Goal: Information Seeking & Learning: Learn about a topic

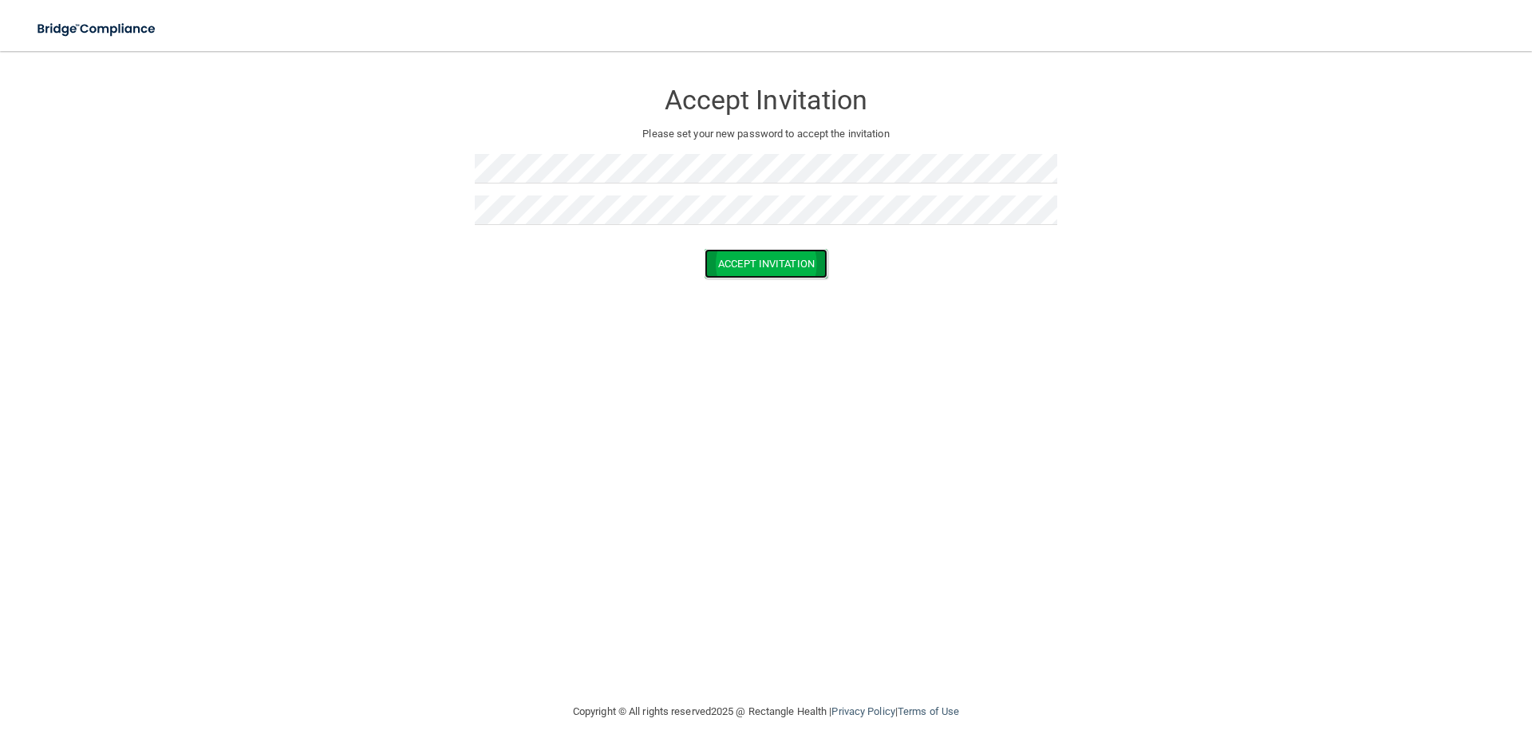
click at [771, 263] on button "Accept Invitation" at bounding box center [765, 264] width 123 height 30
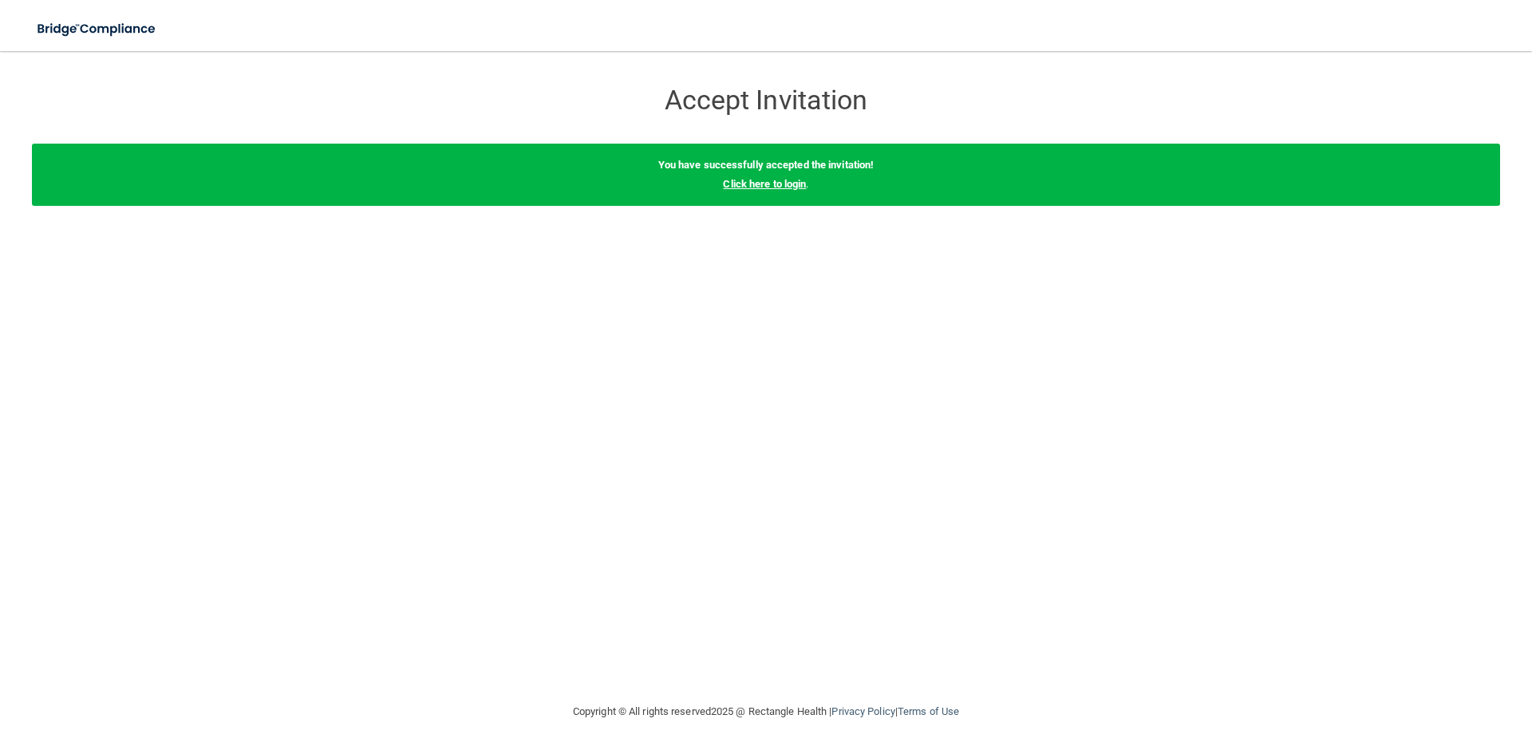
click at [772, 187] on link "Click here to login" at bounding box center [764, 184] width 83 height 12
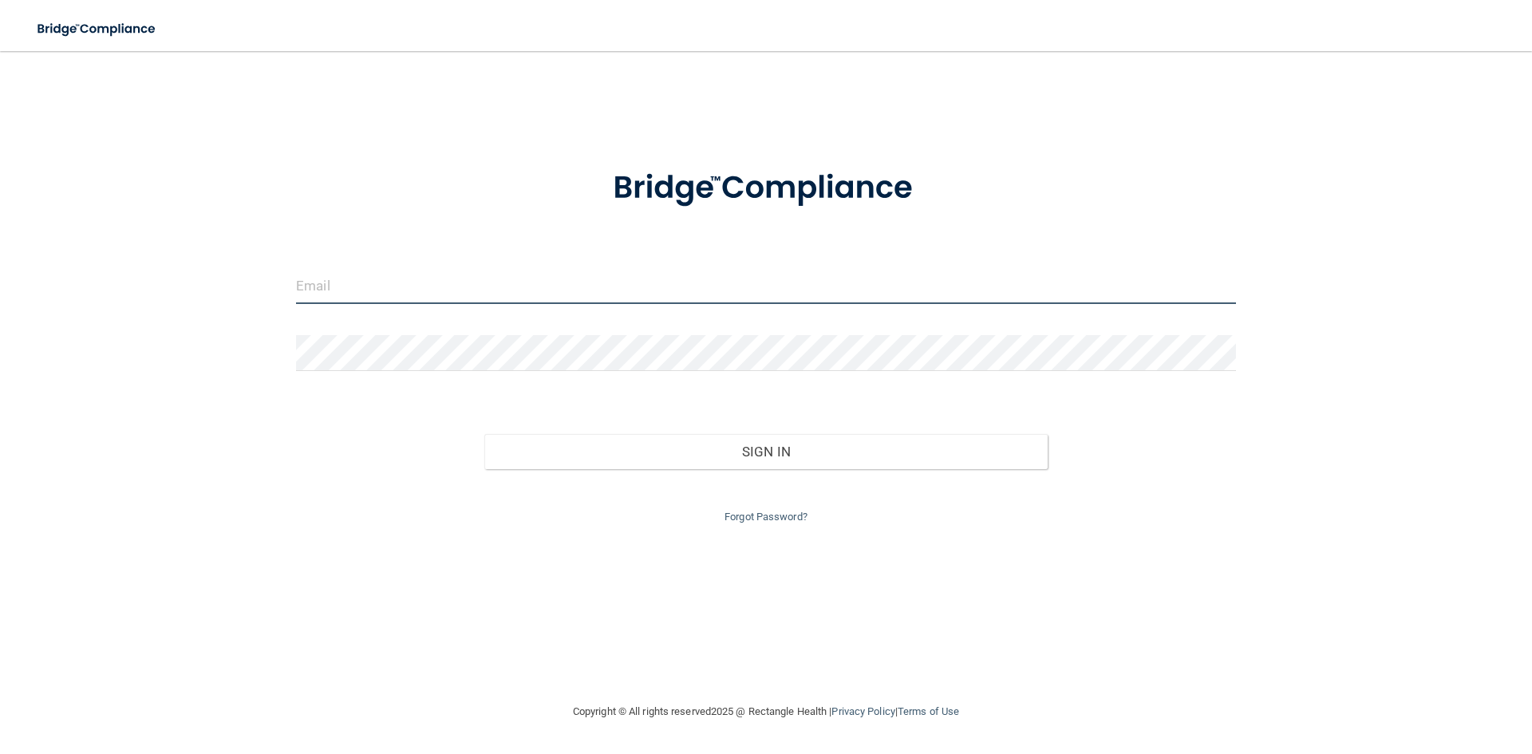
click at [443, 275] on input "email" at bounding box center [766, 286] width 940 height 36
type input "[EMAIL_ADDRESS][DOMAIN_NAME]"
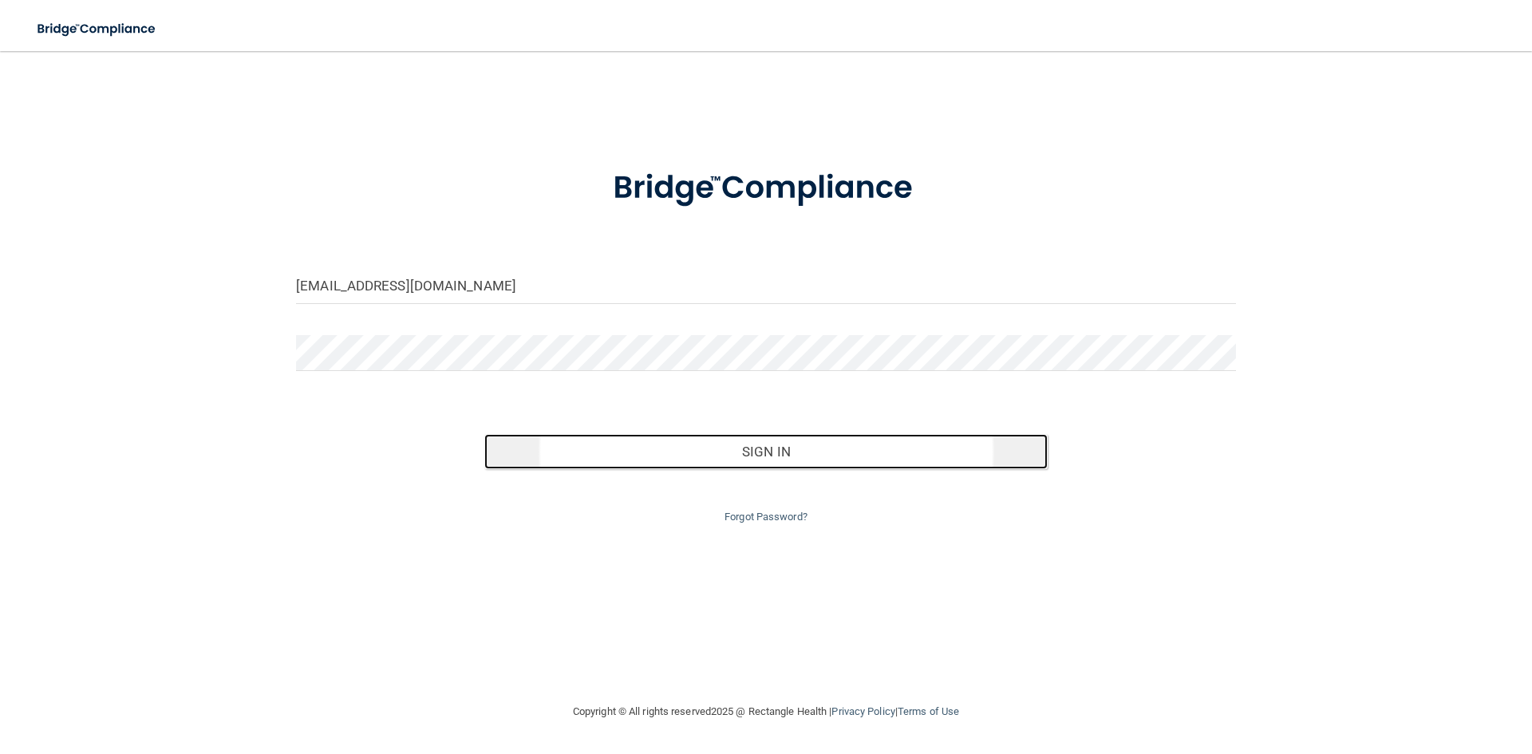
click at [748, 460] on button "Sign In" at bounding box center [766, 451] width 564 height 35
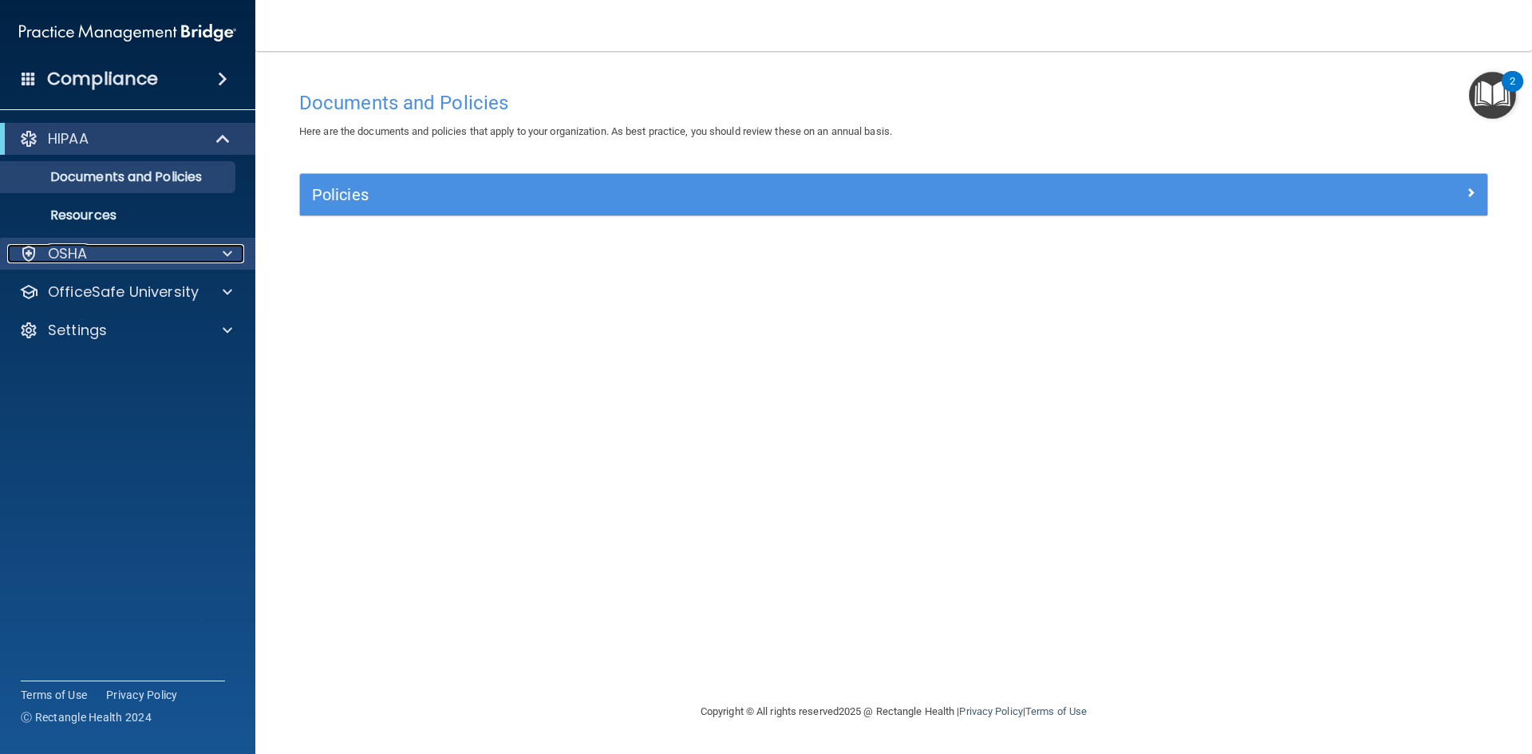
click at [139, 262] on div "OSHA" at bounding box center [106, 253] width 198 height 19
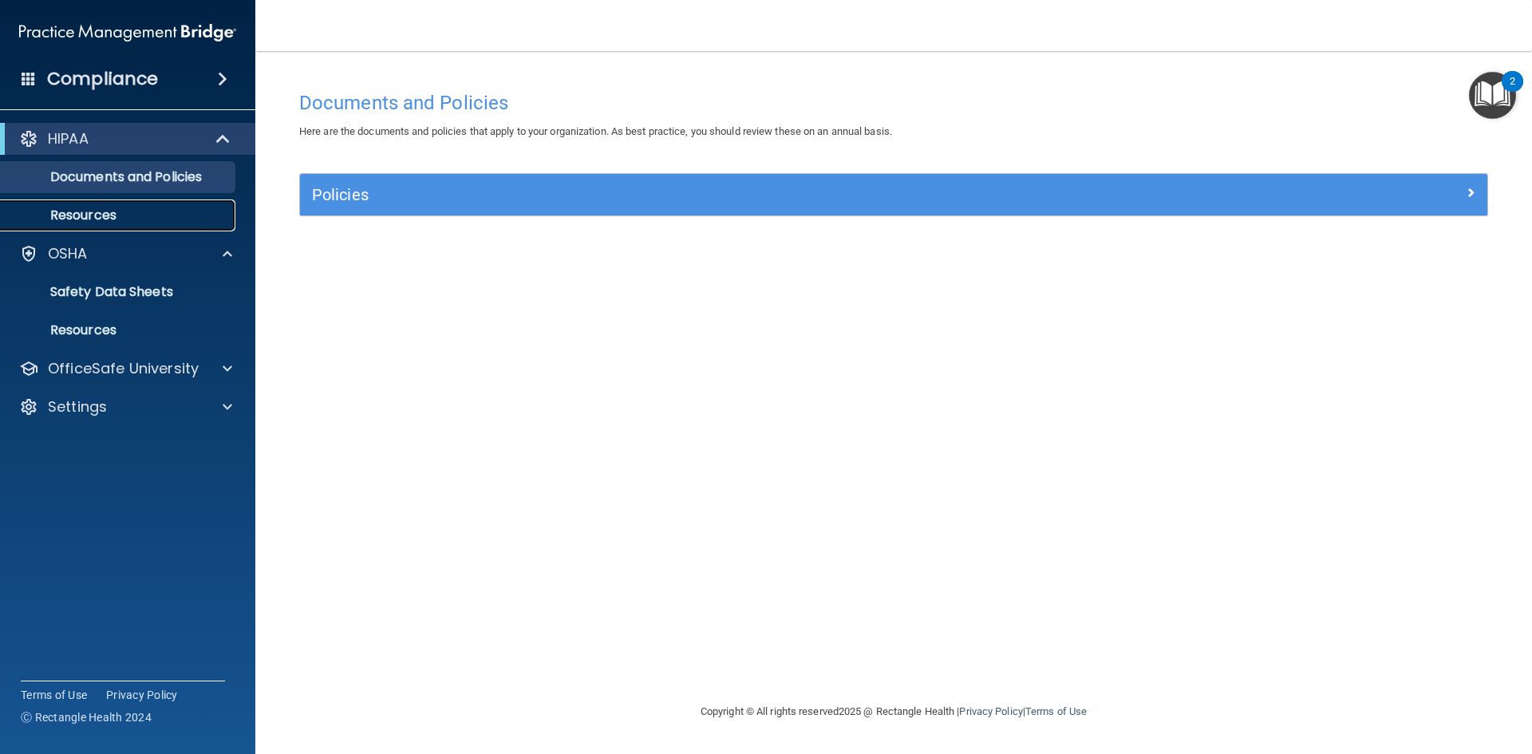
click at [94, 213] on p "Resources" at bounding box center [119, 215] width 218 height 16
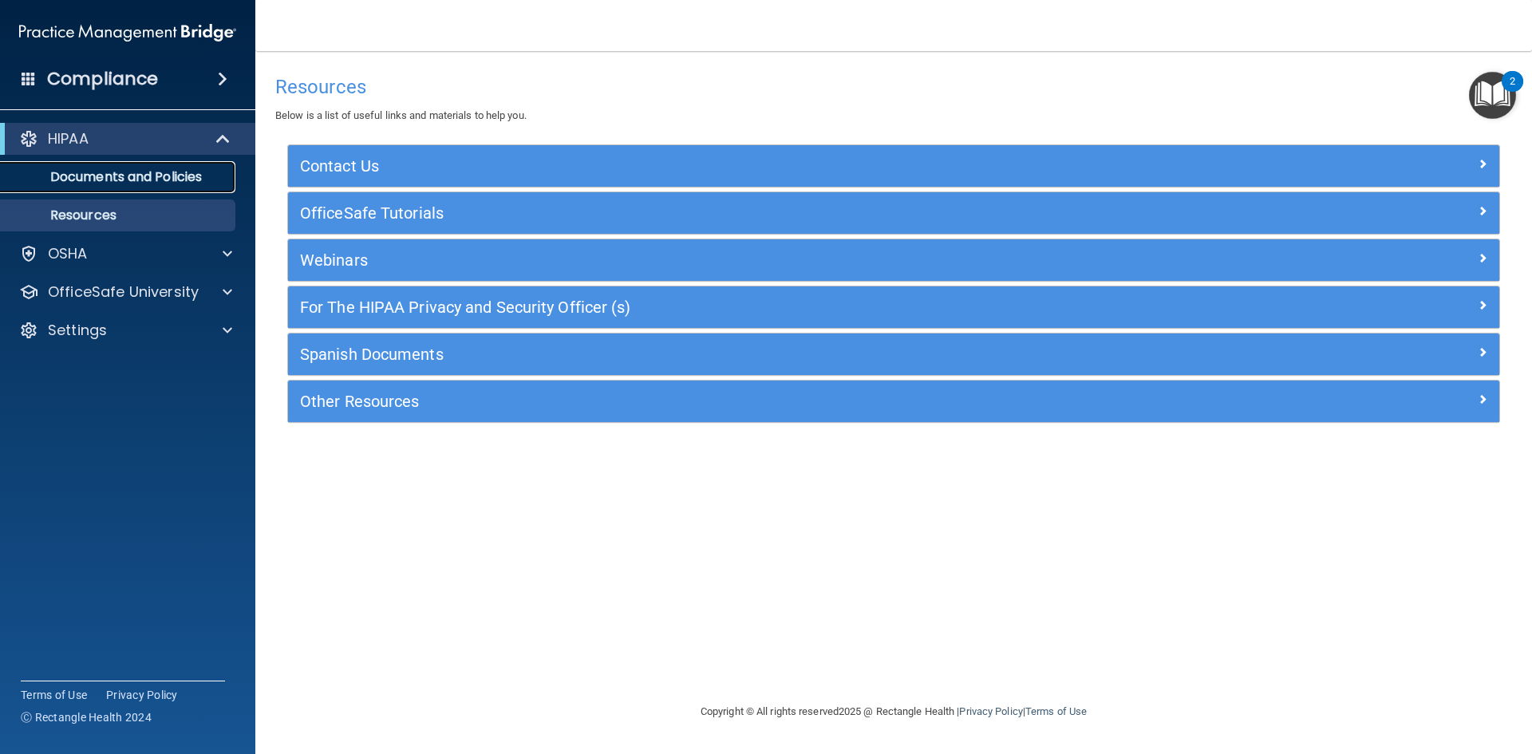
click at [98, 183] on p "Documents and Policies" at bounding box center [119, 177] width 218 height 16
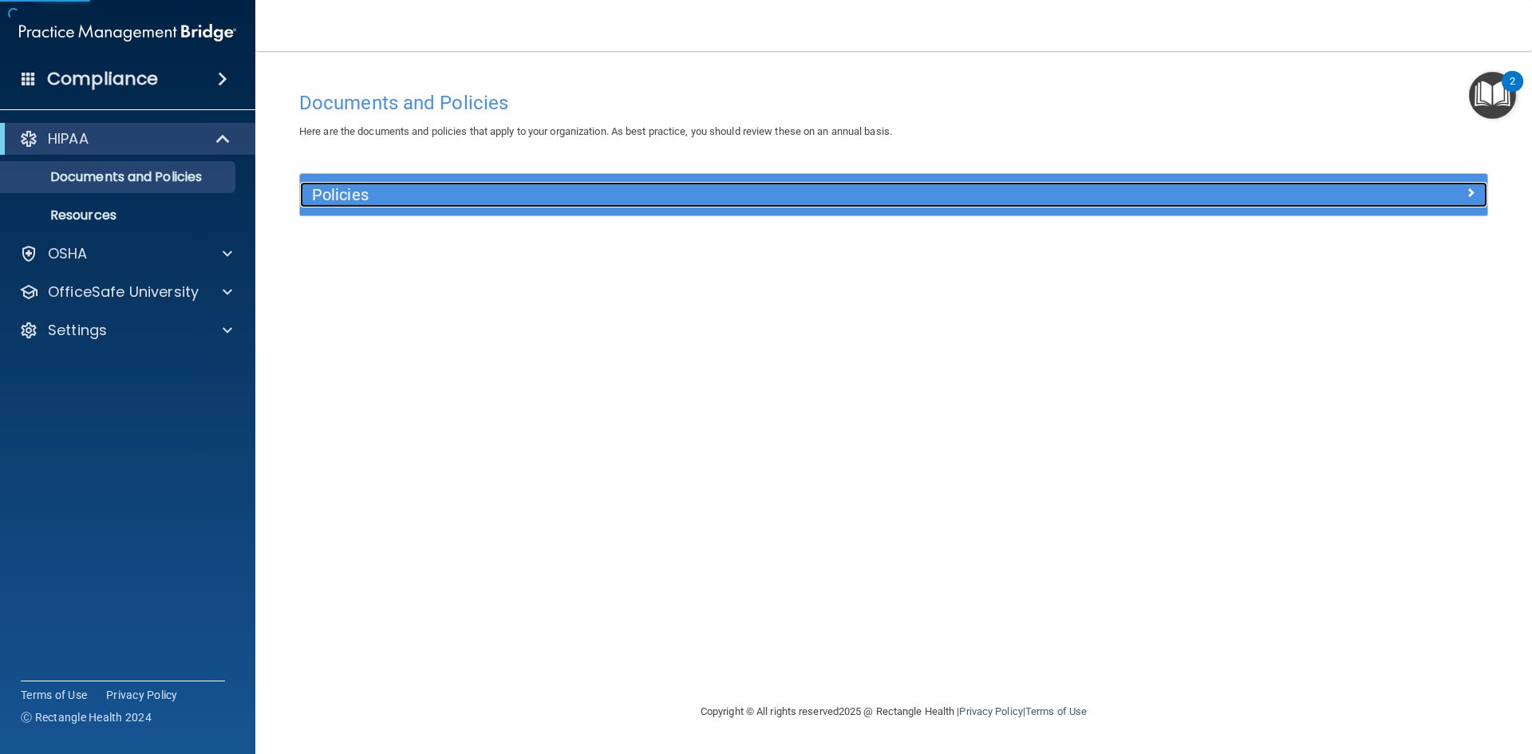
click at [378, 194] on h5 "Policies" at bounding box center [745, 195] width 866 height 18
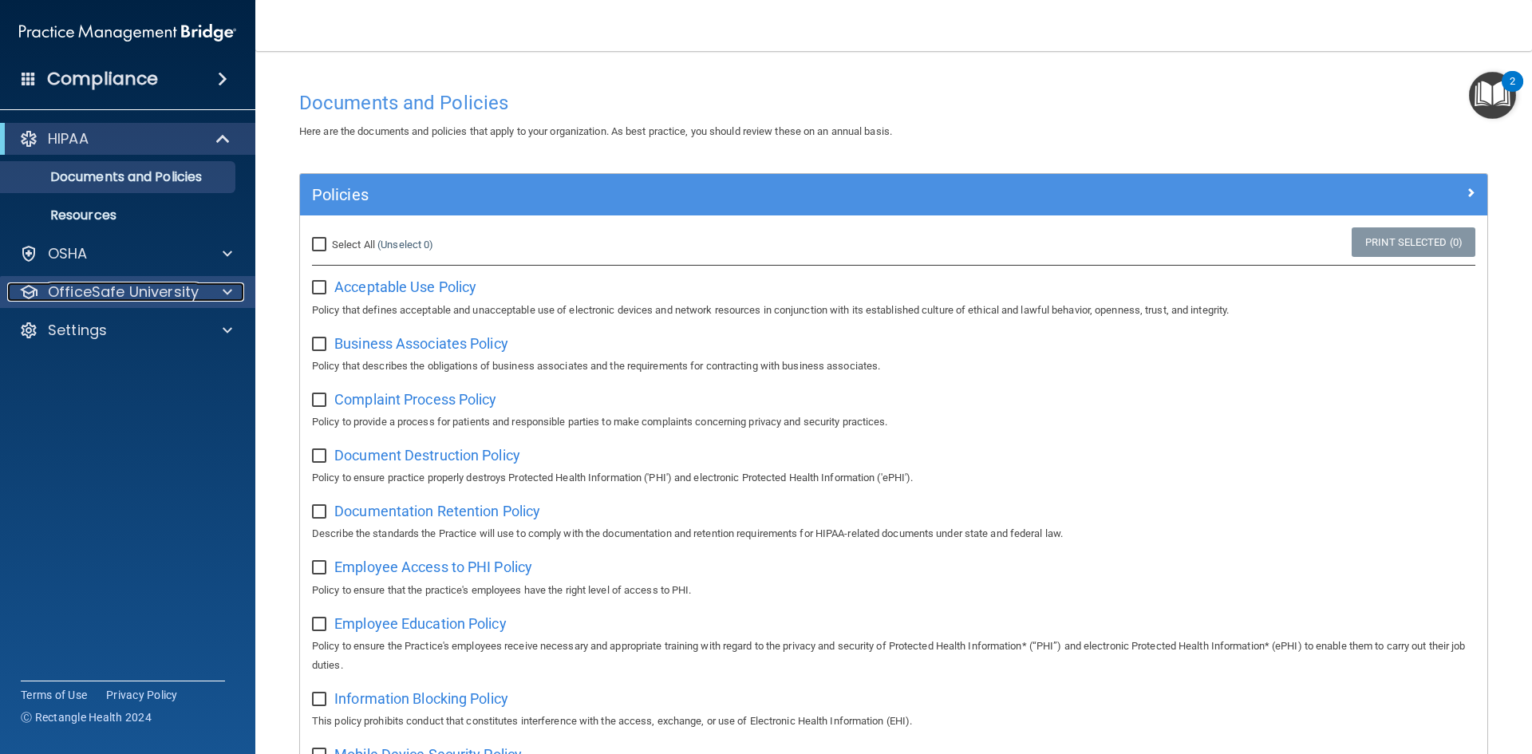
click at [156, 299] on p "OfficeSafe University" at bounding box center [123, 291] width 151 height 19
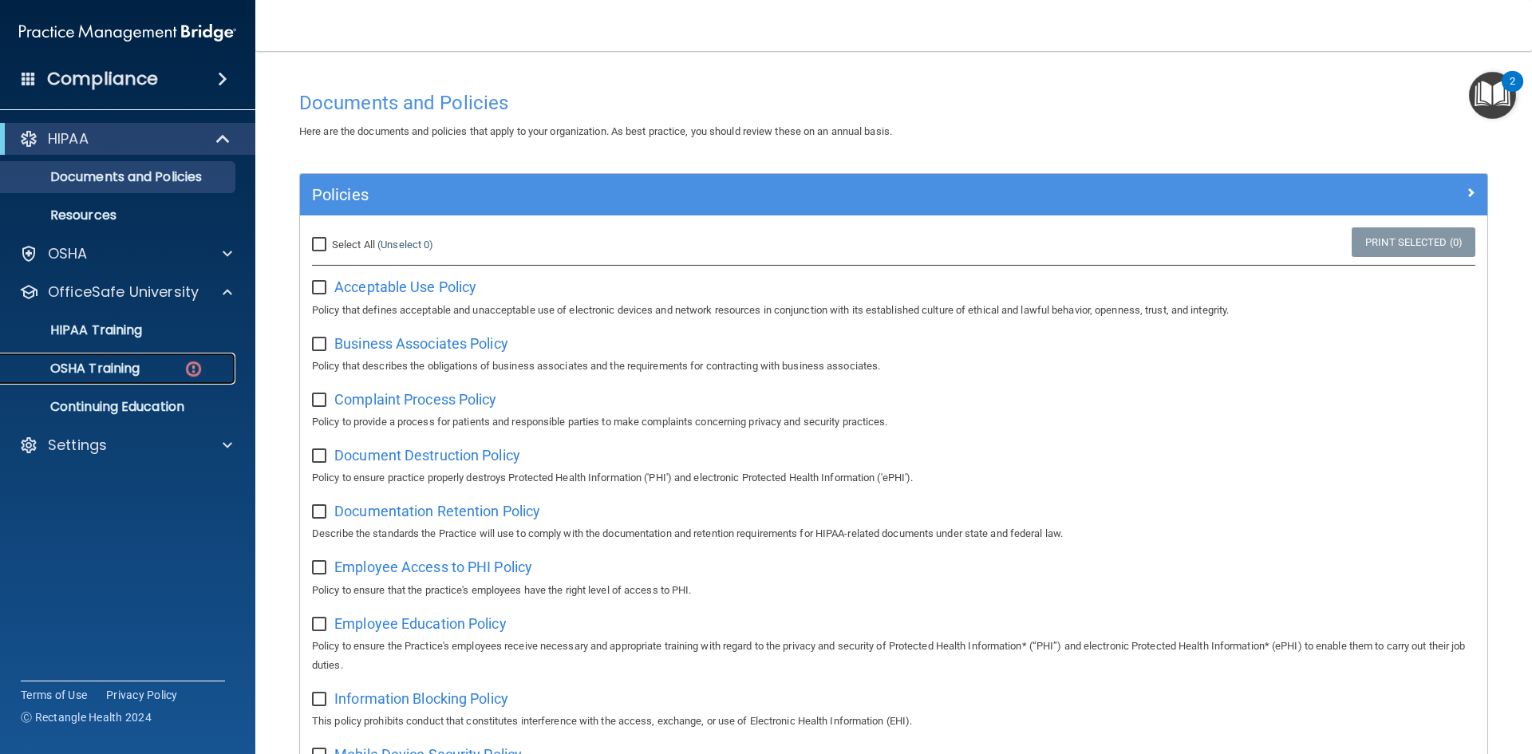
click at [144, 362] on div "OSHA Training" at bounding box center [119, 369] width 218 height 16
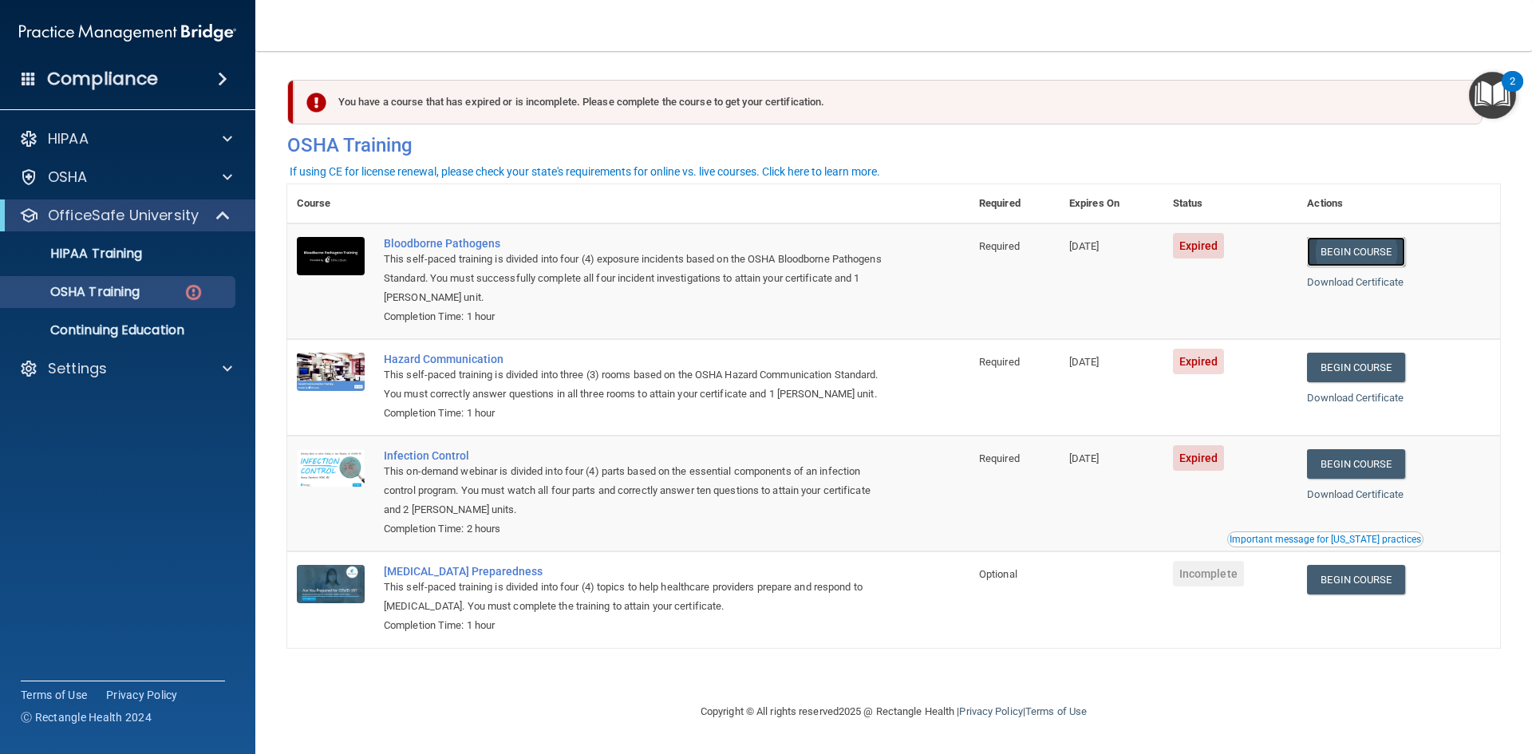
click at [1347, 260] on link "Begin Course" at bounding box center [1355, 252] width 97 height 30
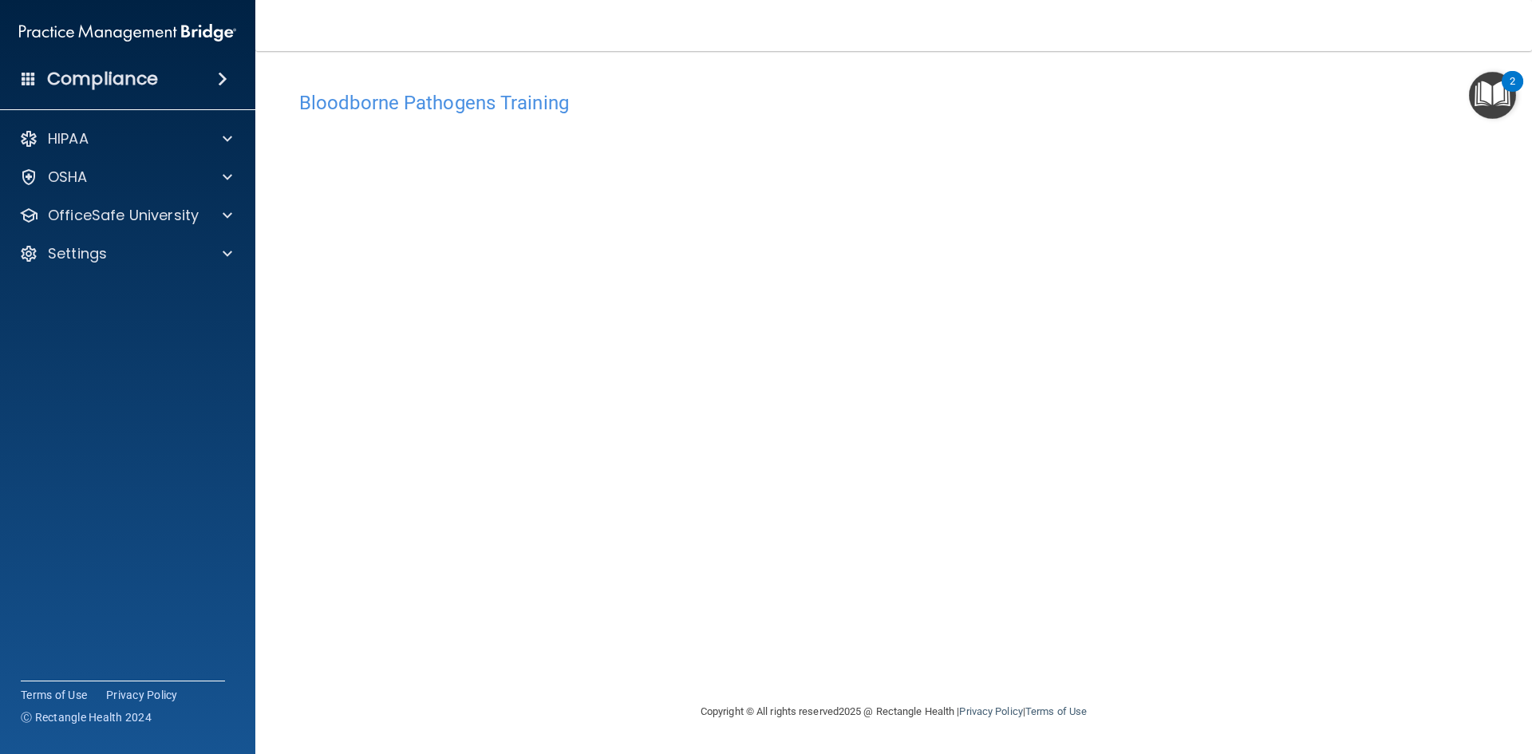
click at [1502, 100] on img "Open Resource Center, 2 new notifications" at bounding box center [1492, 95] width 47 height 47
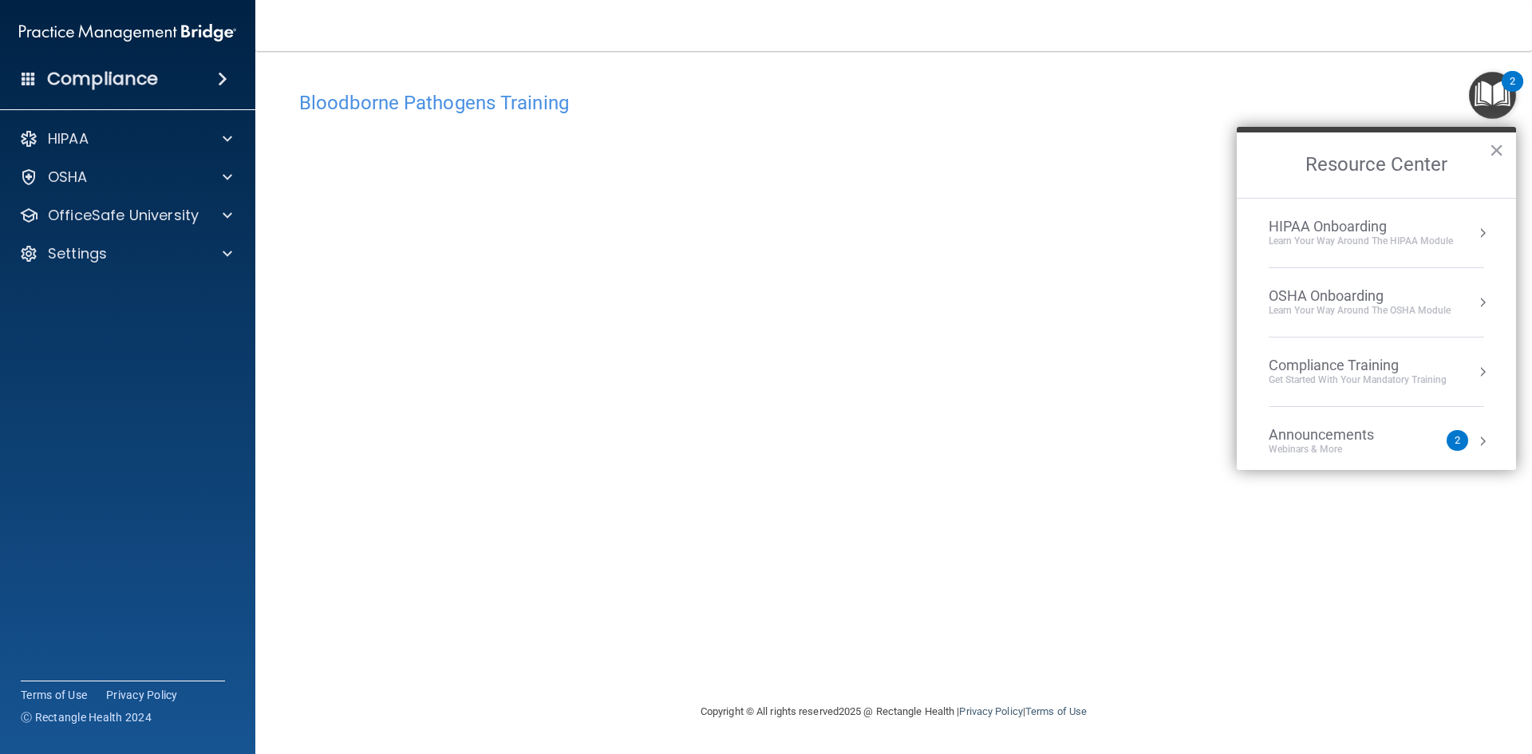
scroll to position [89, 0]
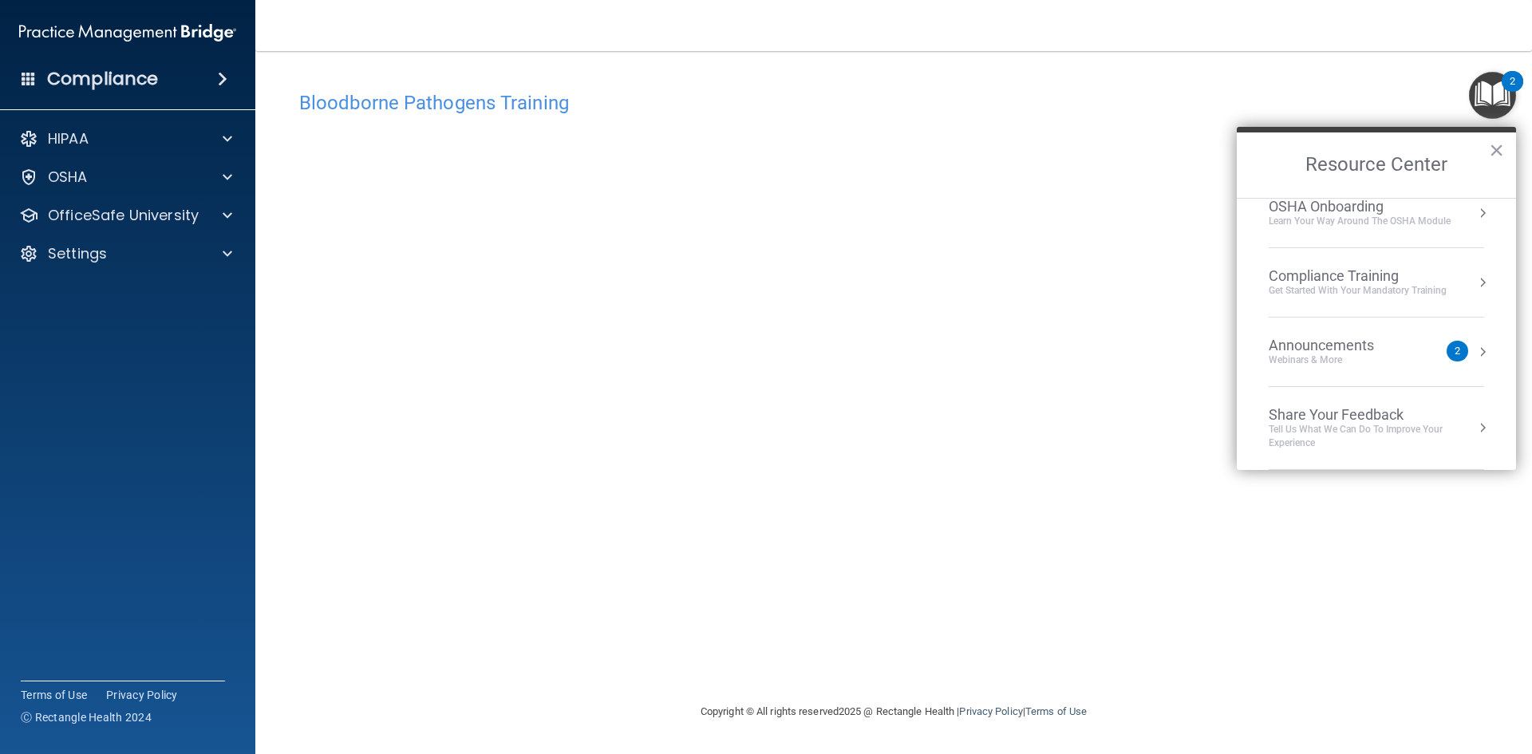
click at [1418, 306] on li "Compliance Training Get Started with your mandatory training" at bounding box center [1375, 282] width 215 height 69
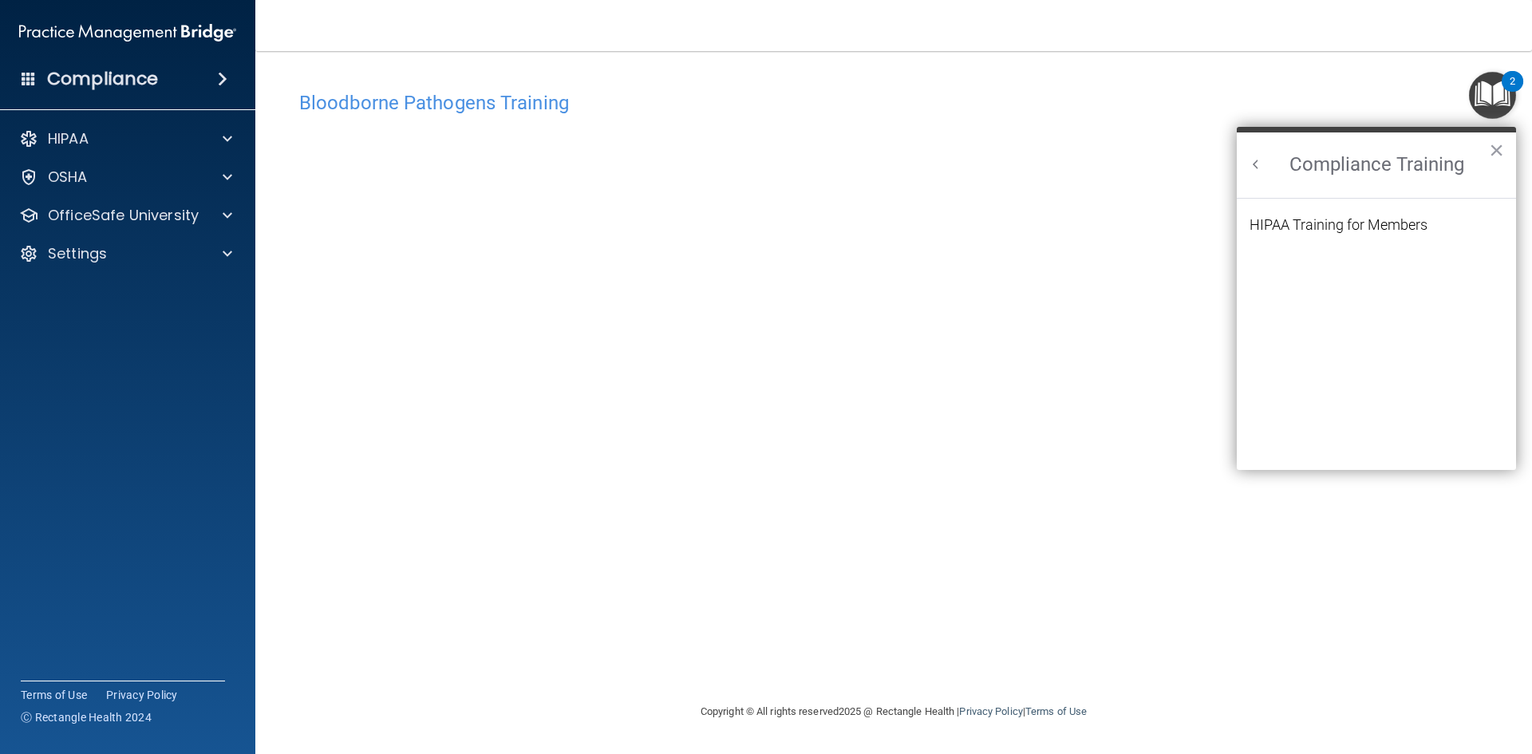
scroll to position [69, 0]
click at [1493, 152] on button "×" at bounding box center [1496, 150] width 15 height 26
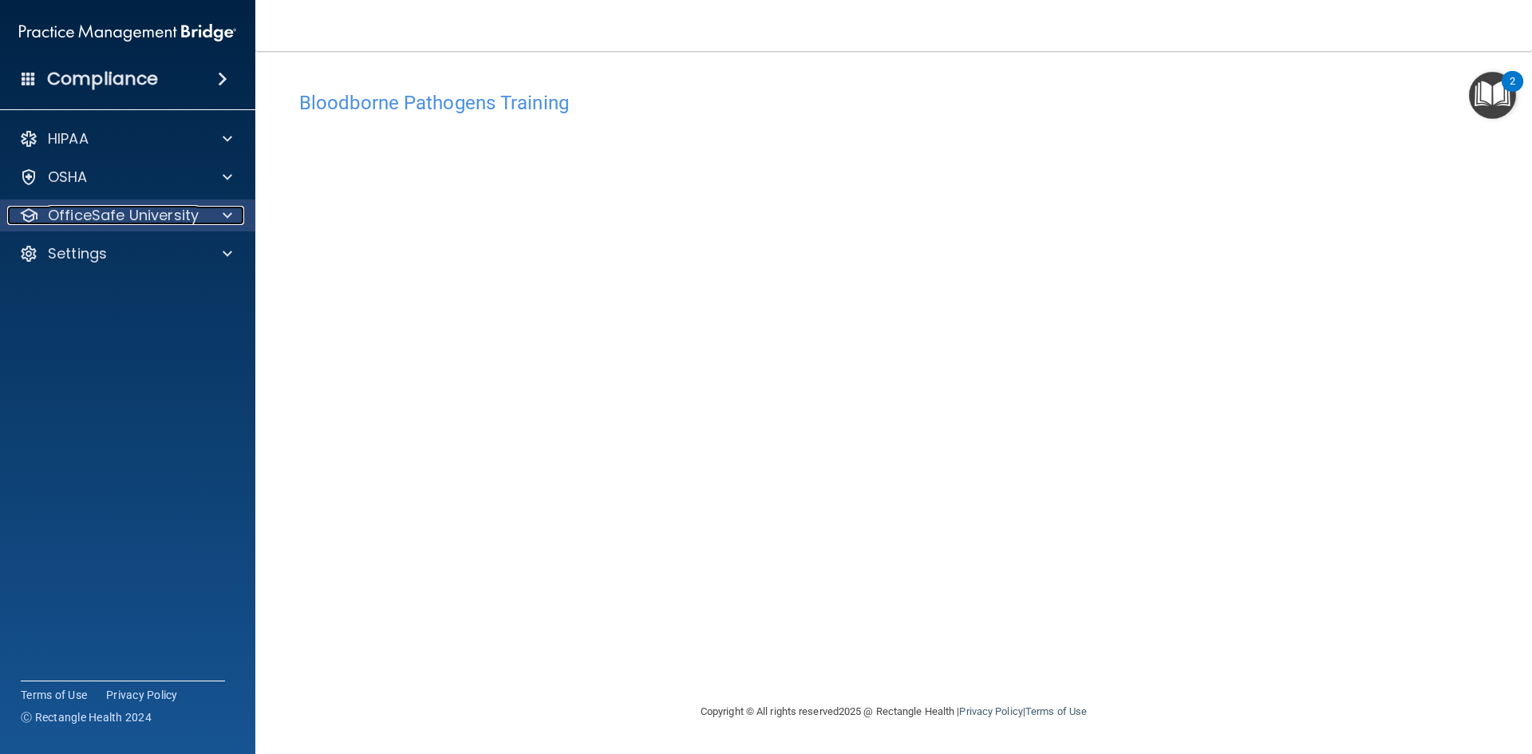
click at [144, 221] on p "OfficeSafe University" at bounding box center [123, 215] width 151 height 19
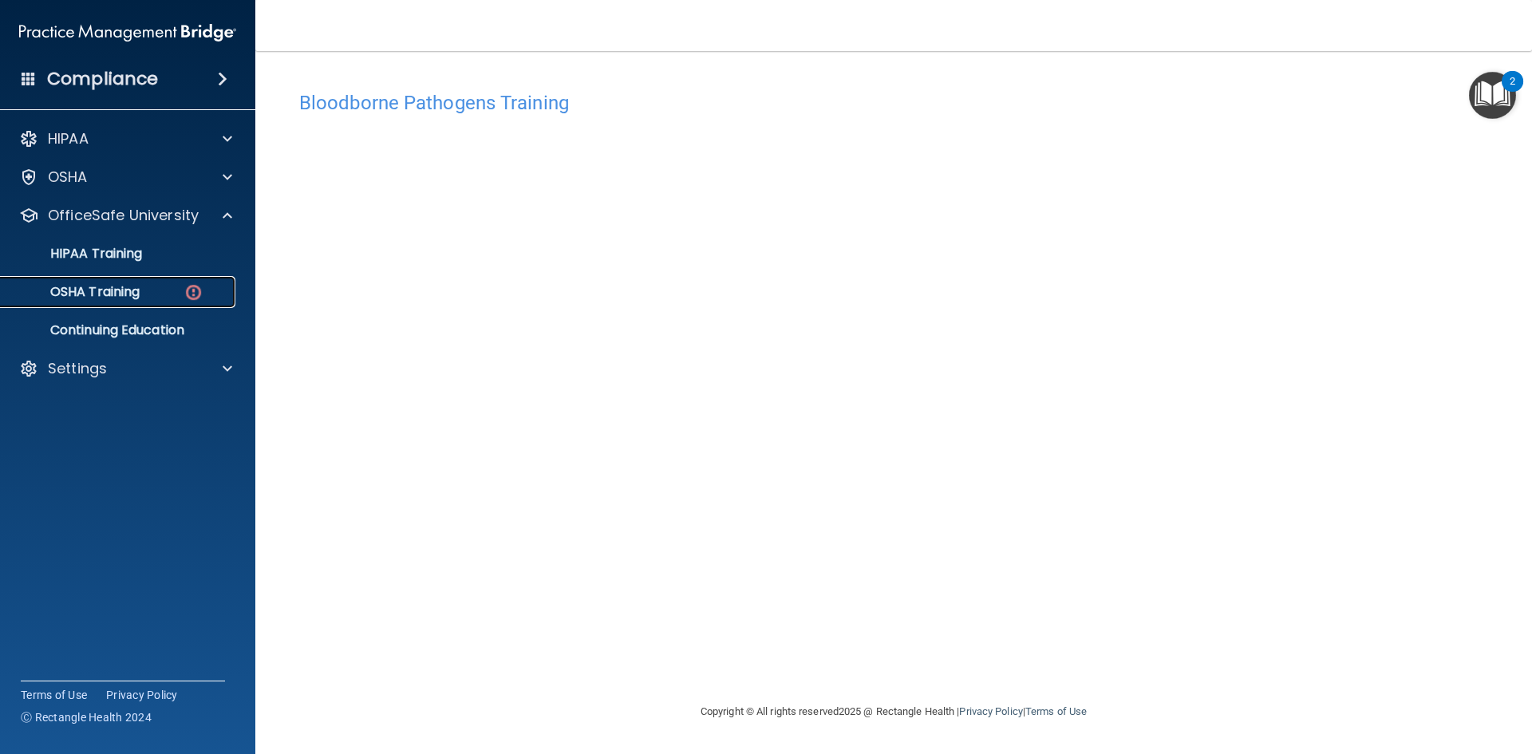
click at [89, 294] on p "OSHA Training" at bounding box center [74, 292] width 129 height 16
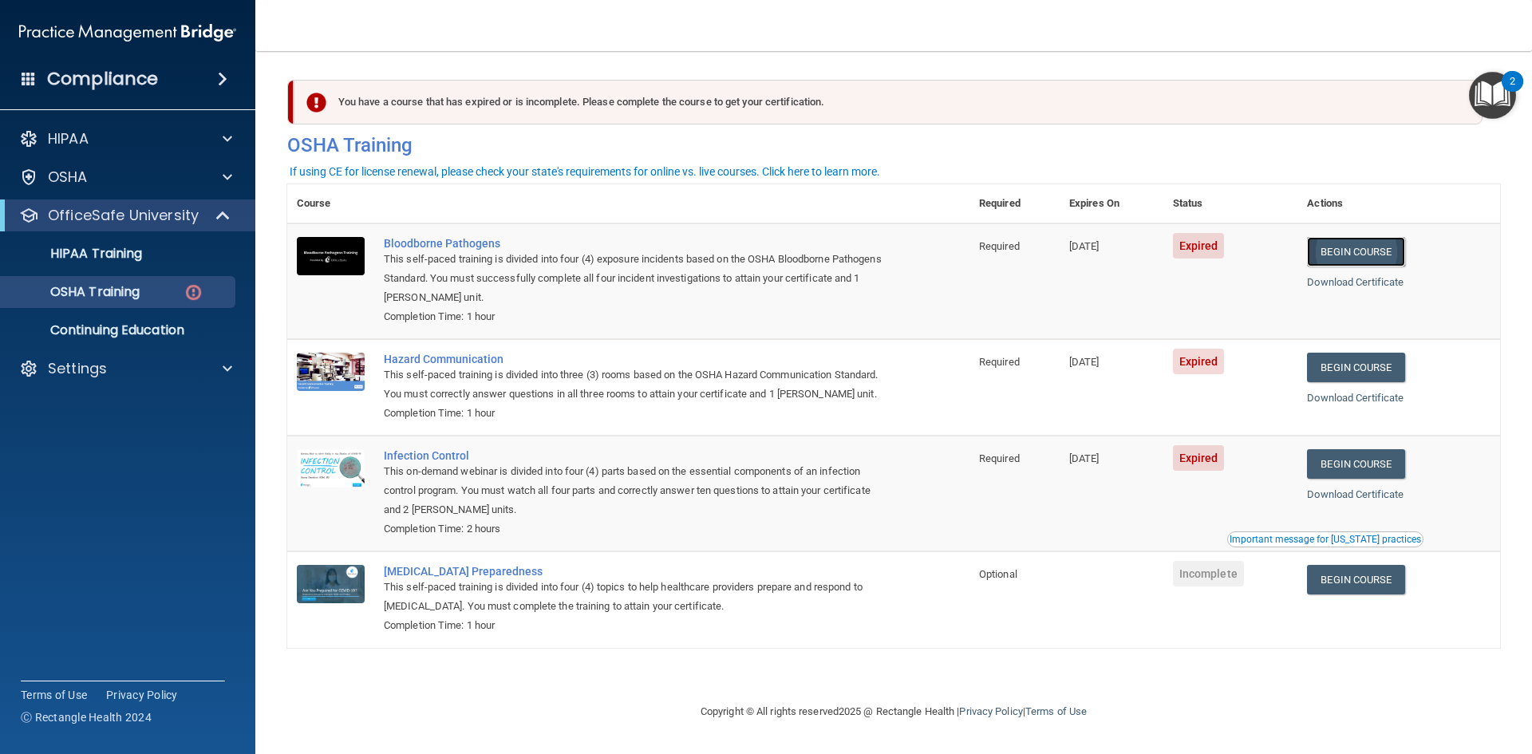
click at [1358, 248] on link "Begin Course" at bounding box center [1355, 252] width 97 height 30
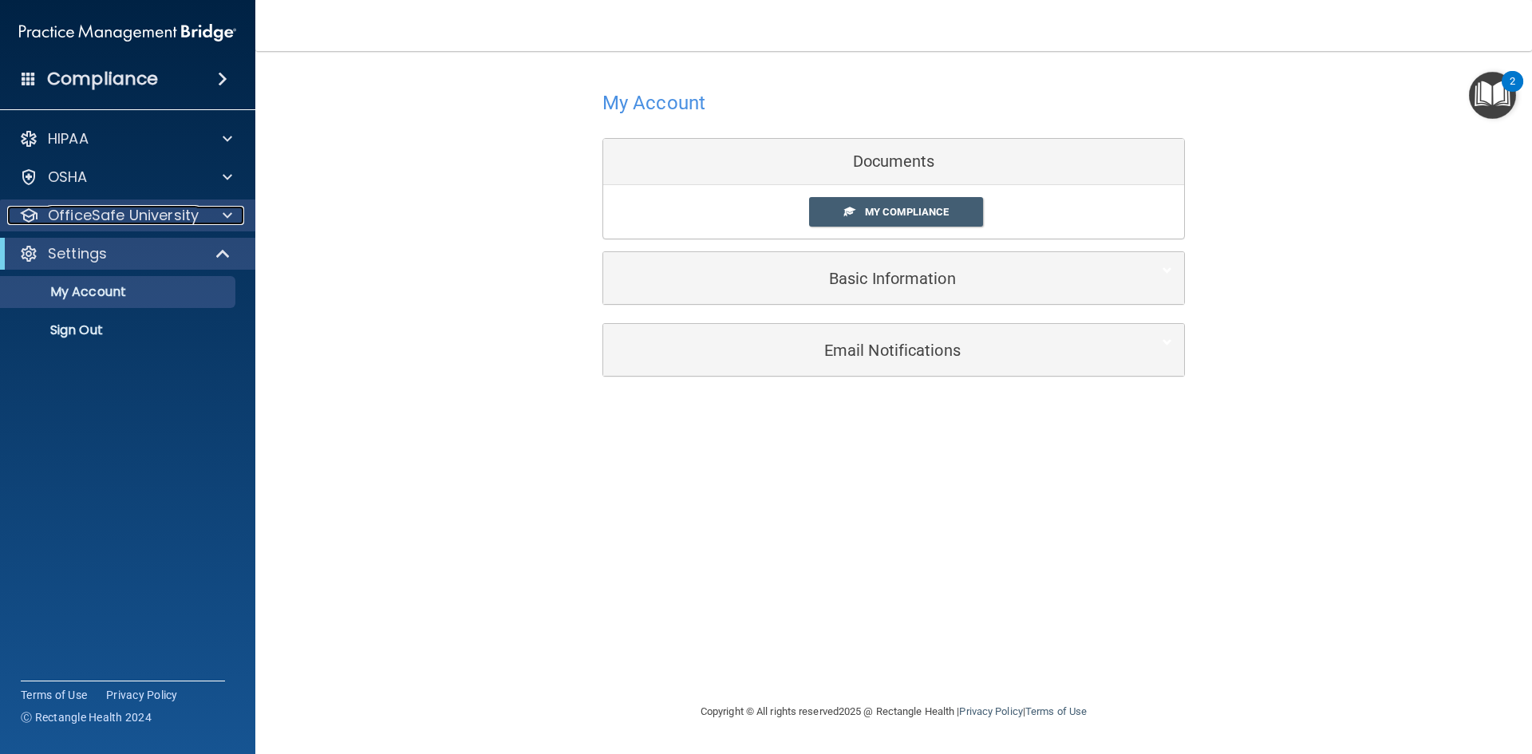
click at [188, 220] on p "OfficeSafe University" at bounding box center [123, 215] width 151 height 19
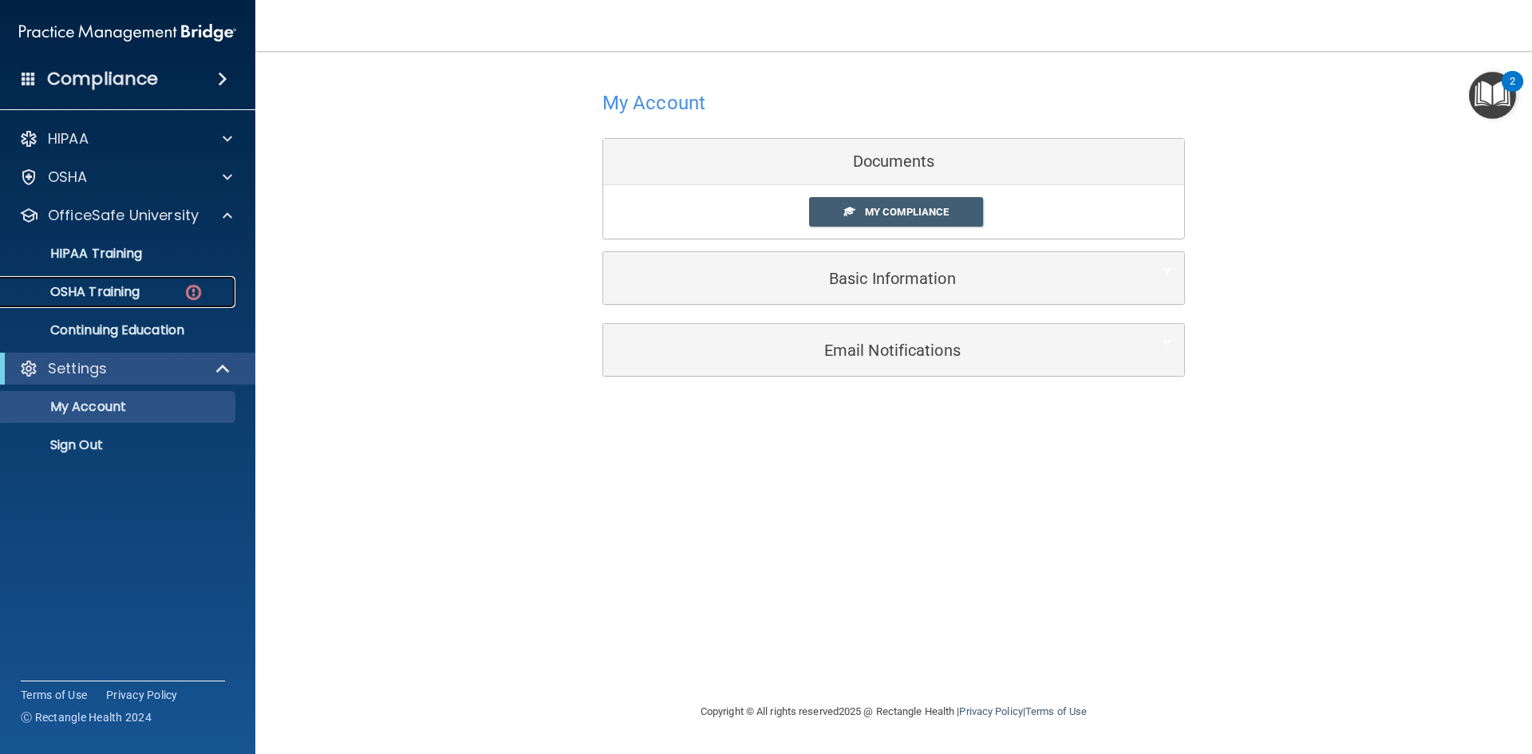
click at [162, 293] on div "OSHA Training" at bounding box center [119, 292] width 218 height 16
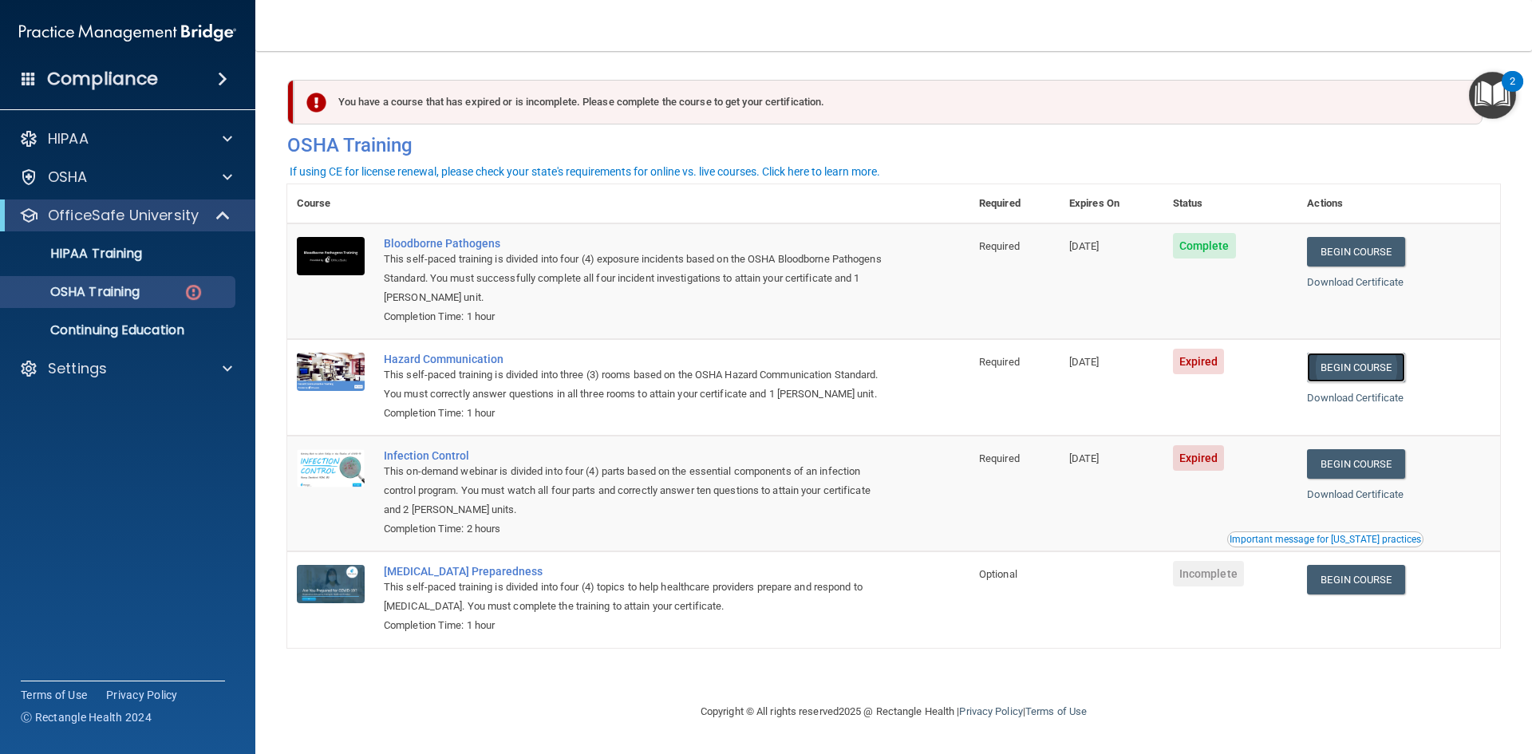
click at [1404, 377] on link "Begin Course" at bounding box center [1355, 368] width 97 height 30
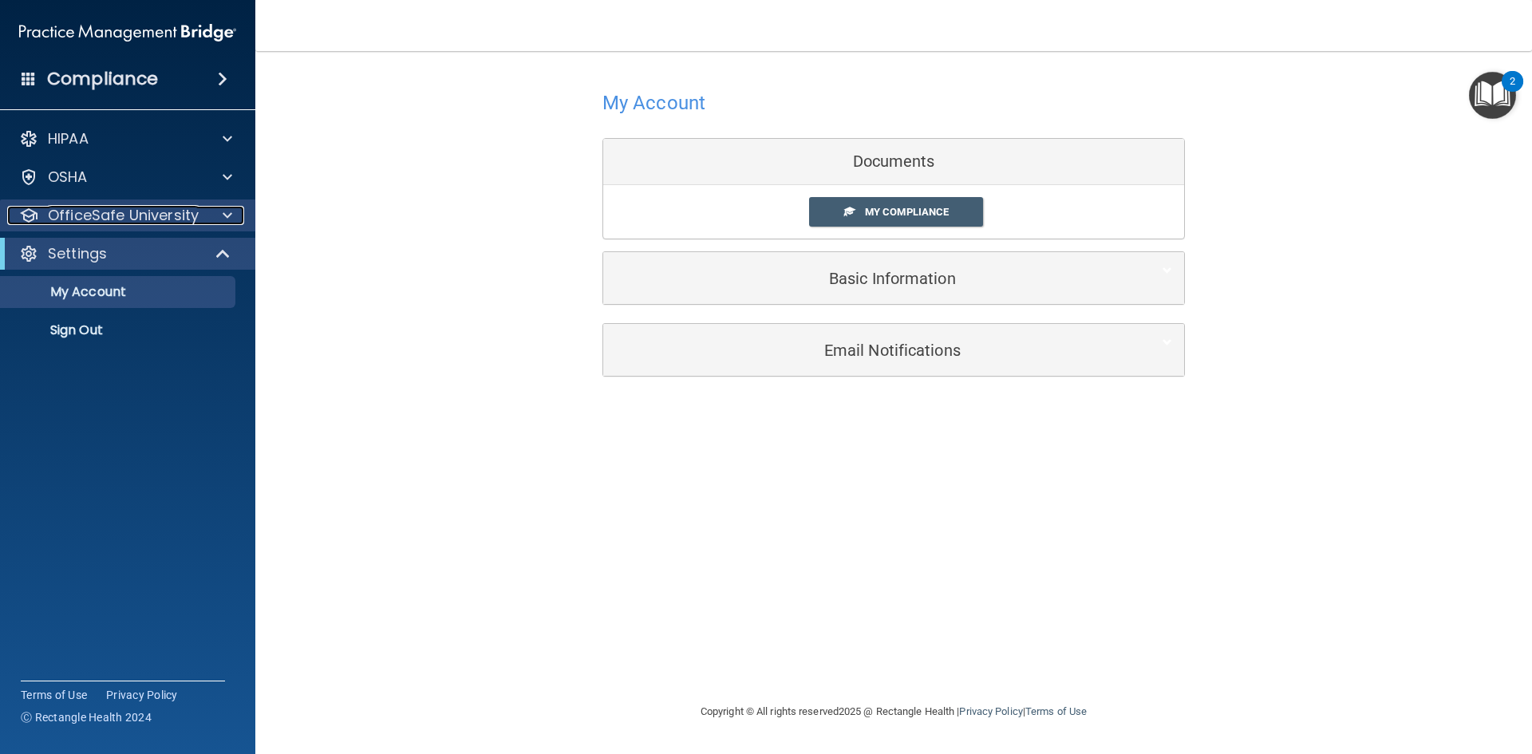
click at [214, 223] on div at bounding box center [225, 215] width 40 height 19
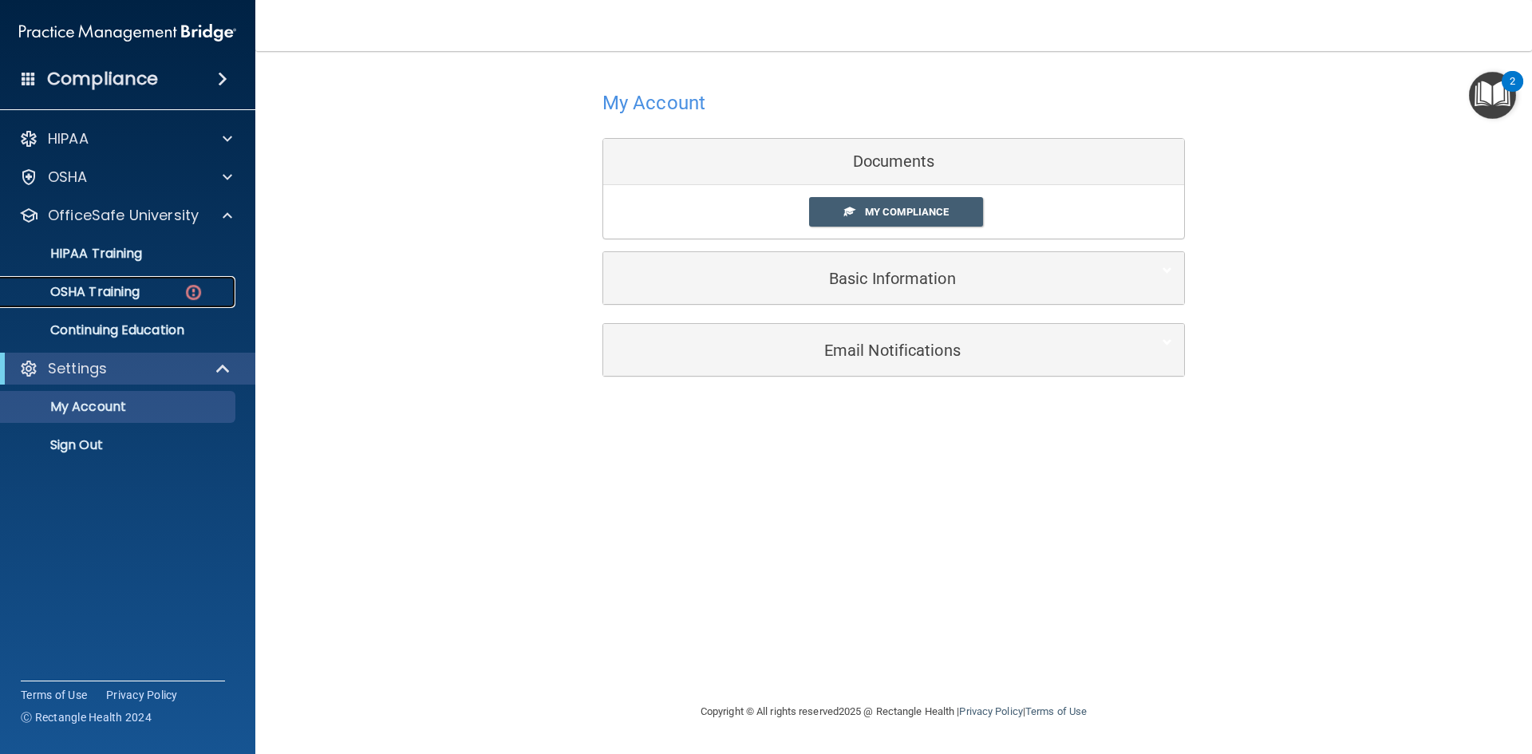
click at [202, 285] on img at bounding box center [193, 292] width 20 height 20
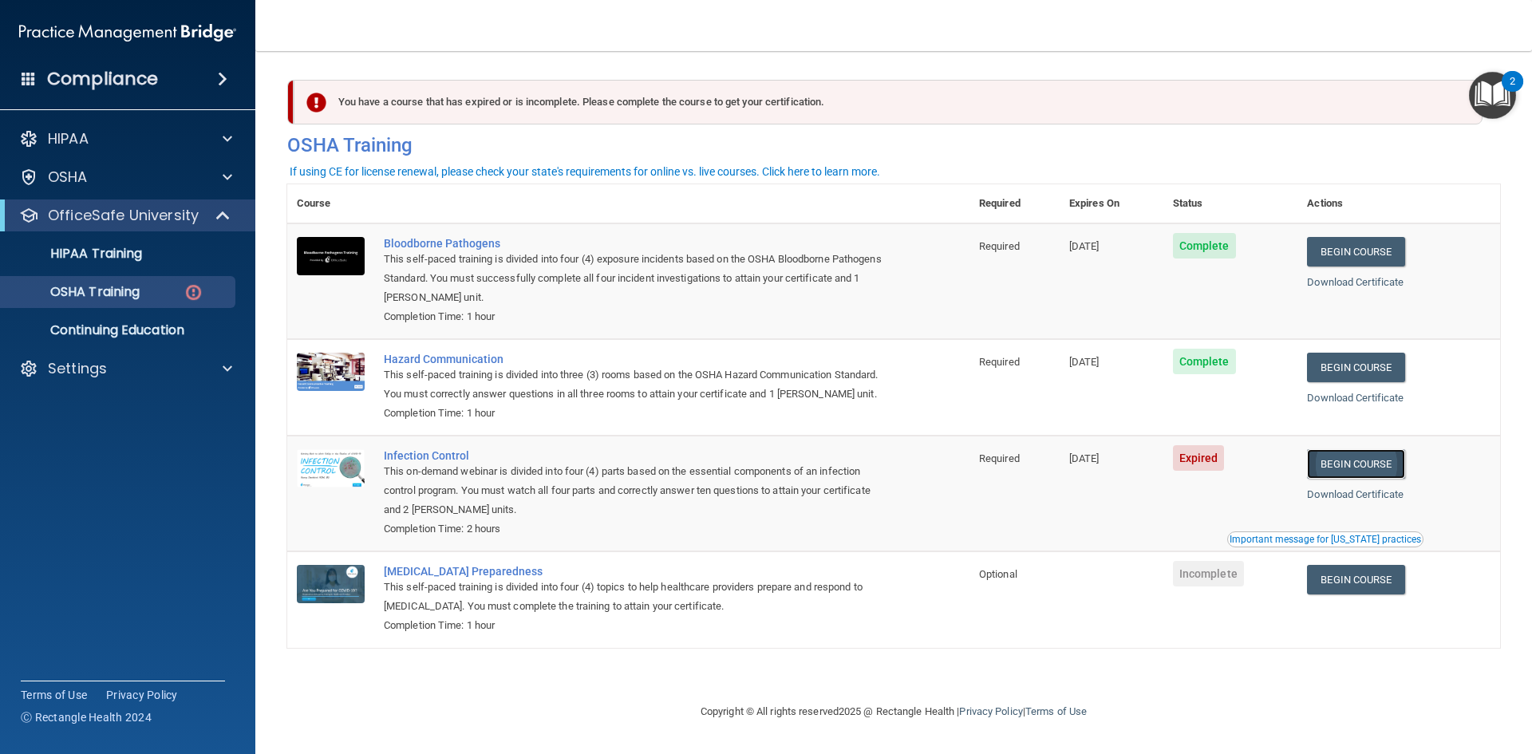
click at [1387, 469] on link "Begin Course" at bounding box center [1355, 464] width 97 height 30
drag, startPoint x: 139, startPoint y: 253, endPoint x: 148, endPoint y: 272, distance: 21.4
click at [139, 253] on p "HIPAA Training" at bounding box center [76, 254] width 132 height 16
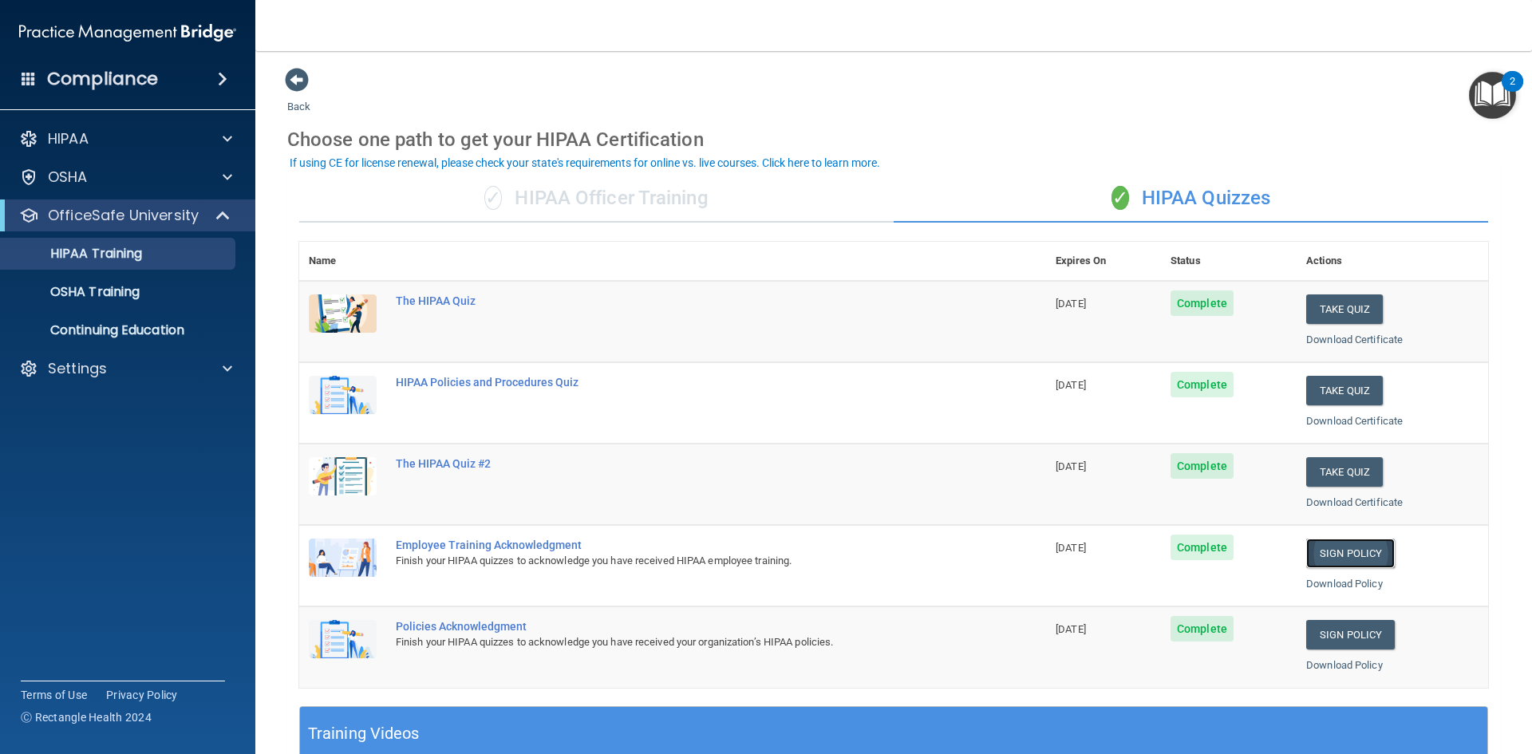
click at [1371, 553] on link "Sign Policy" at bounding box center [1350, 554] width 89 height 30
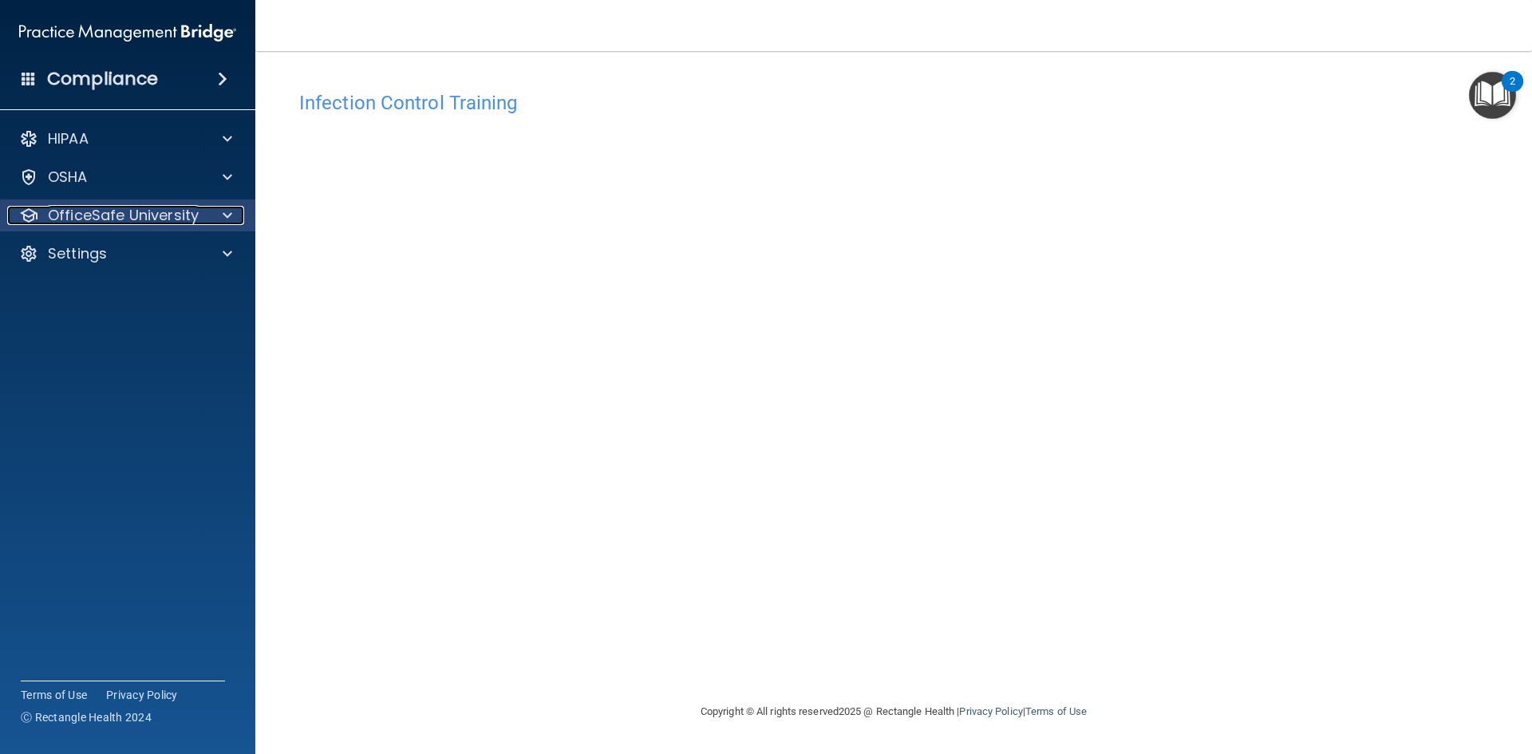
click at [164, 213] on p "OfficeSafe University" at bounding box center [123, 215] width 151 height 19
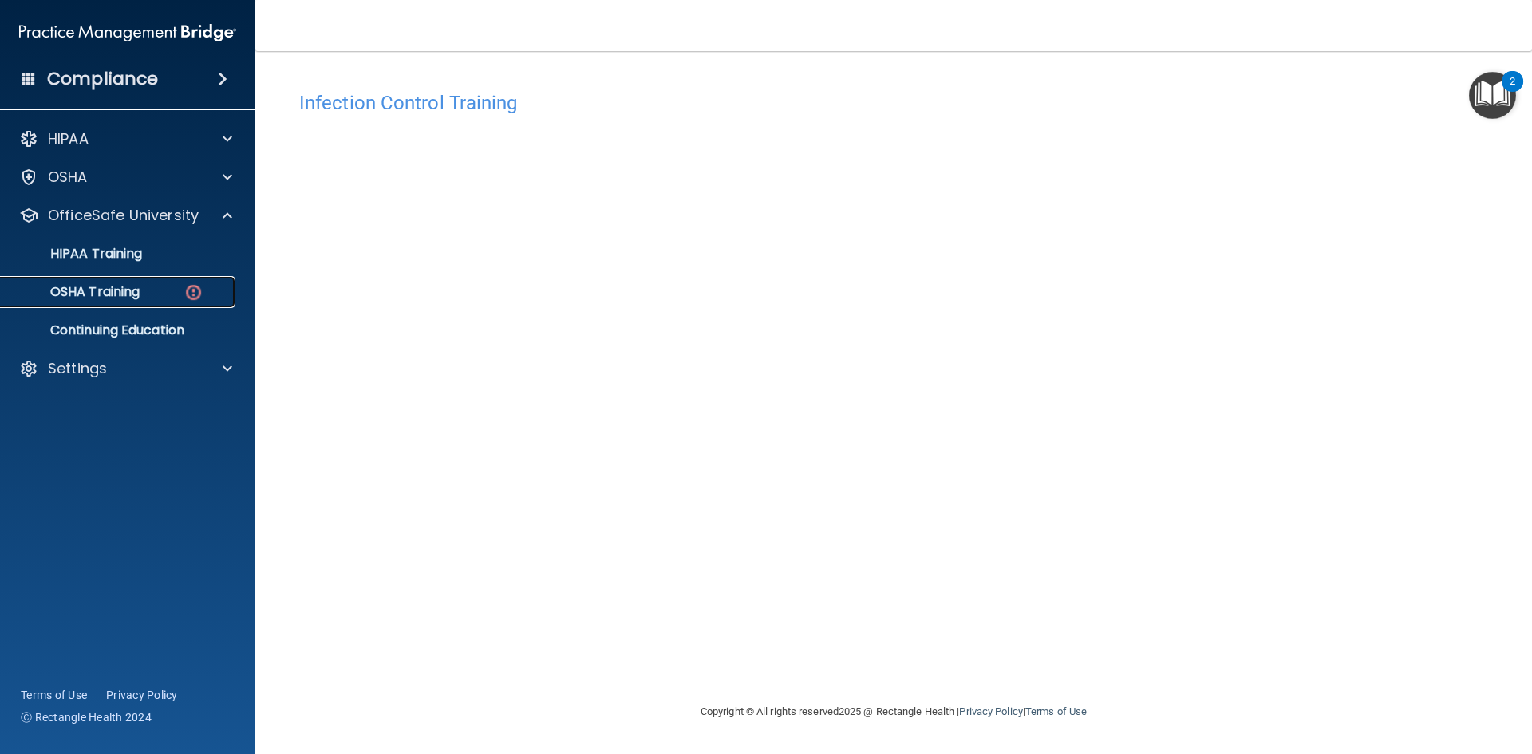
click at [160, 293] on div "OSHA Training" at bounding box center [119, 292] width 218 height 16
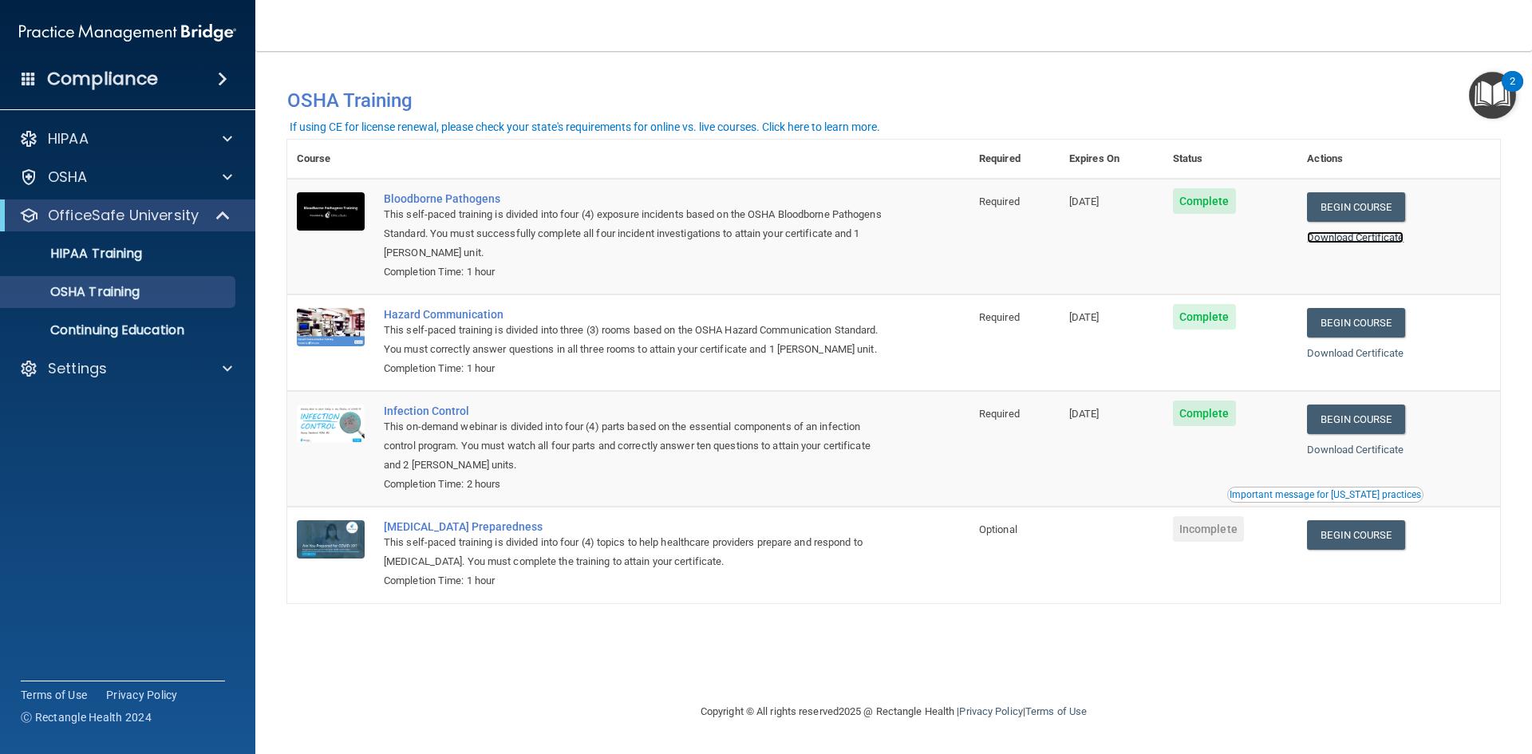
click at [1345, 241] on link "Download Certificate" at bounding box center [1355, 237] width 97 height 12
click at [173, 262] on link "HIPAA Training" at bounding box center [109, 254] width 251 height 32
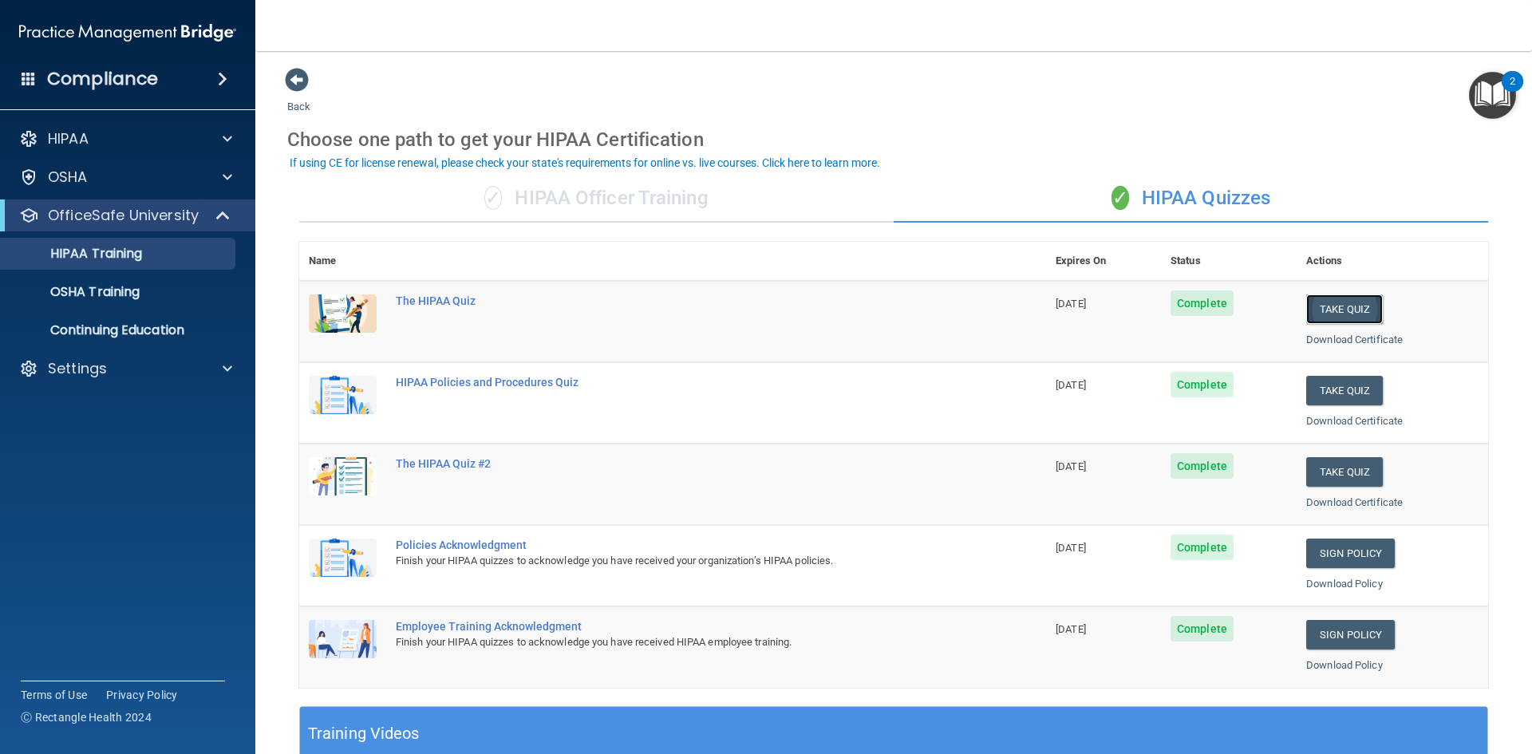
click at [1307, 314] on button "Take Quiz" at bounding box center [1344, 309] width 77 height 30
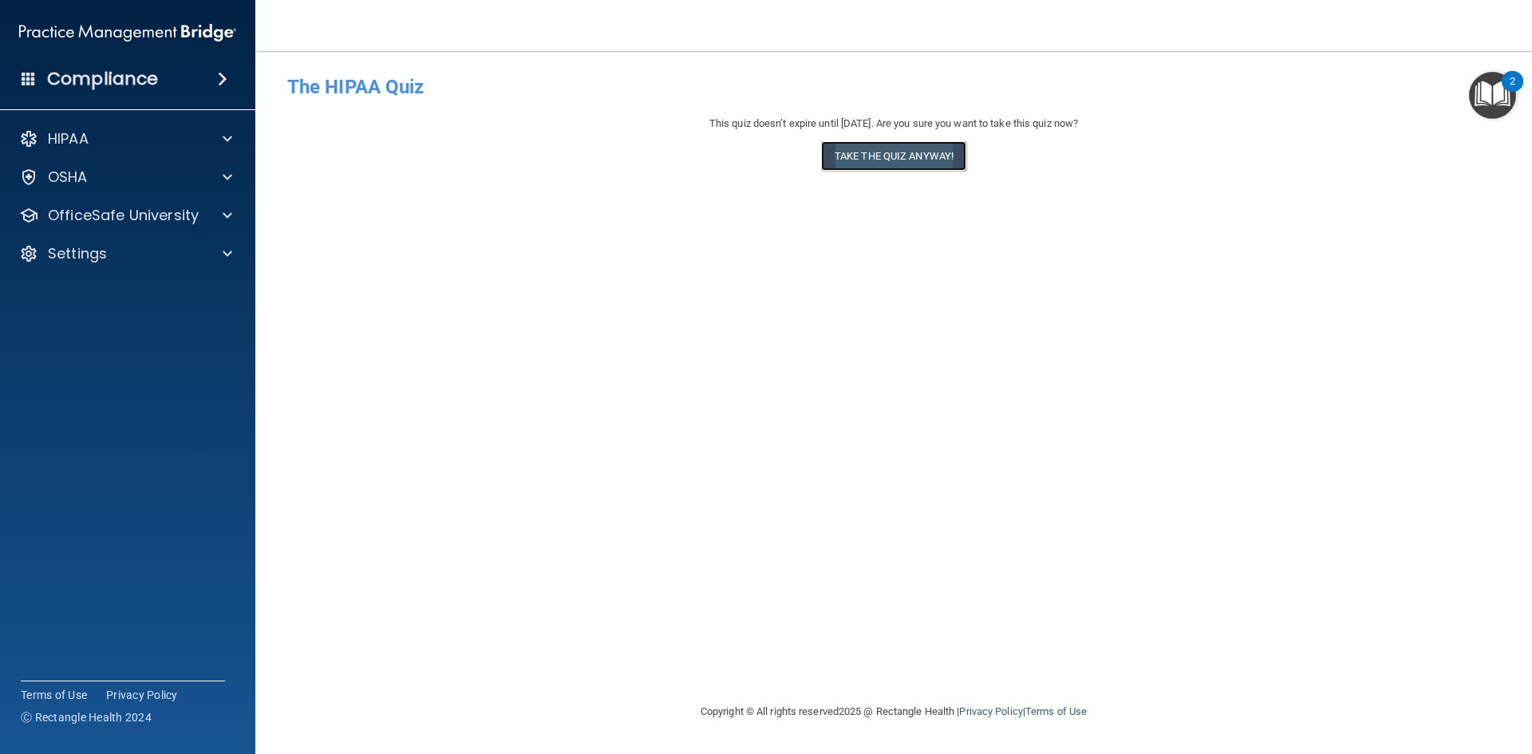
click at [892, 164] on button "Take the quiz anyway!" at bounding box center [893, 156] width 145 height 30
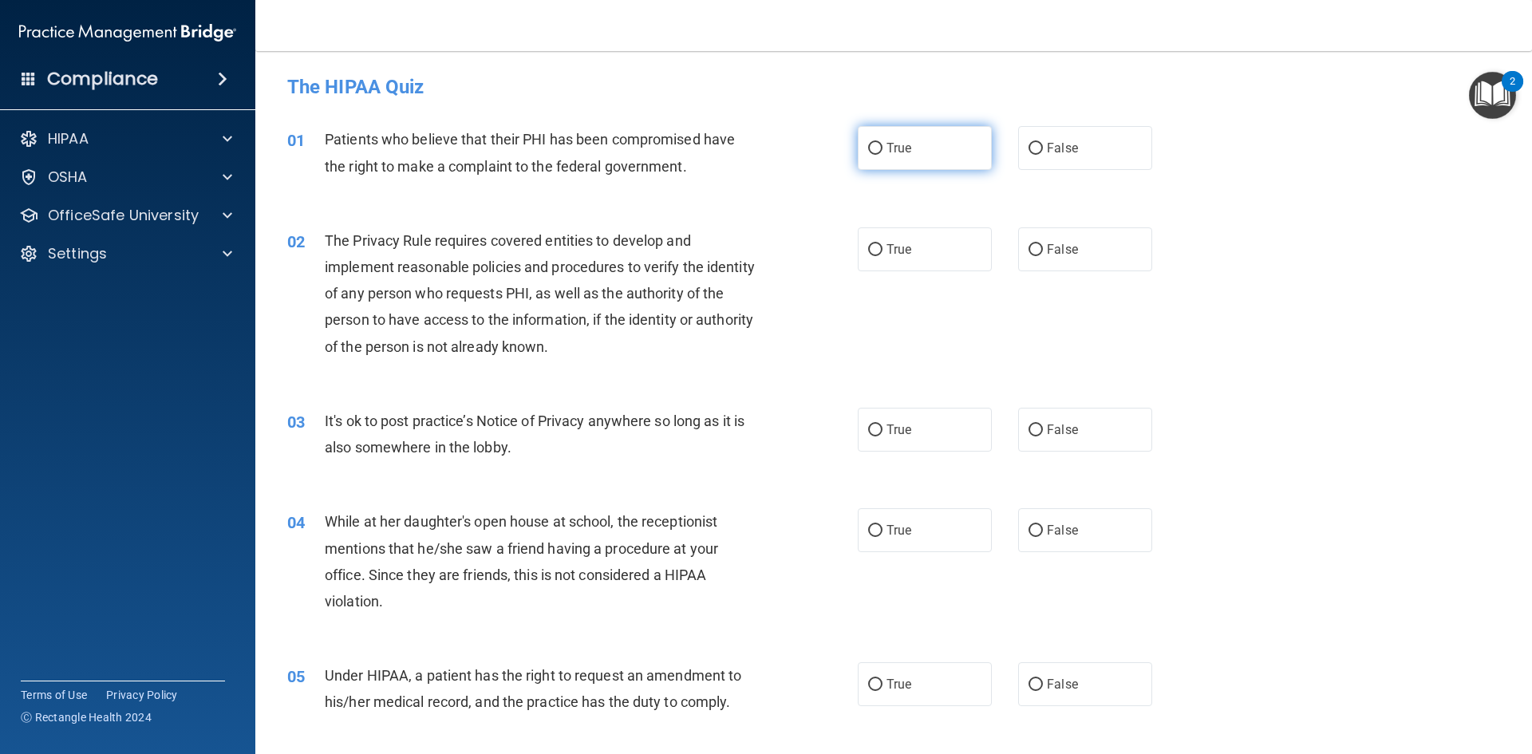
click at [911, 160] on label "True" at bounding box center [925, 148] width 134 height 44
click at [882, 155] on input "True" at bounding box center [875, 149] width 14 height 12
radio input "true"
click at [928, 265] on label "True" at bounding box center [925, 249] width 134 height 44
click at [882, 256] on input "True" at bounding box center [875, 250] width 14 height 12
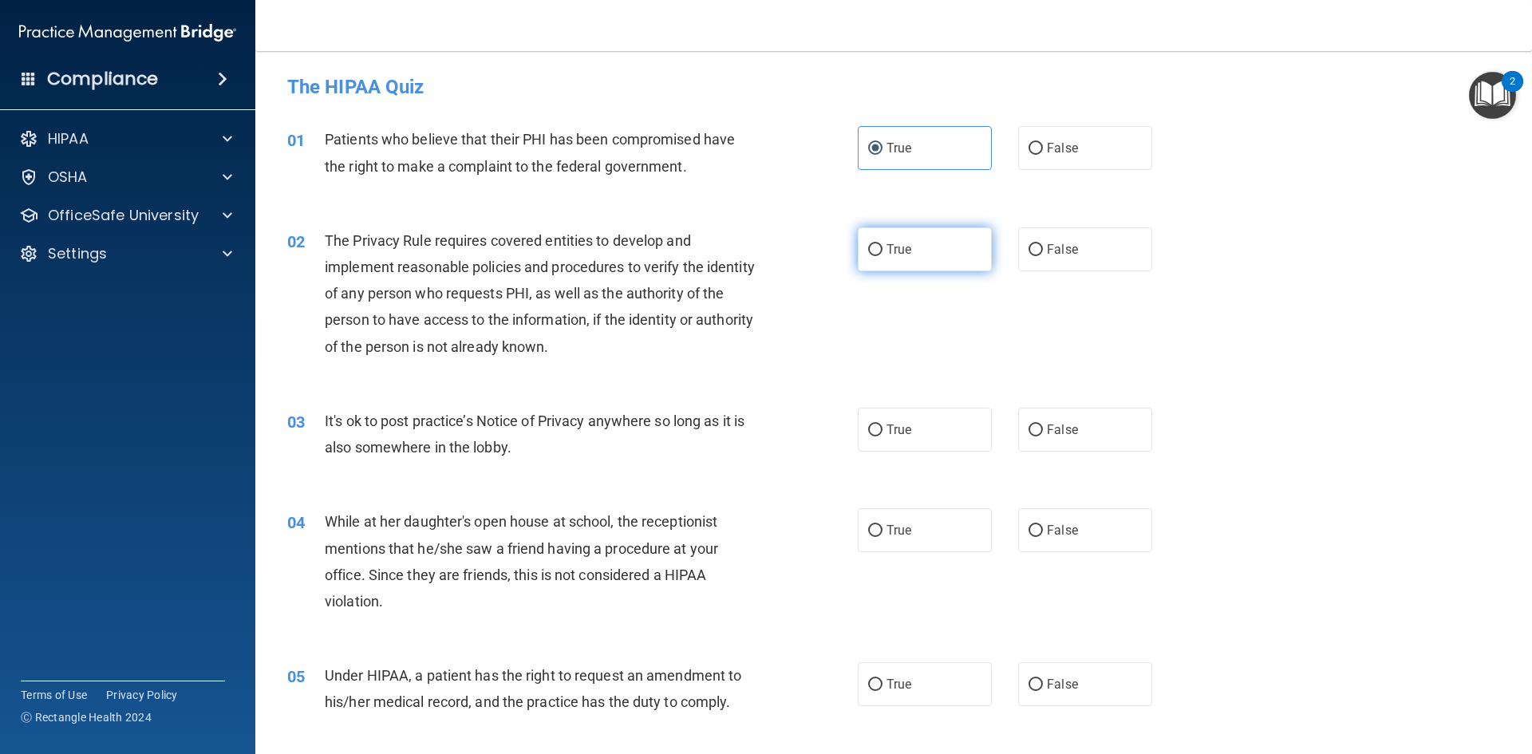
radio input "true"
click at [1079, 436] on label "False" at bounding box center [1085, 430] width 134 height 44
click at [1043, 436] on input "False" at bounding box center [1035, 430] width 14 height 12
radio input "true"
click at [1084, 531] on label "False" at bounding box center [1085, 530] width 134 height 44
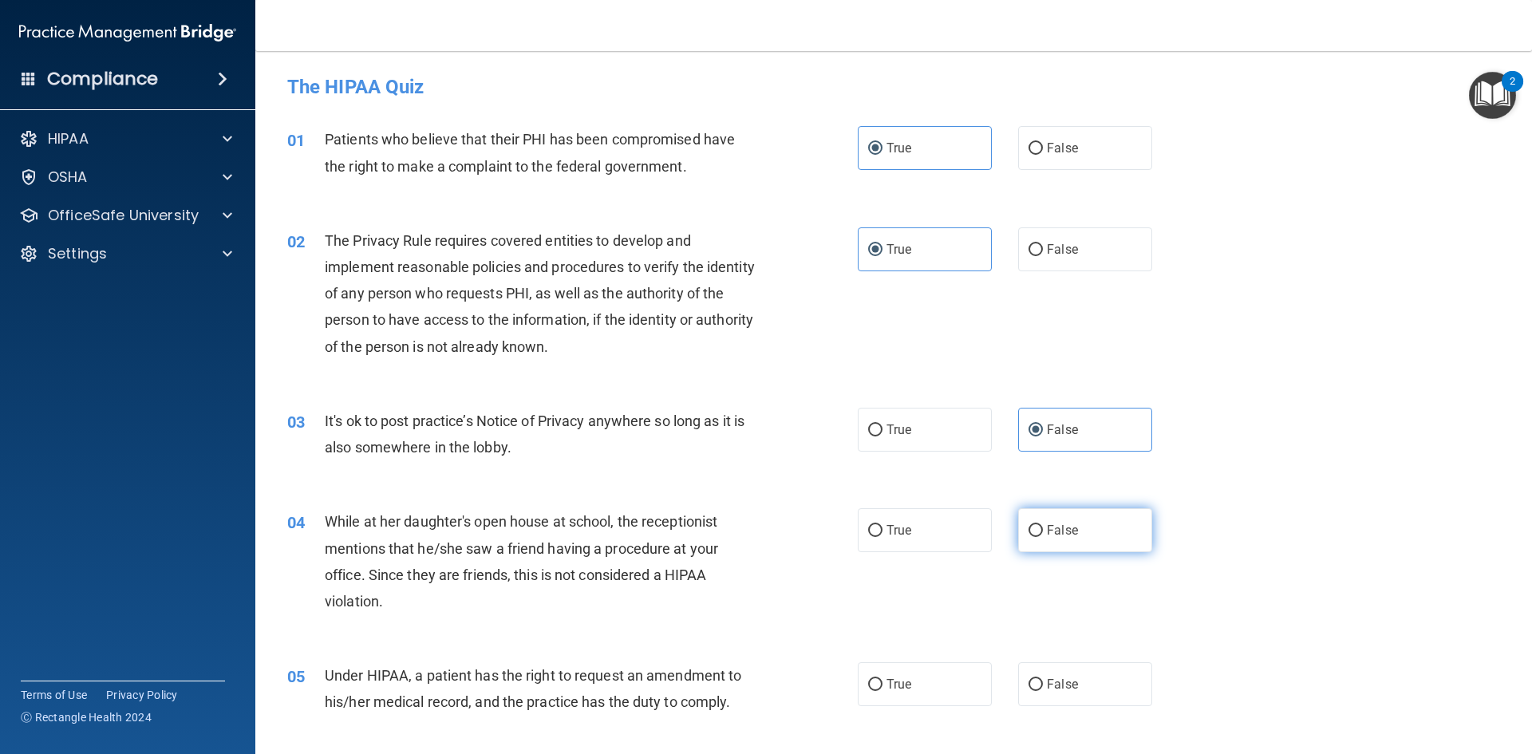
click at [1043, 531] on input "False" at bounding box center [1035, 531] width 14 height 12
radio input "true"
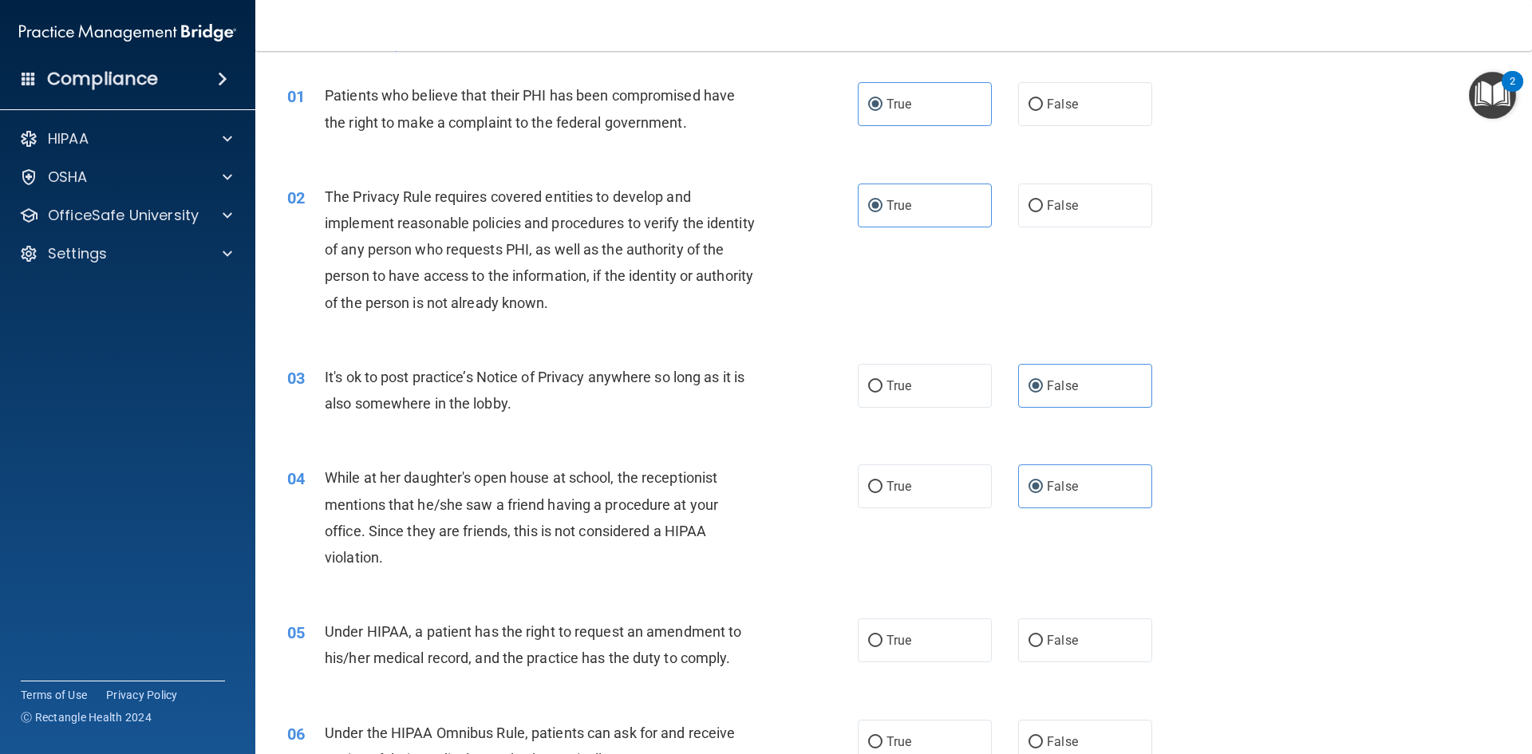
scroll to position [80, 0]
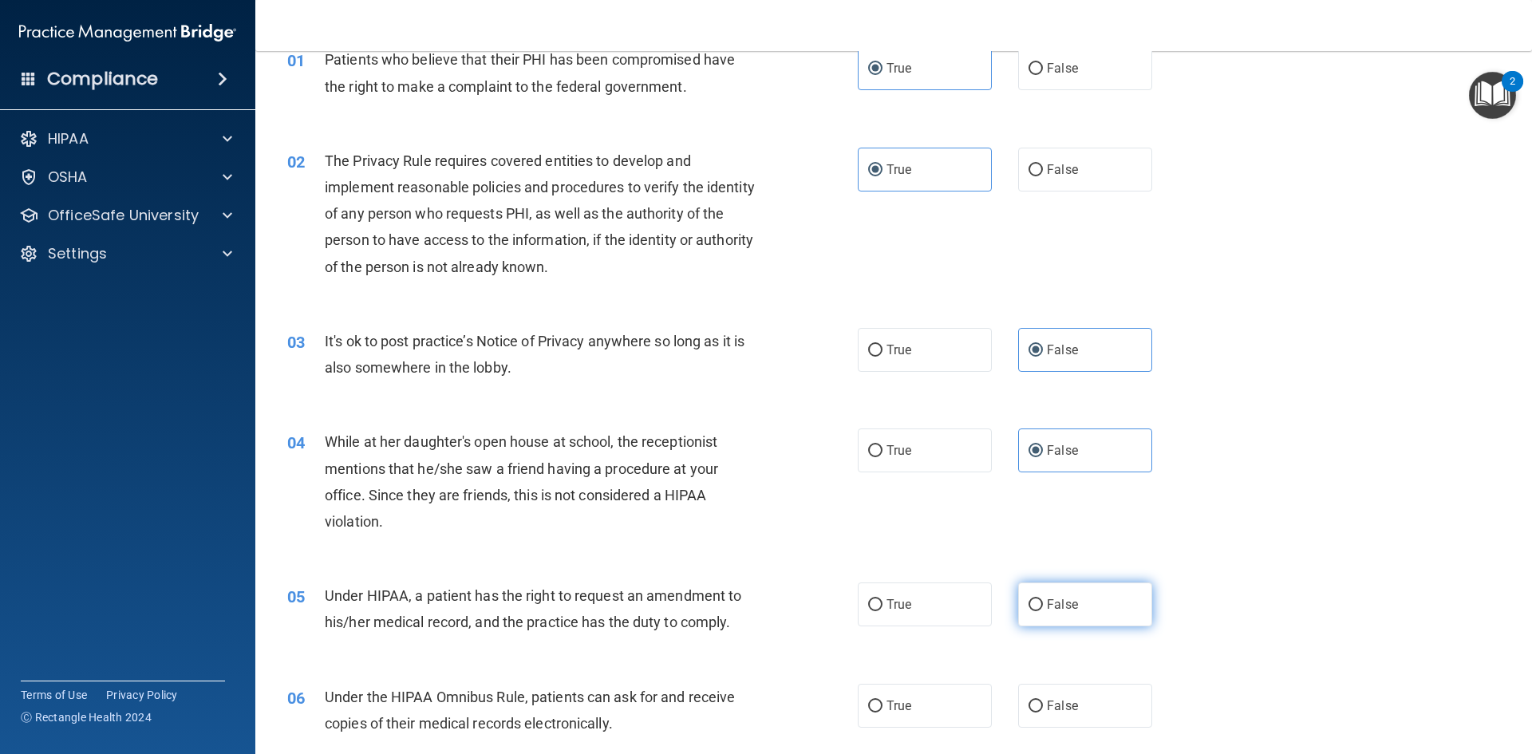
click at [1085, 607] on label "False" at bounding box center [1085, 604] width 134 height 44
click at [1043, 607] on input "False" at bounding box center [1035, 605] width 14 height 12
radio input "true"
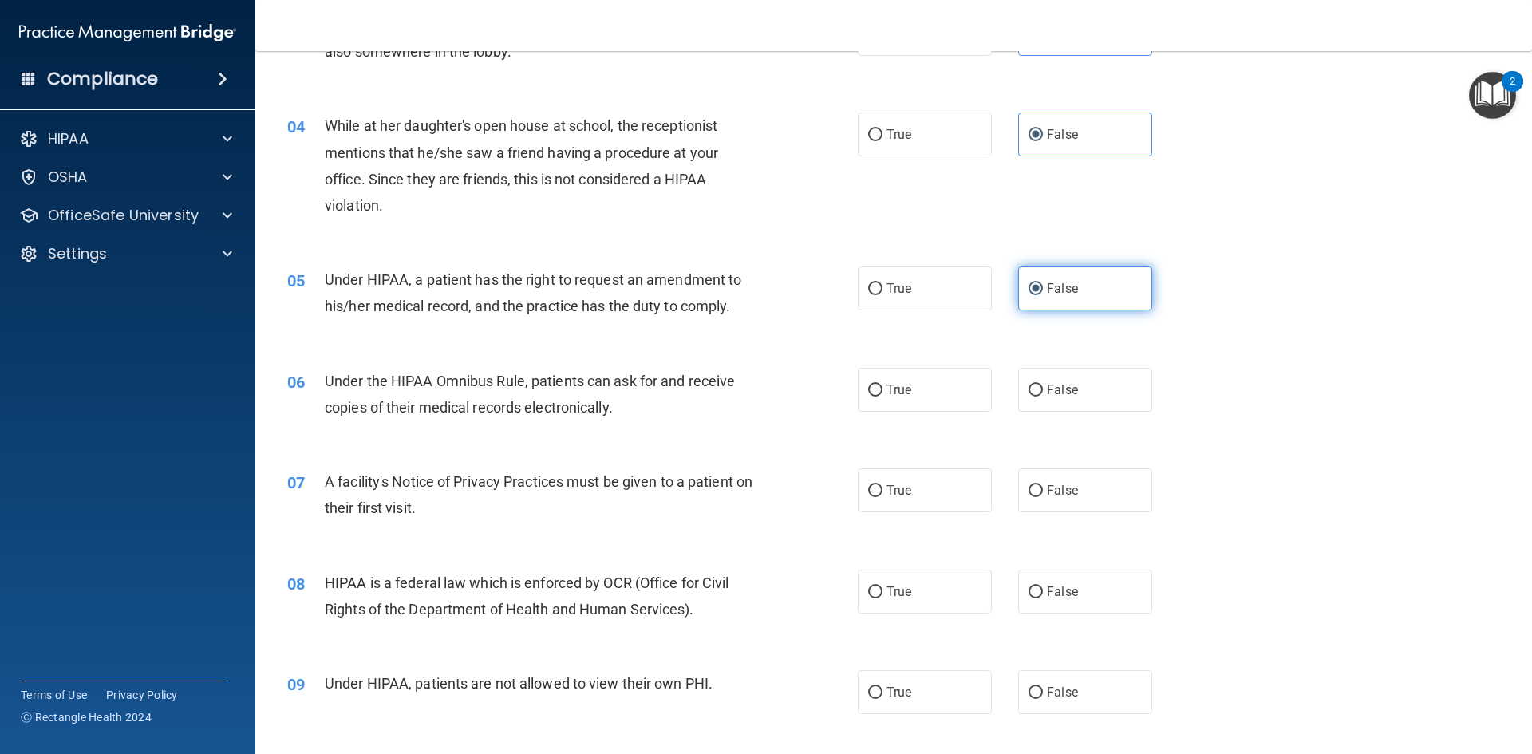
scroll to position [399, 0]
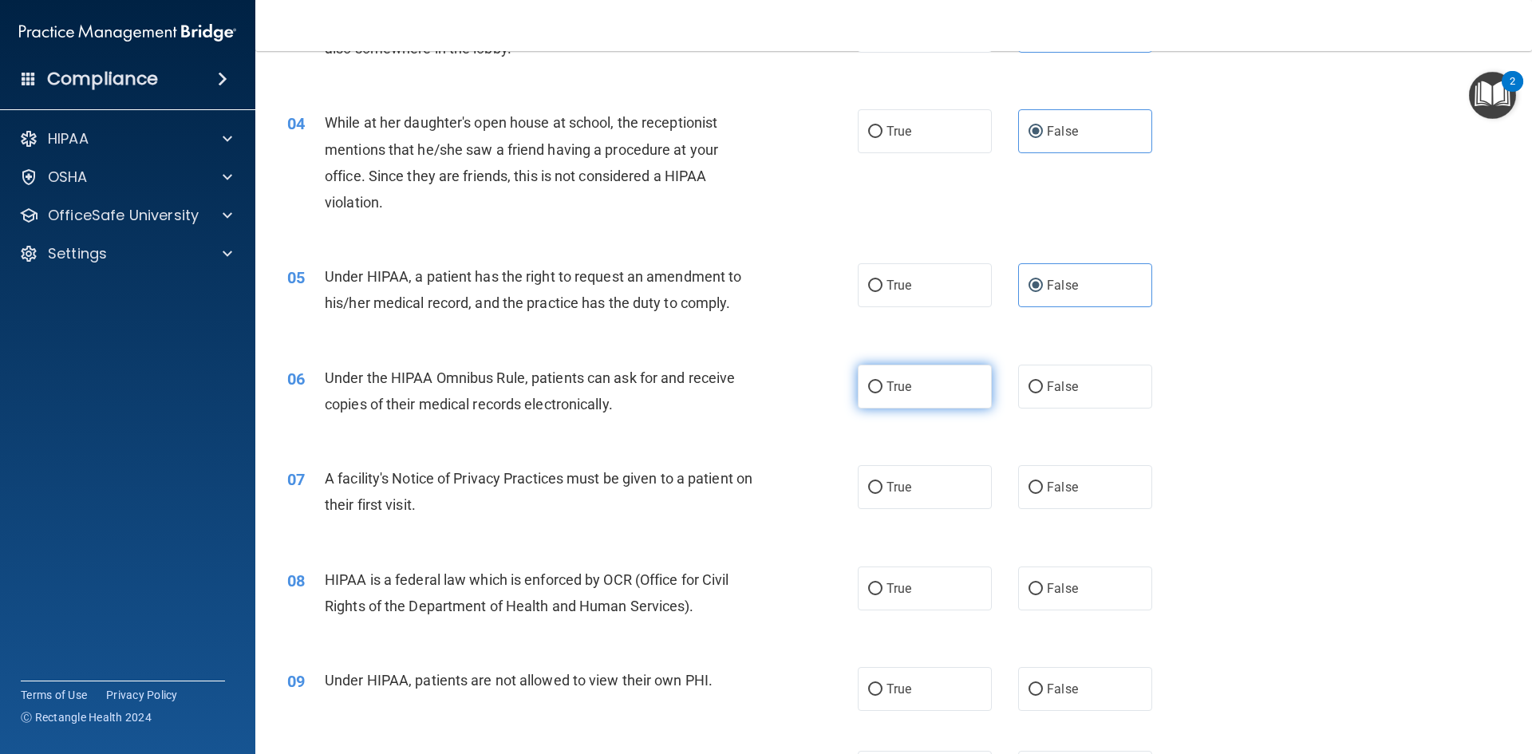
click at [914, 397] on label "True" at bounding box center [925, 387] width 134 height 44
click at [882, 393] on input "True" at bounding box center [875, 387] width 14 height 12
radio input "true"
click at [913, 507] on label "True" at bounding box center [925, 487] width 134 height 44
click at [882, 494] on input "True" at bounding box center [875, 488] width 14 height 12
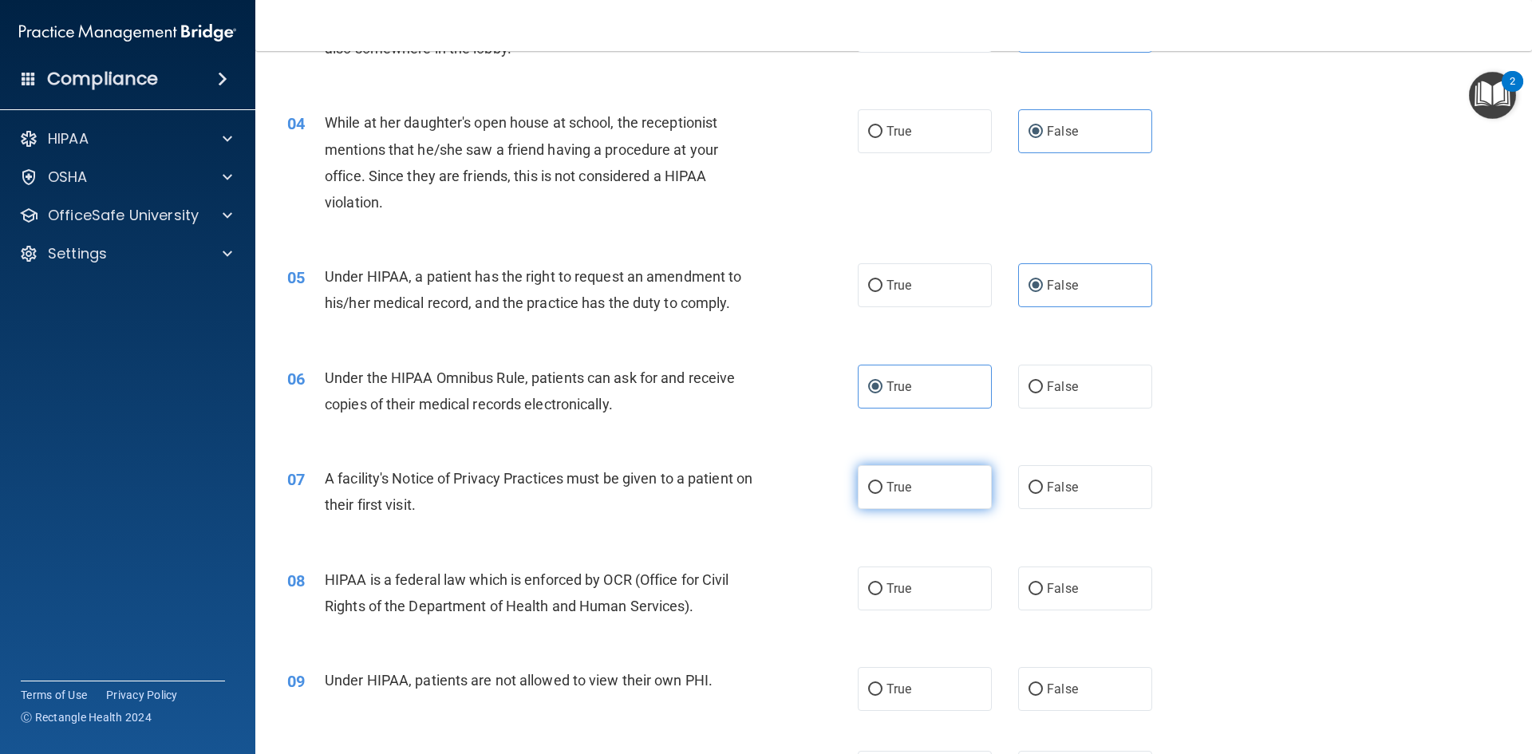
radio input "true"
click at [930, 586] on label "True" at bounding box center [925, 588] width 134 height 44
click at [882, 586] on input "True" at bounding box center [875, 589] width 14 height 12
radio input "true"
drag, startPoint x: 1059, startPoint y: 692, endPoint x: 1063, endPoint y: 662, distance: 30.6
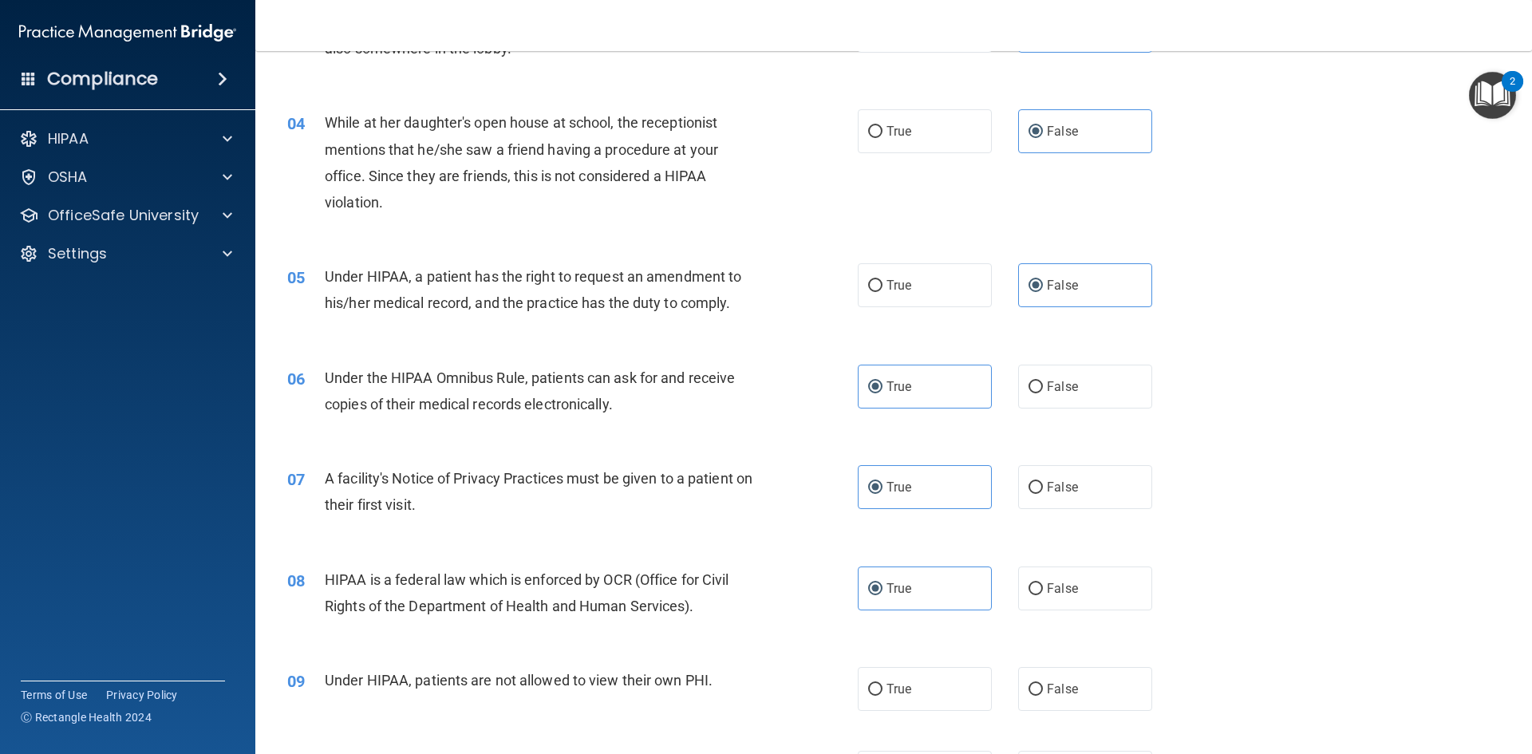
click at [1059, 691] on span "False" at bounding box center [1062, 688] width 31 height 15
click at [1043, 691] on input "False" at bounding box center [1035, 690] width 14 height 12
radio input "true"
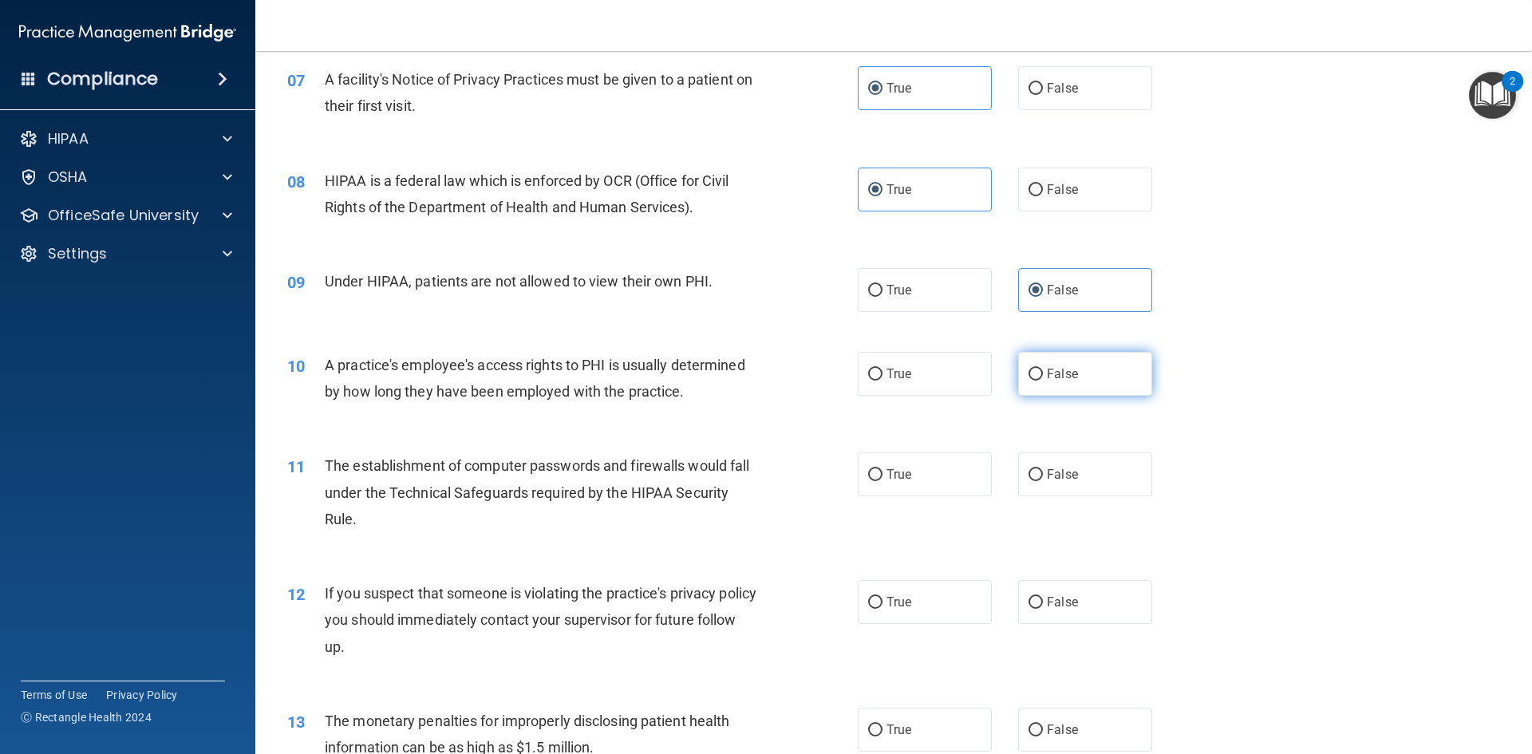
click at [1051, 383] on label "False" at bounding box center [1085, 374] width 134 height 44
click at [1043, 381] on input "False" at bounding box center [1035, 375] width 14 height 12
radio input "true"
click at [929, 488] on label "True" at bounding box center [925, 474] width 134 height 44
click at [882, 481] on input "True" at bounding box center [875, 475] width 14 height 12
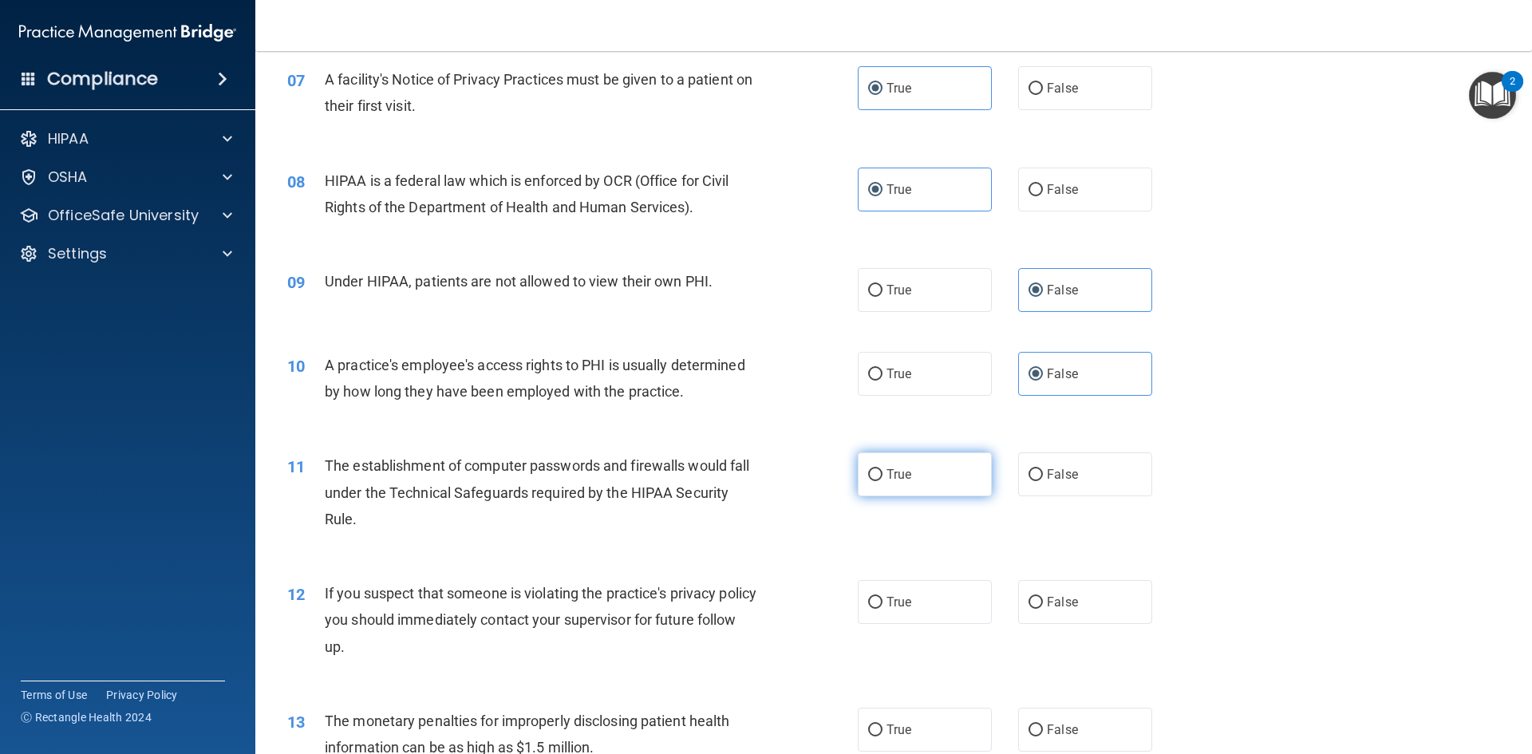
radio input "true"
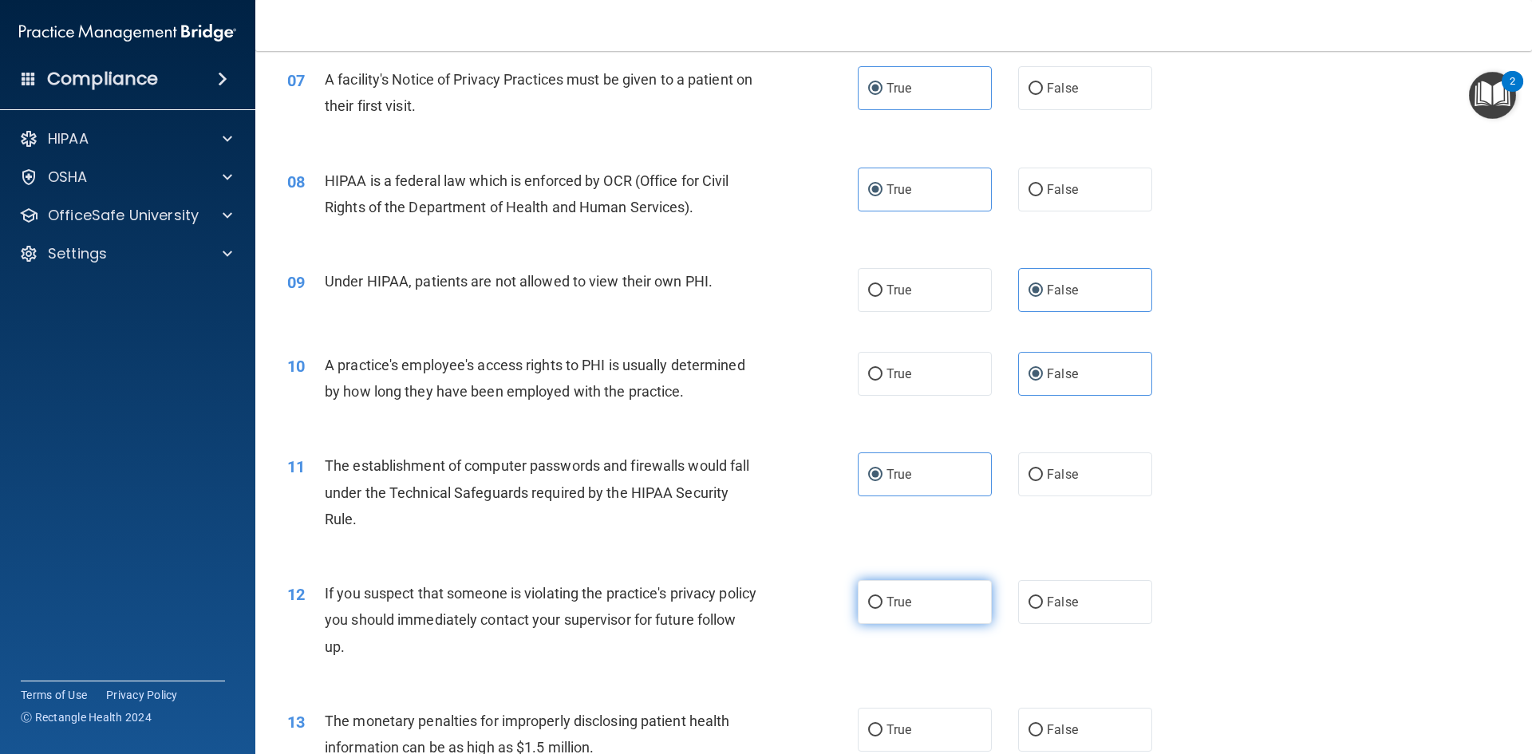
click at [921, 606] on label "True" at bounding box center [925, 602] width 134 height 44
click at [882, 606] on input "True" at bounding box center [875, 603] width 14 height 12
radio input "true"
click at [921, 733] on label "True" at bounding box center [925, 730] width 134 height 44
click at [882, 733] on input "True" at bounding box center [875, 730] width 14 height 12
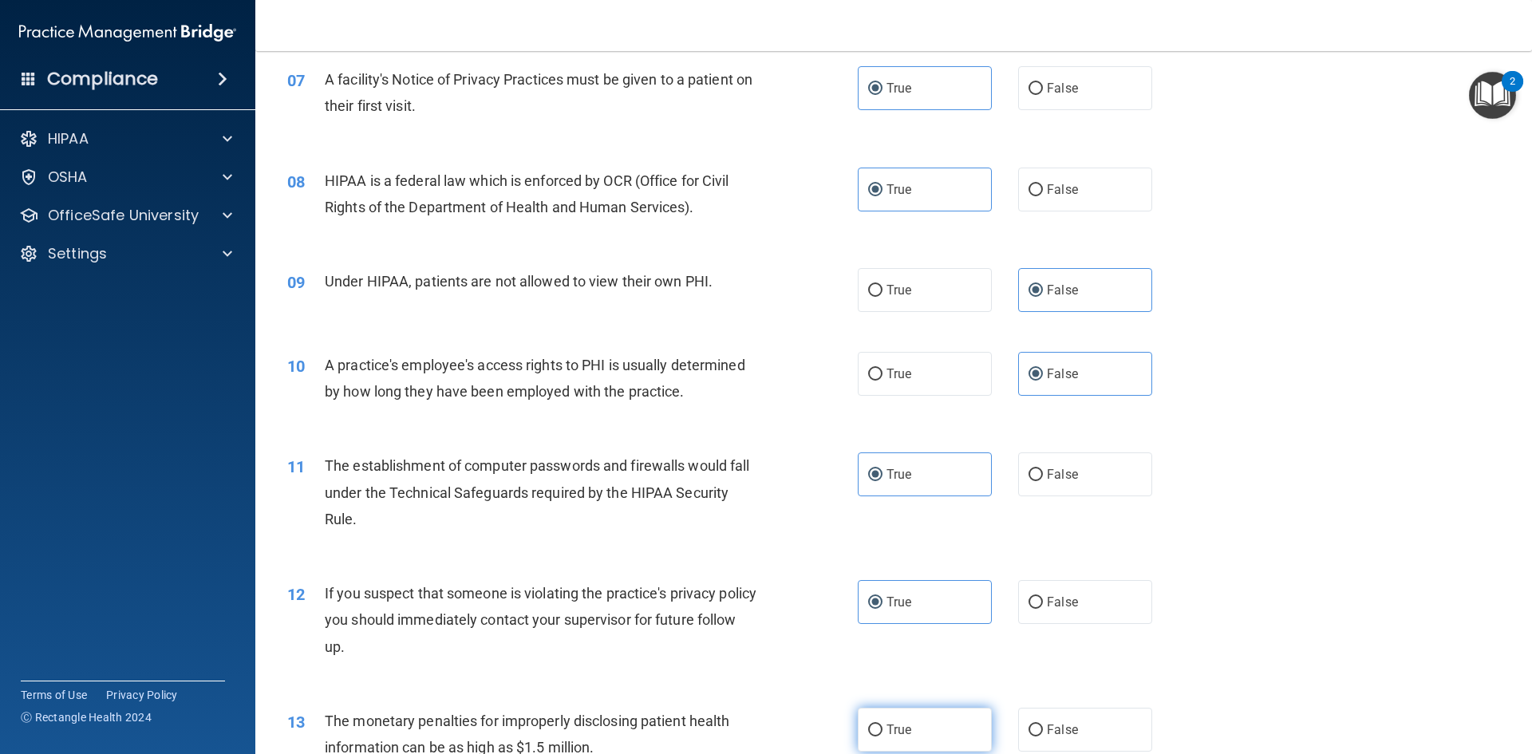
radio input "true"
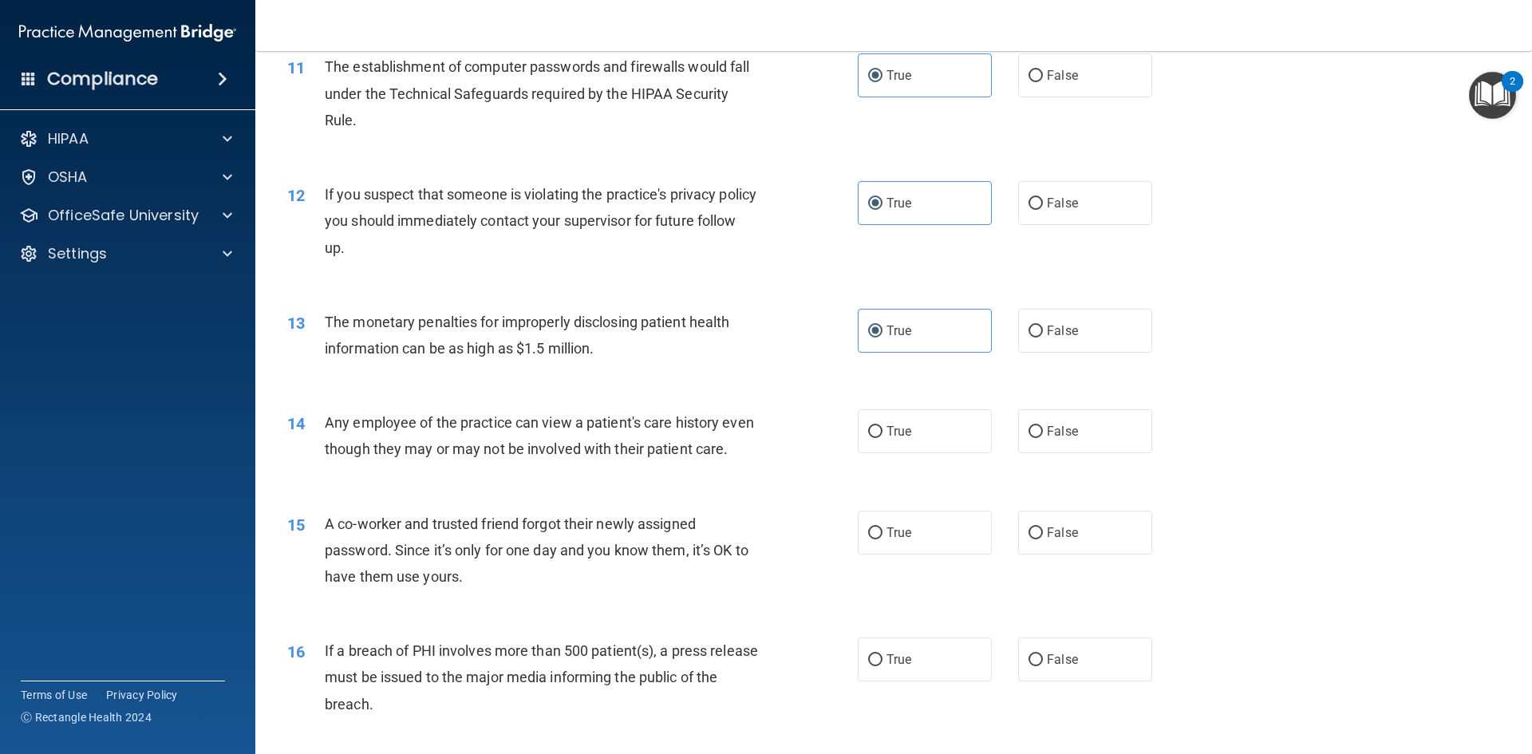
scroll to position [1276, 0]
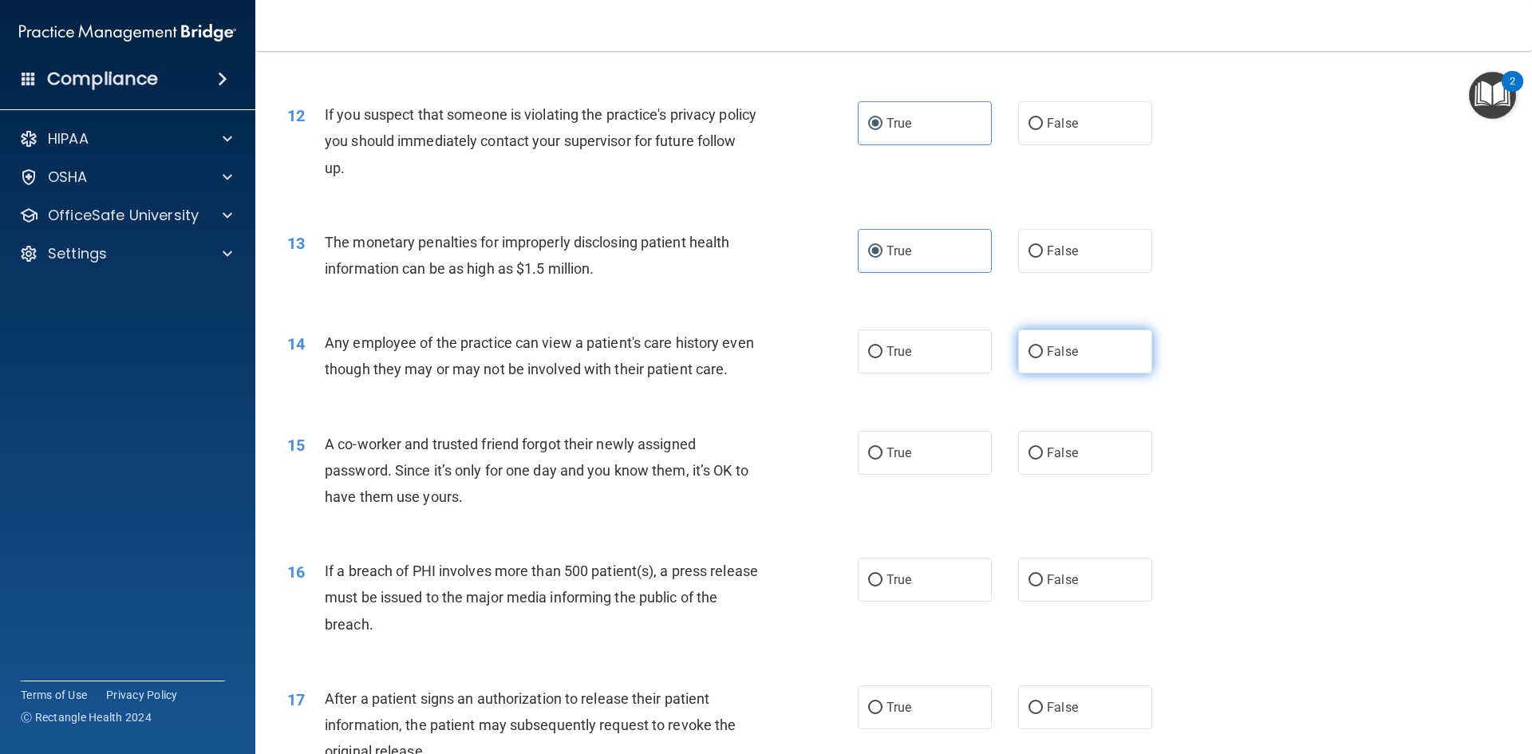
click at [1066, 351] on span "False" at bounding box center [1062, 351] width 31 height 15
click at [1043, 351] on input "False" at bounding box center [1035, 352] width 14 height 12
radio input "true"
click at [1064, 460] on span "False" at bounding box center [1062, 452] width 31 height 15
click at [1043, 460] on input "False" at bounding box center [1035, 454] width 14 height 12
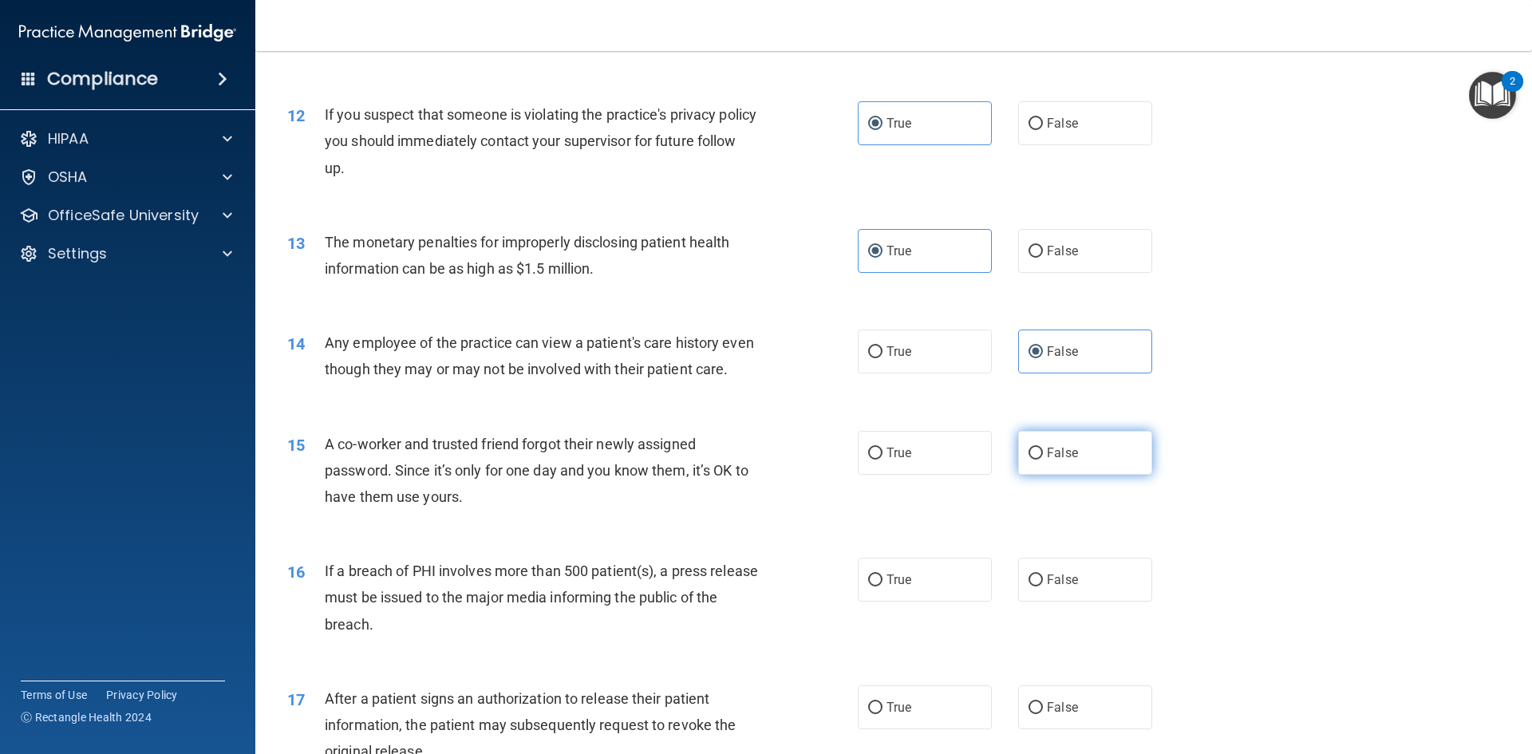
radio input "true"
click at [951, 599] on label "True" at bounding box center [925, 580] width 134 height 44
click at [882, 586] on input "True" at bounding box center [875, 580] width 14 height 12
radio input "true"
click at [957, 729] on label "True" at bounding box center [925, 707] width 134 height 44
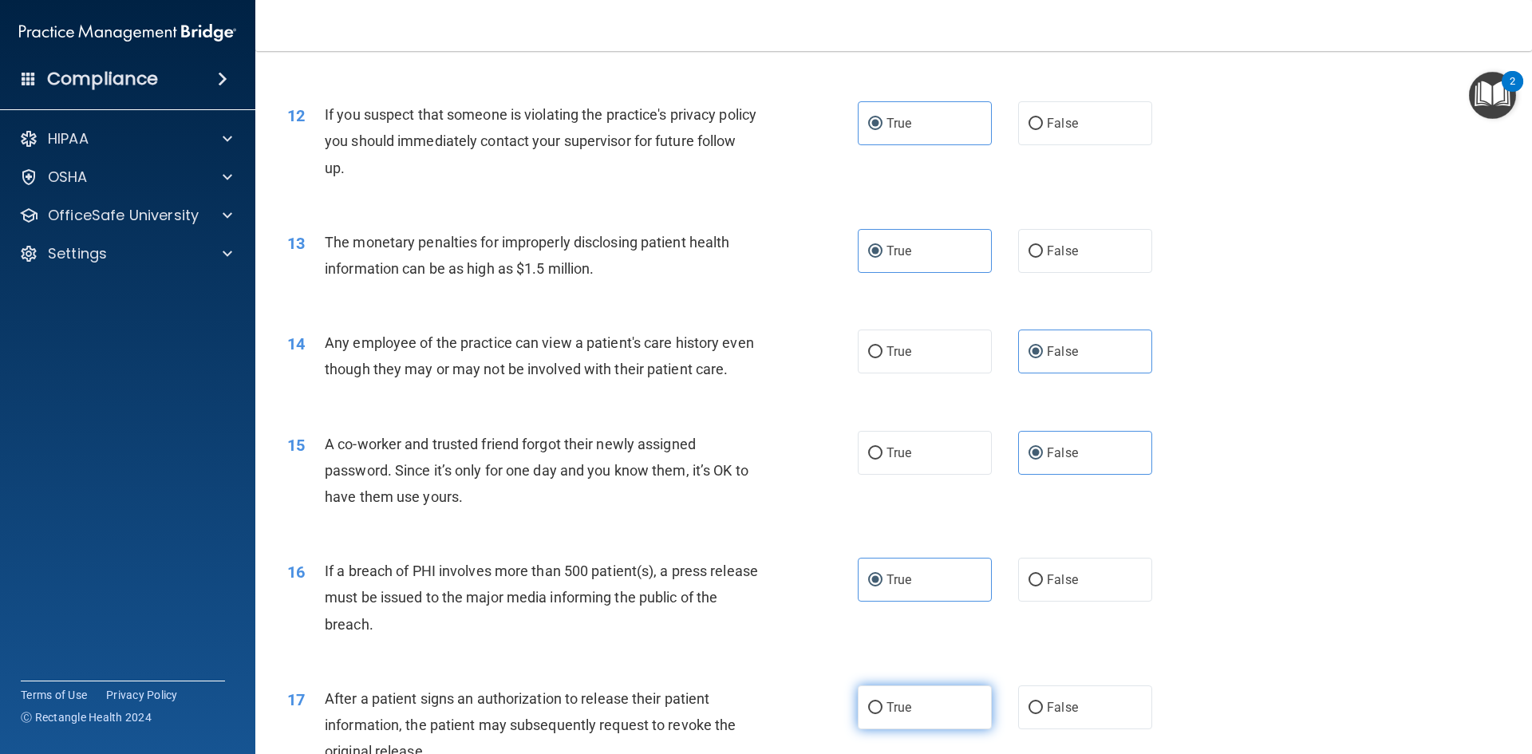
click at [882, 714] on input "True" at bounding box center [875, 708] width 14 height 12
radio input "true"
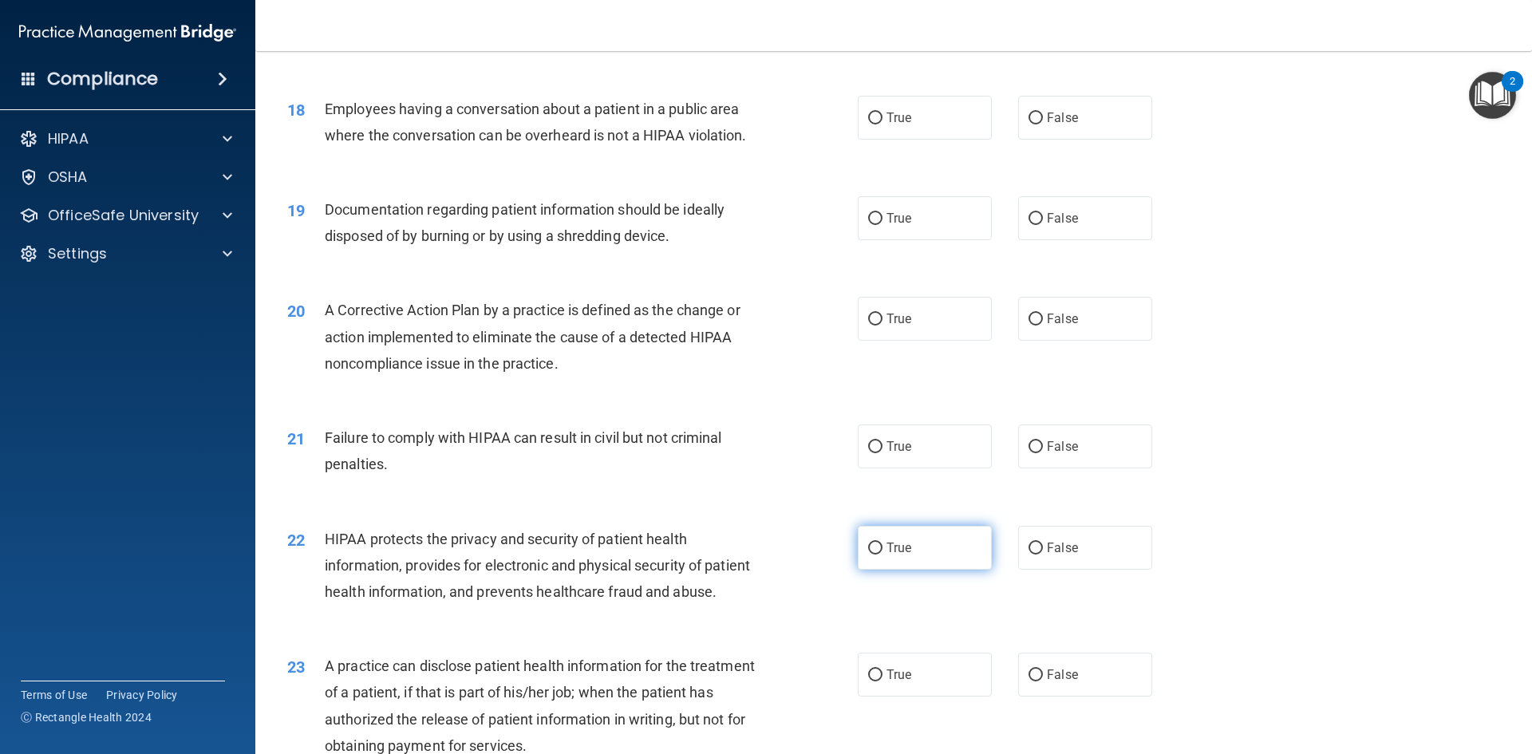
scroll to position [1994, 0]
click at [1081, 139] on label "False" at bounding box center [1085, 117] width 134 height 44
click at [1043, 124] on input "False" at bounding box center [1035, 118] width 14 height 12
radio input "true"
click at [945, 239] on label "True" at bounding box center [925, 217] width 134 height 44
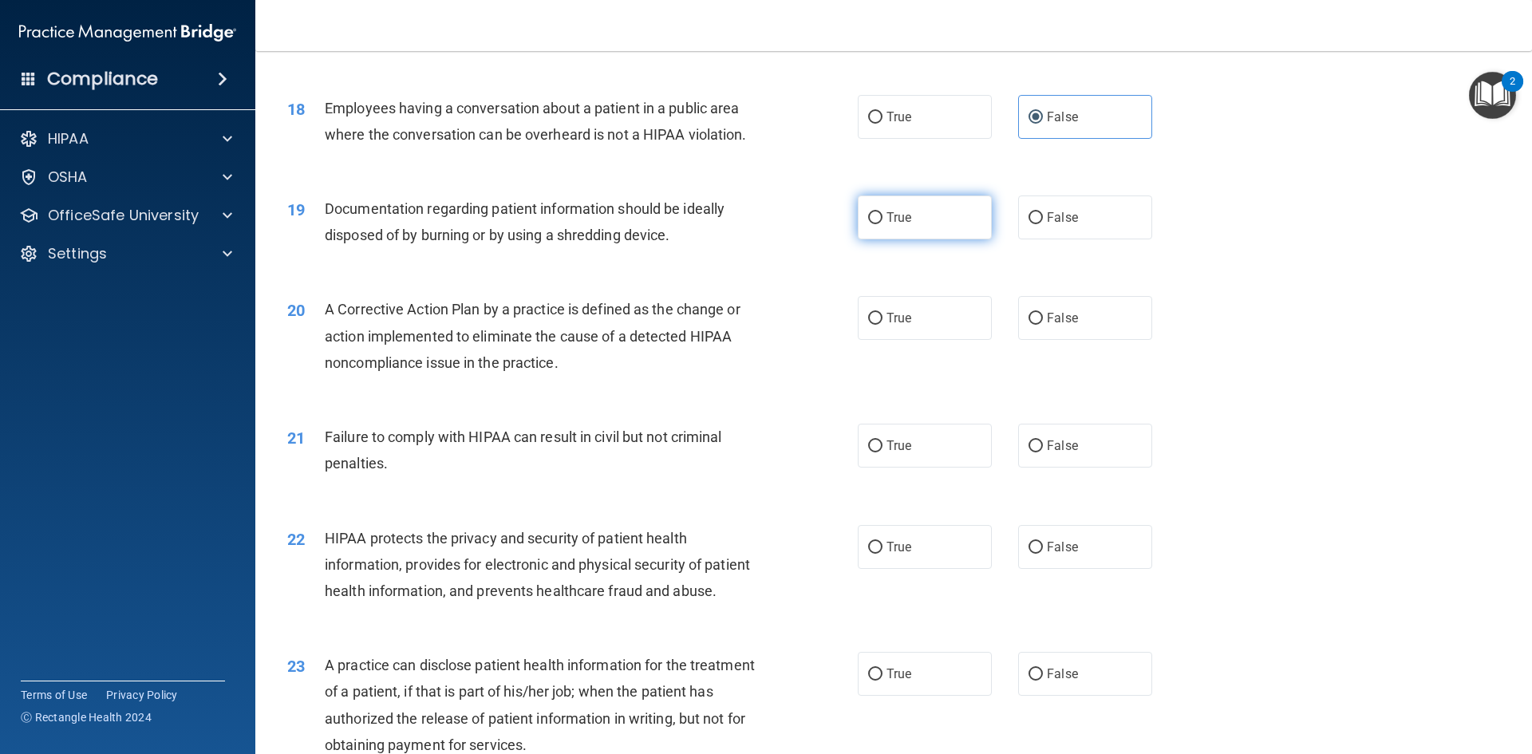
click at [882, 224] on input "True" at bounding box center [875, 218] width 14 height 12
radio input "true"
click at [955, 340] on label "True" at bounding box center [925, 318] width 134 height 44
click at [882, 325] on input "True" at bounding box center [875, 319] width 14 height 12
radio input "true"
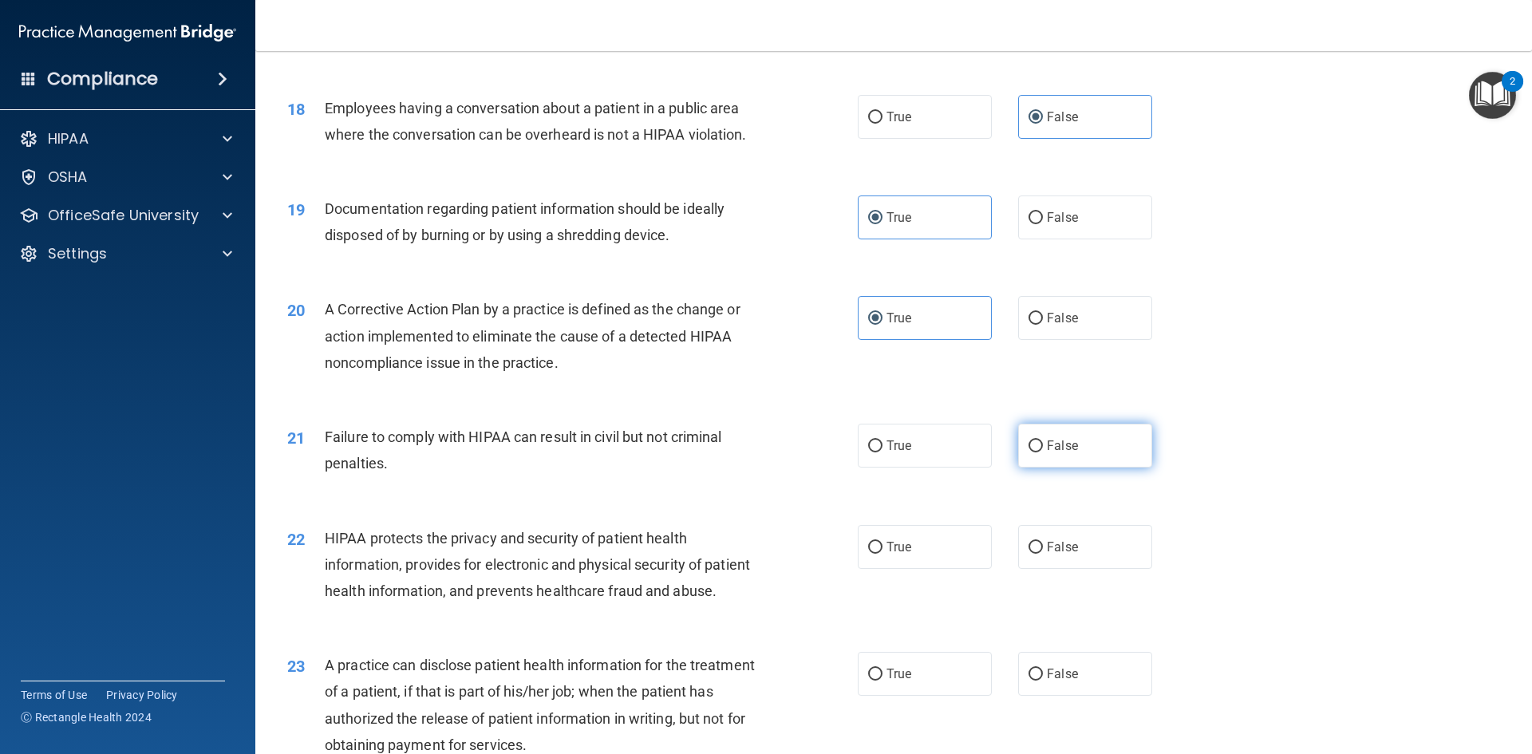
click at [1047, 453] on span "False" at bounding box center [1062, 445] width 31 height 15
click at [1043, 452] on input "False" at bounding box center [1035, 446] width 14 height 12
radio input "true"
click at [937, 569] on label "True" at bounding box center [925, 547] width 134 height 44
click at [882, 554] on input "True" at bounding box center [875, 548] width 14 height 12
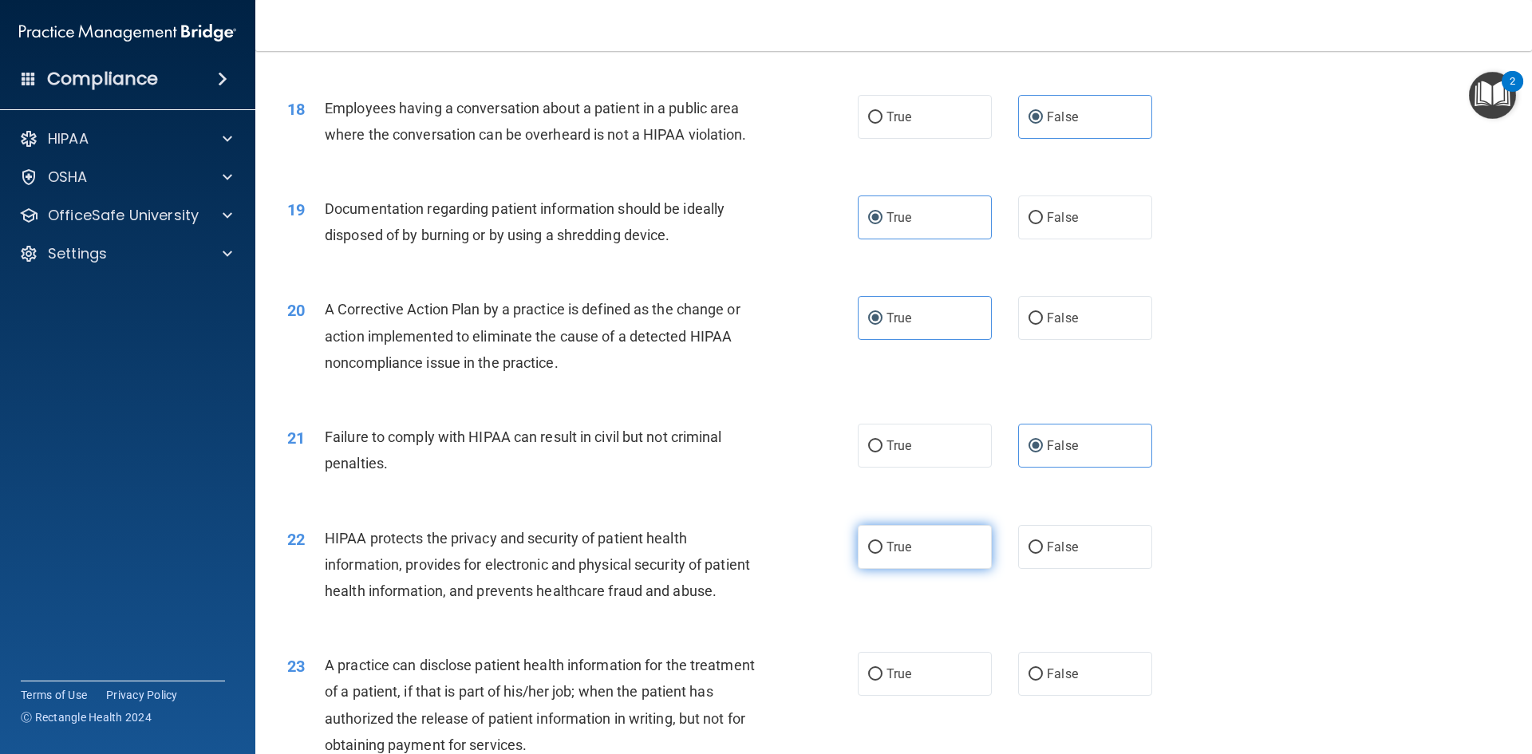
radio input "true"
click at [1067, 681] on span "False" at bounding box center [1062, 673] width 31 height 15
click at [1043, 681] on input "False" at bounding box center [1035, 675] width 14 height 12
radio input "true"
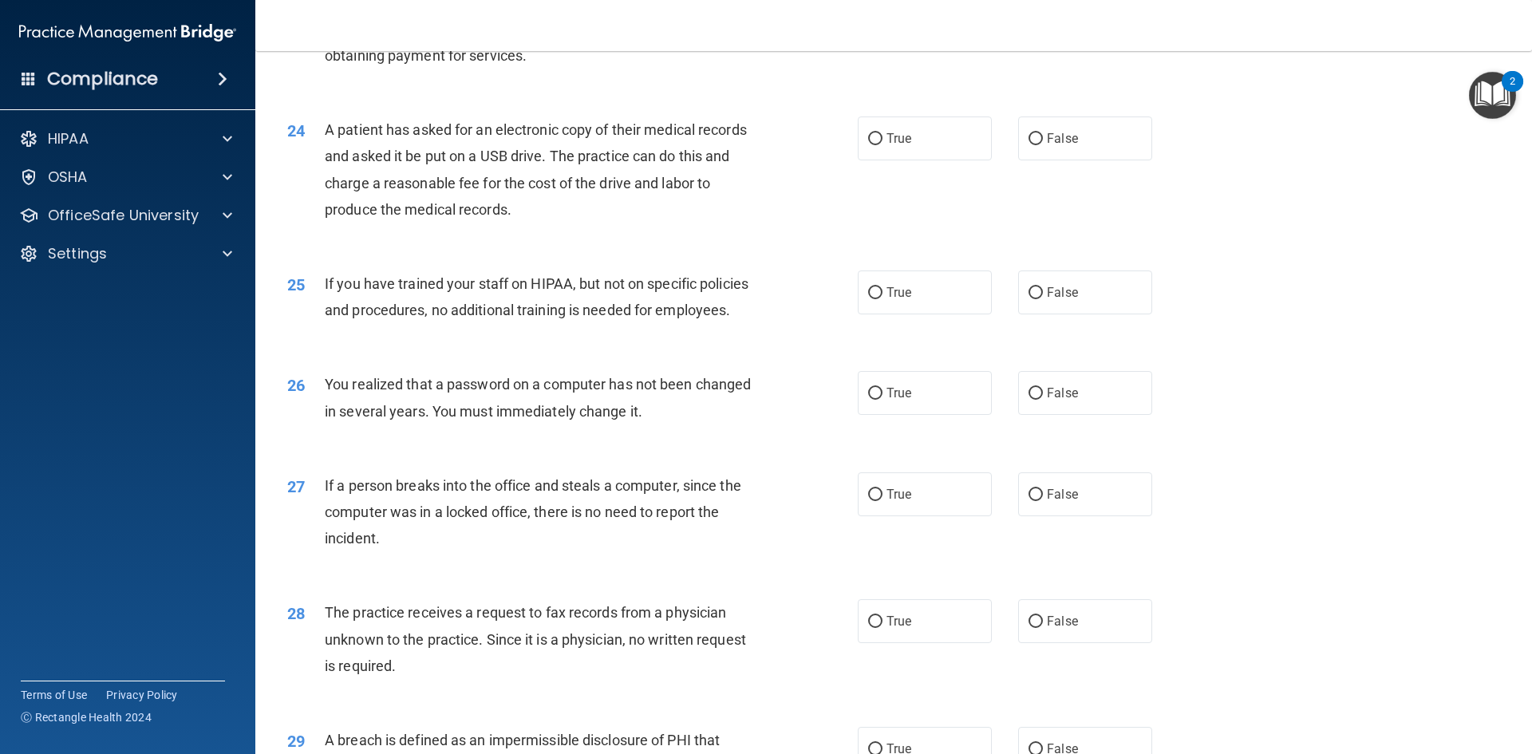
scroll to position [2713, 0]
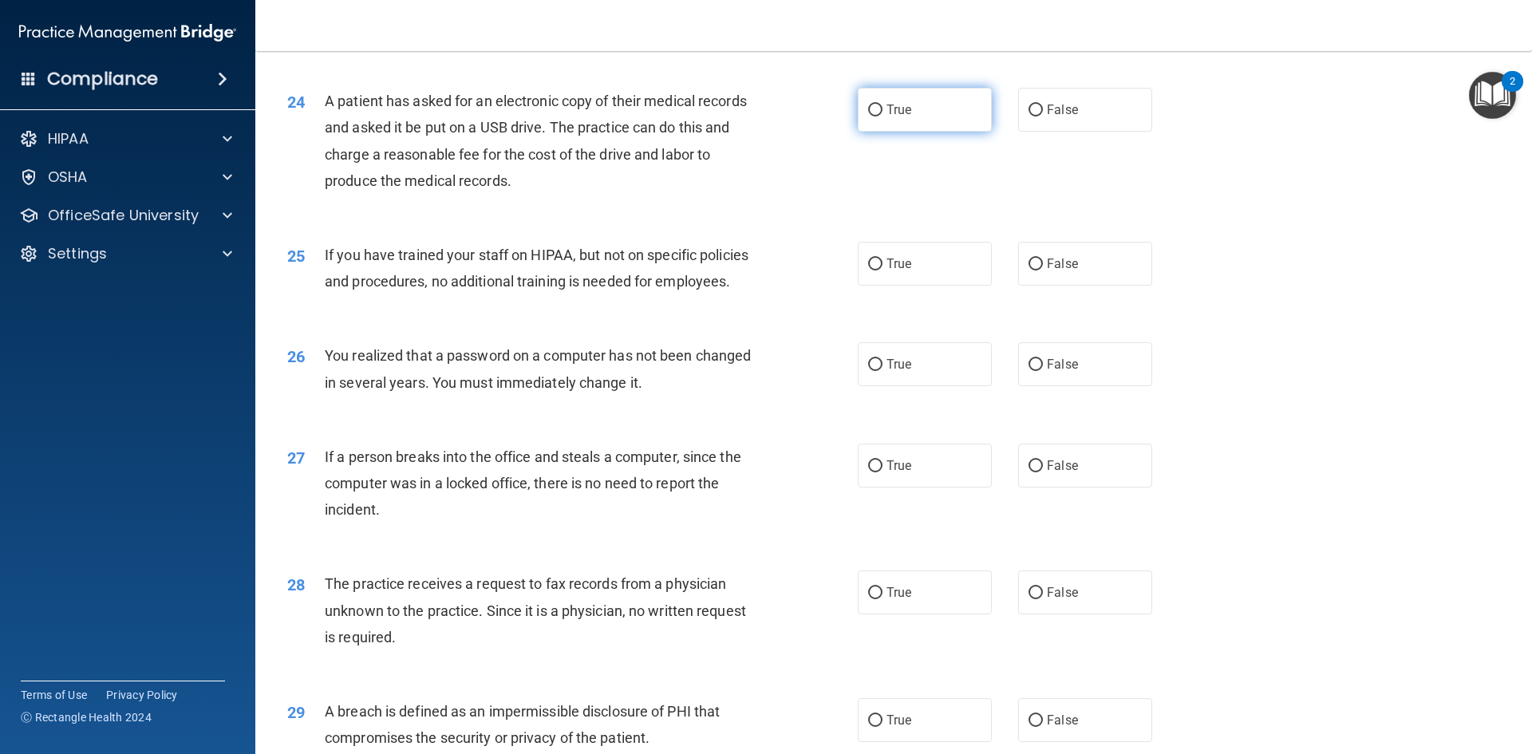
click at [907, 132] on label "True" at bounding box center [925, 110] width 134 height 44
click at [882, 116] on input "True" at bounding box center [875, 111] width 14 height 12
radio input "true"
click at [1049, 271] on span "False" at bounding box center [1062, 263] width 31 height 15
click at [1043, 270] on input "False" at bounding box center [1035, 264] width 14 height 12
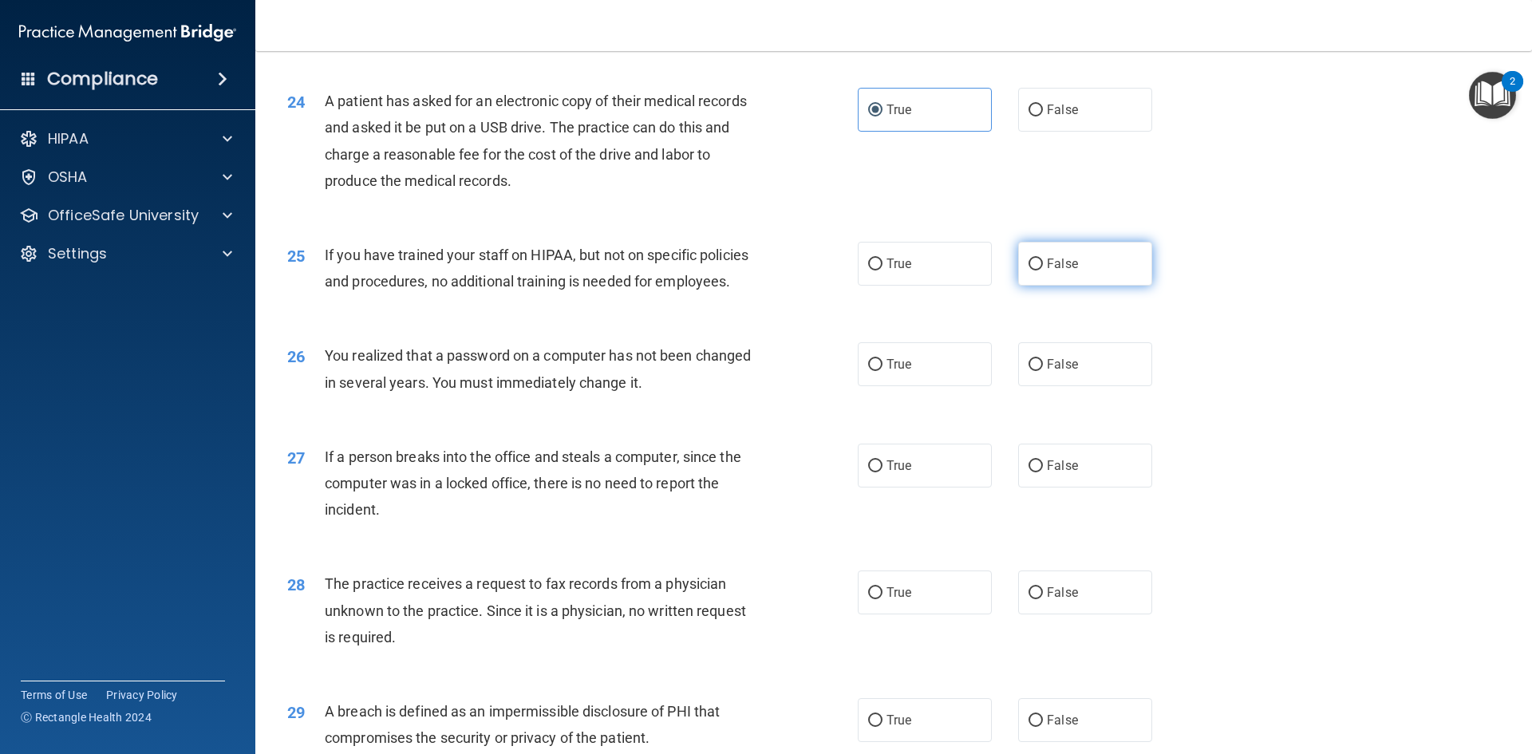
radio input "true"
click at [939, 386] on label "True" at bounding box center [925, 364] width 134 height 44
click at [882, 371] on input "True" at bounding box center [875, 365] width 14 height 12
radio input "true"
click at [1072, 487] on label "False" at bounding box center [1085, 466] width 134 height 44
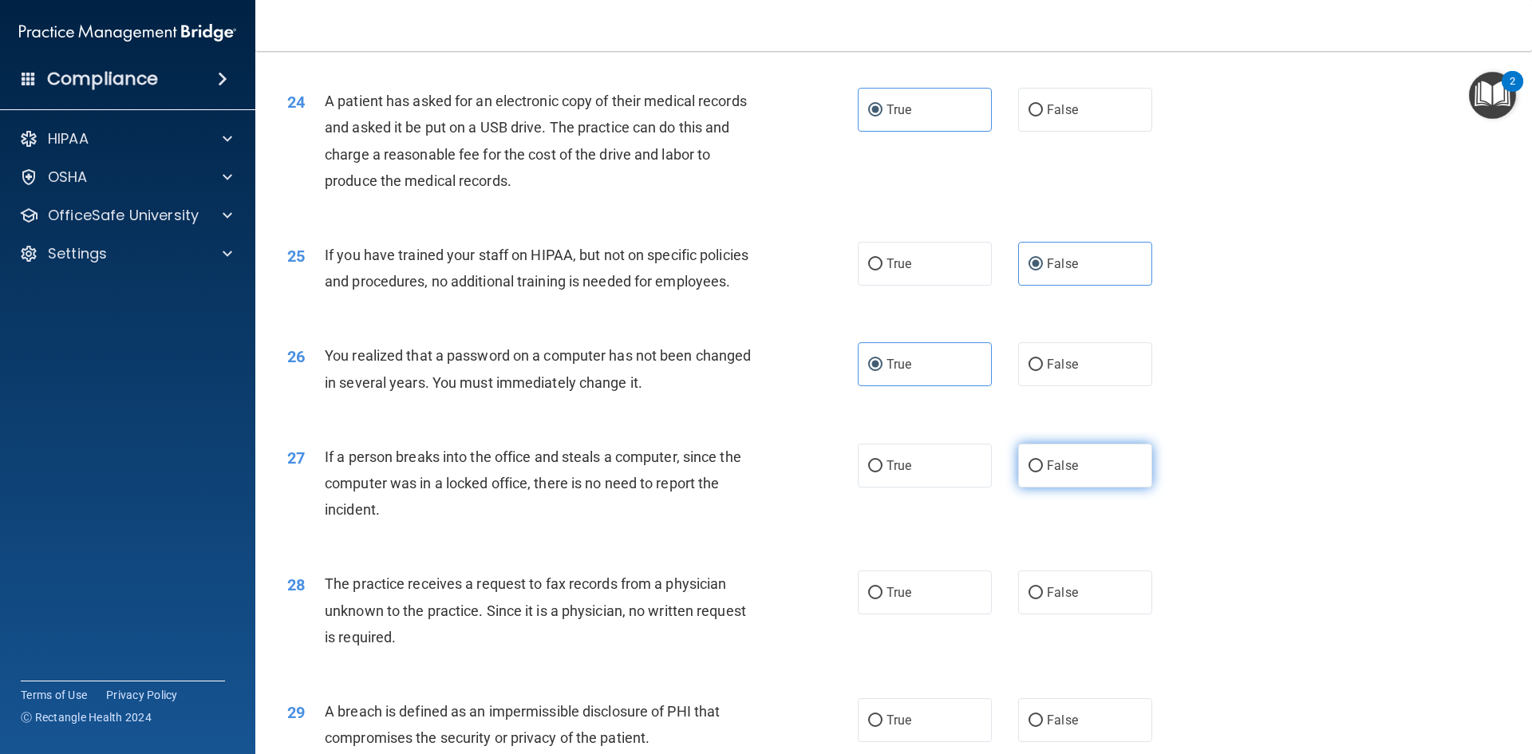
click at [1043, 472] on input "False" at bounding box center [1035, 466] width 14 height 12
radio input "true"
click at [1091, 614] on label "False" at bounding box center [1085, 592] width 134 height 44
click at [1043, 599] on input "False" at bounding box center [1035, 593] width 14 height 12
radio input "true"
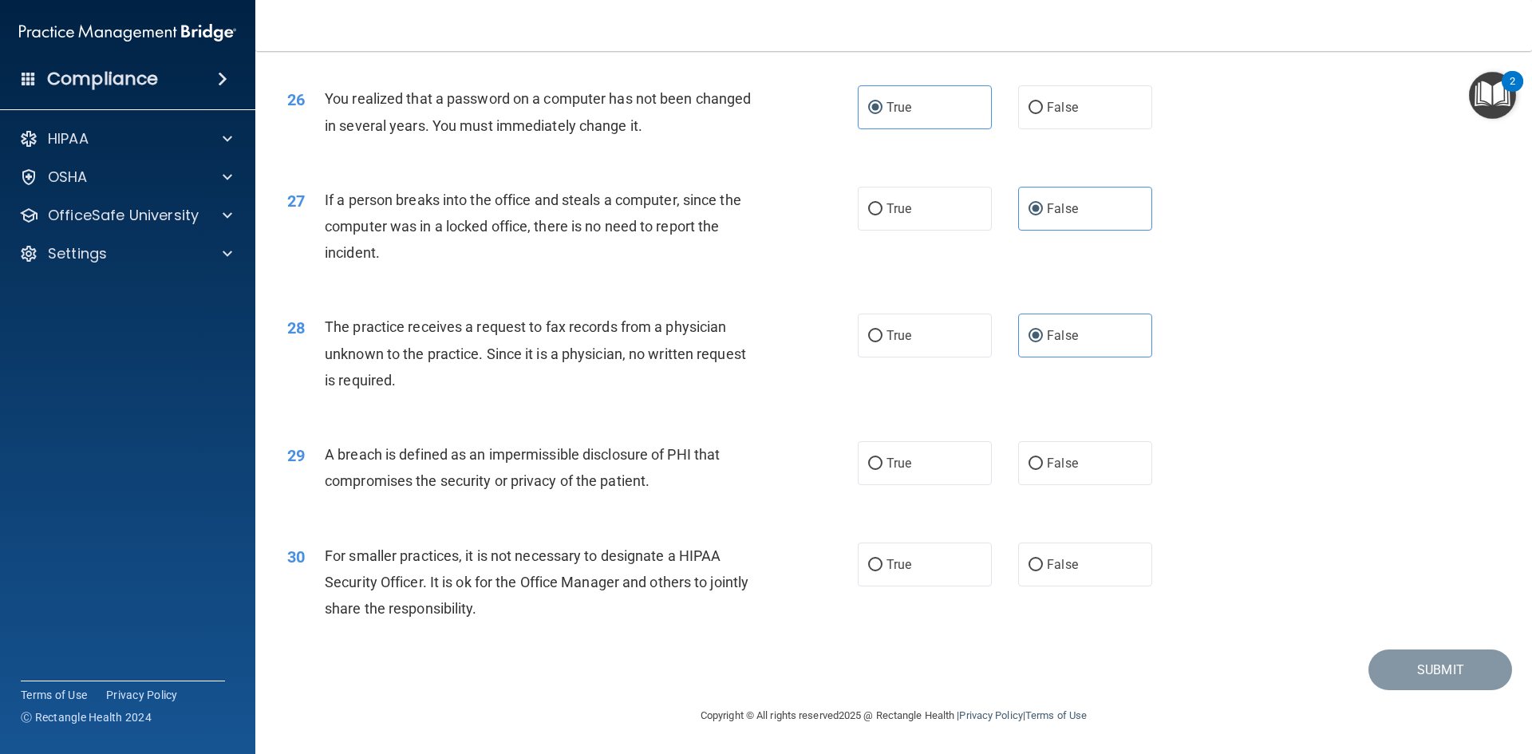
scroll to position [3022, 0]
click at [946, 473] on label "True" at bounding box center [925, 463] width 134 height 44
click at [882, 470] on input "True" at bounding box center [875, 464] width 14 height 12
radio input "true"
click at [1067, 569] on span "False" at bounding box center [1062, 564] width 31 height 15
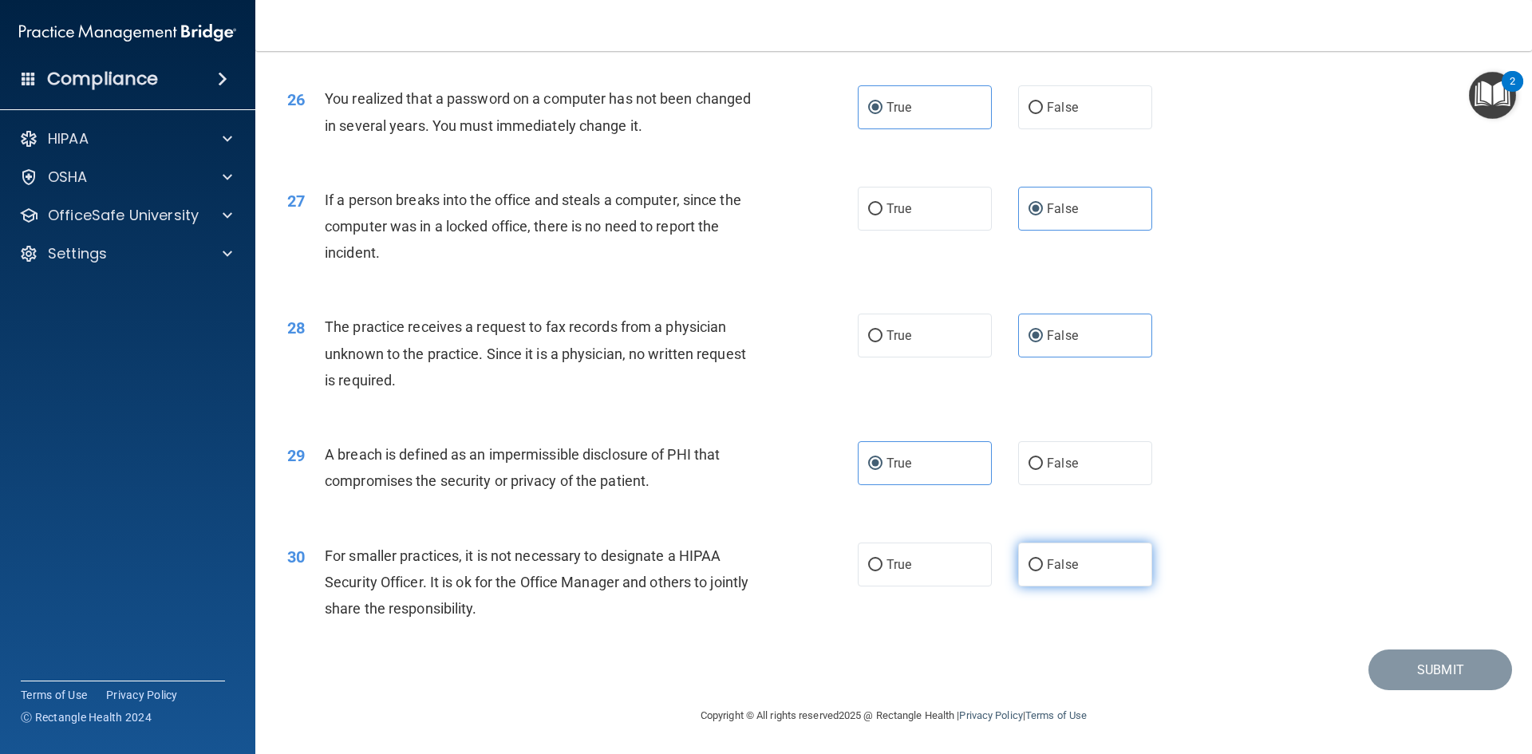
click at [1043, 569] on input "False" at bounding box center [1035, 565] width 14 height 12
radio input "true"
click at [1434, 688] on button "Submit" at bounding box center [1440, 669] width 144 height 41
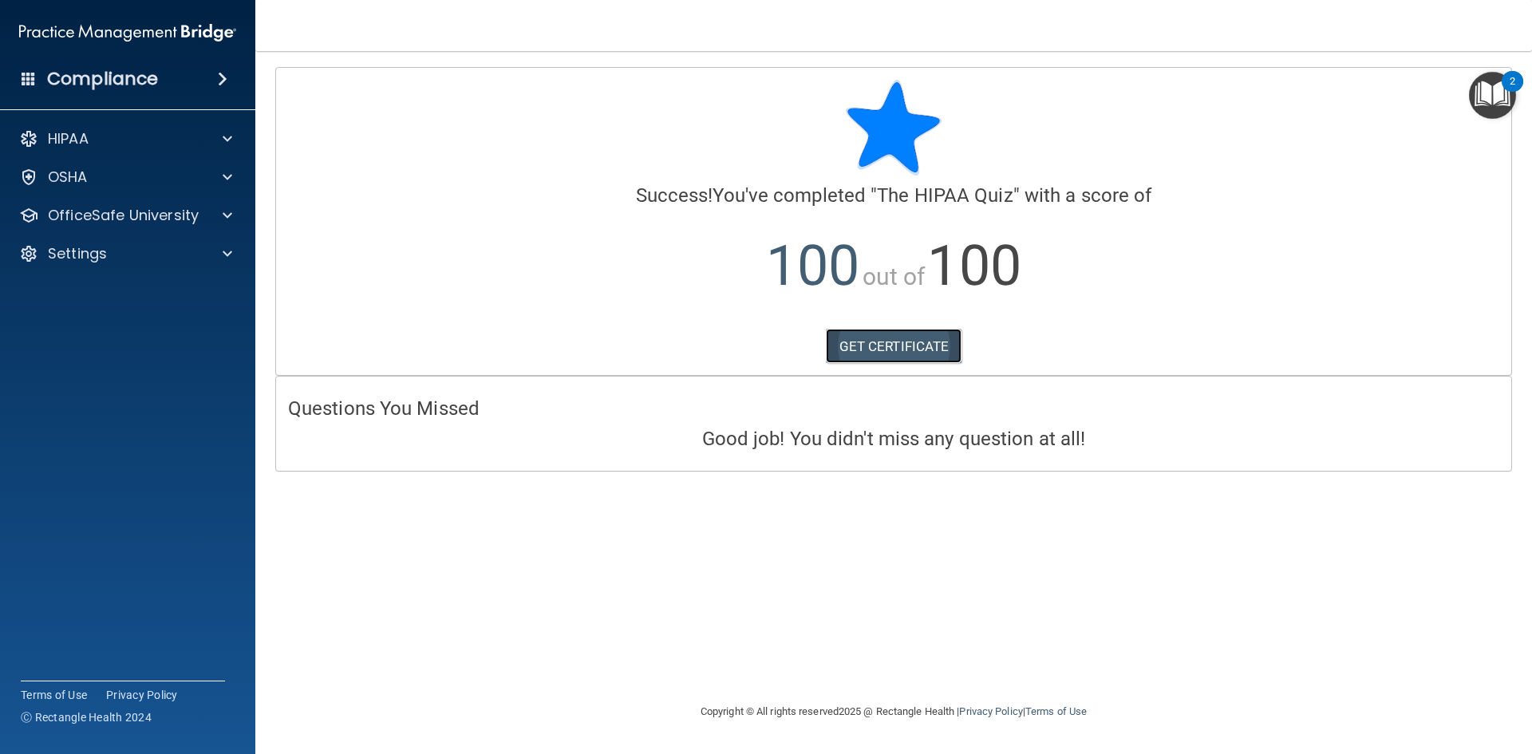
click at [915, 349] on link "GET CERTIFICATE" at bounding box center [894, 346] width 136 height 35
click at [194, 147] on div "HIPAA" at bounding box center [106, 138] width 198 height 19
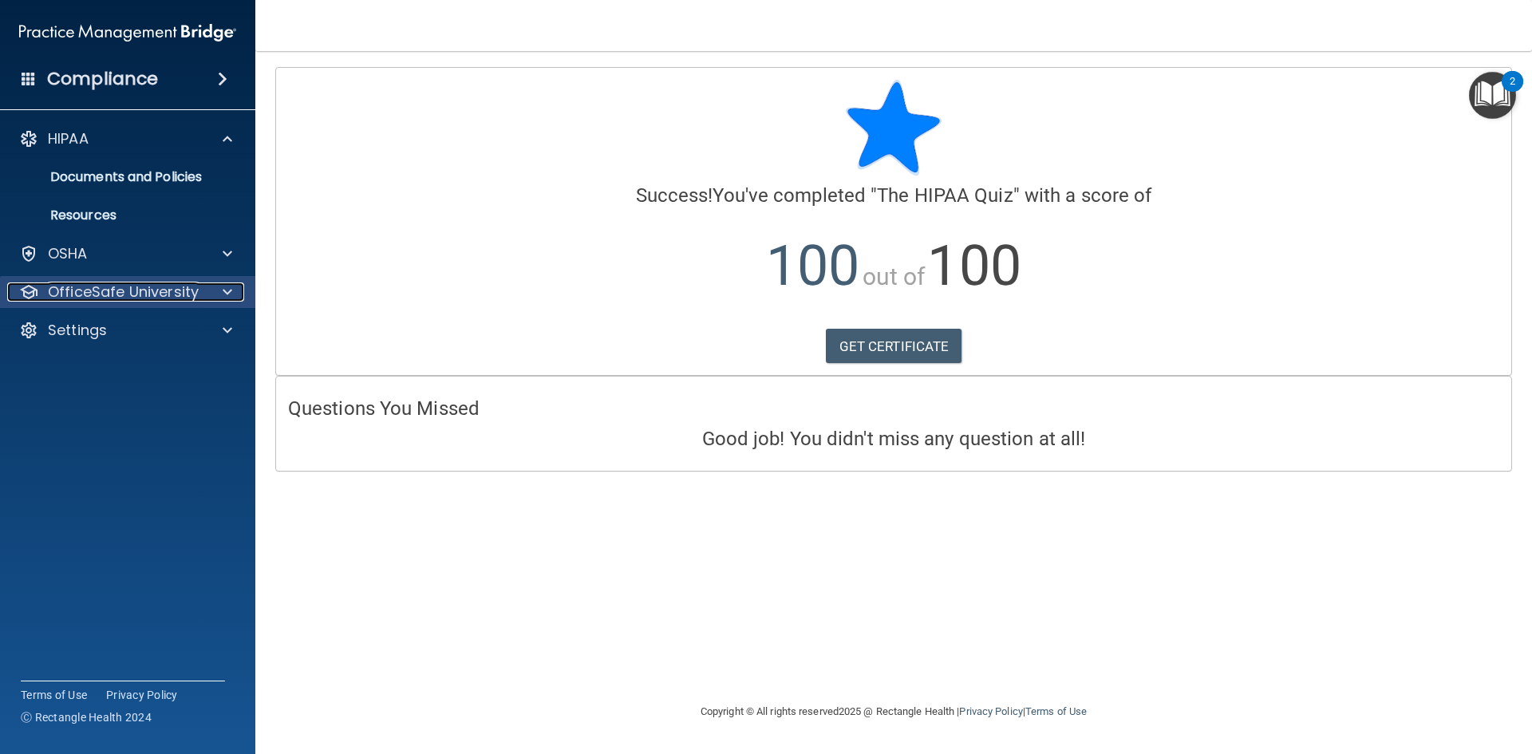
click at [215, 301] on div at bounding box center [225, 291] width 40 height 19
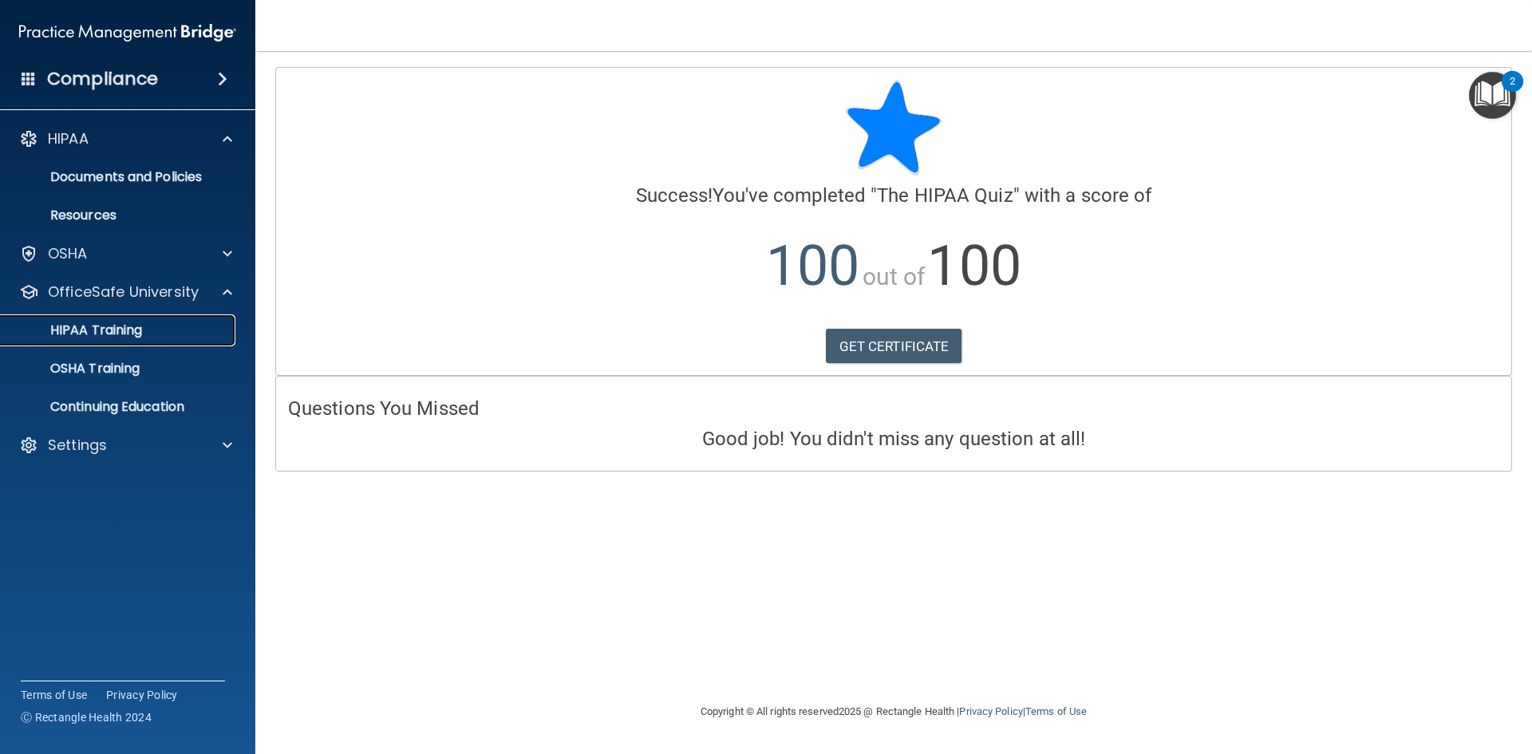
click at [141, 326] on p "HIPAA Training" at bounding box center [76, 330] width 132 height 16
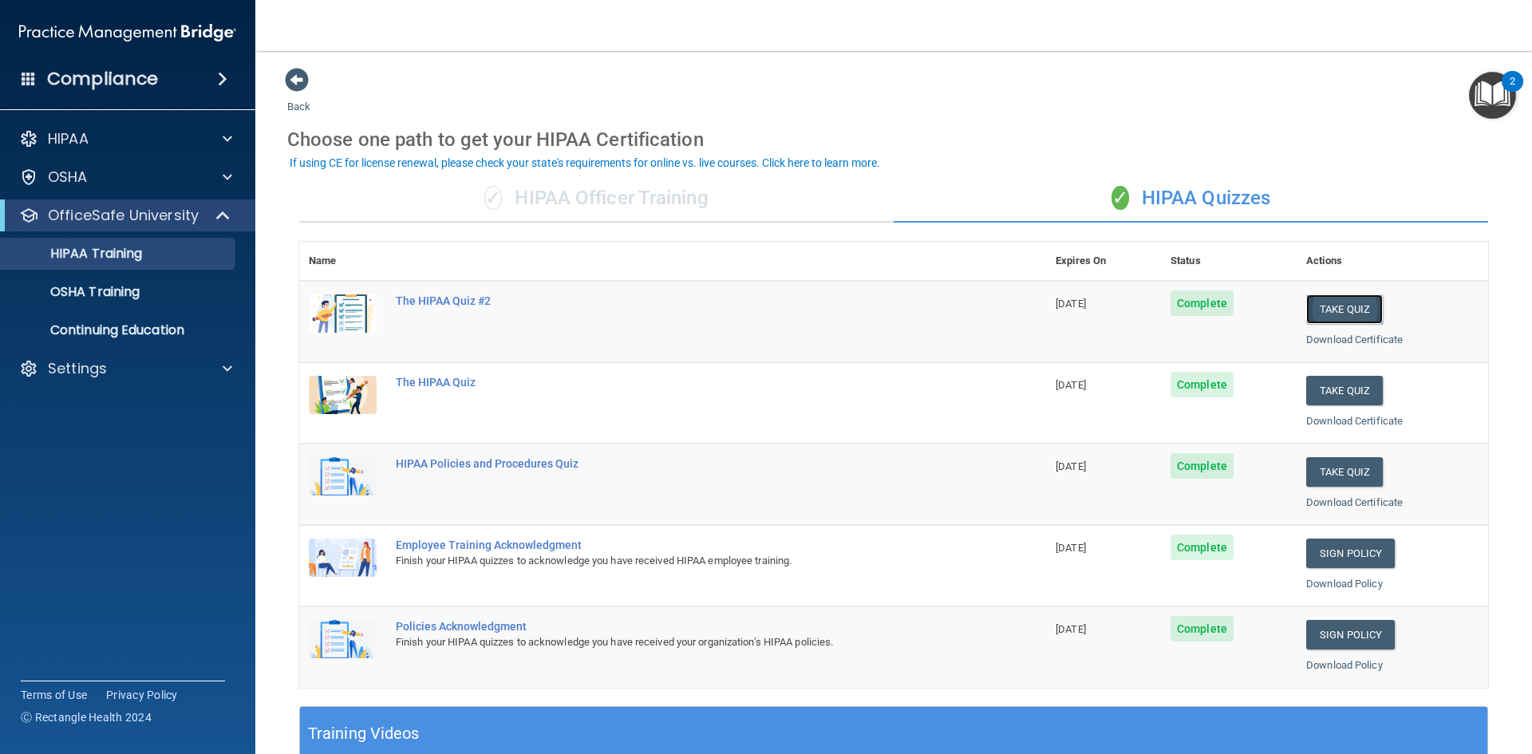
click at [1312, 302] on button "Take Quiz" at bounding box center [1344, 309] width 77 height 30
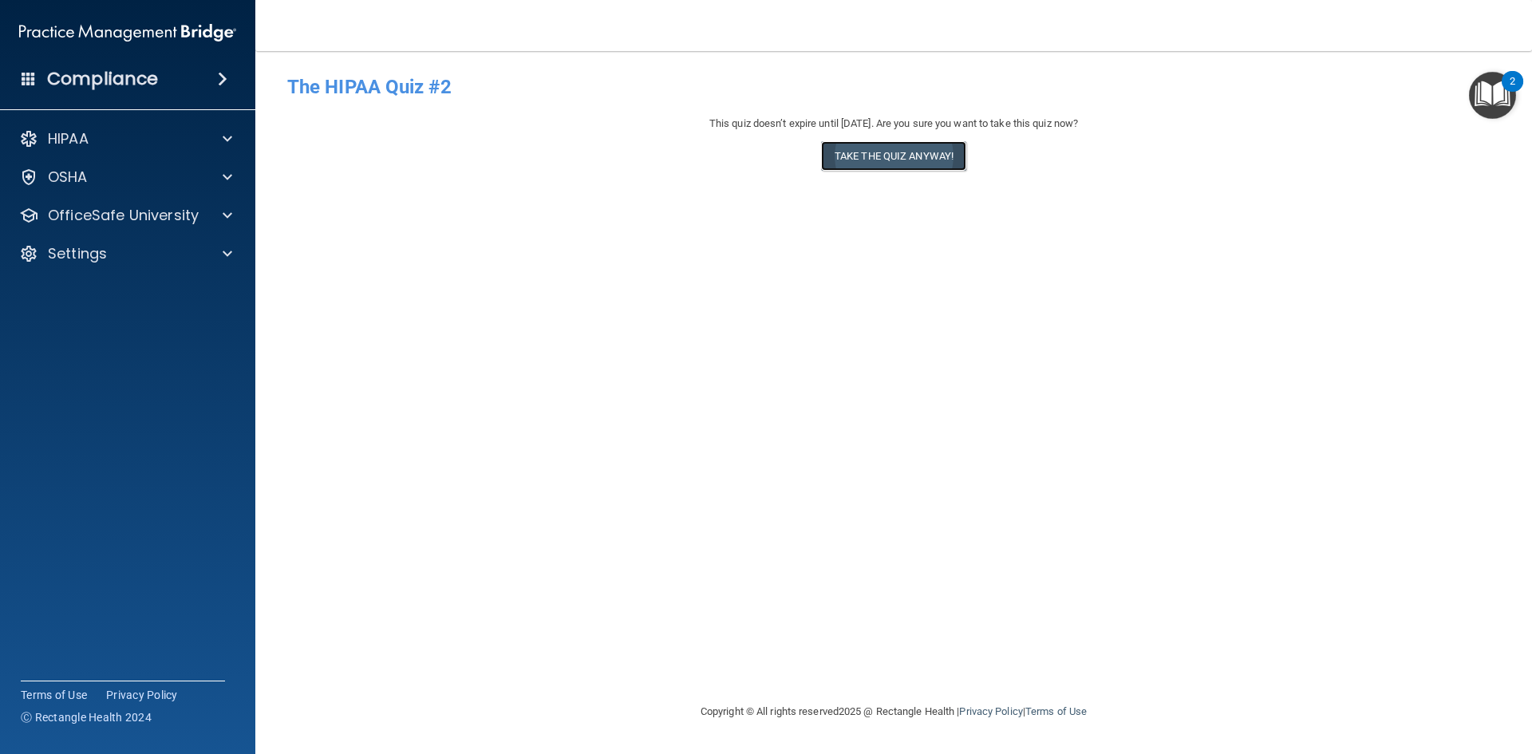
click at [916, 165] on button "Take the quiz anyway!" at bounding box center [893, 156] width 145 height 30
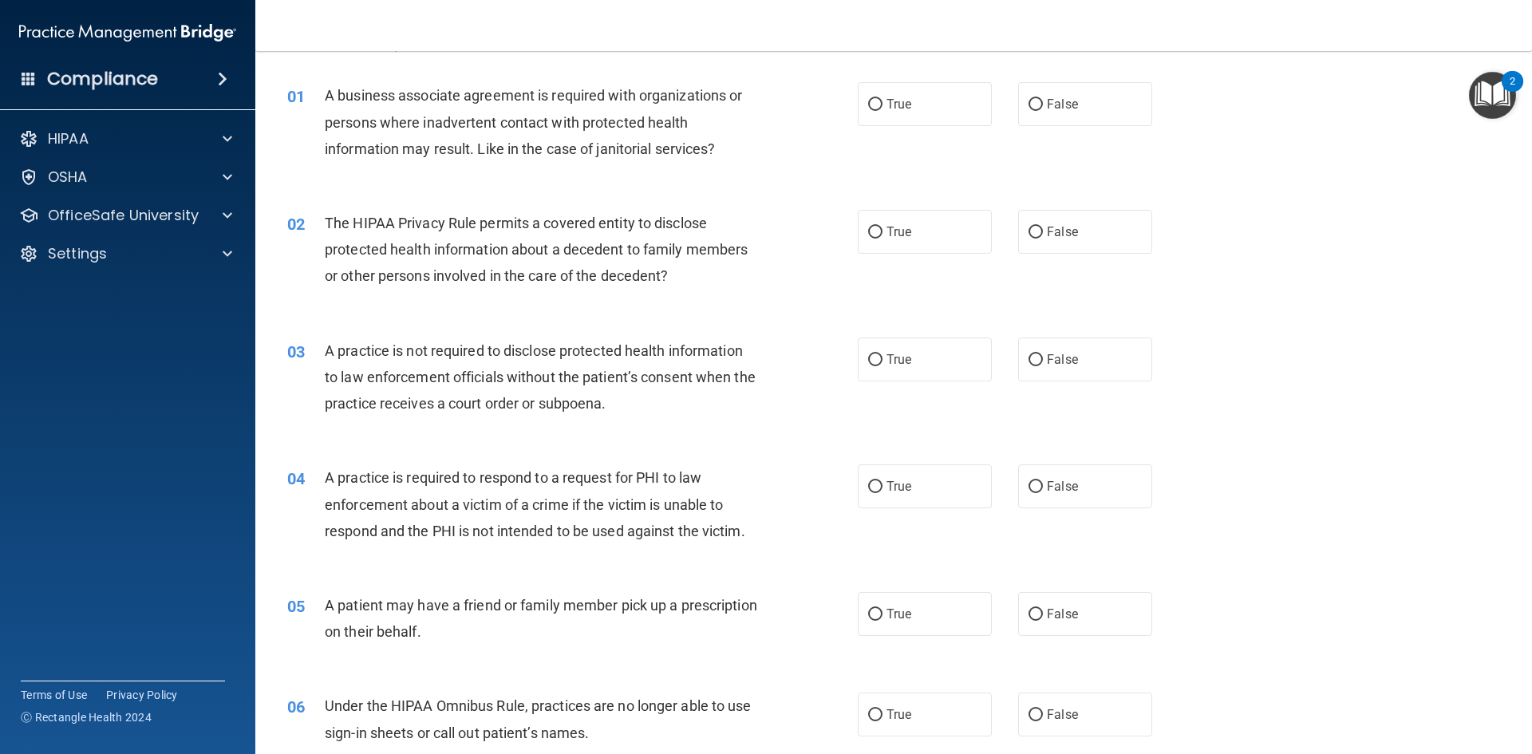
scroll to position [80, 0]
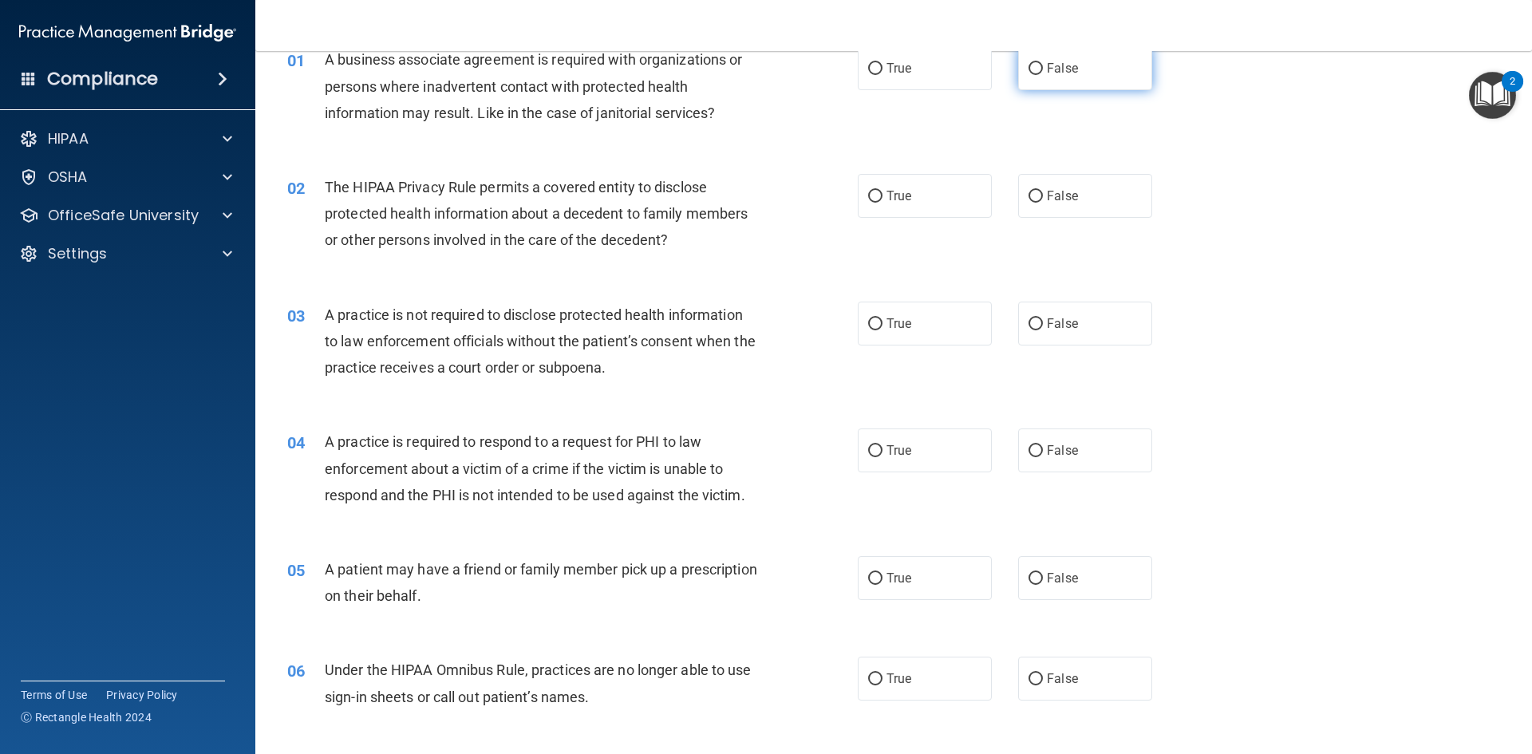
click at [1083, 83] on label "False" at bounding box center [1085, 68] width 134 height 44
click at [1043, 75] on input "False" at bounding box center [1035, 69] width 14 height 12
radio input "true"
click at [949, 203] on label "True" at bounding box center [925, 196] width 134 height 44
click at [882, 203] on input "True" at bounding box center [875, 197] width 14 height 12
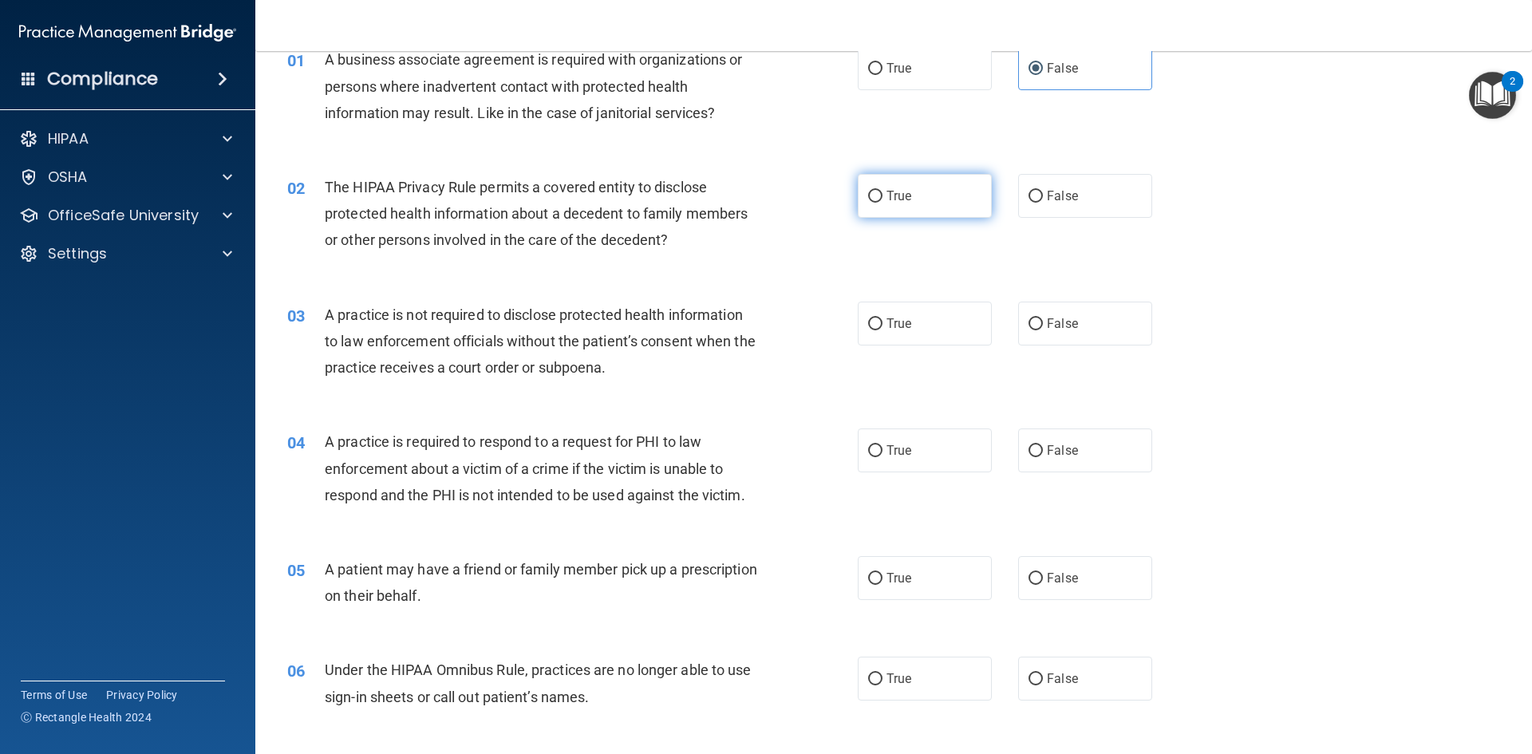
radio input "true"
click at [1028, 320] on input "False" at bounding box center [1035, 324] width 14 height 12
radio input "true"
click at [943, 478] on div "04 A practice is required to respond to a request for PHI to law enforcement ab…" at bounding box center [893, 472] width 1237 height 128
click at [950, 463] on label "True" at bounding box center [925, 450] width 134 height 44
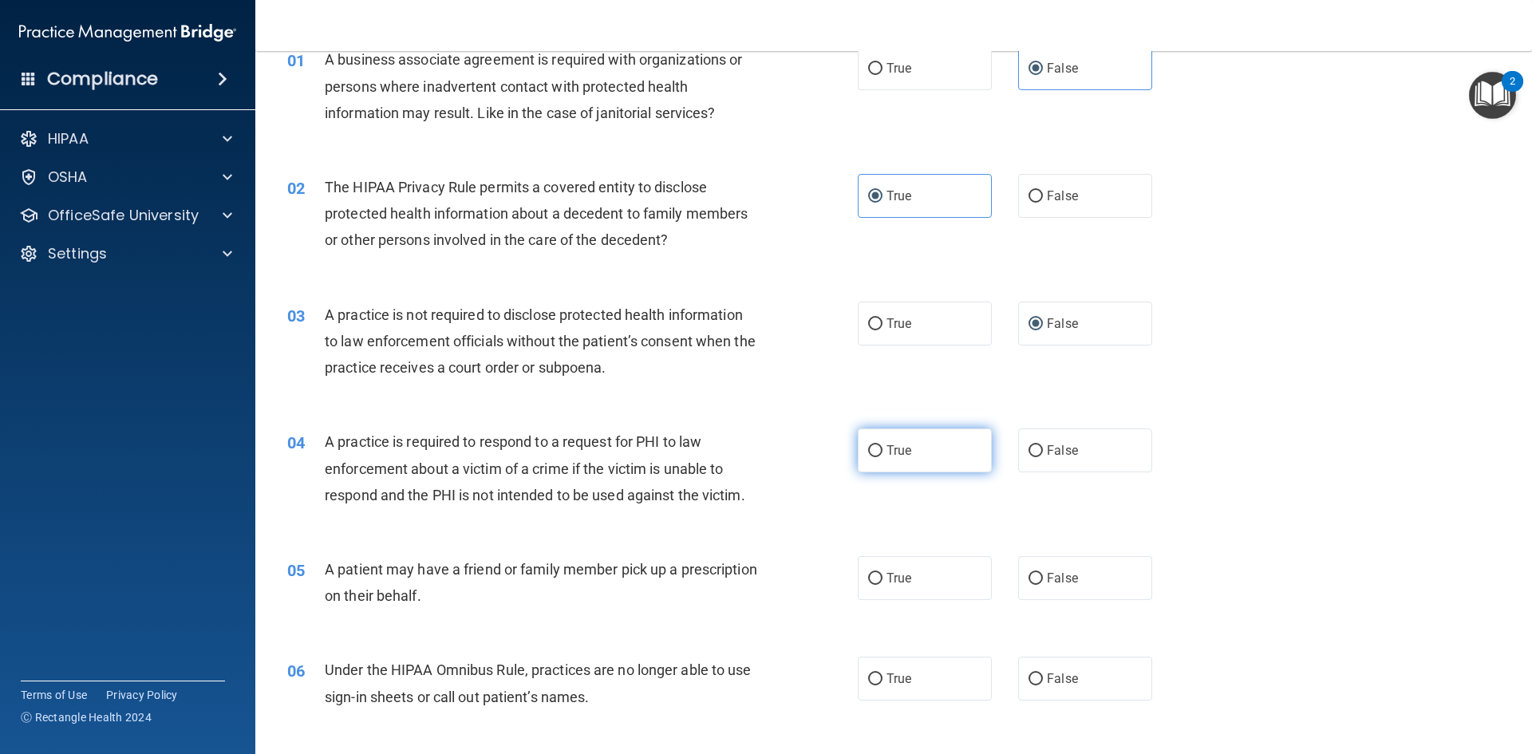
click at [882, 457] on input "True" at bounding box center [875, 451] width 14 height 12
radio input "true"
click at [941, 581] on label "True" at bounding box center [925, 578] width 134 height 44
click at [882, 581] on input "True" at bounding box center [875, 579] width 14 height 12
radio input "true"
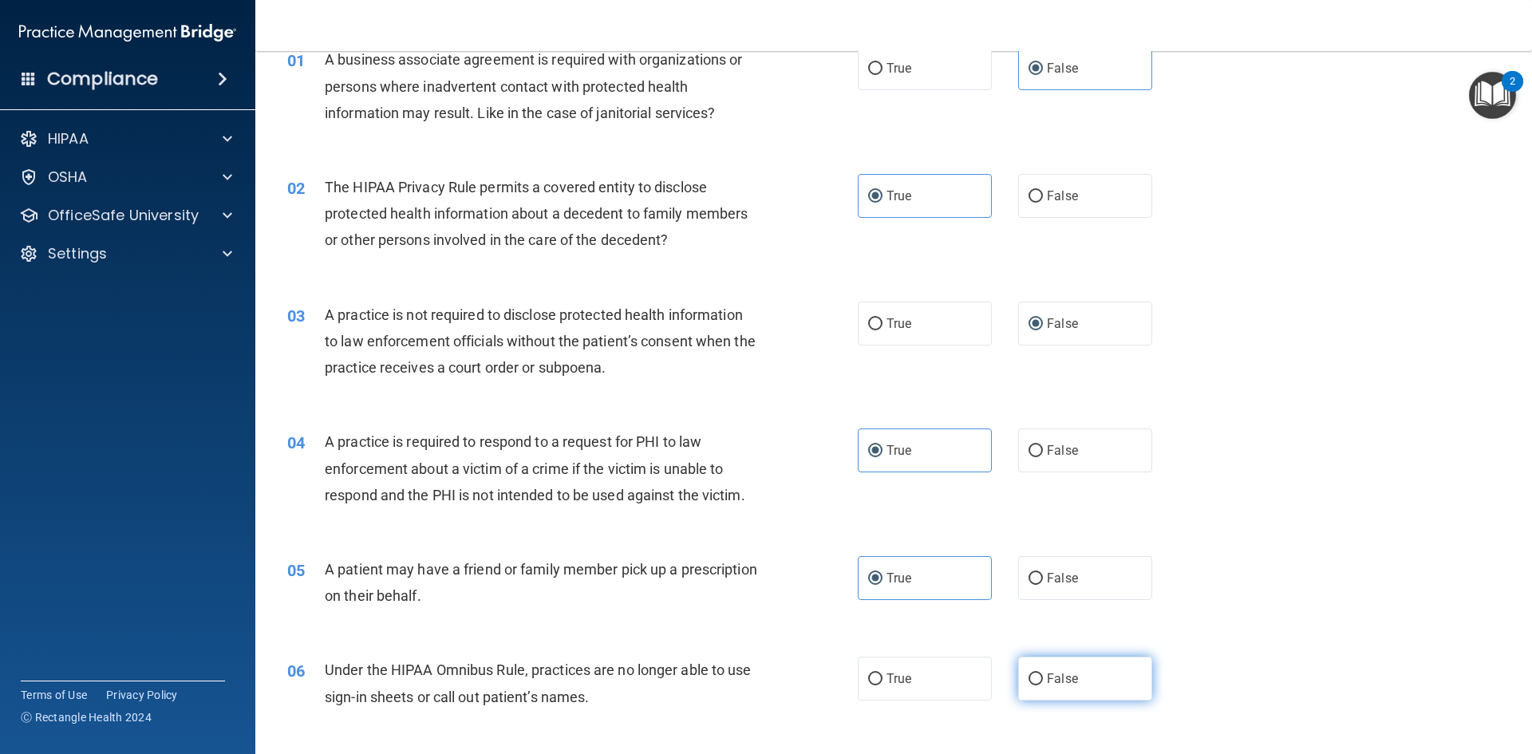
click at [1068, 671] on span "False" at bounding box center [1062, 678] width 31 height 15
click at [1043, 673] on input "False" at bounding box center [1035, 679] width 14 height 12
radio input "true"
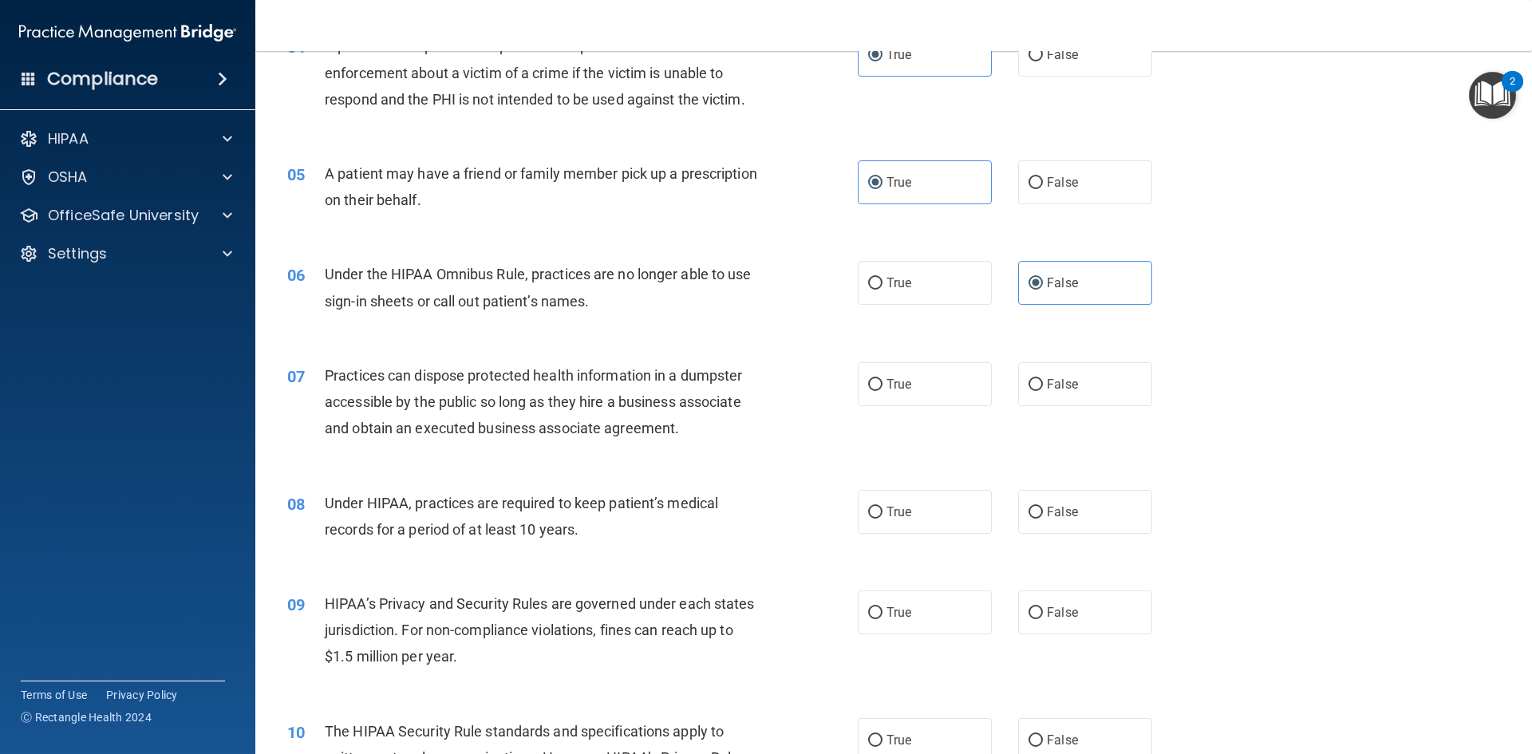
scroll to position [479, 0]
click at [1055, 366] on label "False" at bounding box center [1085, 381] width 134 height 44
click at [1043, 376] on input "False" at bounding box center [1035, 382] width 14 height 12
radio input "true"
drag, startPoint x: 1074, startPoint y: 511, endPoint x: 1077, endPoint y: 571, distance: 60.7
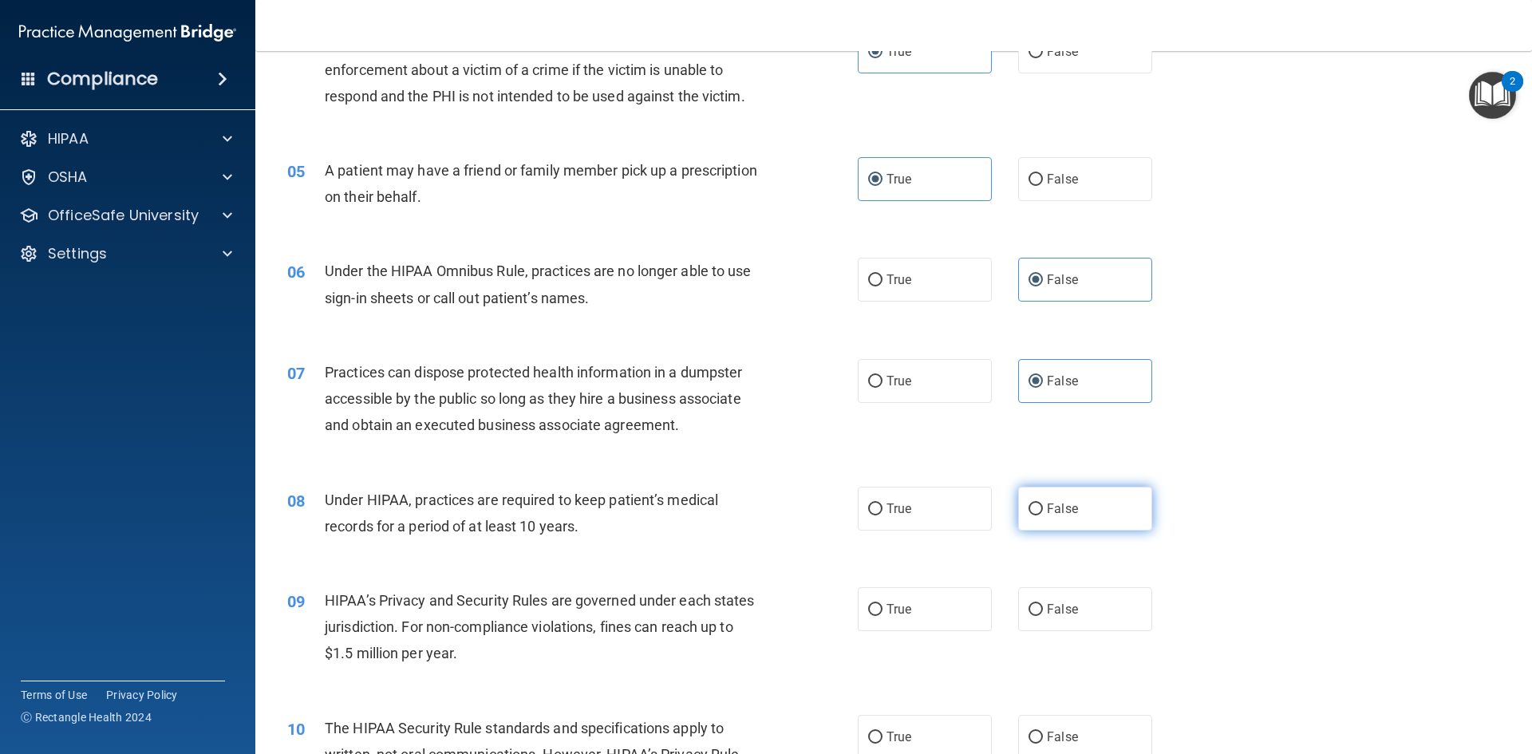
click at [1074, 511] on label "False" at bounding box center [1085, 509] width 134 height 44
click at [1043, 511] on input "False" at bounding box center [1035, 509] width 14 height 12
radio input "true"
click at [1075, 626] on label "False" at bounding box center [1085, 609] width 134 height 44
click at [1043, 616] on input "False" at bounding box center [1035, 610] width 14 height 12
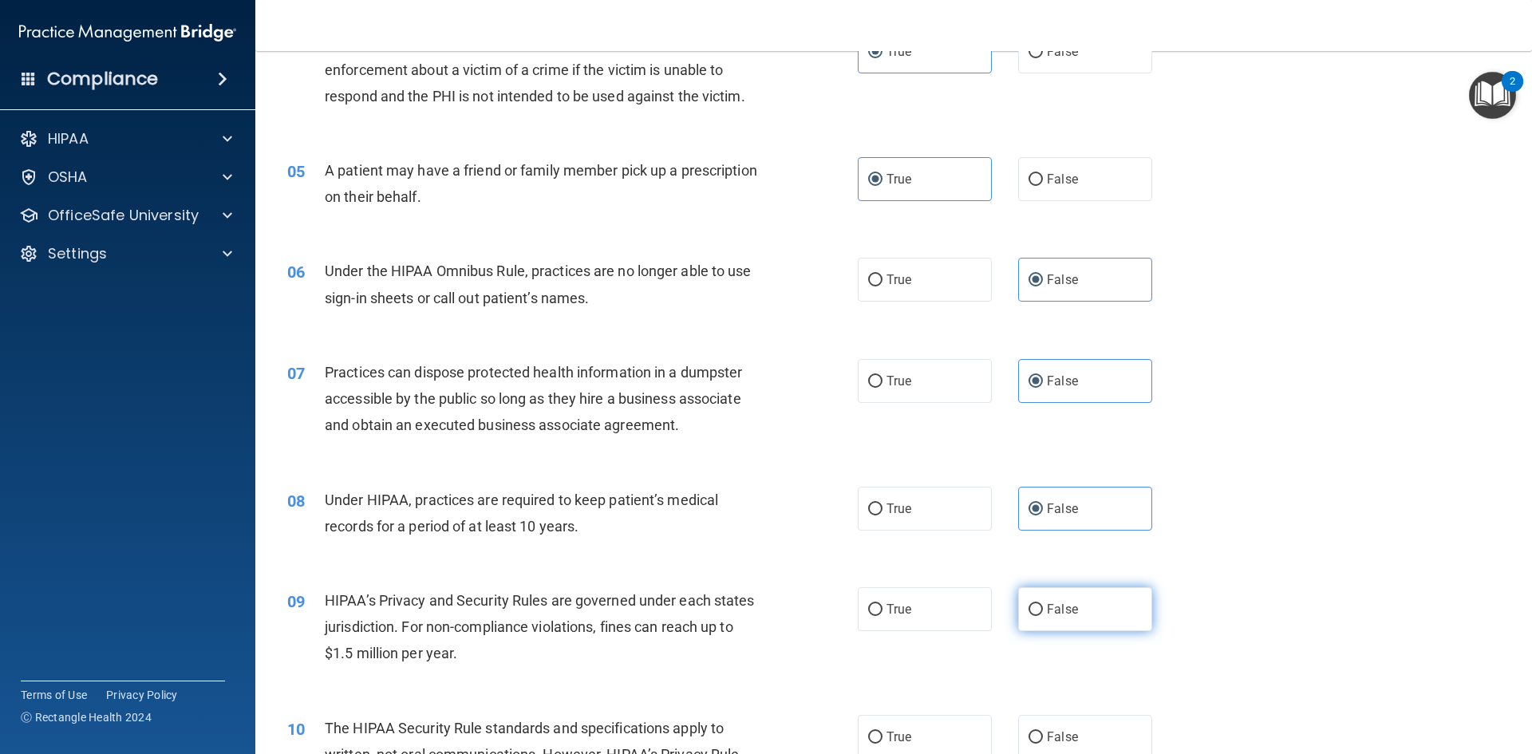
radio input "true"
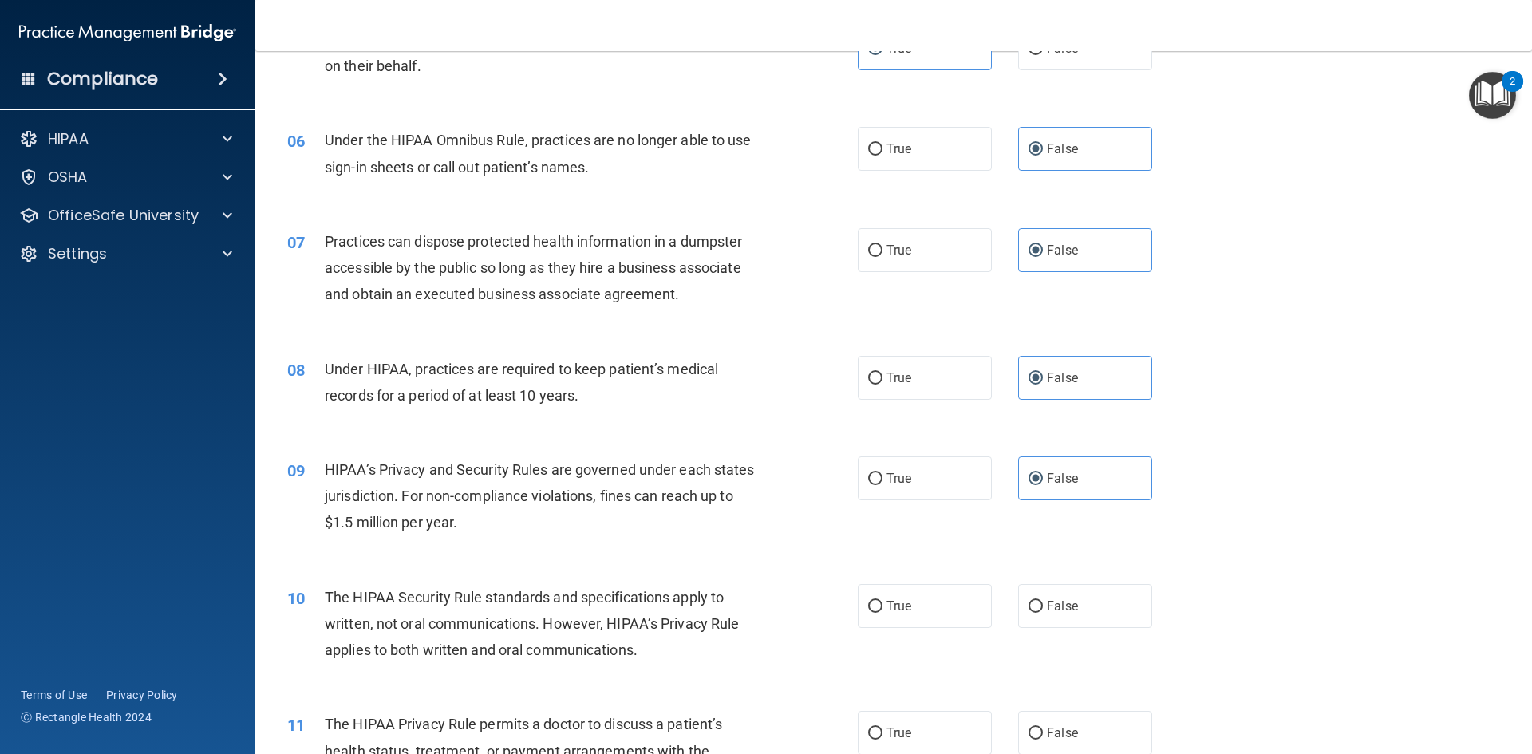
scroll to position [638, 0]
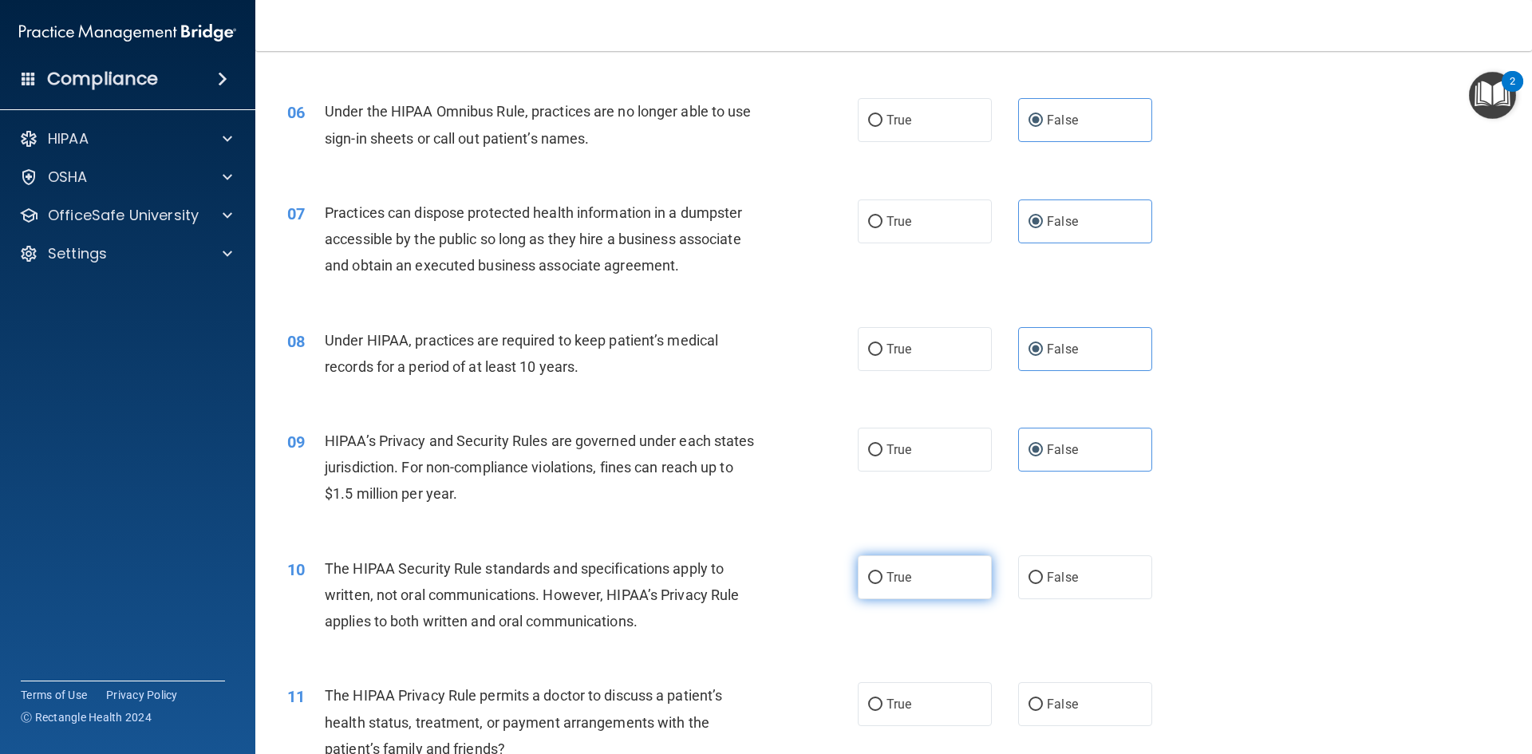
click at [952, 577] on label "True" at bounding box center [925, 577] width 134 height 44
click at [882, 577] on input "True" at bounding box center [875, 578] width 14 height 12
radio input "true"
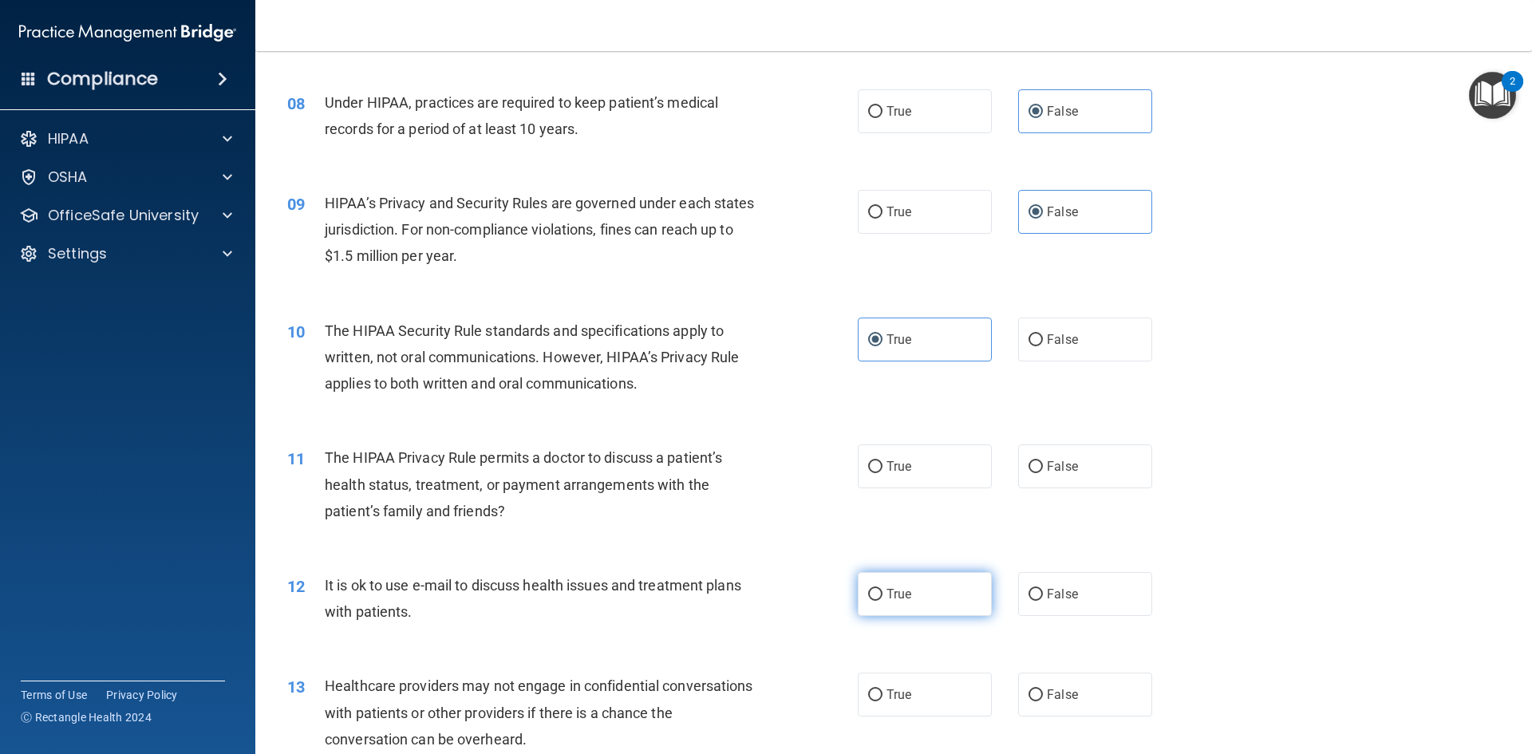
scroll to position [878, 0]
click at [914, 467] on label "True" at bounding box center [925, 465] width 134 height 44
click at [882, 467] on input "True" at bounding box center [875, 466] width 14 height 12
radio input "true"
click at [933, 593] on label "True" at bounding box center [925, 592] width 134 height 44
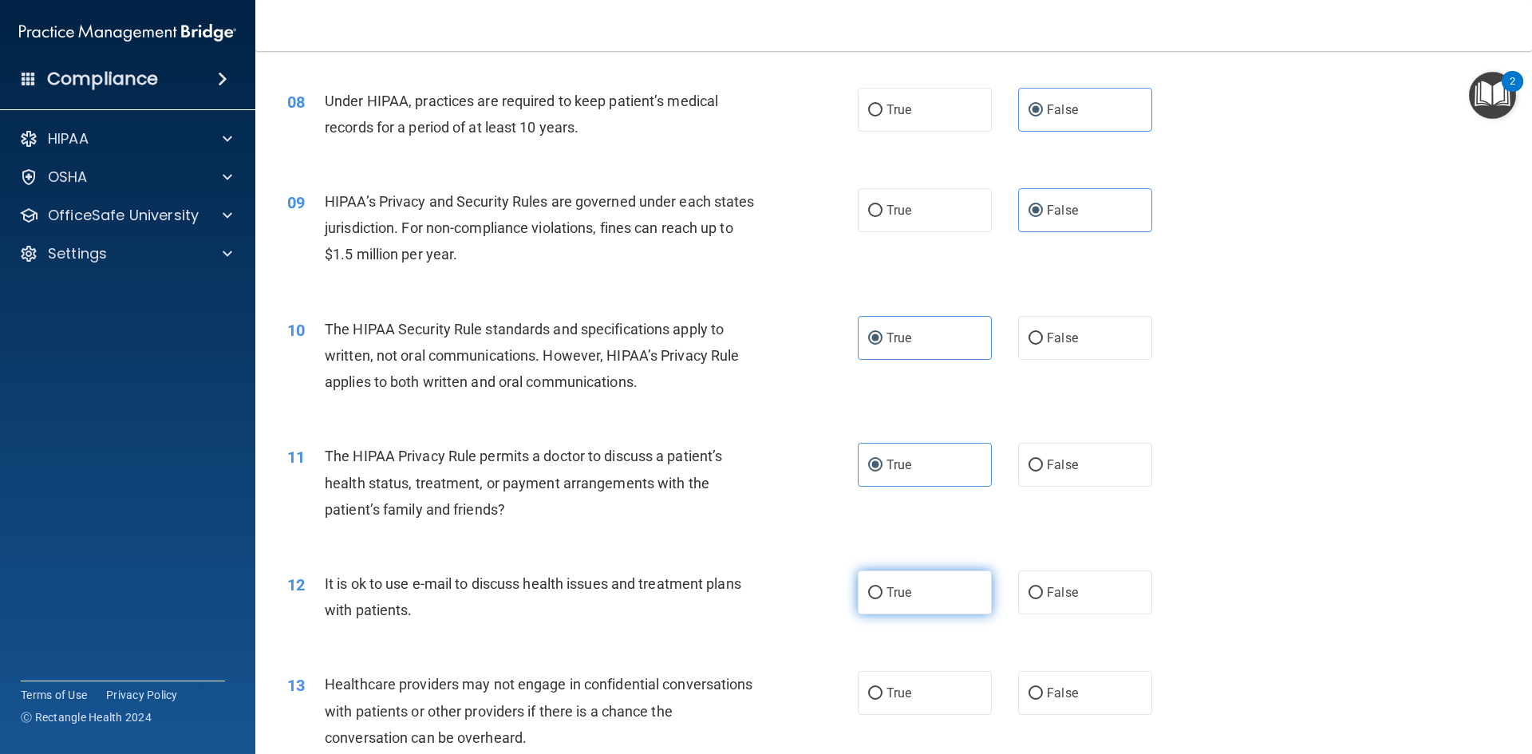
click at [882, 593] on input "True" at bounding box center [875, 593] width 14 height 12
radio input "true"
click at [1028, 679] on label "False" at bounding box center [1085, 693] width 134 height 44
click at [1028, 688] on input "False" at bounding box center [1035, 694] width 14 height 12
radio input "true"
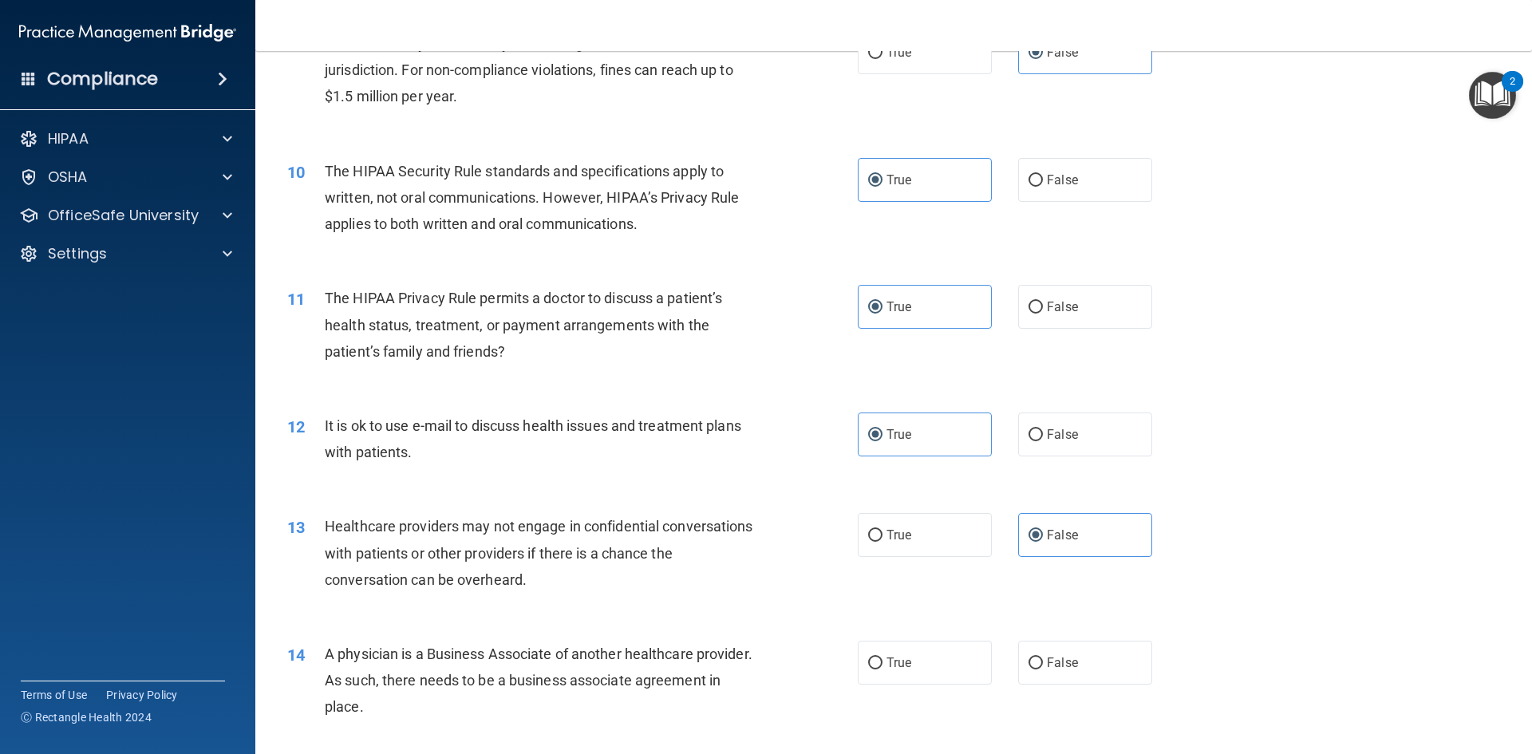
scroll to position [1037, 0]
click at [1036, 662] on label "False" at bounding box center [1085, 661] width 134 height 44
click at [1036, 662] on input "False" at bounding box center [1035, 662] width 14 height 12
radio input "true"
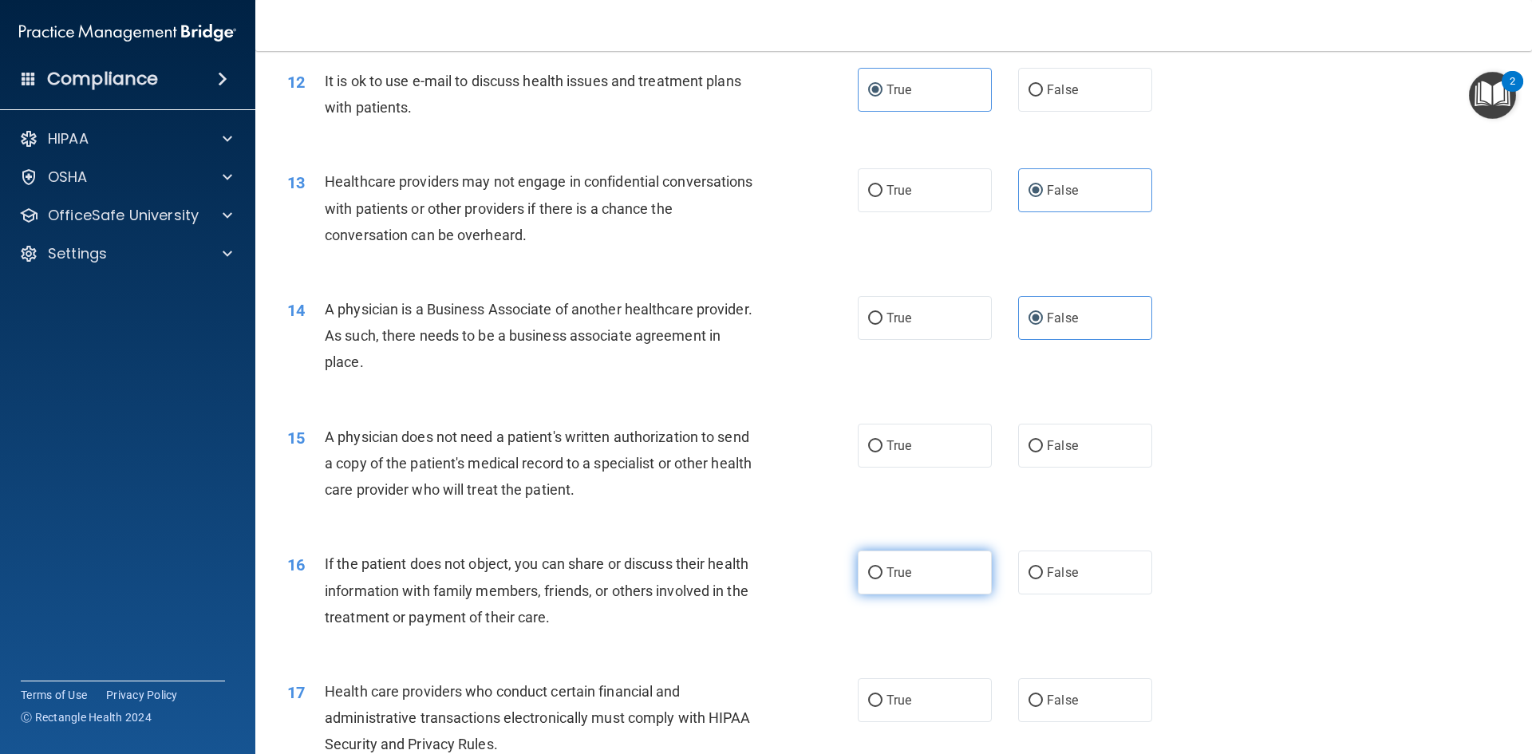
scroll to position [1436, 0]
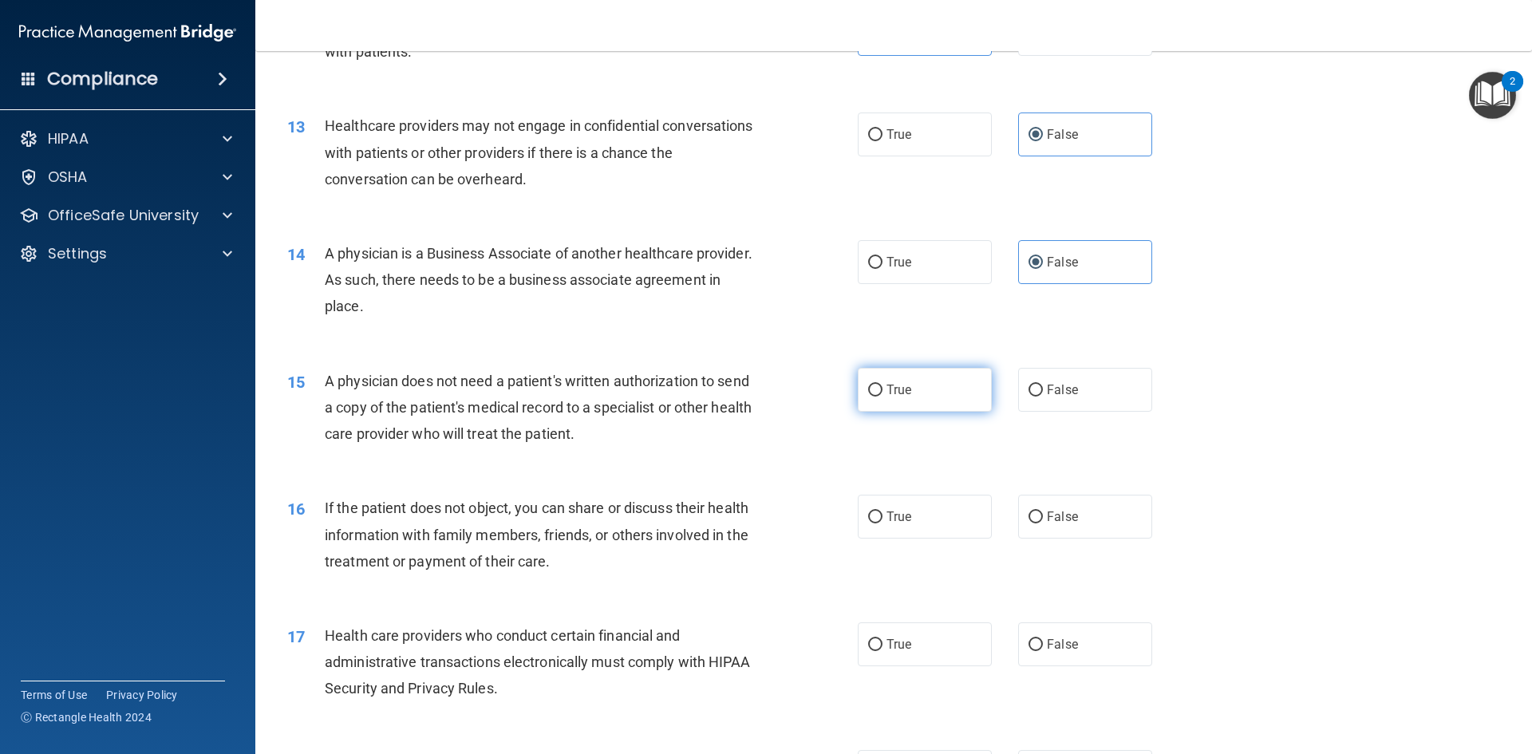
click at [931, 393] on label "True" at bounding box center [925, 390] width 134 height 44
click at [882, 393] on input "True" at bounding box center [875, 391] width 14 height 12
radio input "true"
drag, startPoint x: 933, startPoint y: 527, endPoint x: 933, endPoint y: 584, distance: 57.4
click at [933, 527] on label "True" at bounding box center [925, 517] width 134 height 44
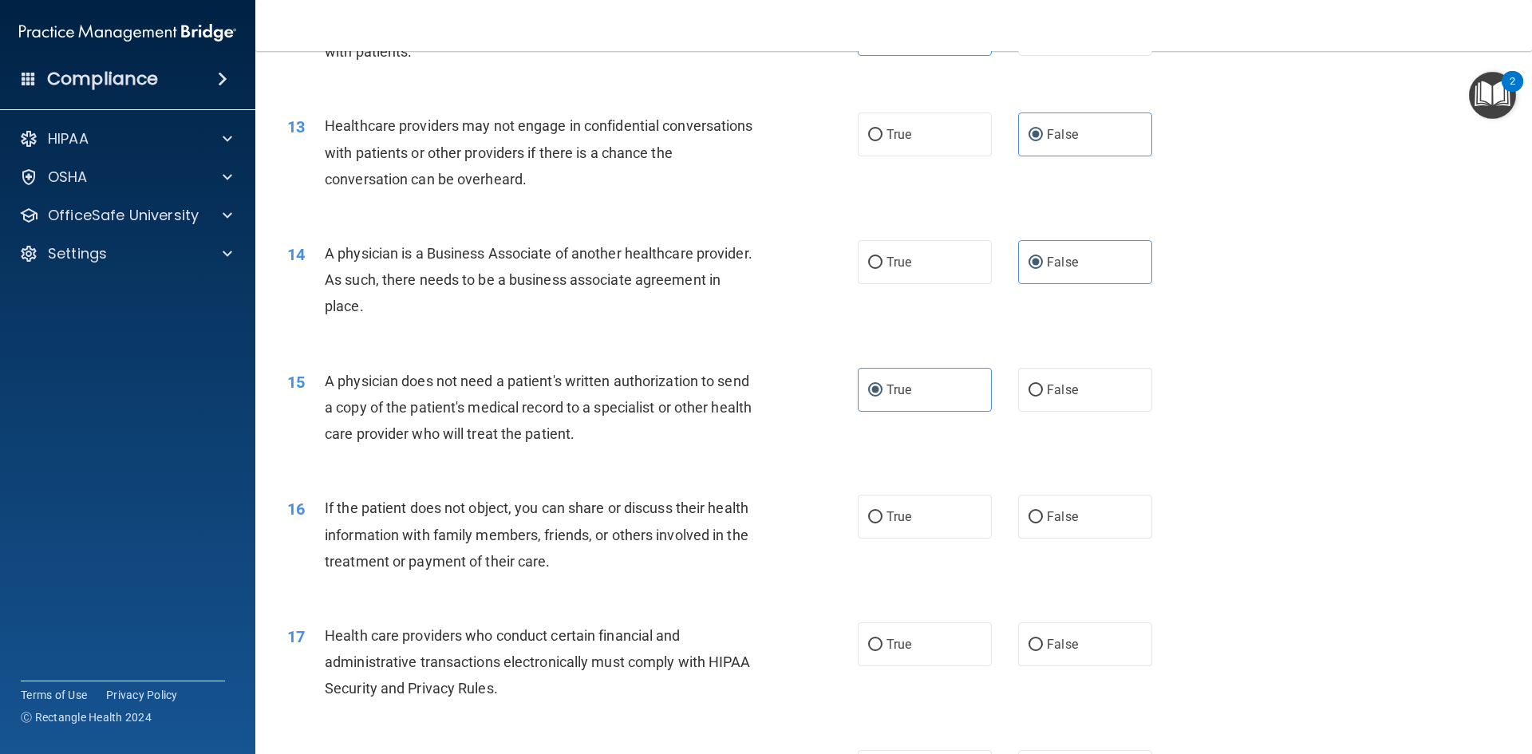
click at [882, 523] on input "True" at bounding box center [875, 517] width 14 height 12
radio input "true"
click at [933, 649] on label "True" at bounding box center [925, 644] width 134 height 44
click at [882, 649] on input "True" at bounding box center [875, 645] width 14 height 12
radio input "true"
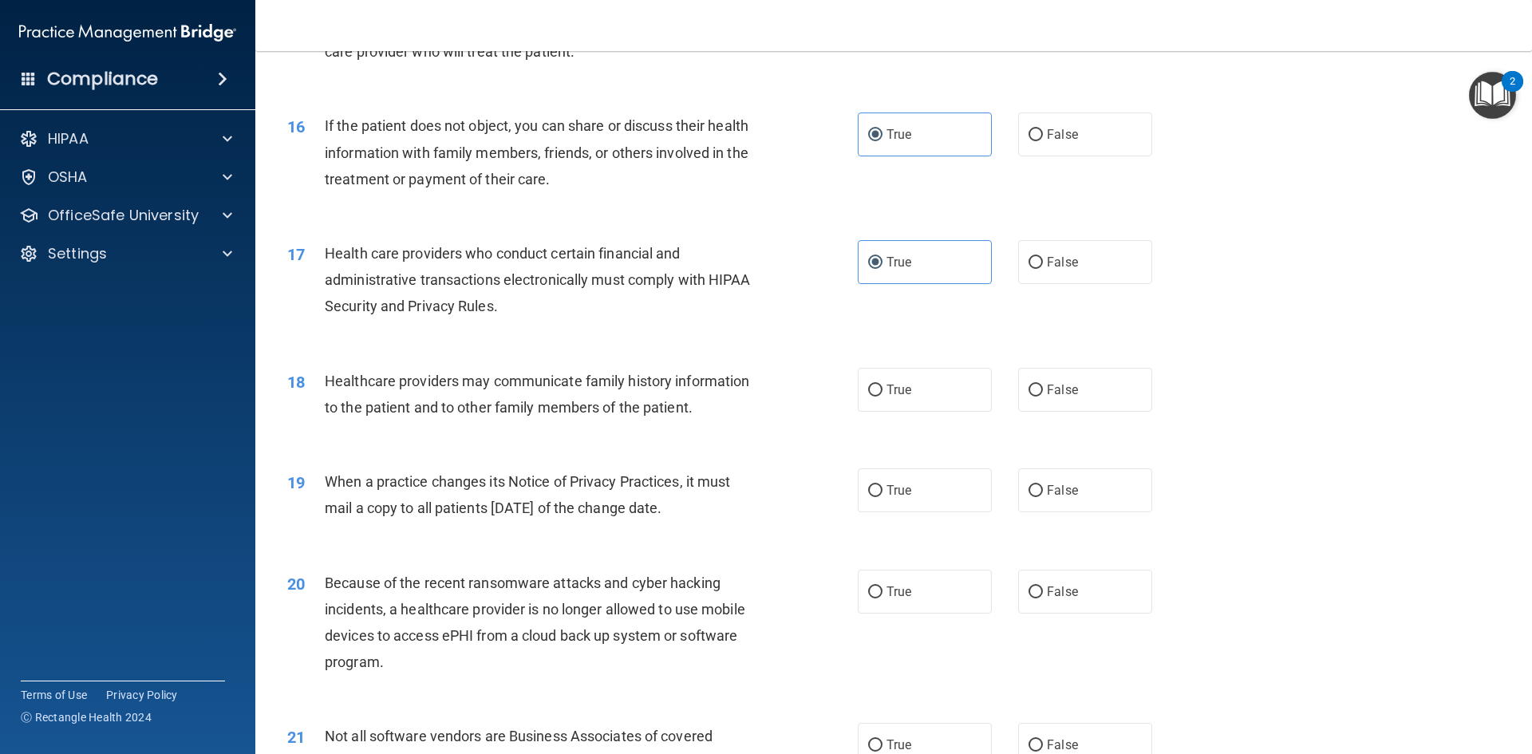
scroll to position [1835, 0]
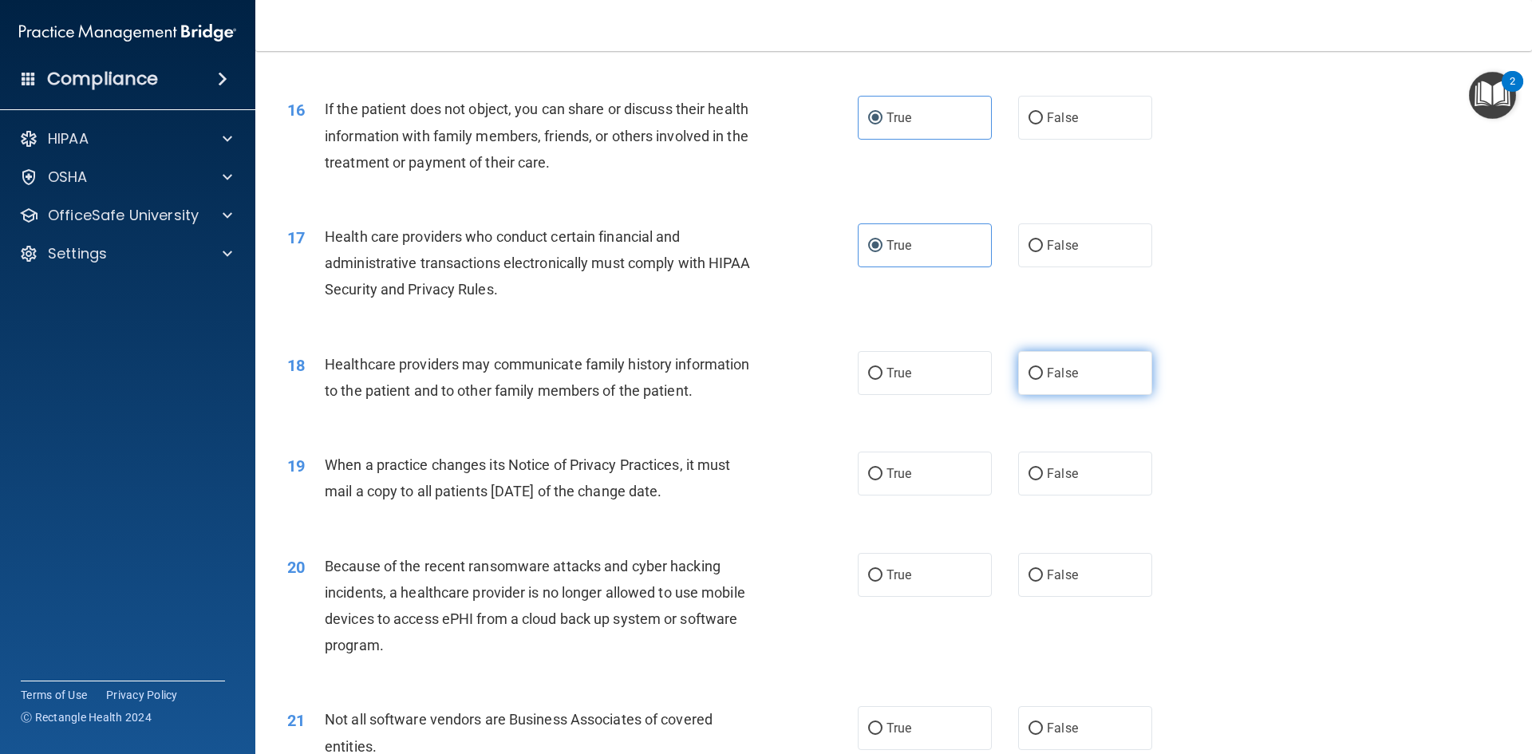
click at [1092, 377] on label "False" at bounding box center [1085, 373] width 134 height 44
click at [1043, 377] on input "False" at bounding box center [1035, 374] width 14 height 12
radio input "true"
click at [1092, 476] on label "False" at bounding box center [1085, 474] width 134 height 44
click at [1043, 476] on input "False" at bounding box center [1035, 474] width 14 height 12
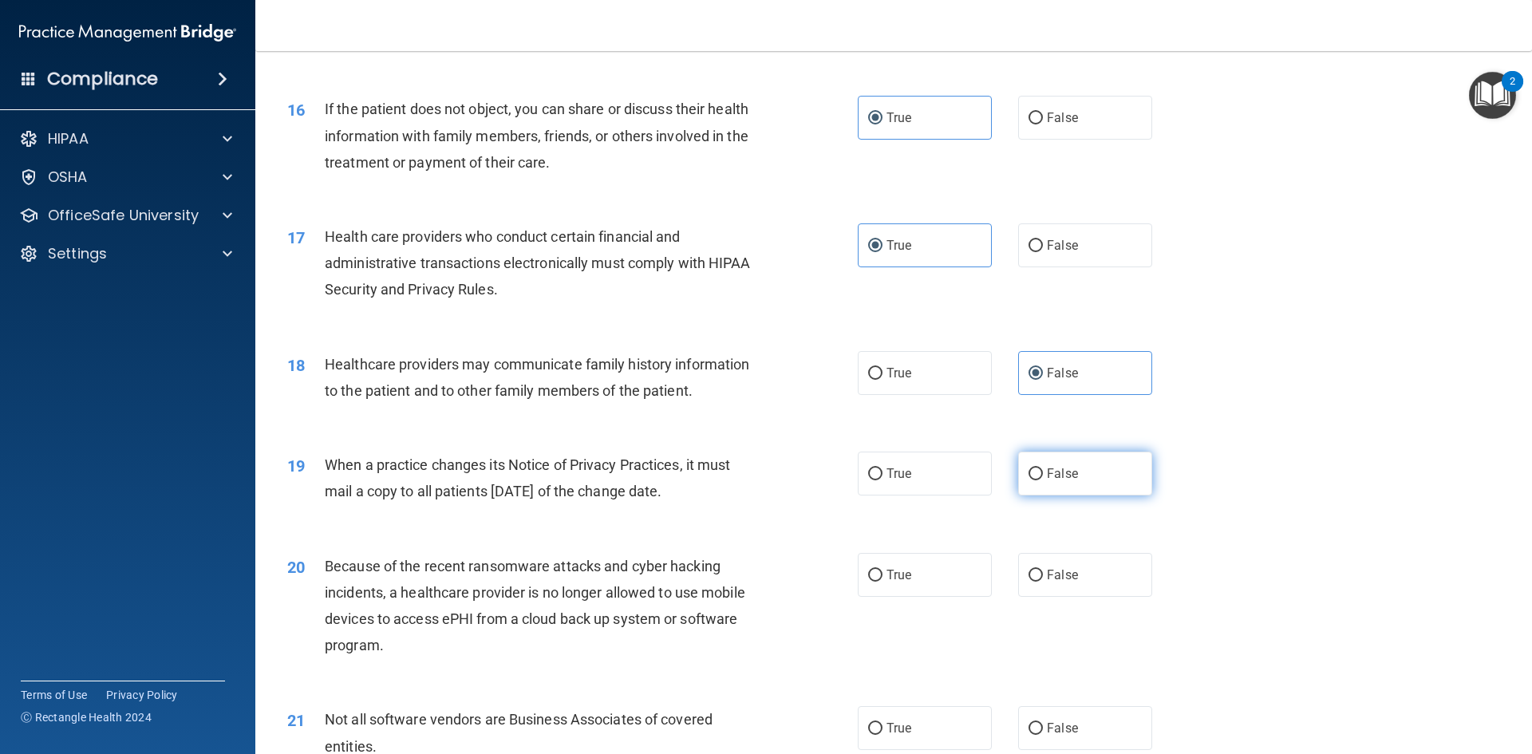
radio input "true"
click at [1097, 580] on label "False" at bounding box center [1085, 575] width 134 height 44
click at [1043, 580] on input "False" at bounding box center [1035, 576] width 14 height 12
radio input "true"
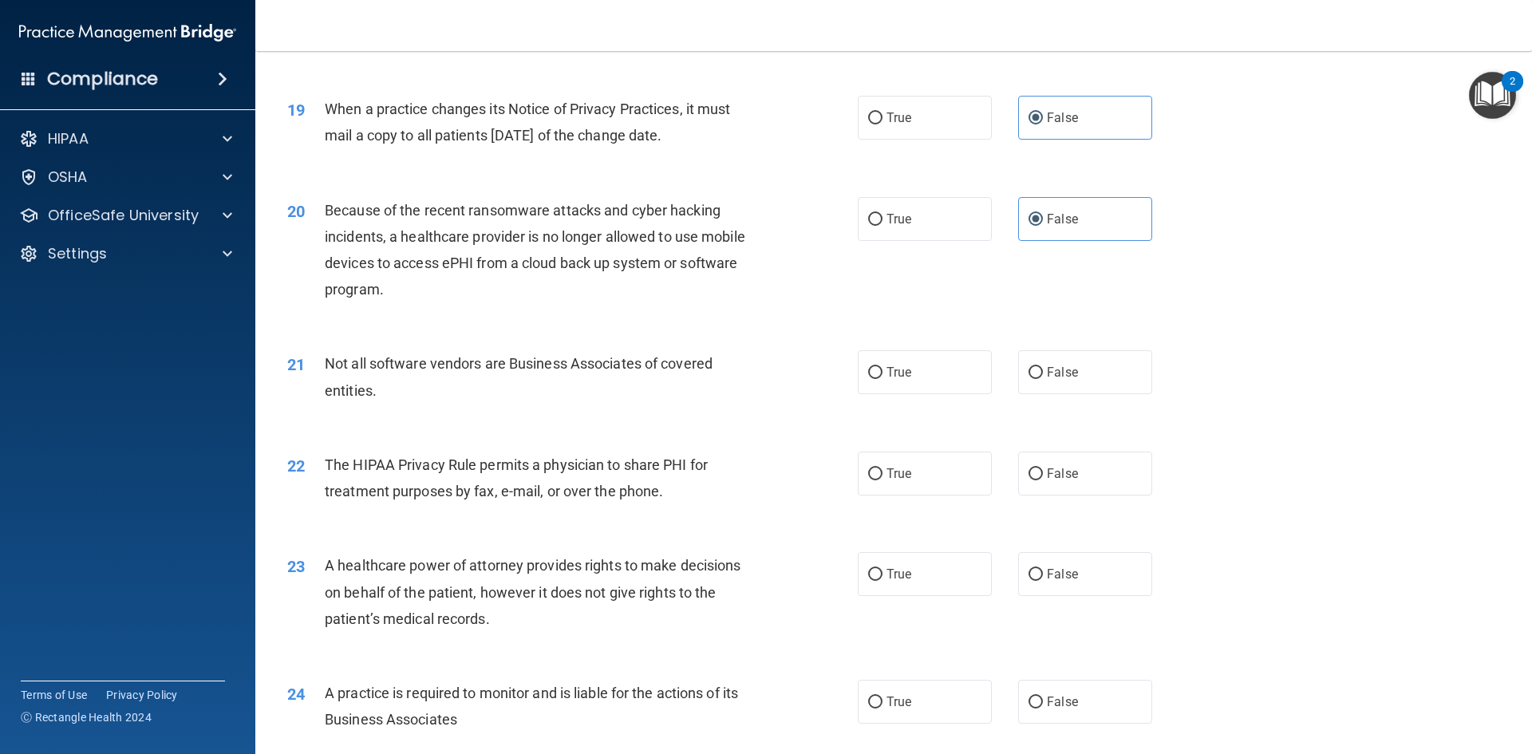
scroll to position [2234, 0]
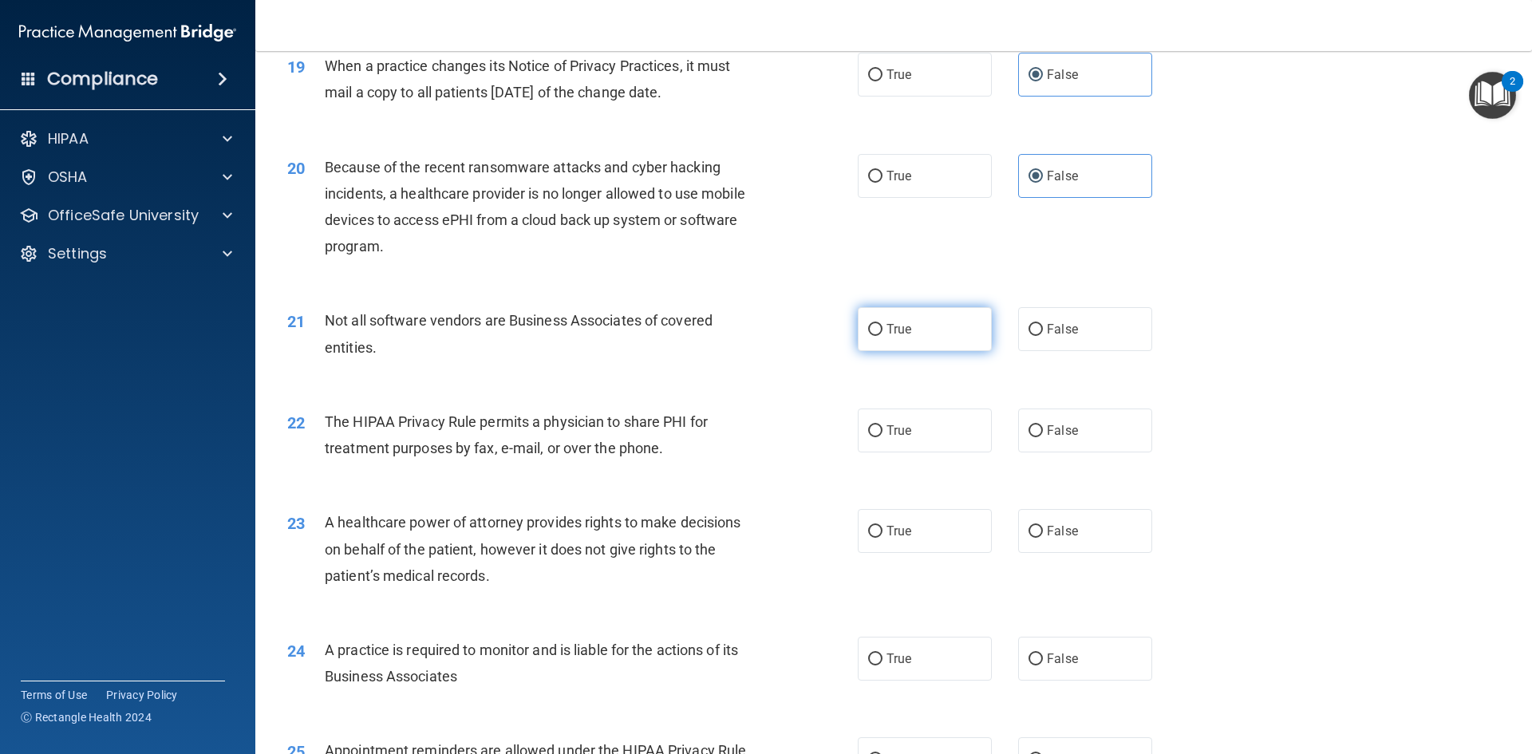
click at [903, 341] on label "True" at bounding box center [925, 329] width 134 height 44
click at [882, 336] on input "True" at bounding box center [875, 330] width 14 height 12
radio input "true"
click at [923, 432] on label "True" at bounding box center [925, 430] width 134 height 44
click at [882, 432] on input "True" at bounding box center [875, 431] width 14 height 12
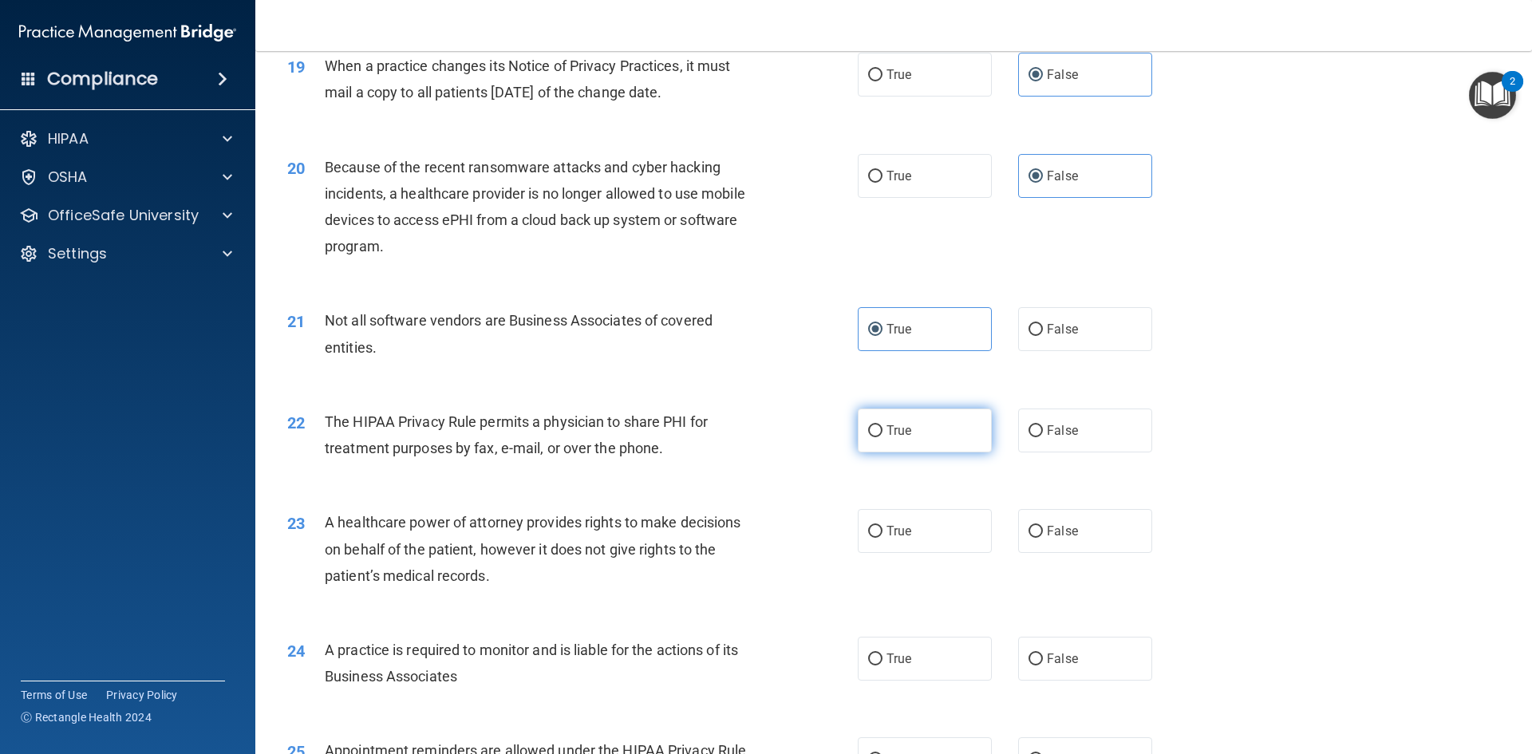
radio input "true"
click at [1049, 528] on span "False" at bounding box center [1062, 530] width 31 height 15
click at [1043, 528] on input "False" at bounding box center [1035, 532] width 14 height 12
radio input "true"
click at [1057, 640] on label "False" at bounding box center [1085, 659] width 134 height 44
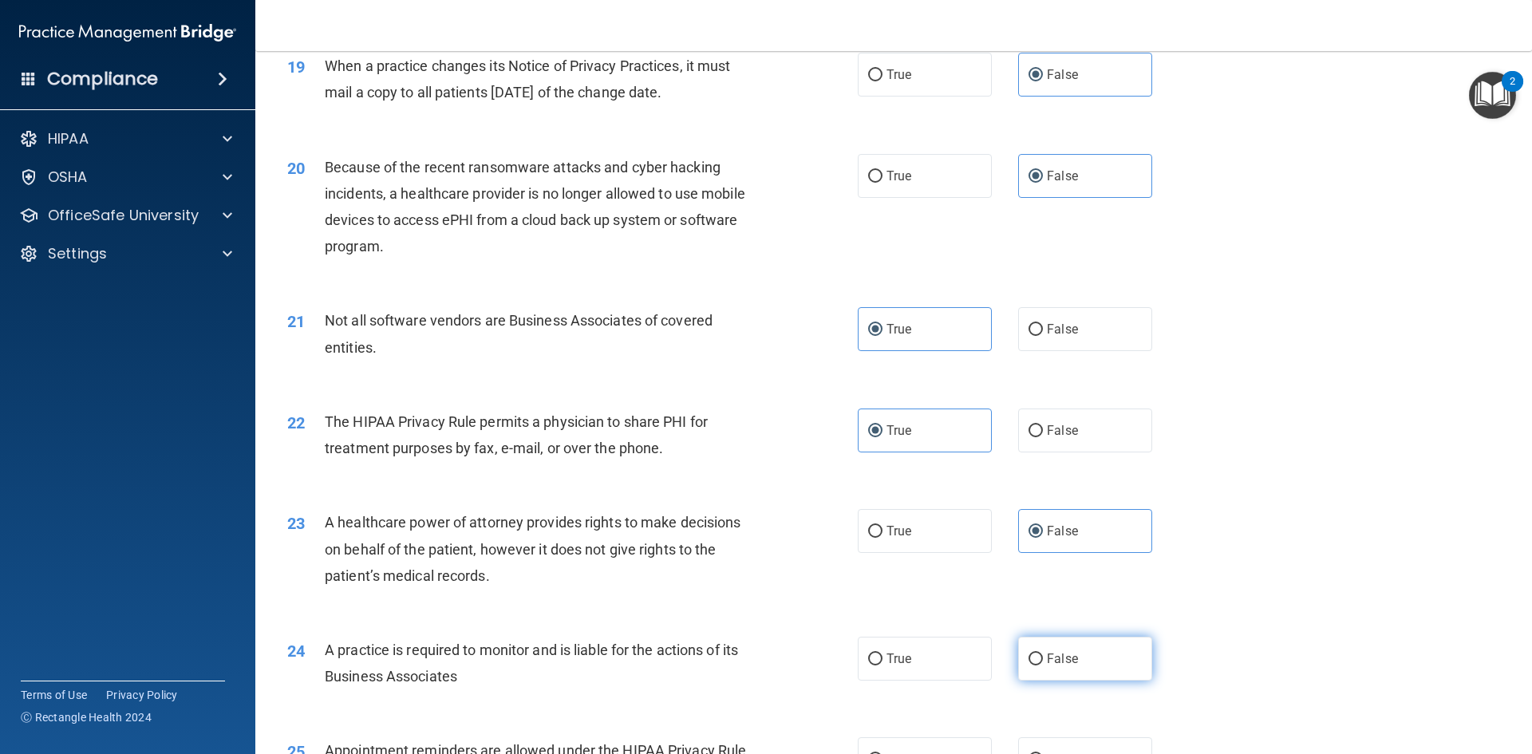
click at [1043, 653] on input "False" at bounding box center [1035, 659] width 14 height 12
radio input "true"
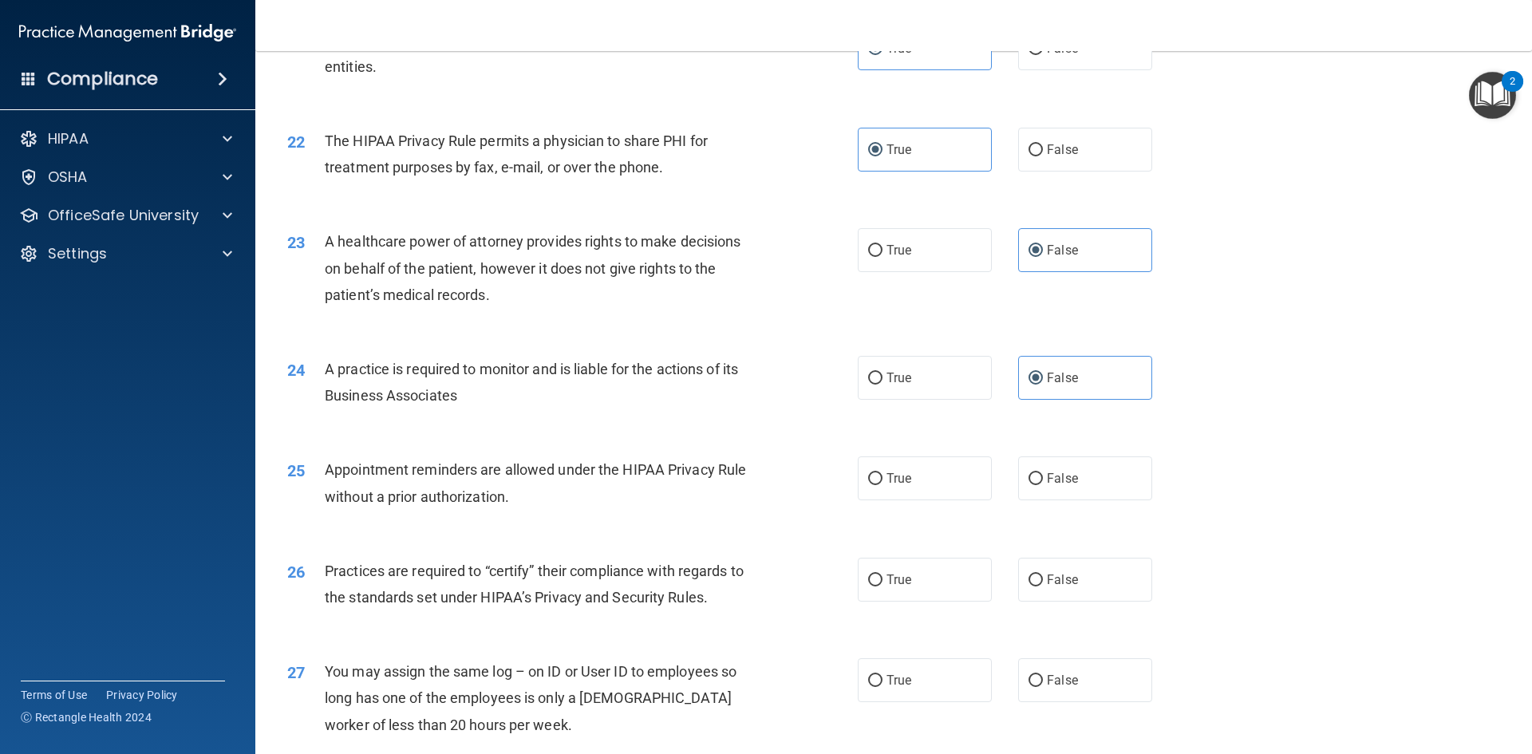
scroll to position [2553, 0]
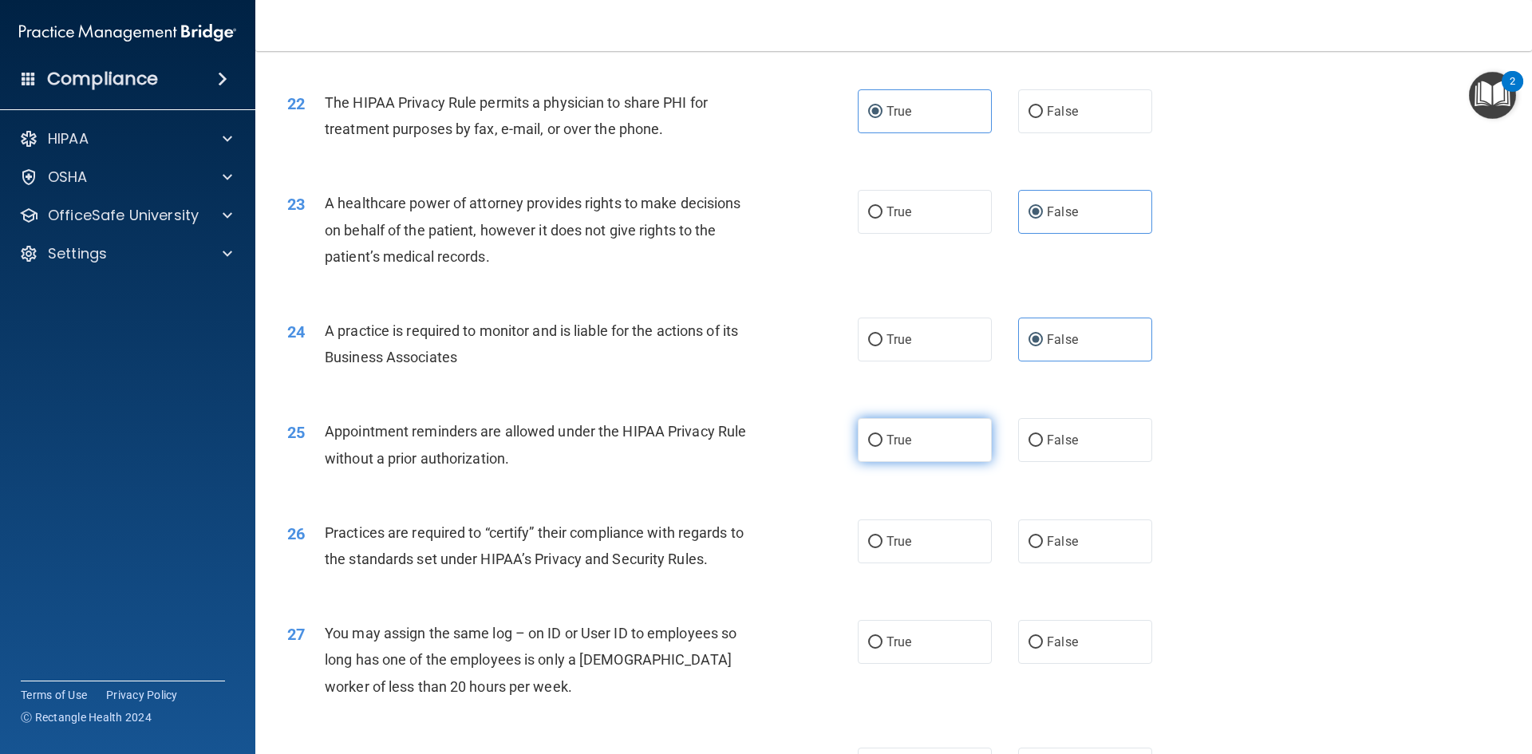
click at [930, 442] on label "True" at bounding box center [925, 440] width 134 height 44
click at [882, 442] on input "True" at bounding box center [875, 441] width 14 height 12
radio input "true"
click at [1030, 543] on input "False" at bounding box center [1035, 542] width 14 height 12
radio input "true"
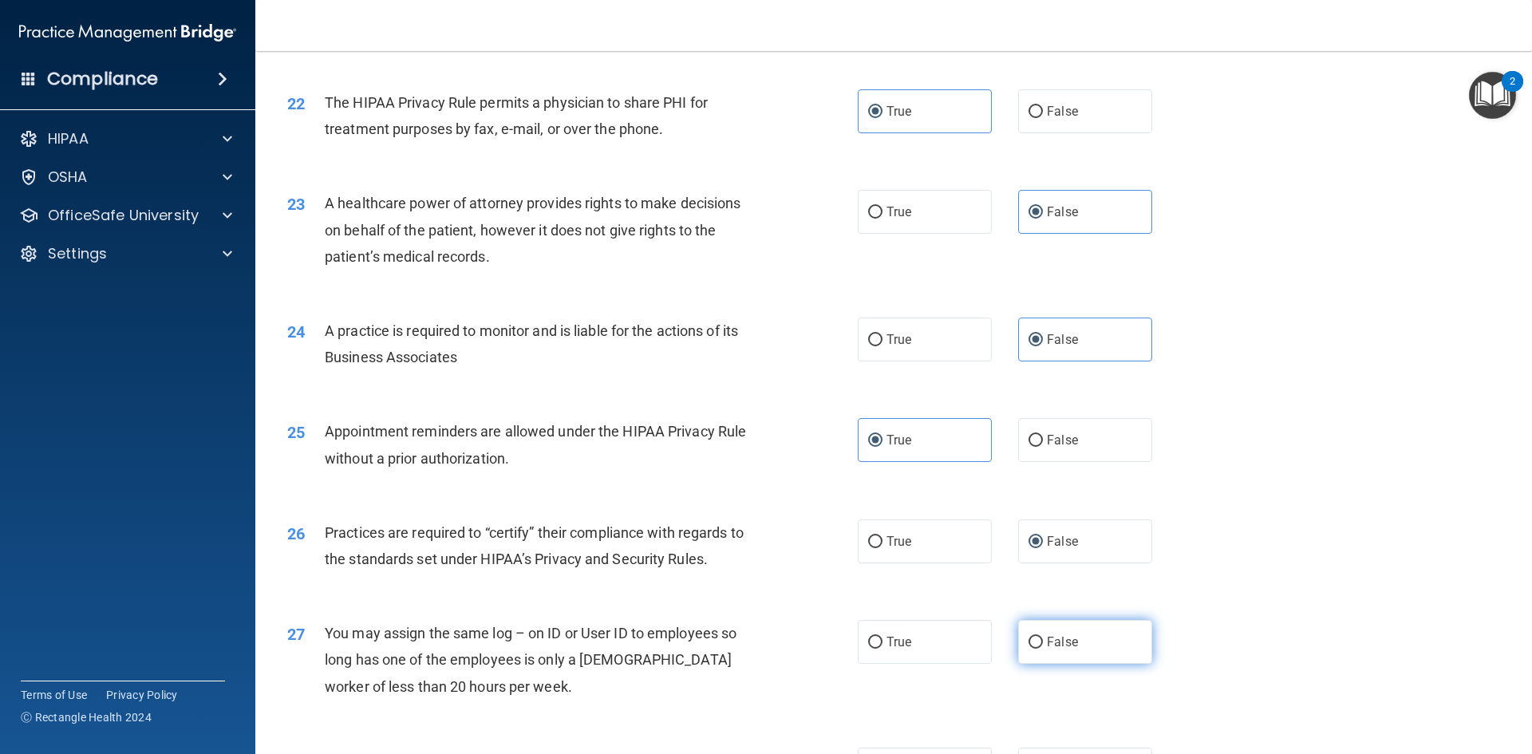
click at [1032, 631] on label "False" at bounding box center [1085, 642] width 134 height 44
click at [1032, 637] on input "False" at bounding box center [1035, 643] width 14 height 12
radio input "true"
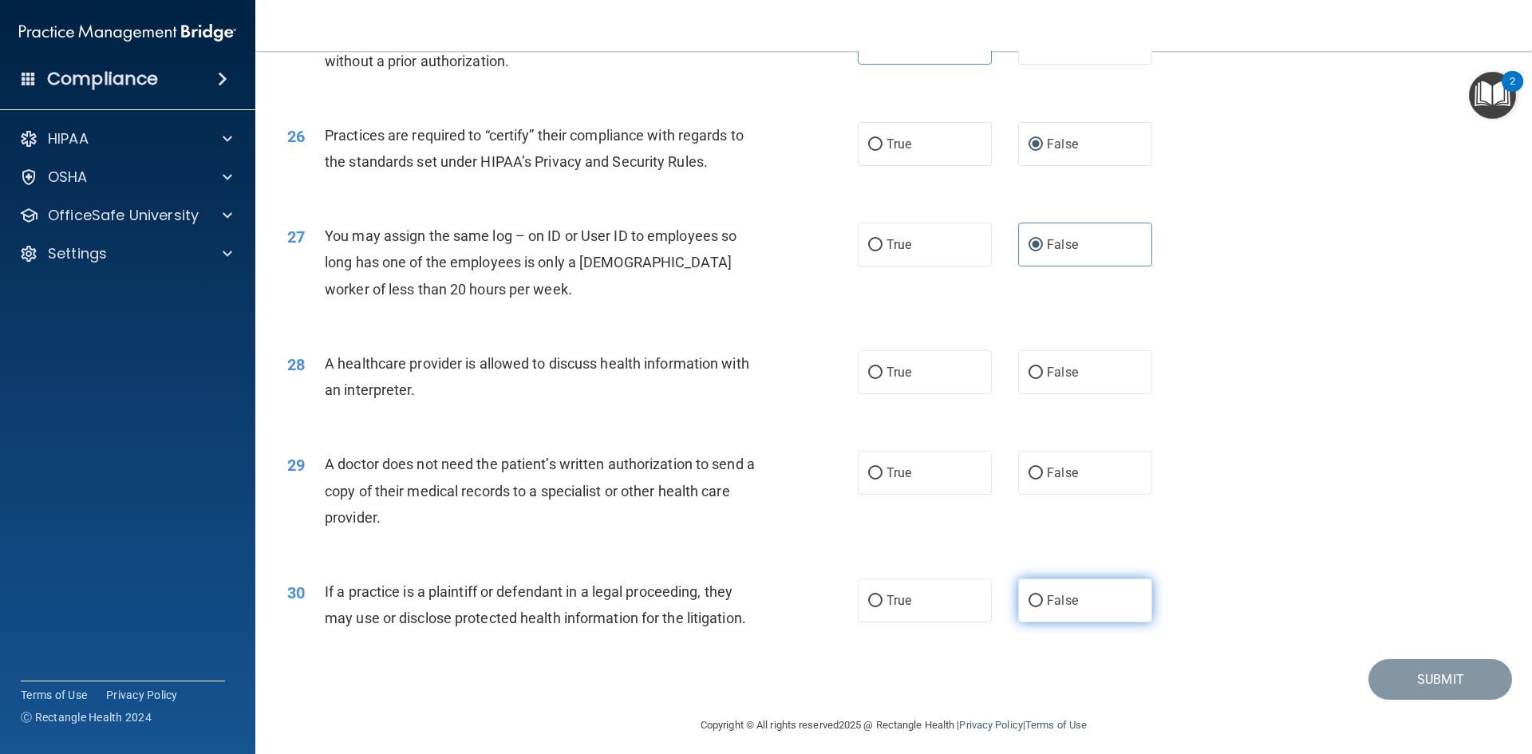
scroll to position [2960, 0]
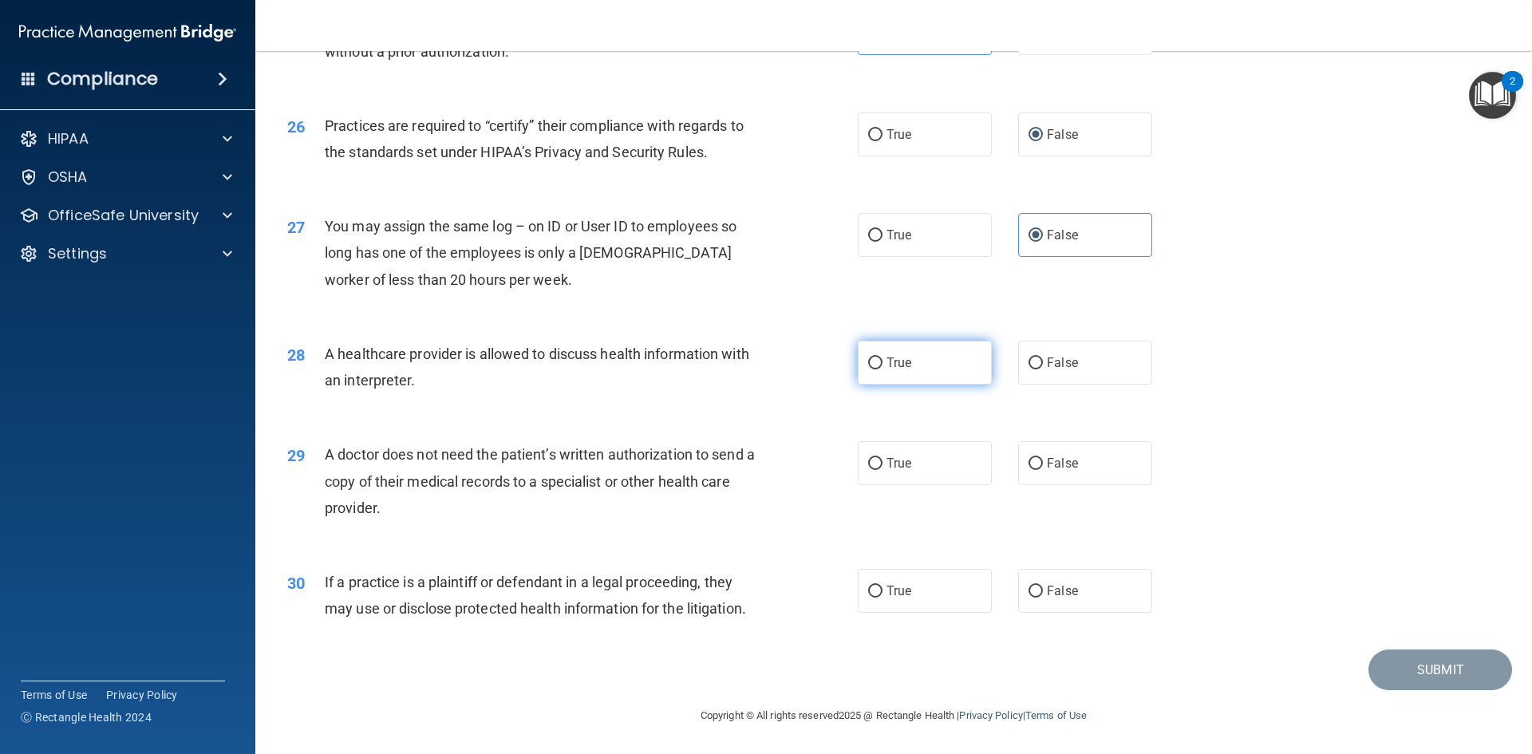
click at [944, 373] on label "True" at bounding box center [925, 363] width 134 height 44
click at [882, 369] on input "True" at bounding box center [875, 363] width 14 height 12
radio input "true"
click at [943, 487] on div "29 A doctor does not need the patient’s written authorization to send a copy of…" at bounding box center [893, 485] width 1237 height 128
click at [942, 467] on label "True" at bounding box center [925, 463] width 134 height 44
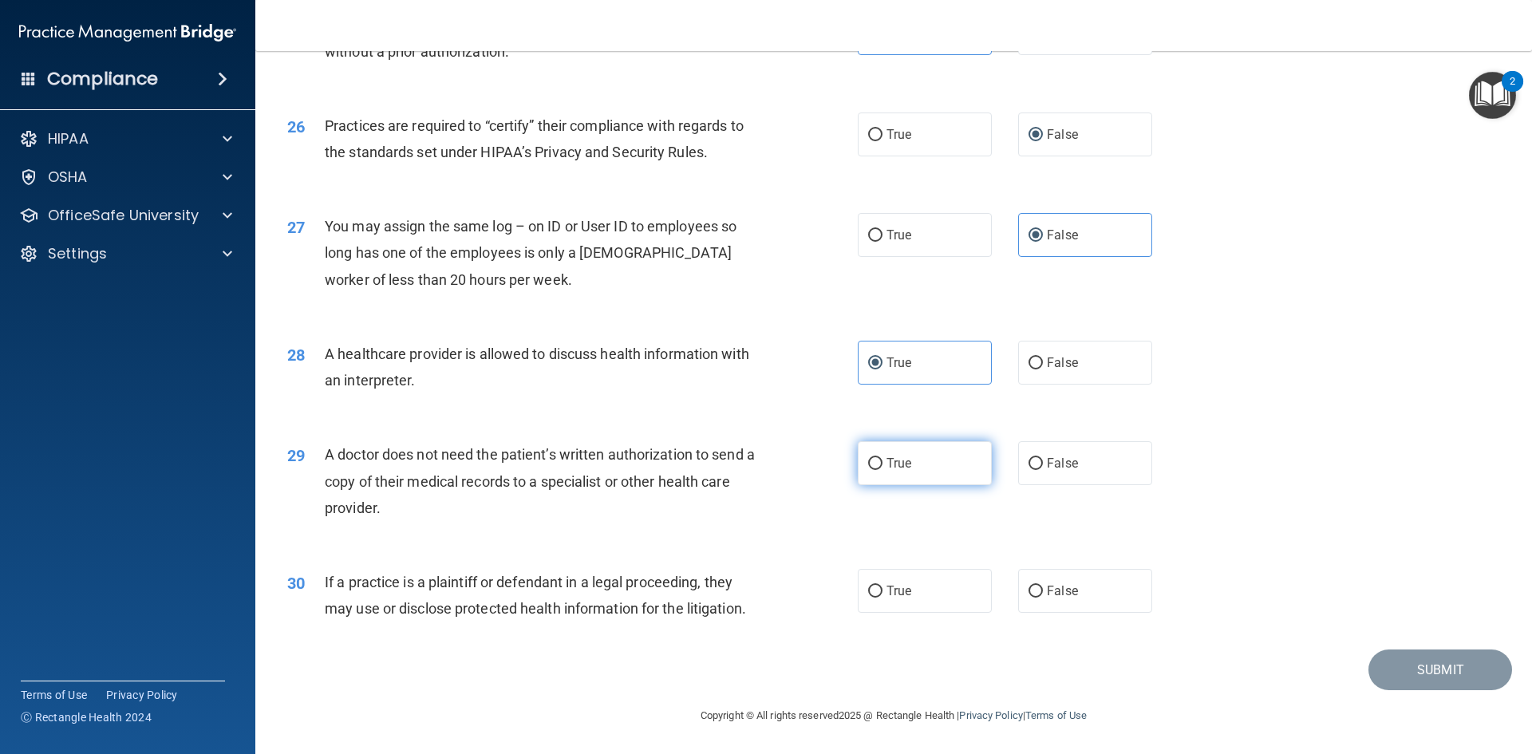
click at [882, 467] on input "True" at bounding box center [875, 464] width 14 height 12
radio input "true"
click at [937, 569] on label "True" at bounding box center [925, 591] width 134 height 44
click at [882, 586] on input "True" at bounding box center [875, 592] width 14 height 12
radio input "true"
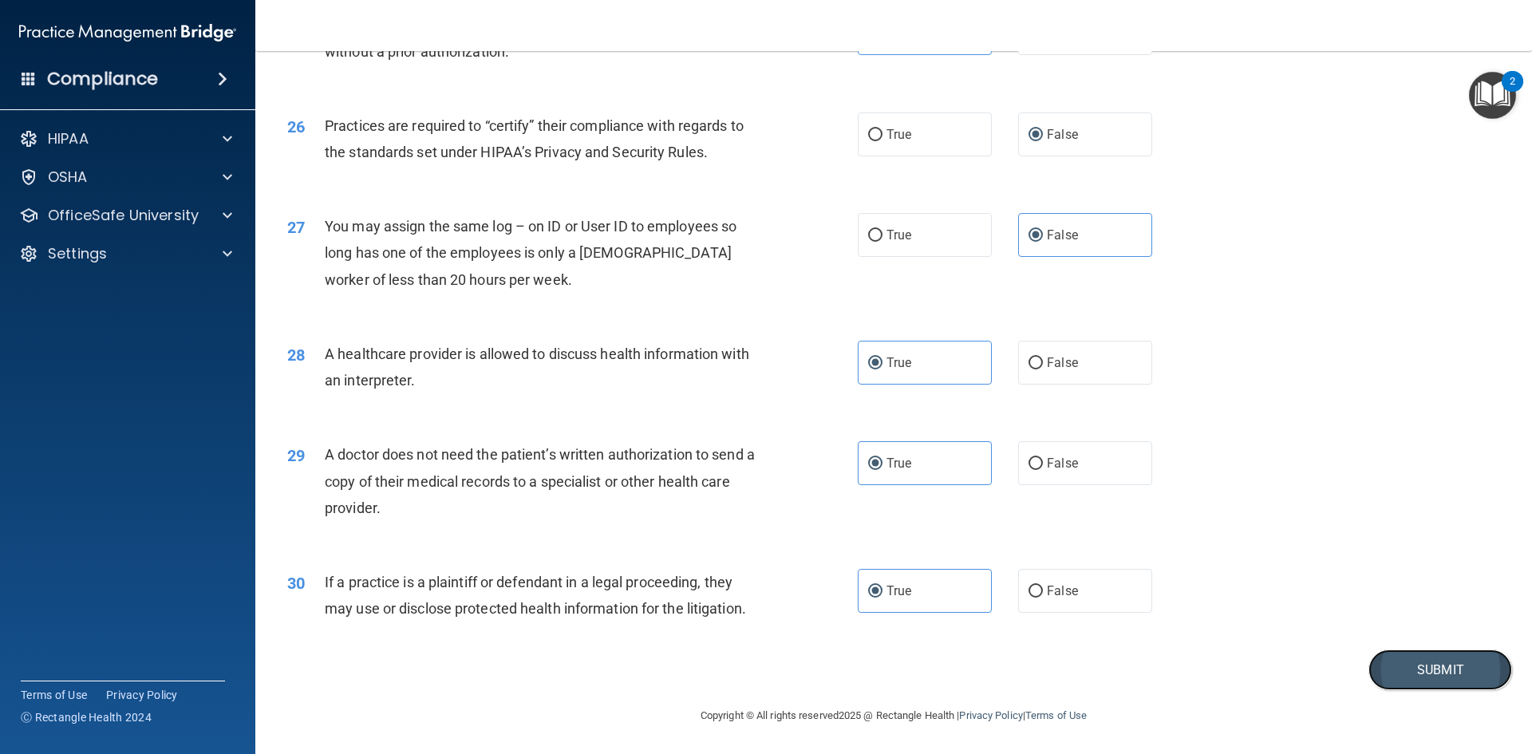
click at [1413, 682] on button "Submit" at bounding box center [1440, 669] width 144 height 41
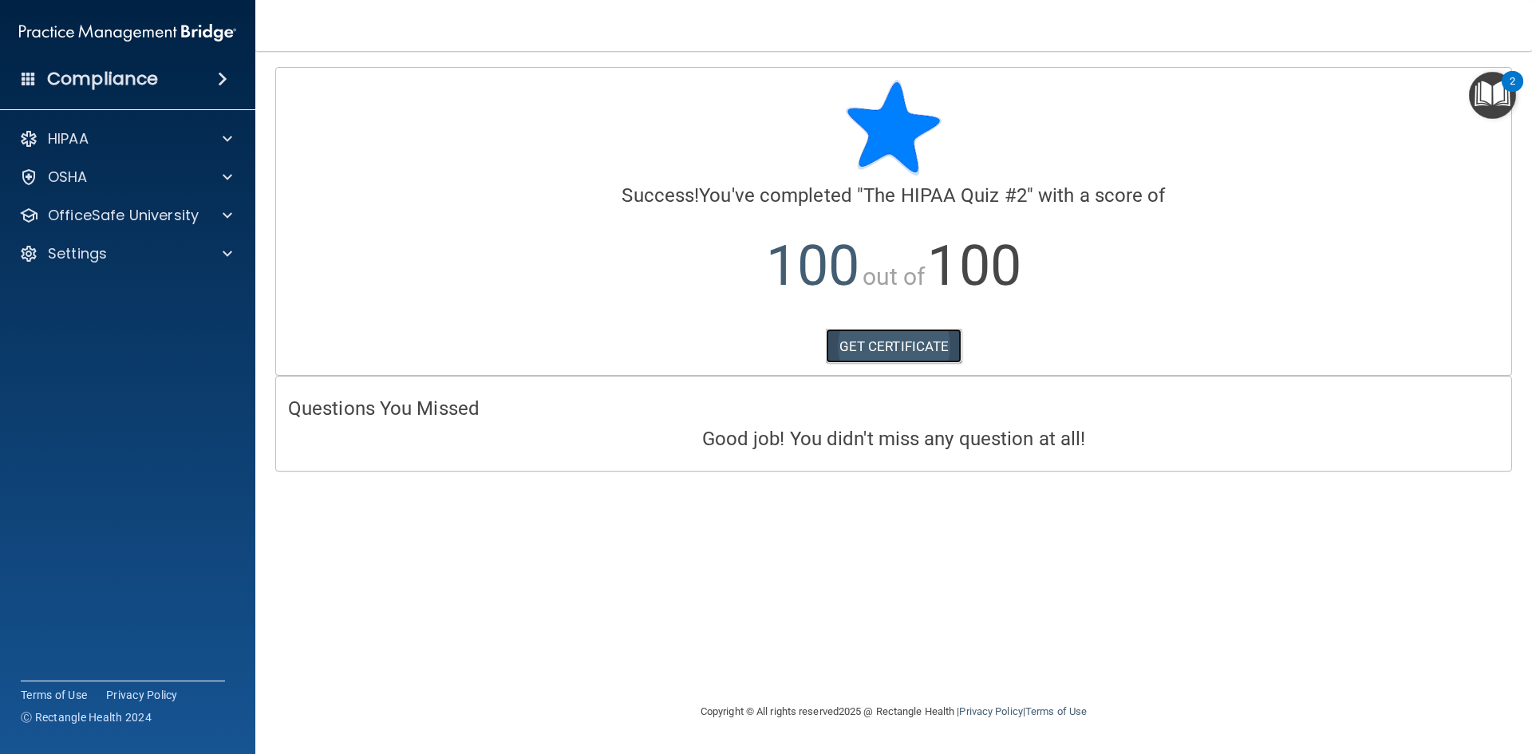
click at [933, 350] on link "GET CERTIFICATE" at bounding box center [894, 346] width 136 height 35
drag, startPoint x: 105, startPoint y: 219, endPoint x: 126, endPoint y: 237, distance: 28.3
click at [105, 219] on p "OfficeSafe University" at bounding box center [123, 215] width 151 height 19
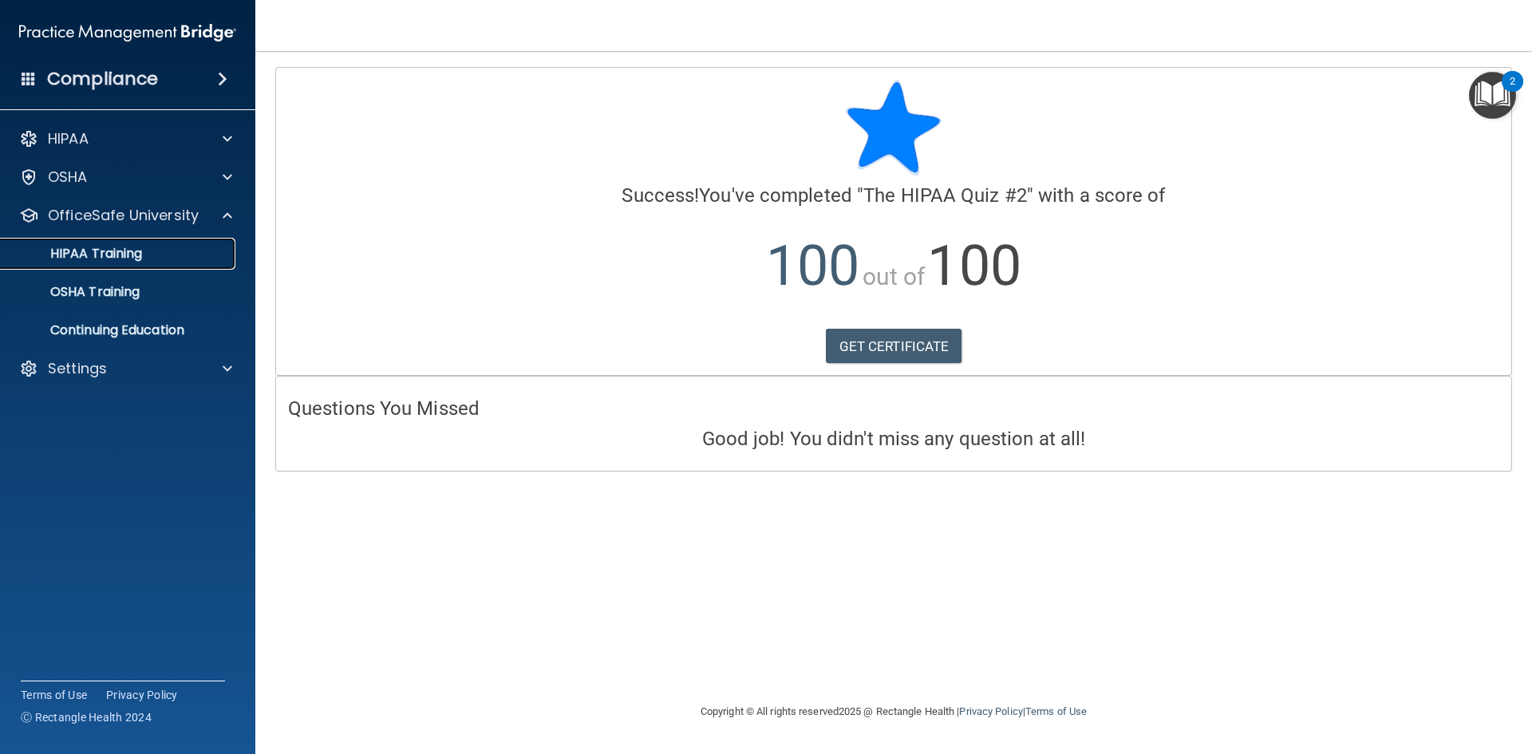
click at [169, 266] on link "HIPAA Training" at bounding box center [109, 254] width 251 height 32
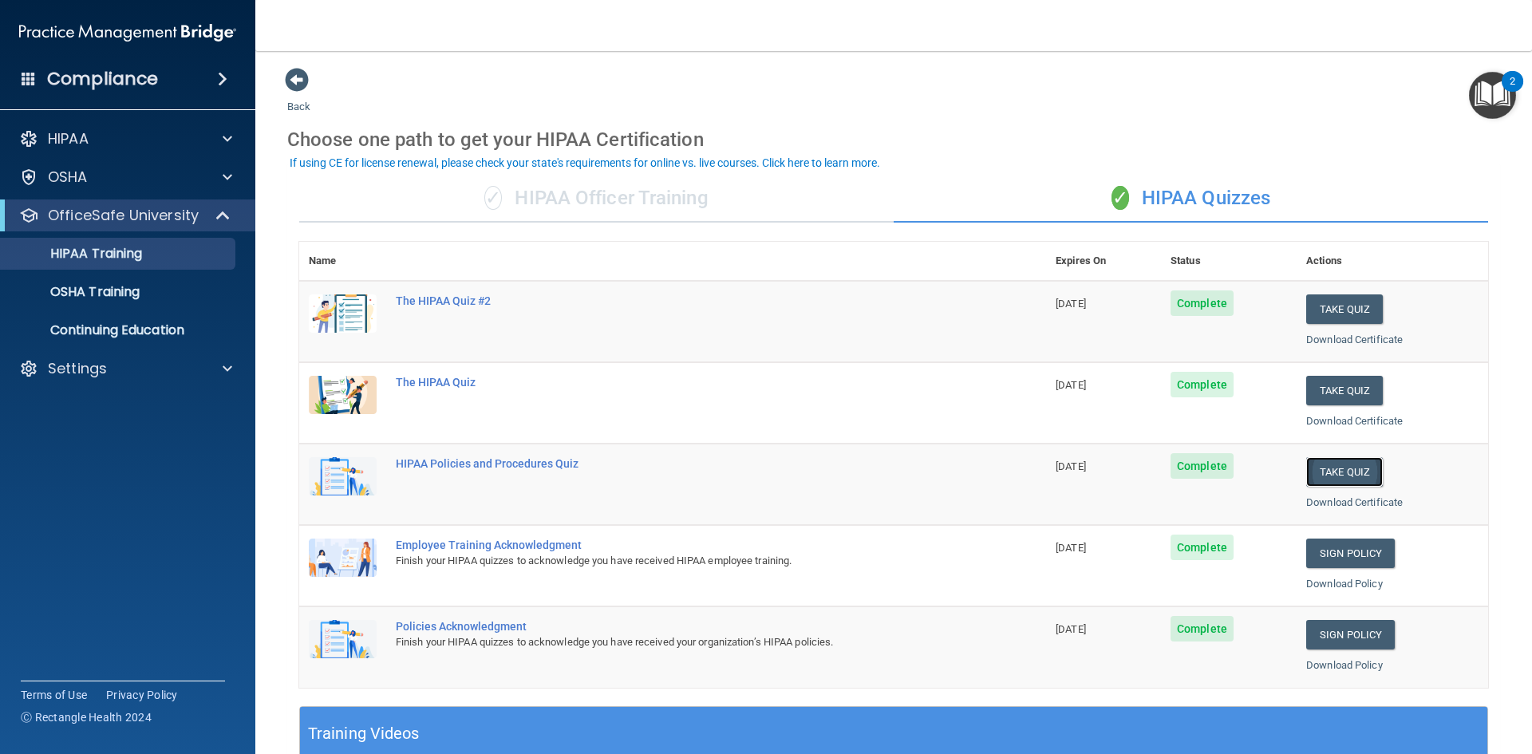
click at [1323, 477] on button "Take Quiz" at bounding box center [1344, 472] width 77 height 30
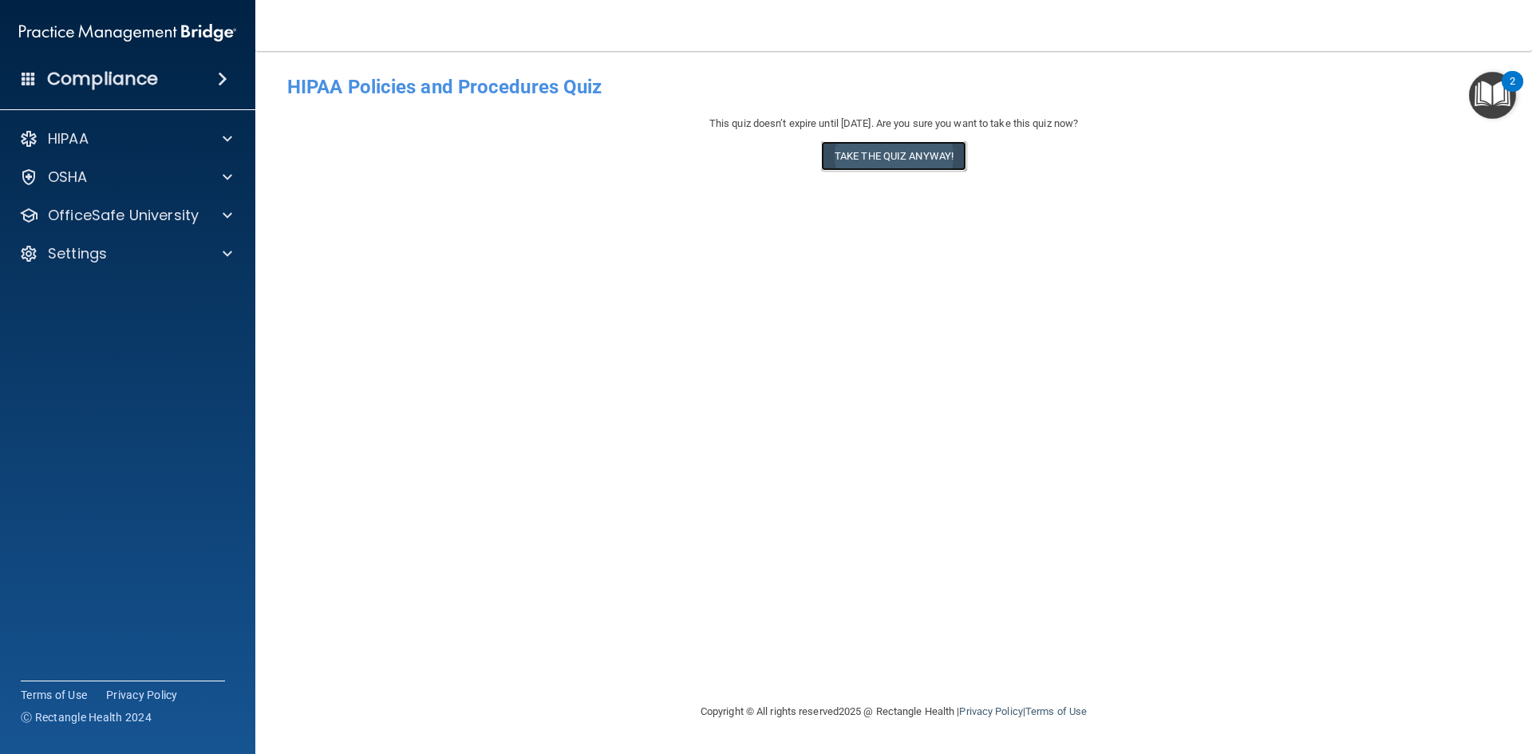
click at [902, 155] on button "Take the quiz anyway!" at bounding box center [893, 156] width 145 height 30
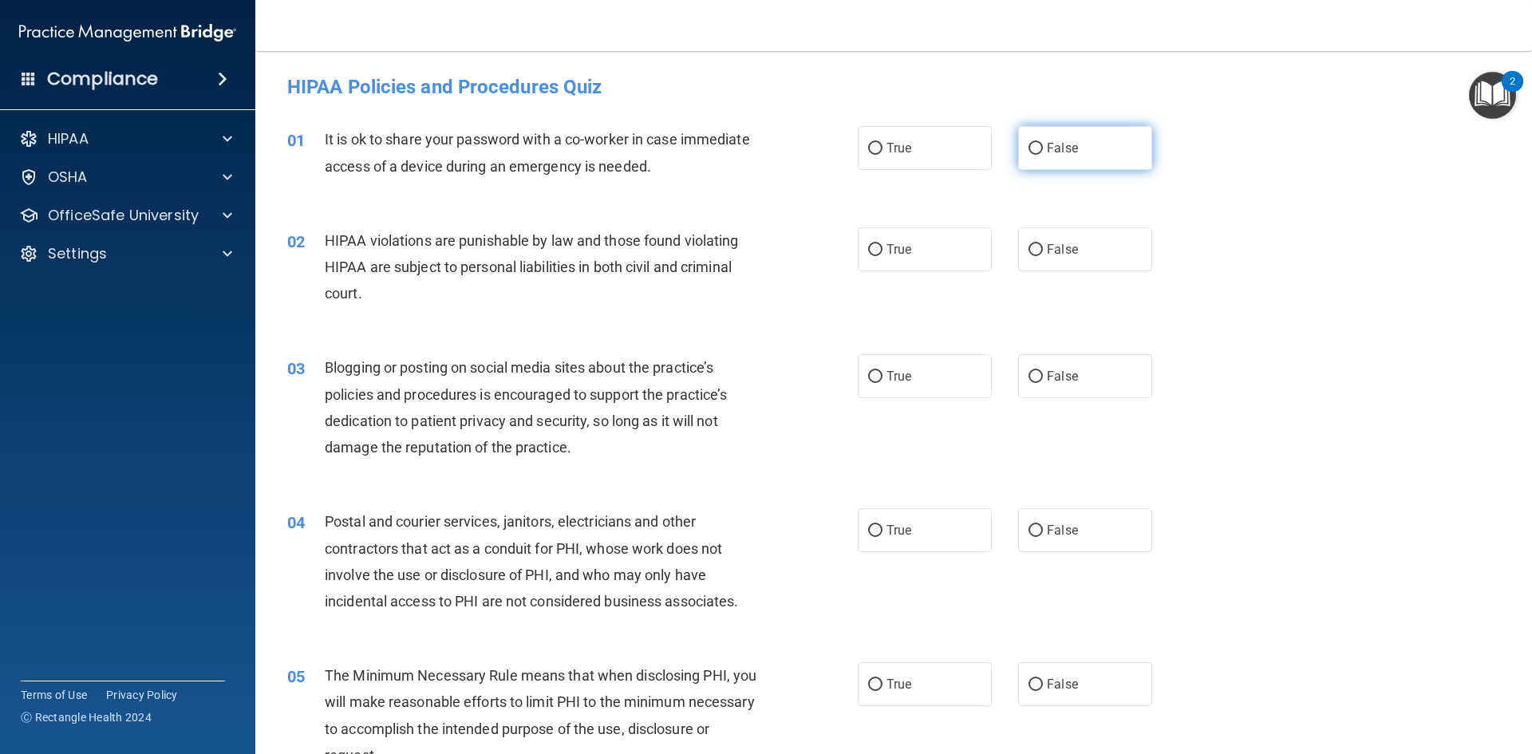
click at [1058, 139] on label "False" at bounding box center [1085, 148] width 134 height 44
click at [1043, 143] on input "False" at bounding box center [1035, 149] width 14 height 12
radio input "true"
click at [908, 260] on label "True" at bounding box center [925, 249] width 134 height 44
click at [882, 256] on input "True" at bounding box center [875, 250] width 14 height 12
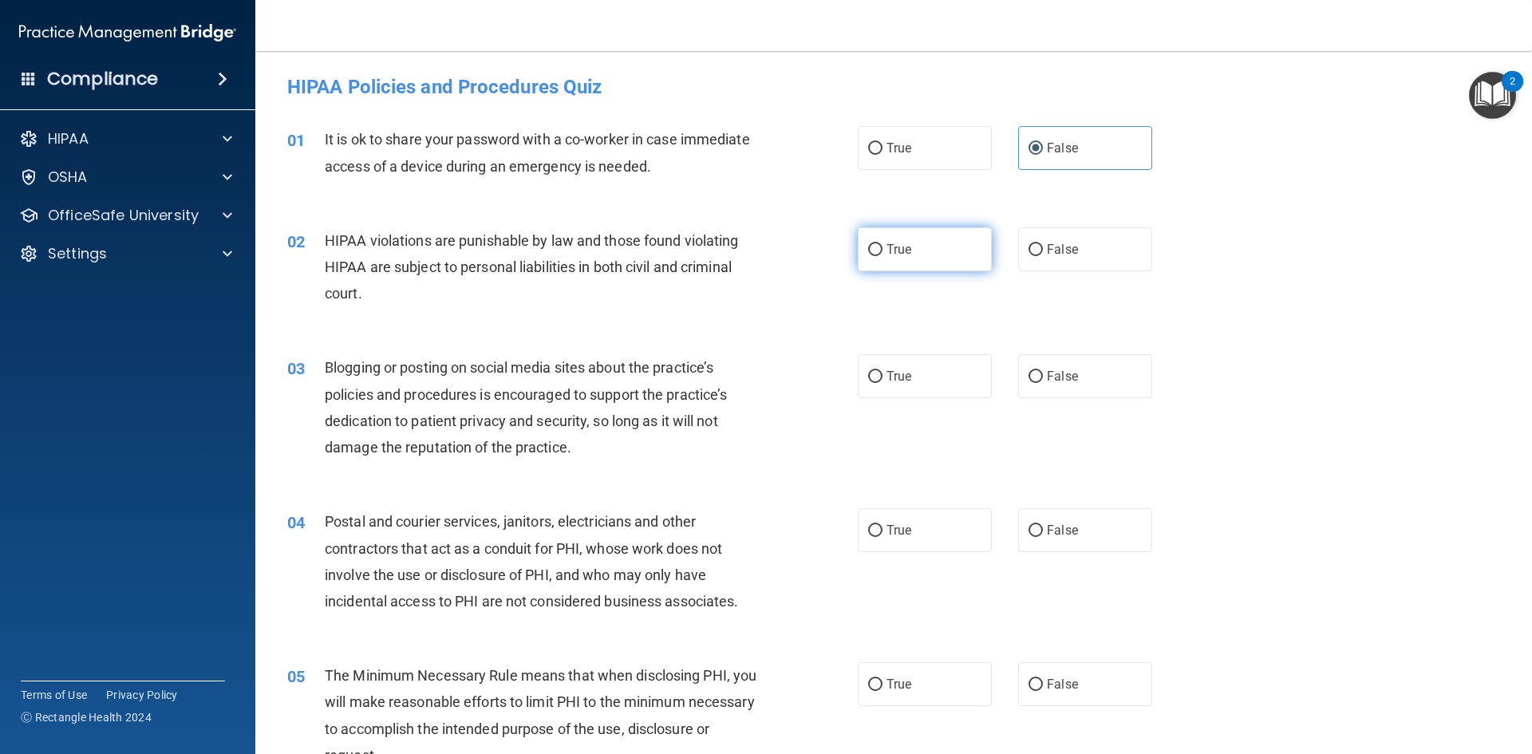
radio input "true"
click at [1028, 379] on input "False" at bounding box center [1035, 377] width 14 height 12
radio input "true"
click at [951, 556] on div "04 Postal and courier services, janitors, electricians and other contractors th…" at bounding box center [893, 565] width 1237 height 154
click at [948, 545] on label "True" at bounding box center [925, 530] width 134 height 44
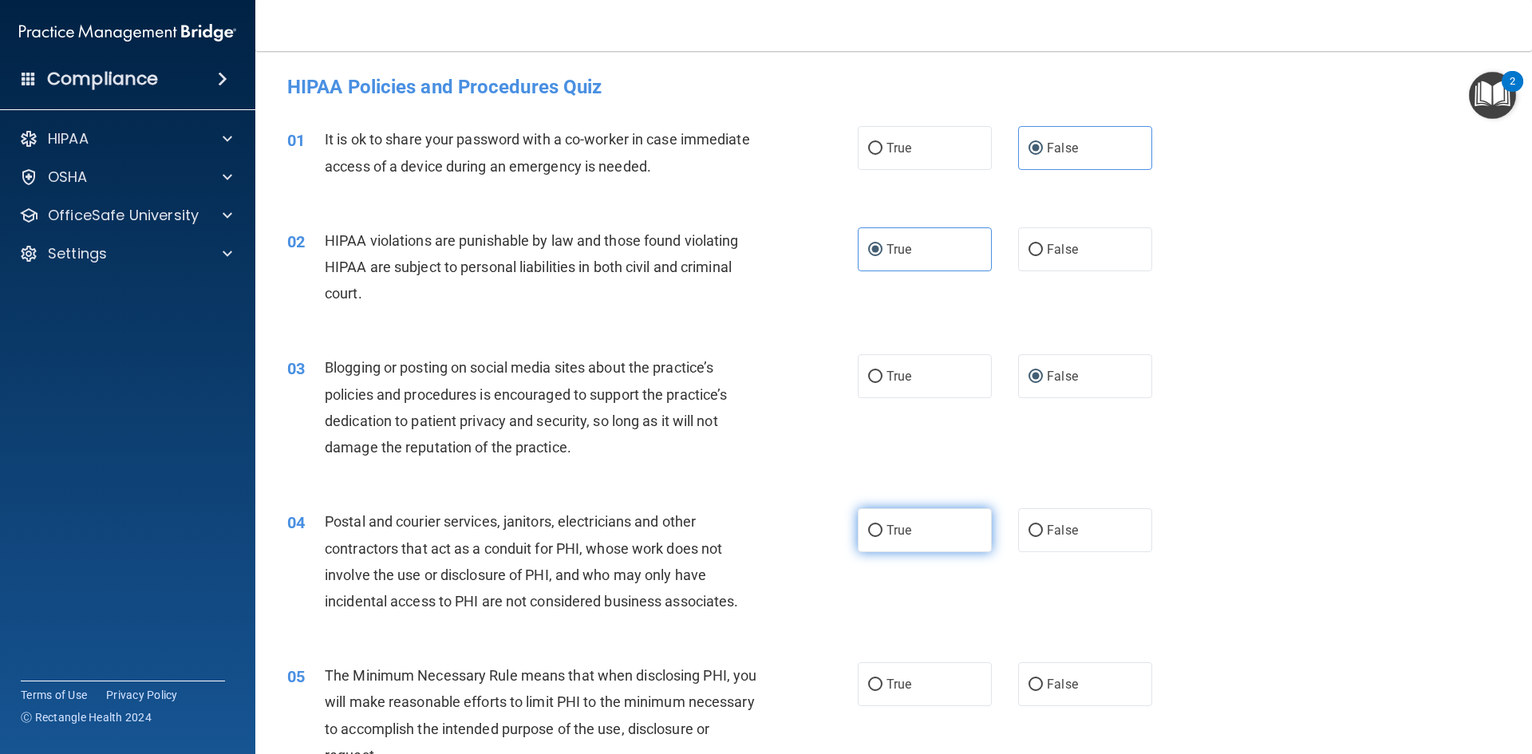
click at [882, 537] on input "True" at bounding box center [875, 531] width 14 height 12
radio input "true"
click at [948, 687] on label "True" at bounding box center [925, 684] width 134 height 44
click at [882, 687] on input "True" at bounding box center [875, 685] width 14 height 12
radio input "true"
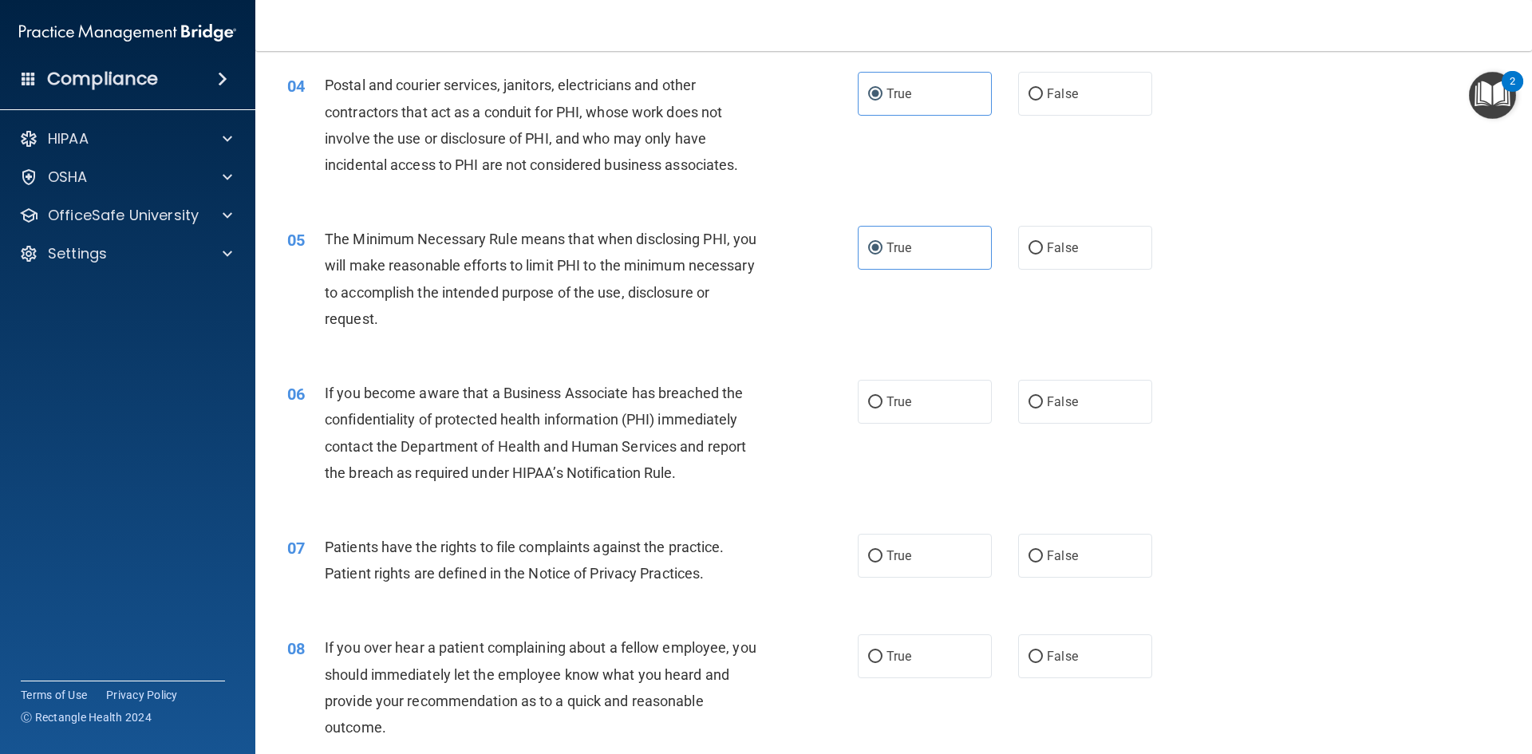
scroll to position [479, 0]
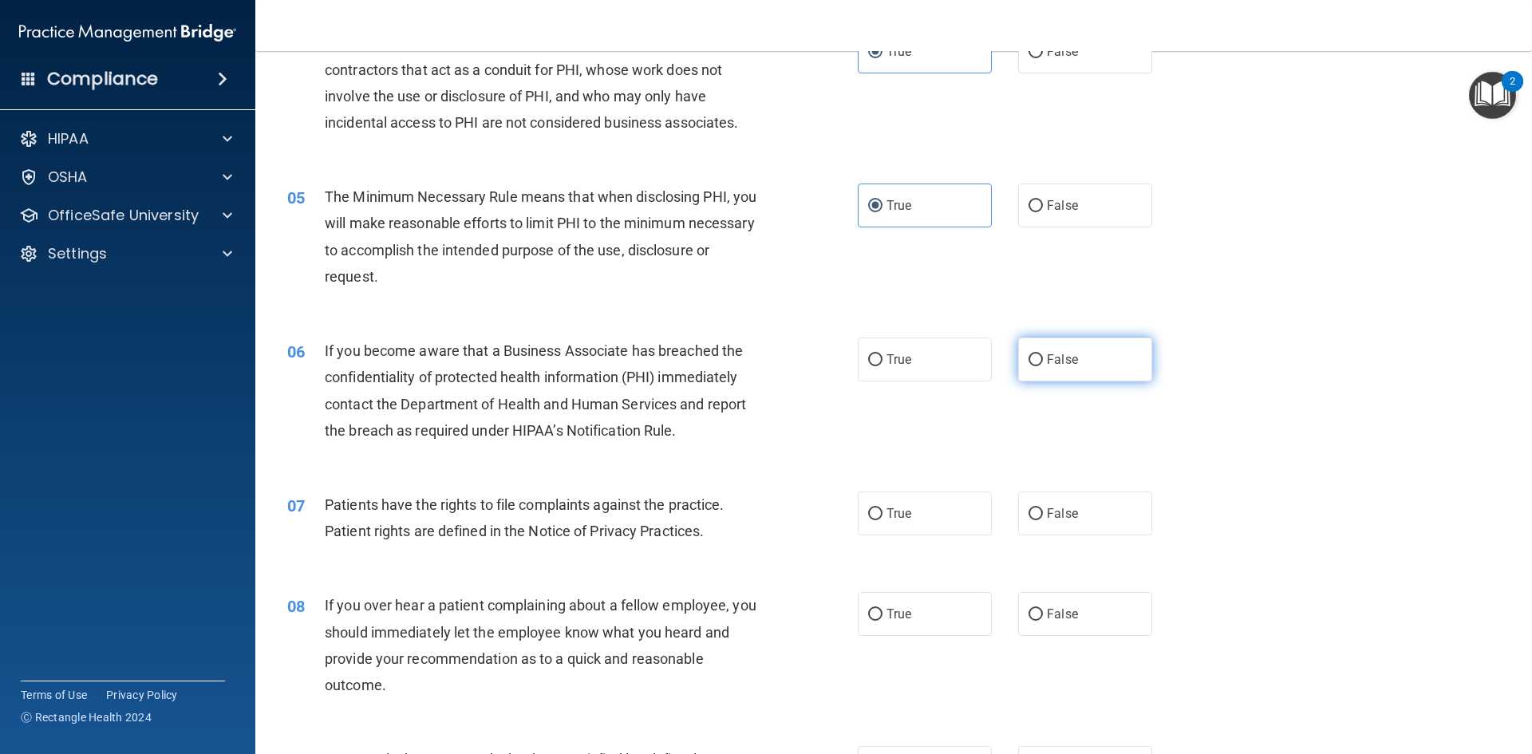
click at [1108, 349] on label "False" at bounding box center [1085, 359] width 134 height 44
click at [1043, 354] on input "False" at bounding box center [1035, 360] width 14 height 12
radio input "true"
click at [953, 506] on label "True" at bounding box center [925, 513] width 134 height 44
click at [882, 508] on input "True" at bounding box center [875, 514] width 14 height 12
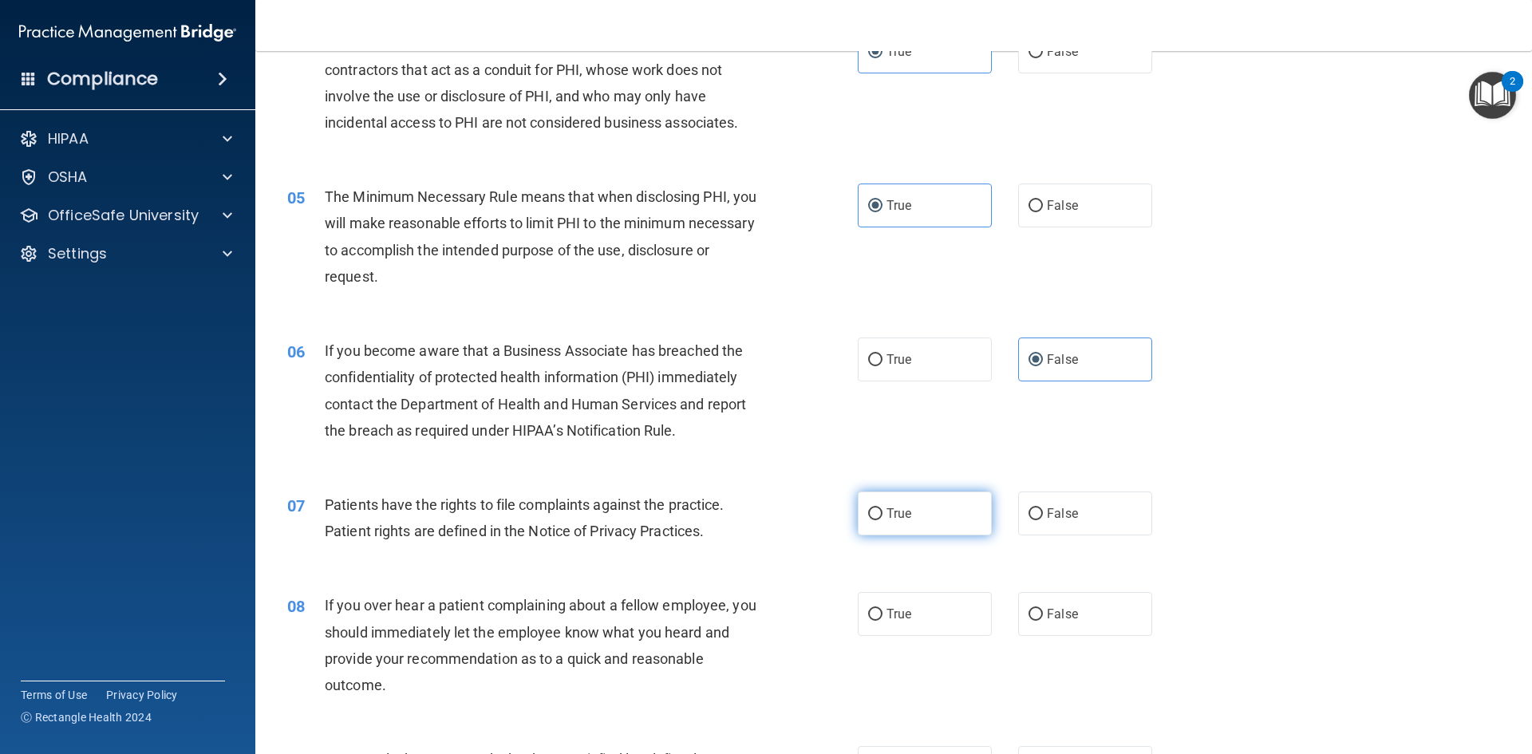
radio input "true"
click at [1051, 611] on span "False" at bounding box center [1062, 613] width 31 height 15
click at [1043, 611] on input "False" at bounding box center [1035, 615] width 14 height 12
radio input "true"
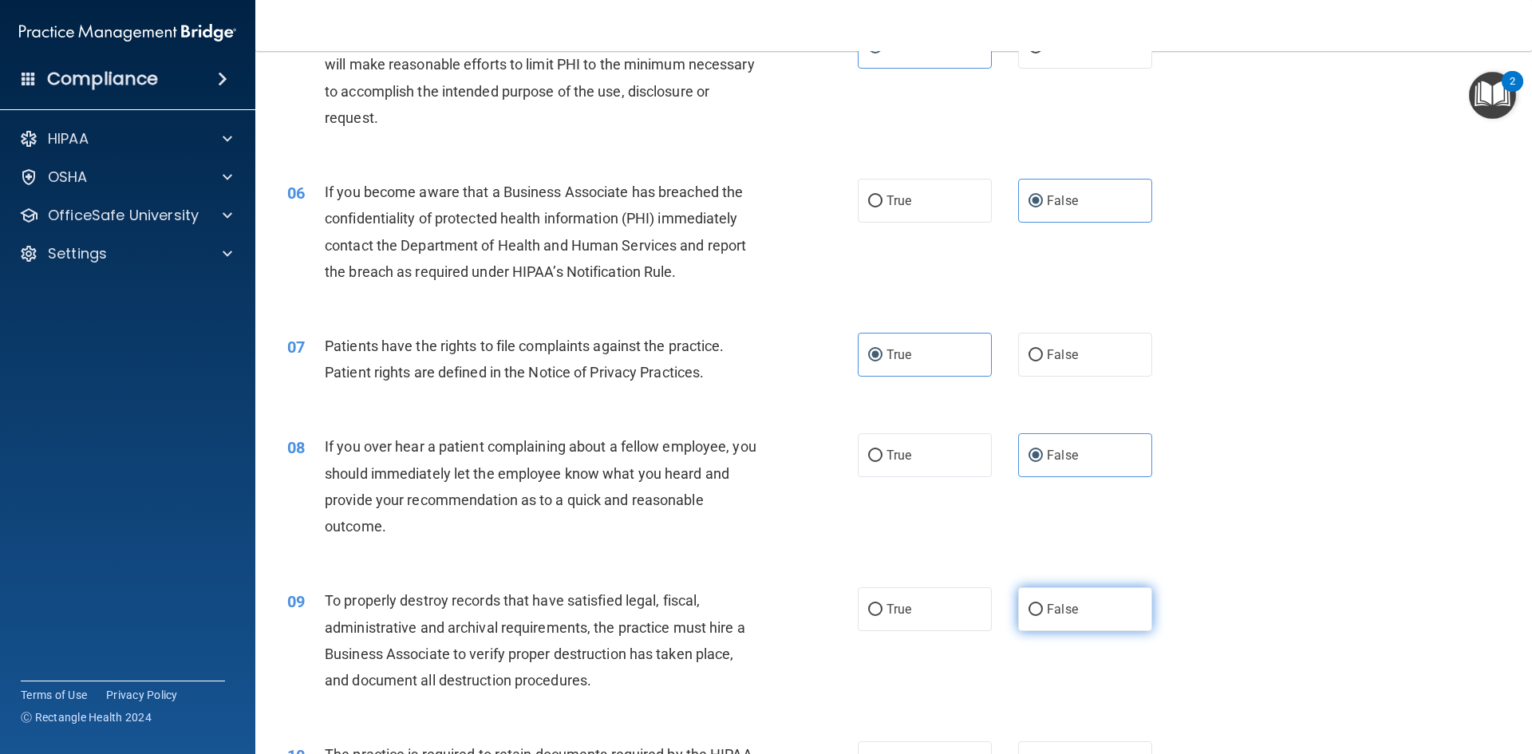
scroll to position [718, 0]
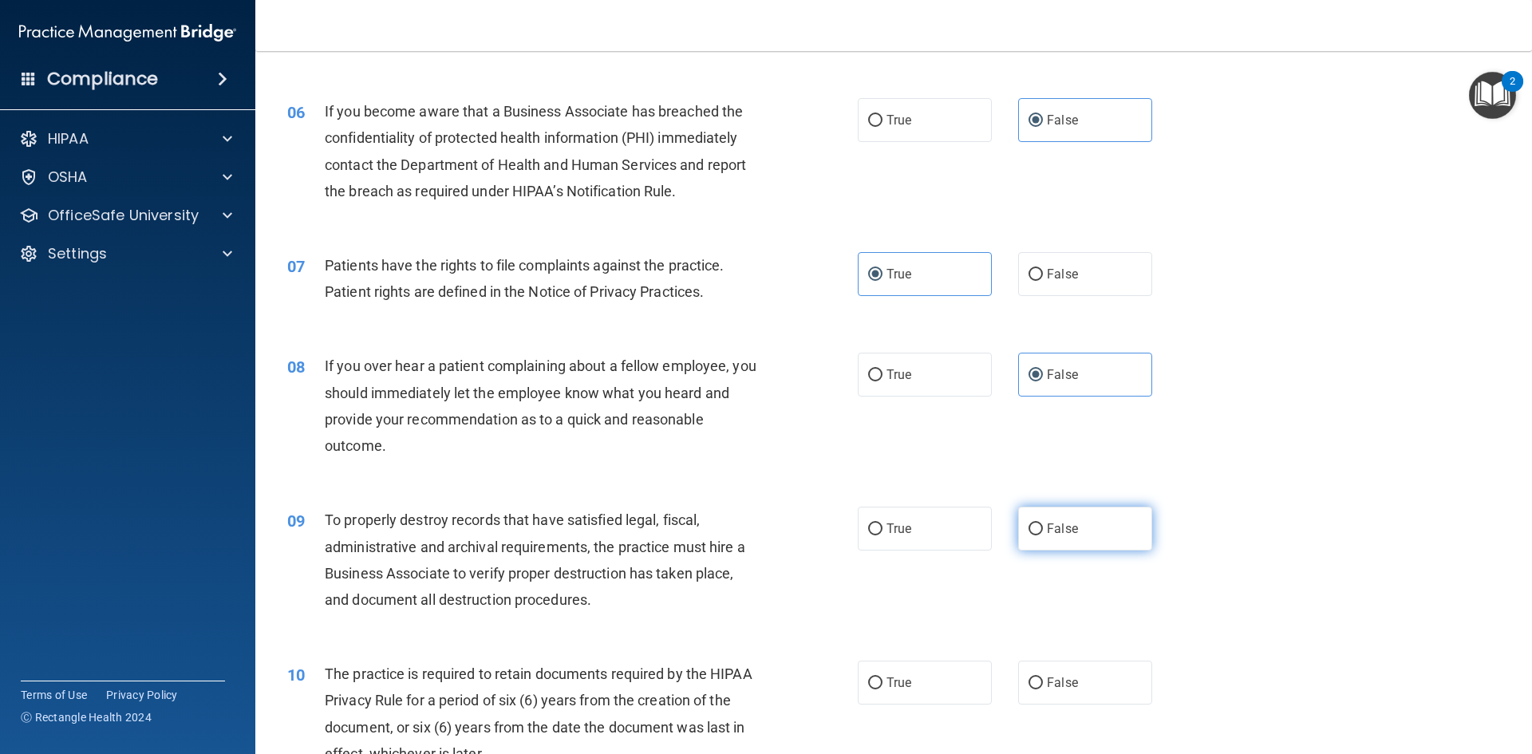
click at [1063, 535] on span "False" at bounding box center [1062, 528] width 31 height 15
click at [1043, 535] on input "False" at bounding box center [1035, 529] width 14 height 12
radio input "true"
click at [941, 677] on label "True" at bounding box center [925, 683] width 134 height 44
click at [882, 677] on input "True" at bounding box center [875, 683] width 14 height 12
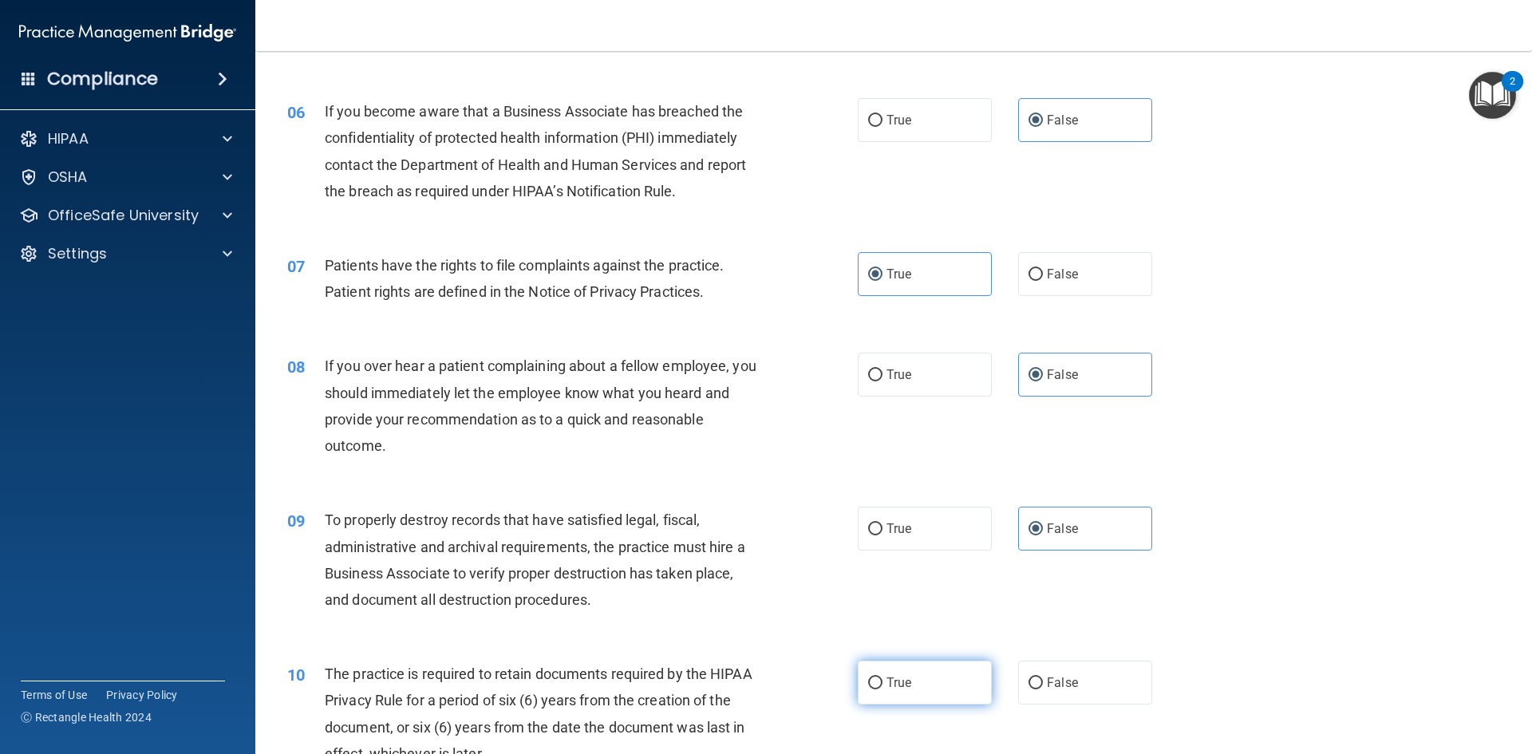
radio input "true"
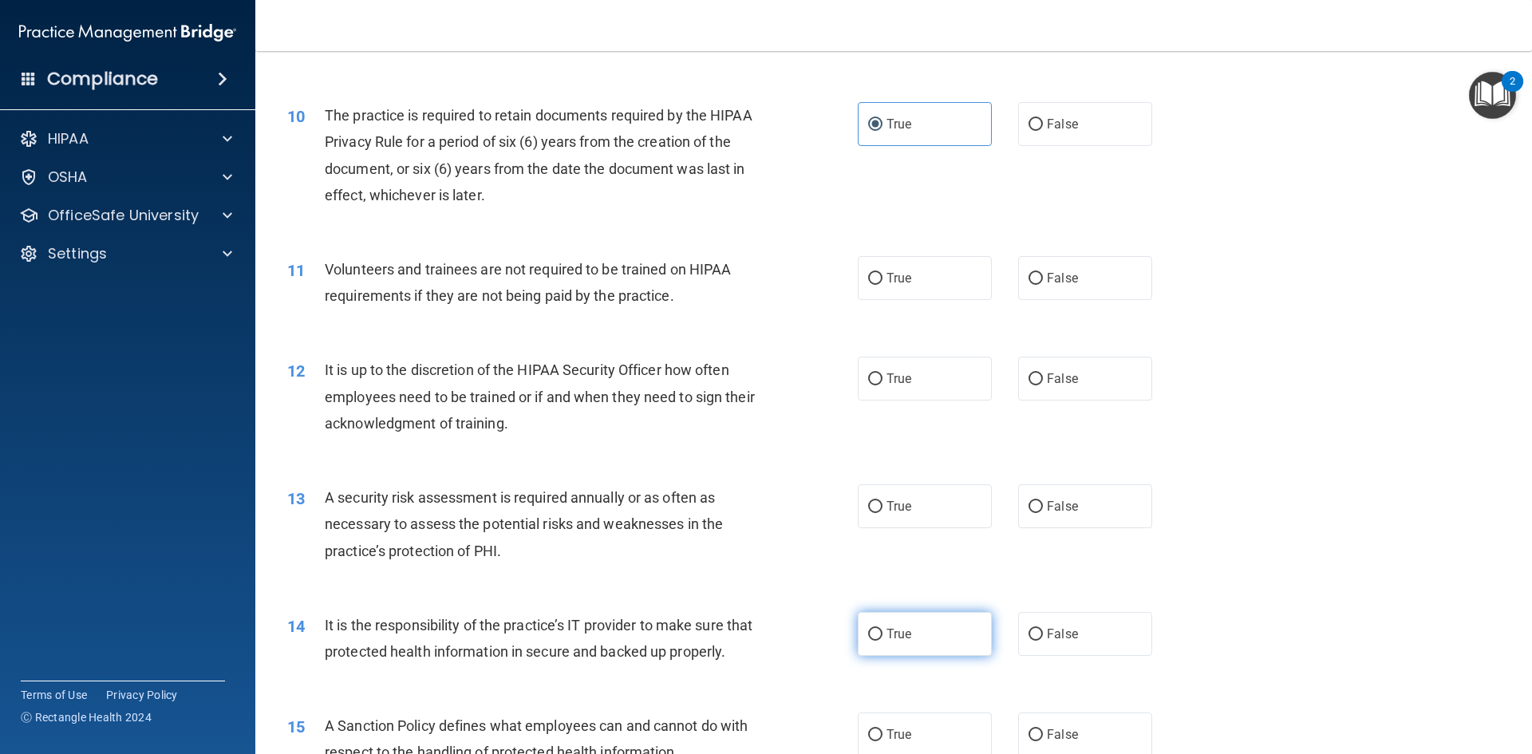
scroll to position [1356, 0]
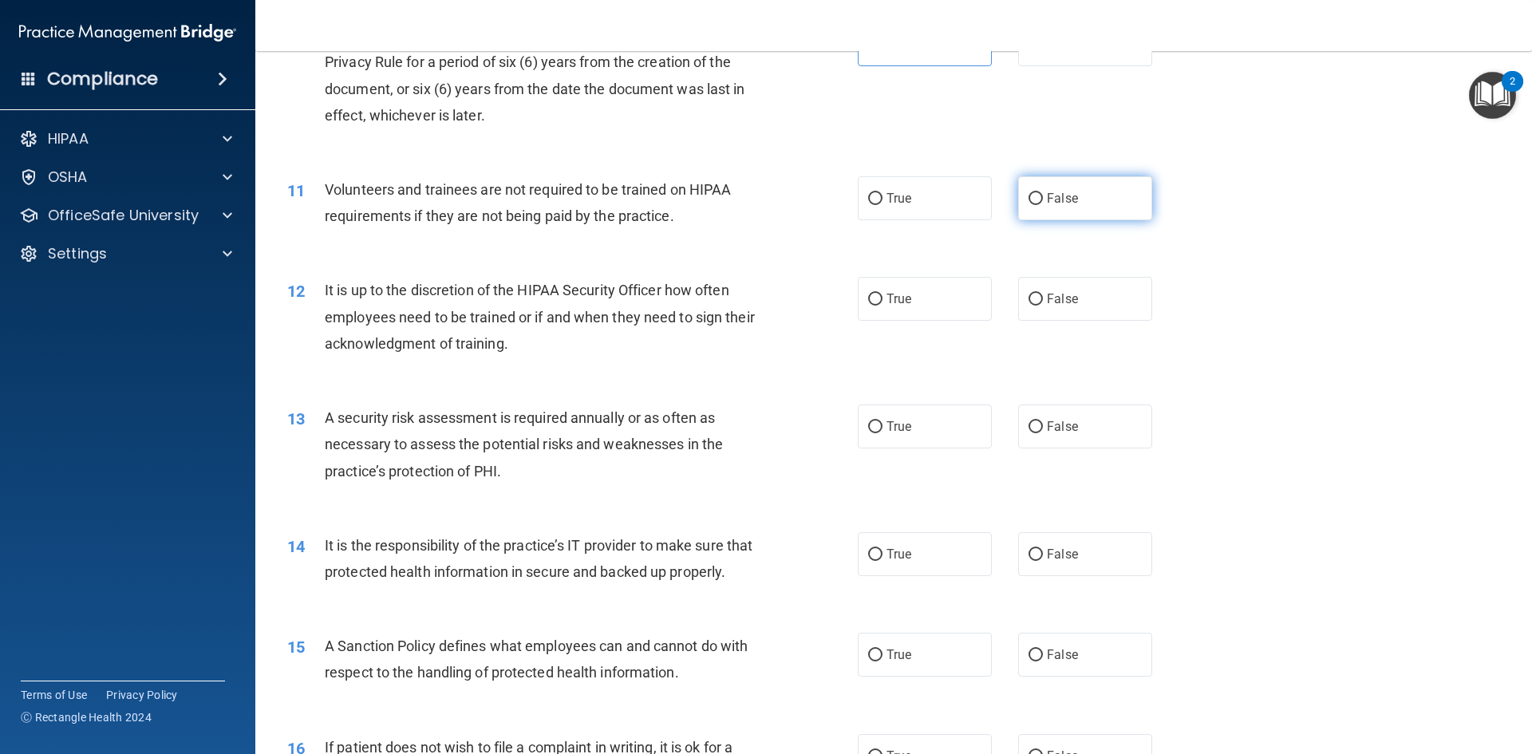
click at [1063, 207] on label "False" at bounding box center [1085, 198] width 134 height 44
click at [1043, 205] on input "False" at bounding box center [1035, 199] width 14 height 12
radio input "true"
click at [1070, 312] on label "False" at bounding box center [1085, 299] width 134 height 44
click at [1043, 306] on input "False" at bounding box center [1035, 300] width 14 height 12
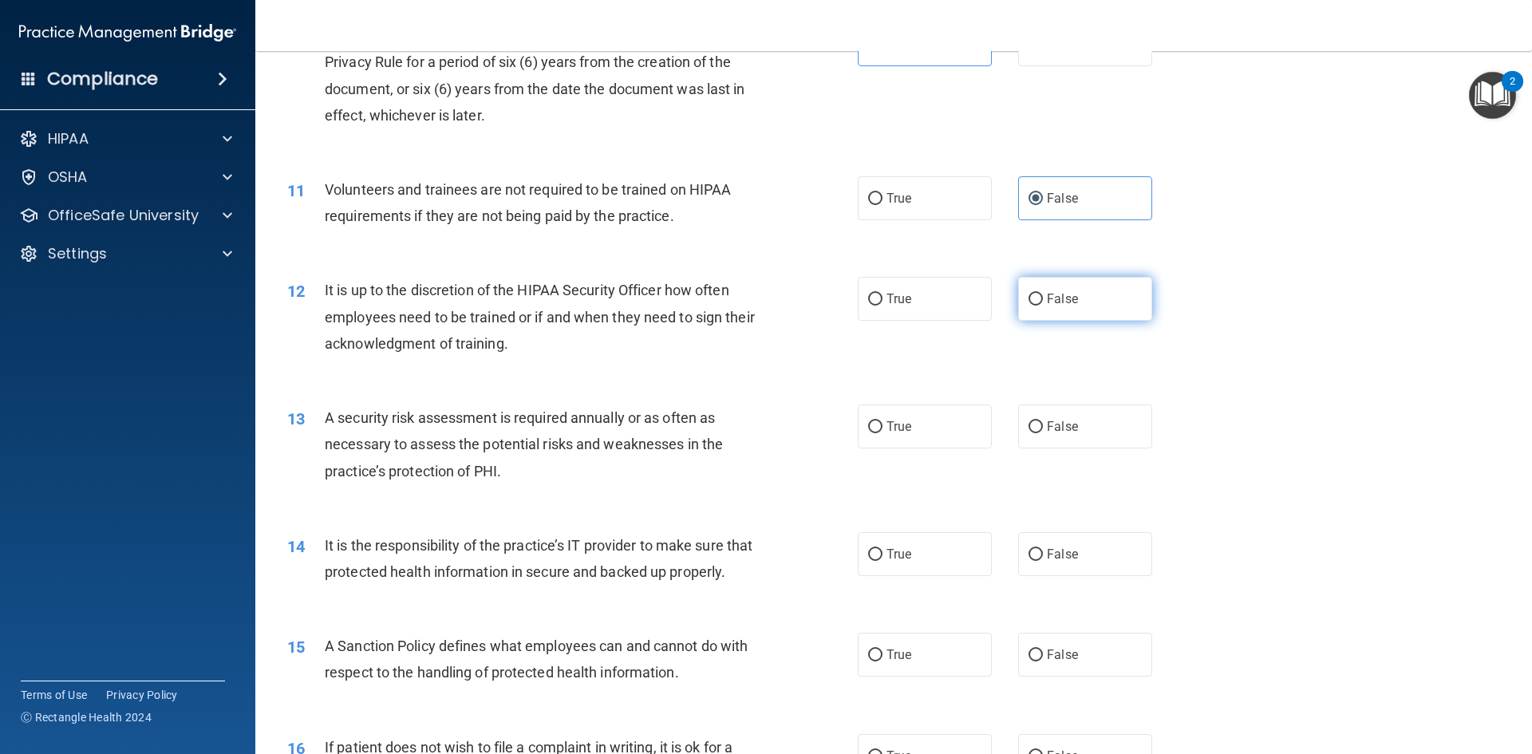
radio input "true"
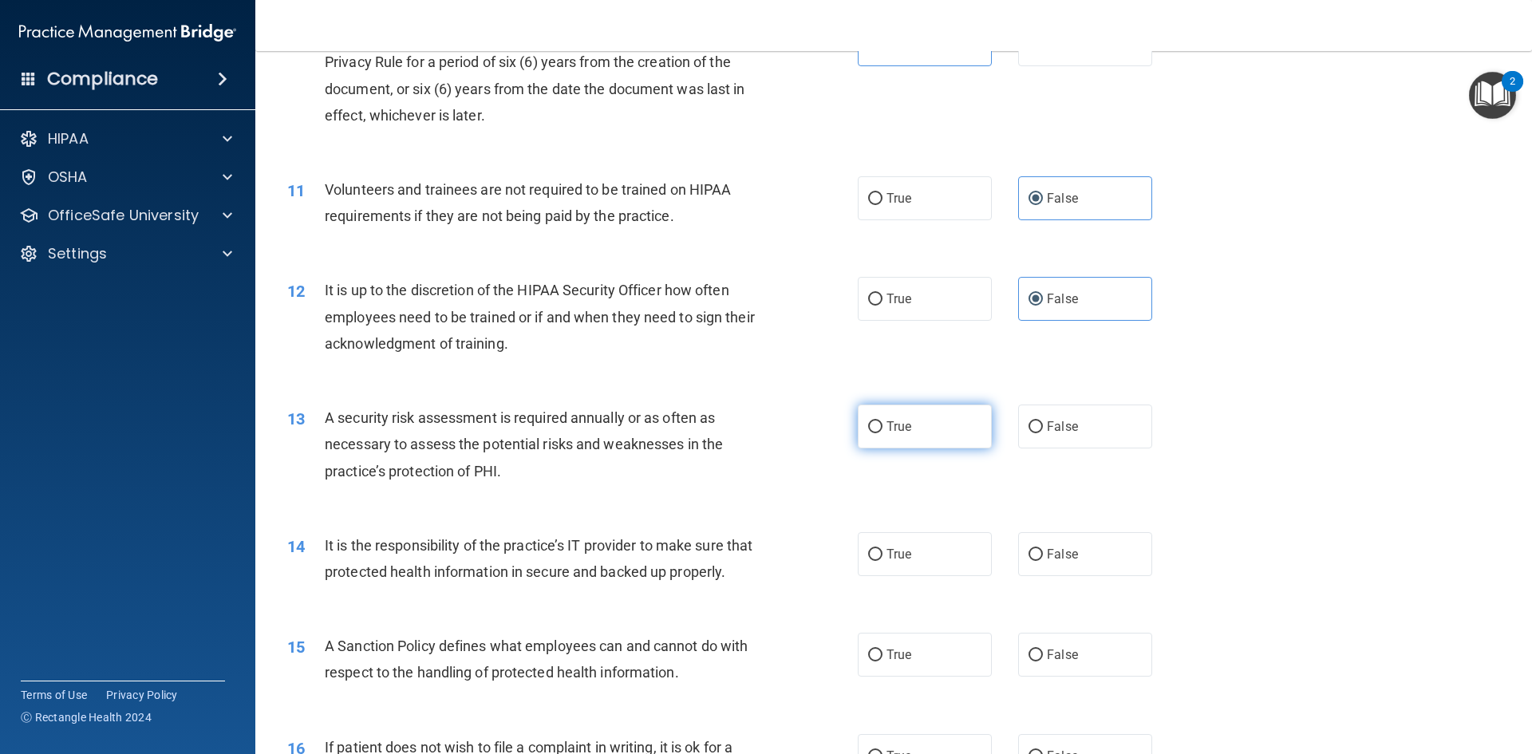
click at [935, 416] on label "True" at bounding box center [925, 426] width 134 height 44
click at [882, 421] on input "True" at bounding box center [875, 427] width 14 height 12
radio input "true"
click at [1059, 558] on span "False" at bounding box center [1062, 553] width 31 height 15
click at [1043, 558] on input "False" at bounding box center [1035, 555] width 14 height 12
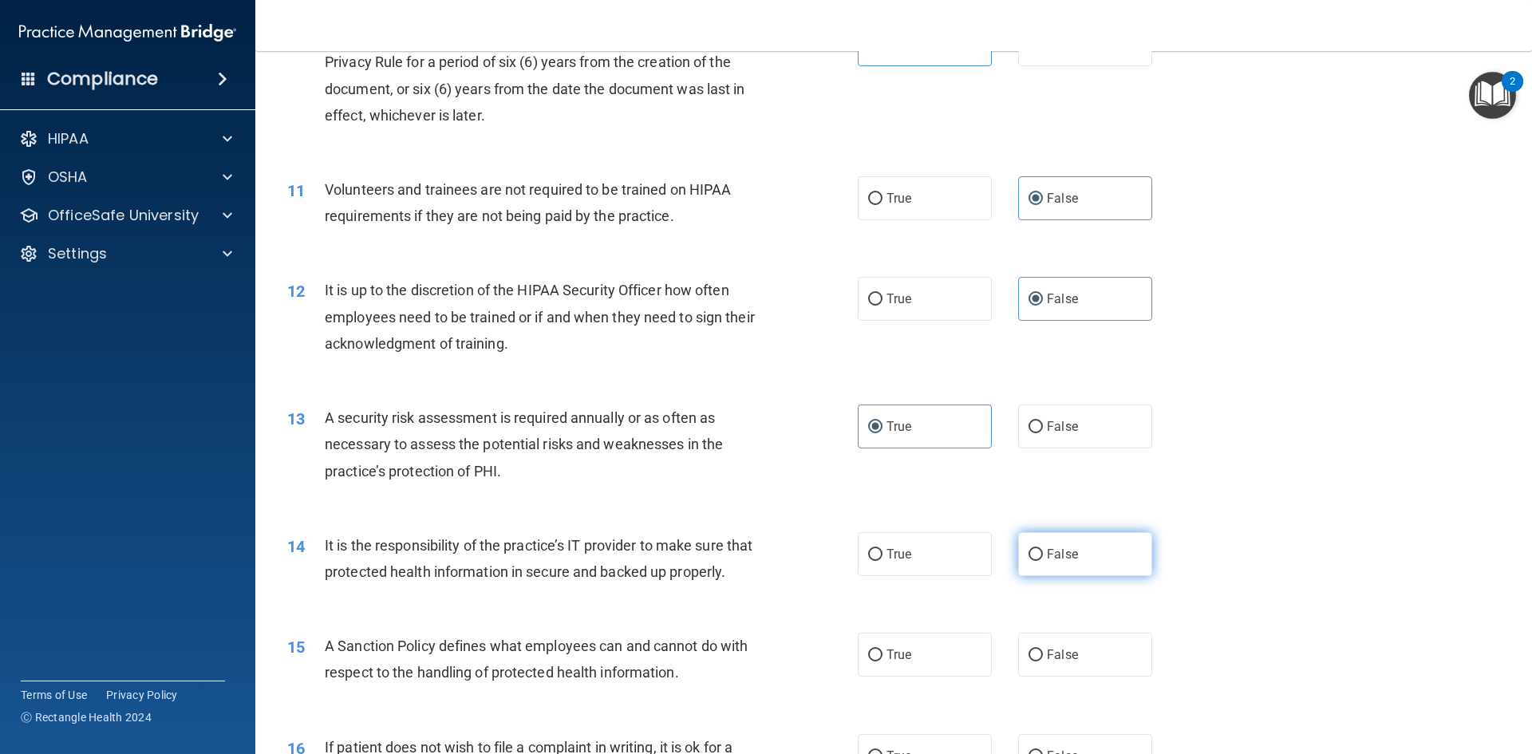
radio input "true"
click at [1081, 677] on label "False" at bounding box center [1085, 655] width 134 height 44
click at [1043, 661] on input "False" at bounding box center [1035, 655] width 14 height 12
radio input "true"
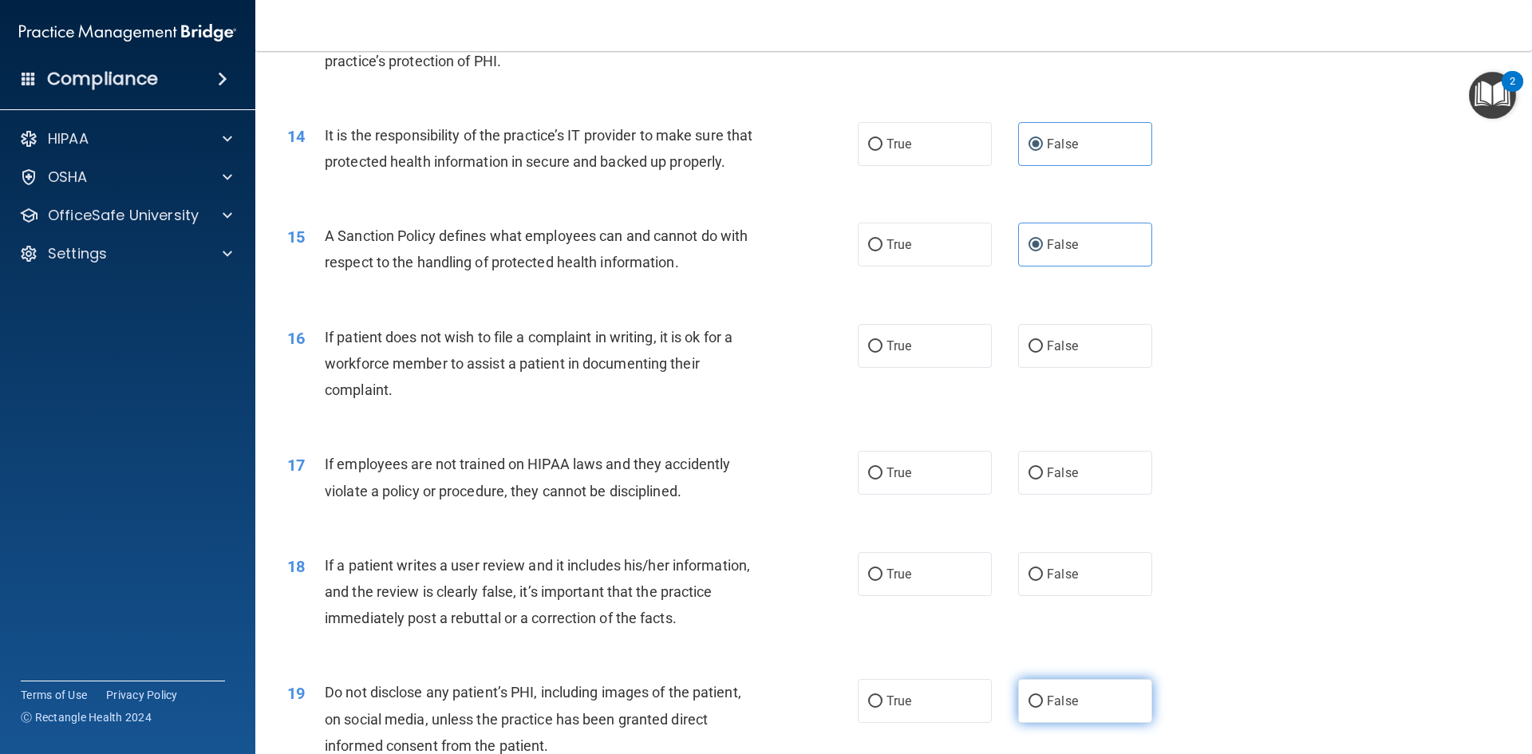
scroll to position [1835, 0]
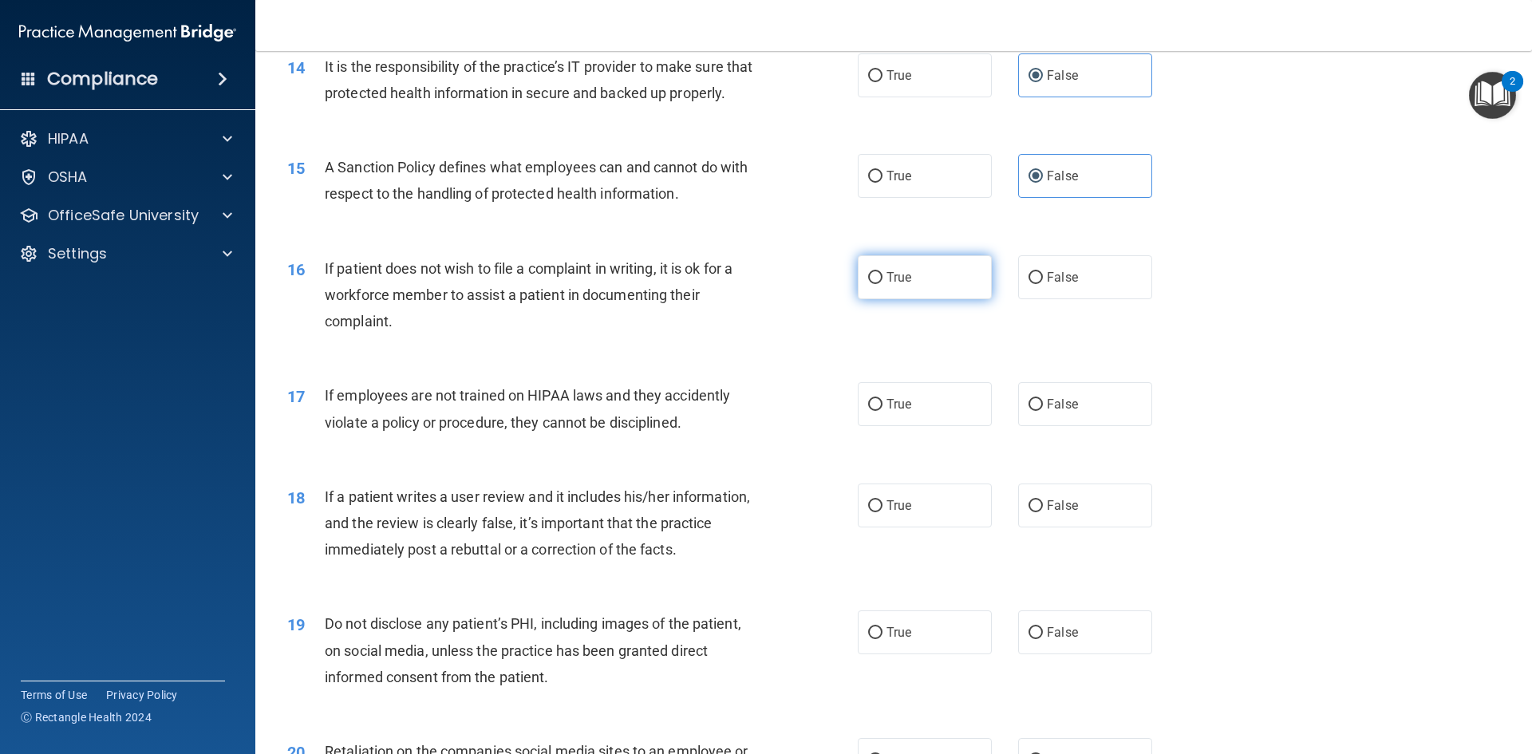
click at [940, 299] on label "True" at bounding box center [925, 277] width 134 height 44
click at [882, 284] on input "True" at bounding box center [875, 278] width 14 height 12
radio input "true"
drag, startPoint x: 1054, startPoint y: 439, endPoint x: 1059, endPoint y: 489, distance: 50.6
click at [1054, 426] on label "False" at bounding box center [1085, 404] width 134 height 44
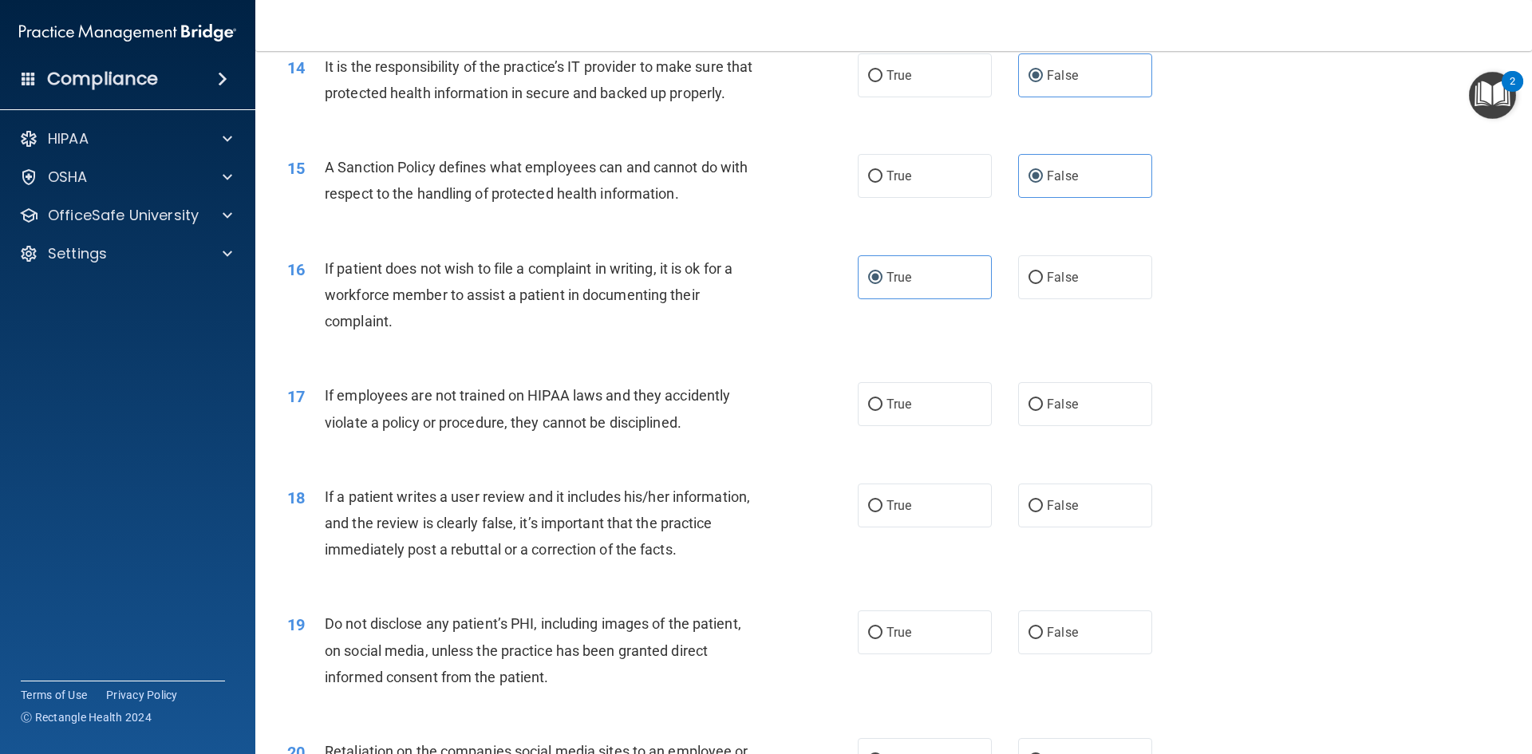
click at [1043, 411] on input "False" at bounding box center [1035, 405] width 14 height 12
radio input "true"
click at [1067, 527] on label "False" at bounding box center [1085, 505] width 134 height 44
click at [1043, 512] on input "False" at bounding box center [1035, 506] width 14 height 12
radio input "true"
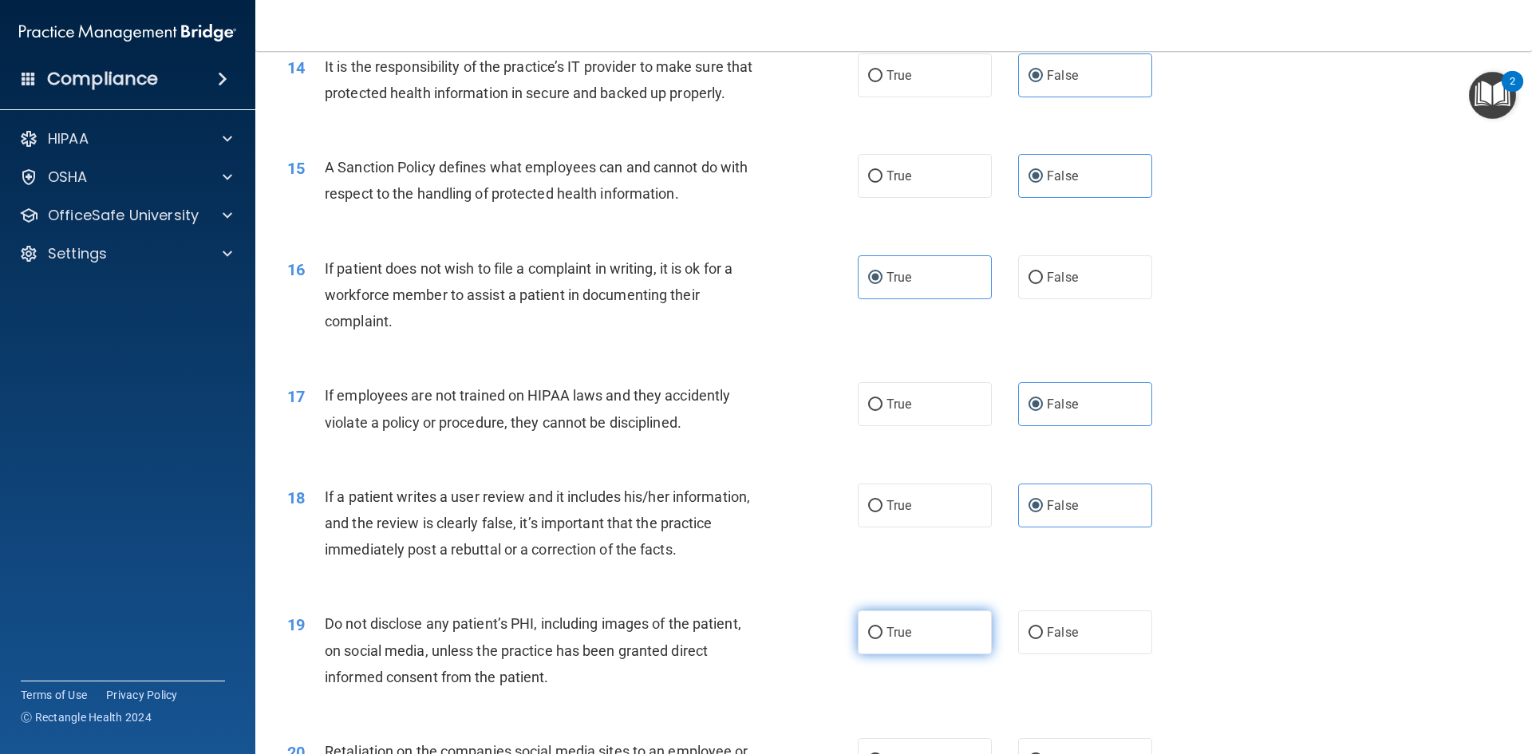
click at [930, 653] on label "True" at bounding box center [925, 632] width 134 height 44
click at [882, 639] on input "True" at bounding box center [875, 633] width 14 height 12
radio input "true"
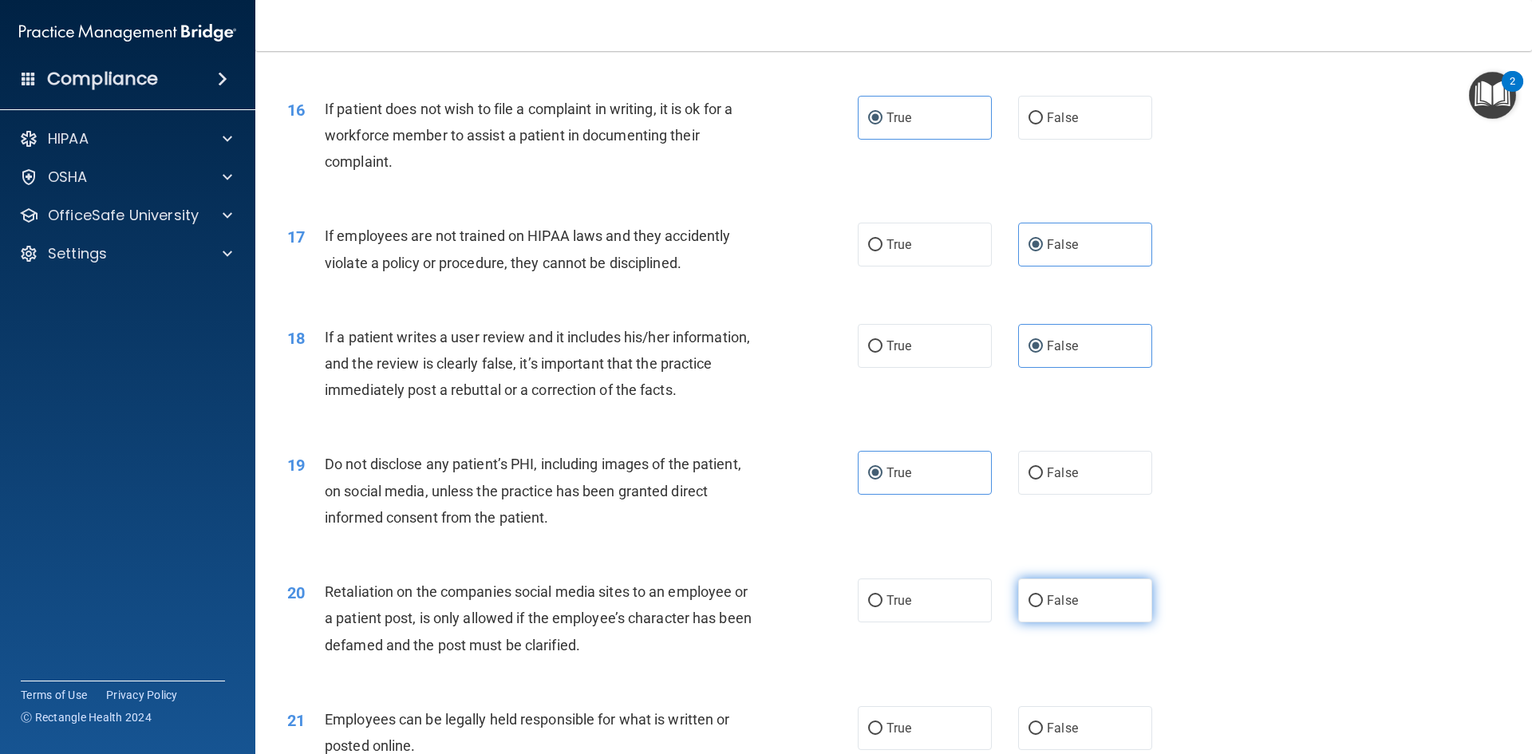
click at [1077, 622] on label "False" at bounding box center [1085, 600] width 134 height 44
click at [1043, 607] on input "False" at bounding box center [1035, 601] width 14 height 12
radio input "true"
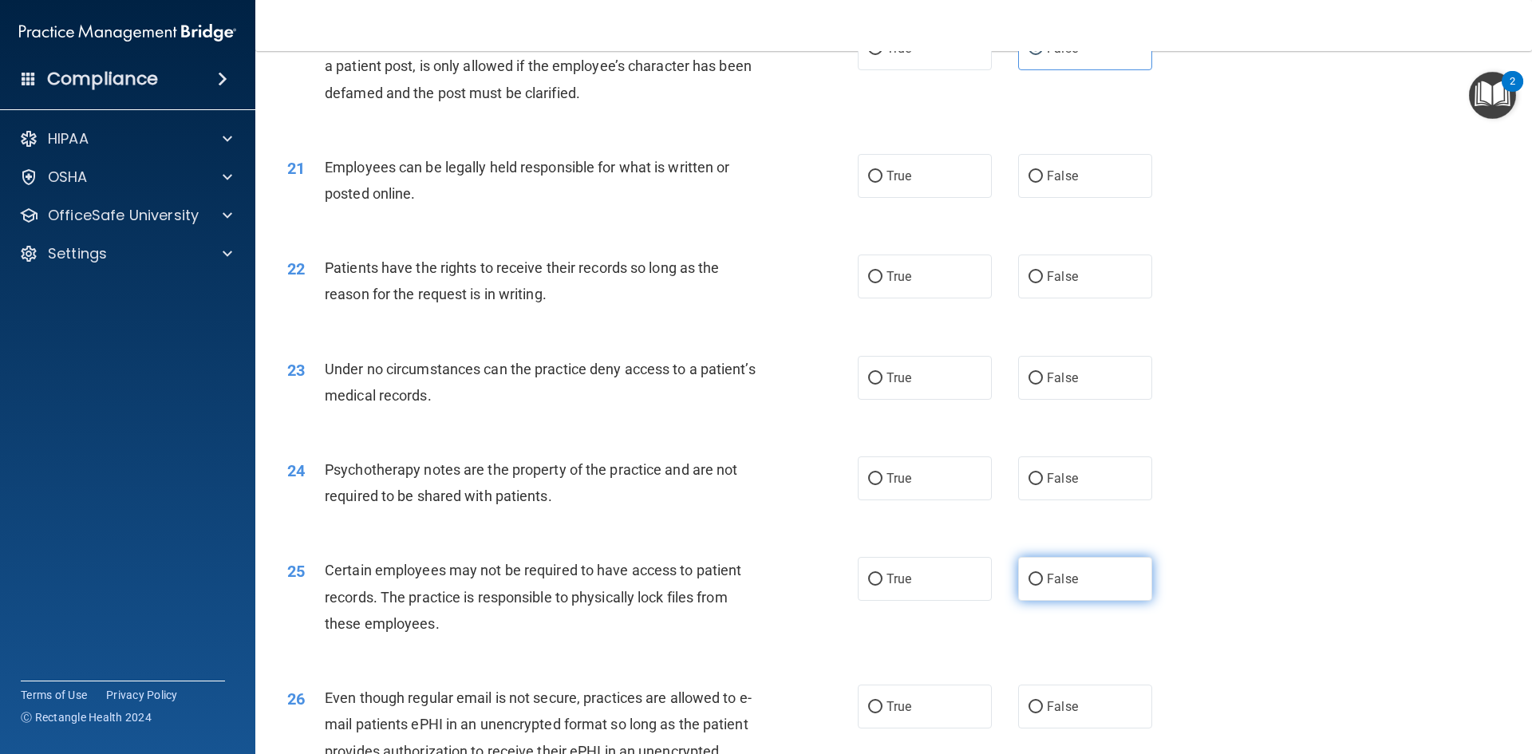
scroll to position [2553, 0]
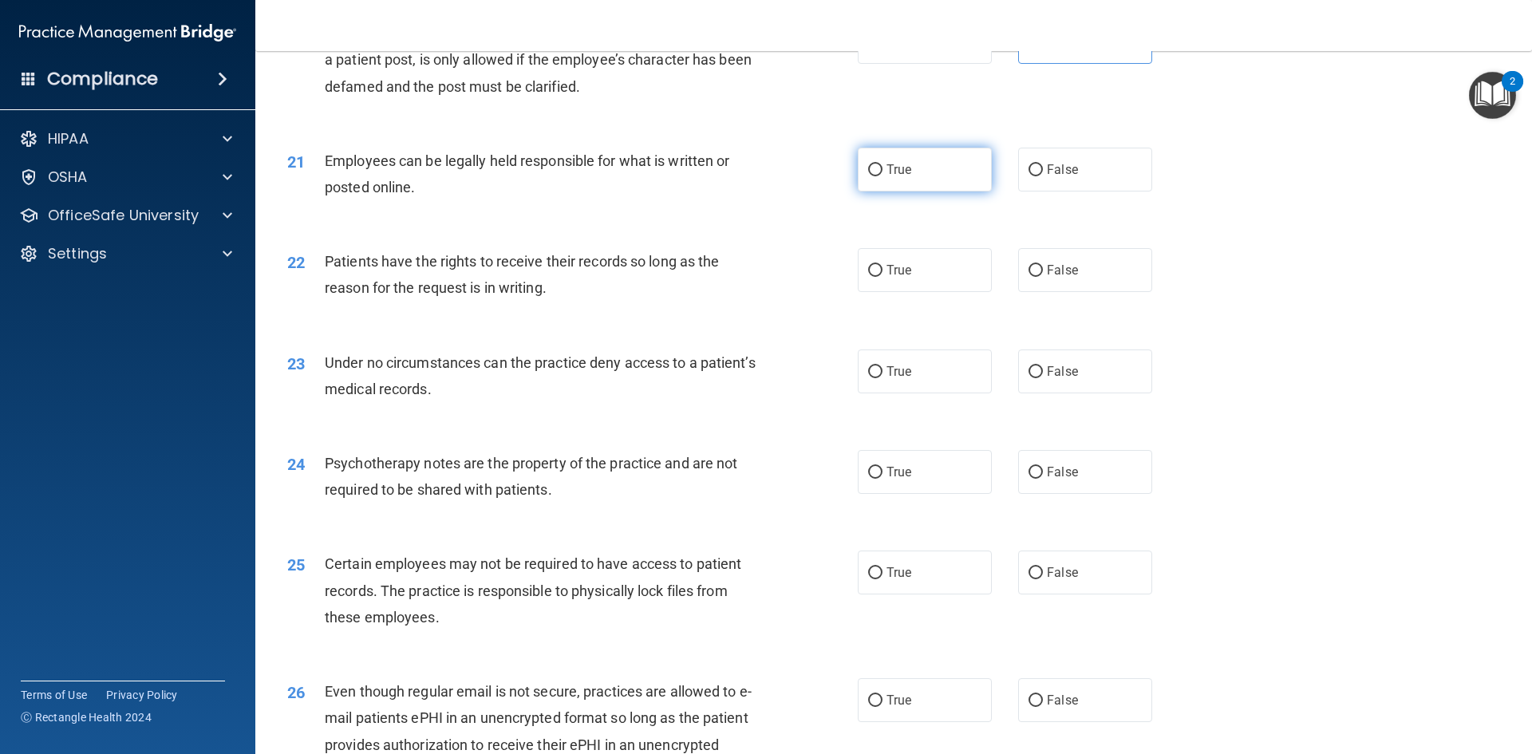
click at [958, 191] on label "True" at bounding box center [925, 170] width 134 height 44
click at [882, 176] on input "True" at bounding box center [875, 170] width 14 height 12
radio input "true"
click at [1055, 288] on label "False" at bounding box center [1085, 270] width 134 height 44
click at [1043, 277] on input "False" at bounding box center [1035, 271] width 14 height 12
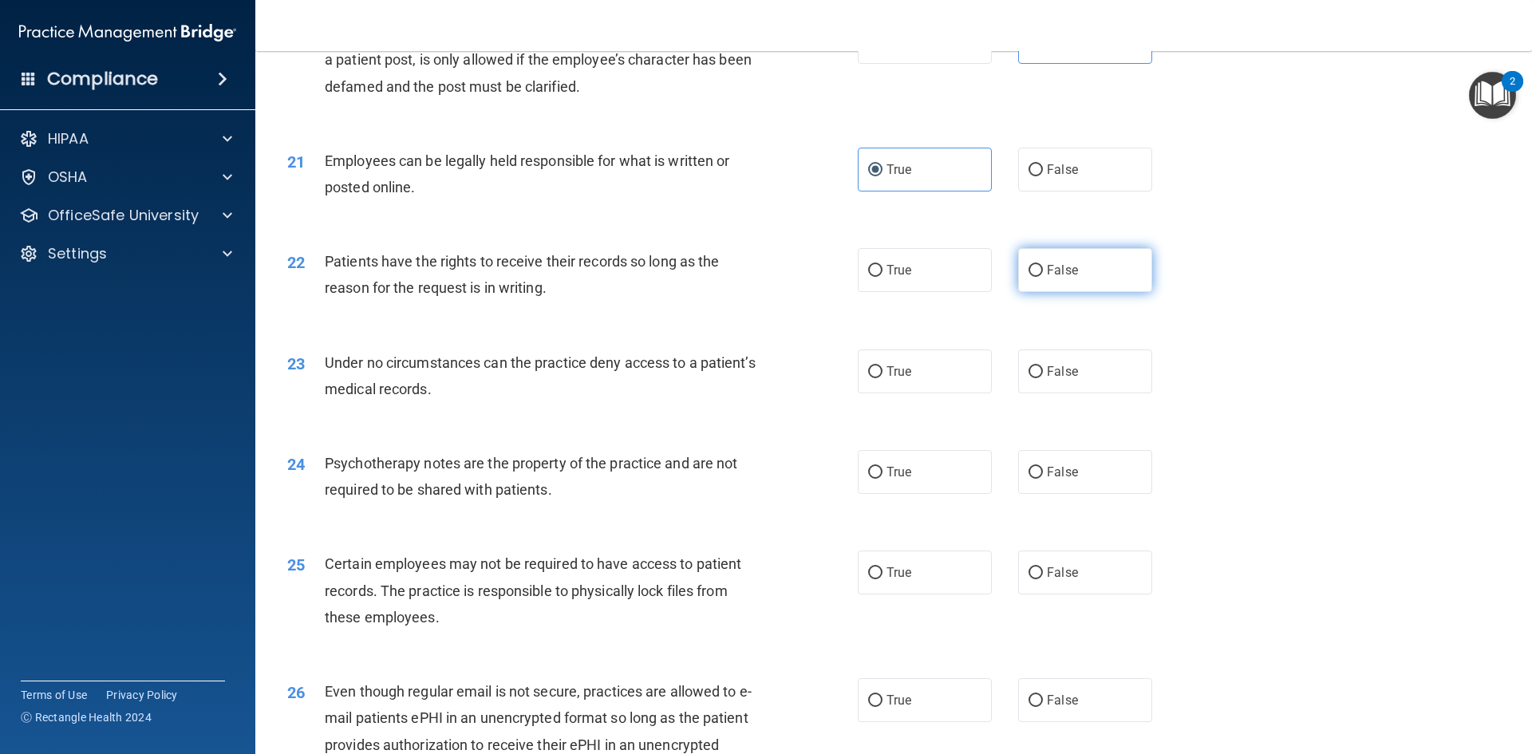
radio input "true"
click at [1048, 379] on span "False" at bounding box center [1062, 371] width 31 height 15
click at [1043, 378] on input "False" at bounding box center [1035, 372] width 14 height 12
radio input "true"
click at [951, 488] on label "True" at bounding box center [925, 472] width 134 height 44
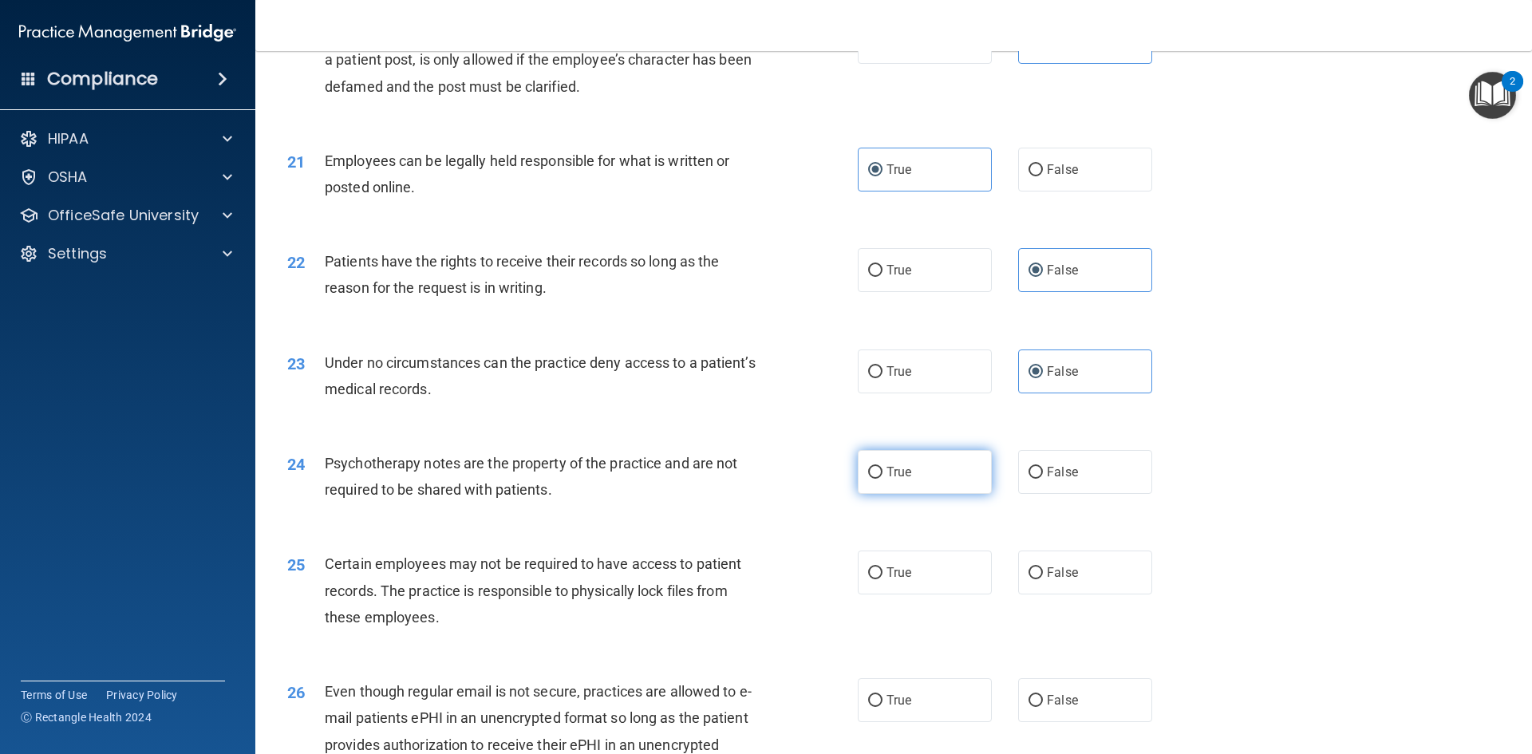
click at [882, 479] on input "True" at bounding box center [875, 473] width 14 height 12
radio input "true"
click at [933, 594] on label "True" at bounding box center [925, 572] width 134 height 44
click at [882, 579] on input "True" at bounding box center [875, 573] width 14 height 12
radio input "true"
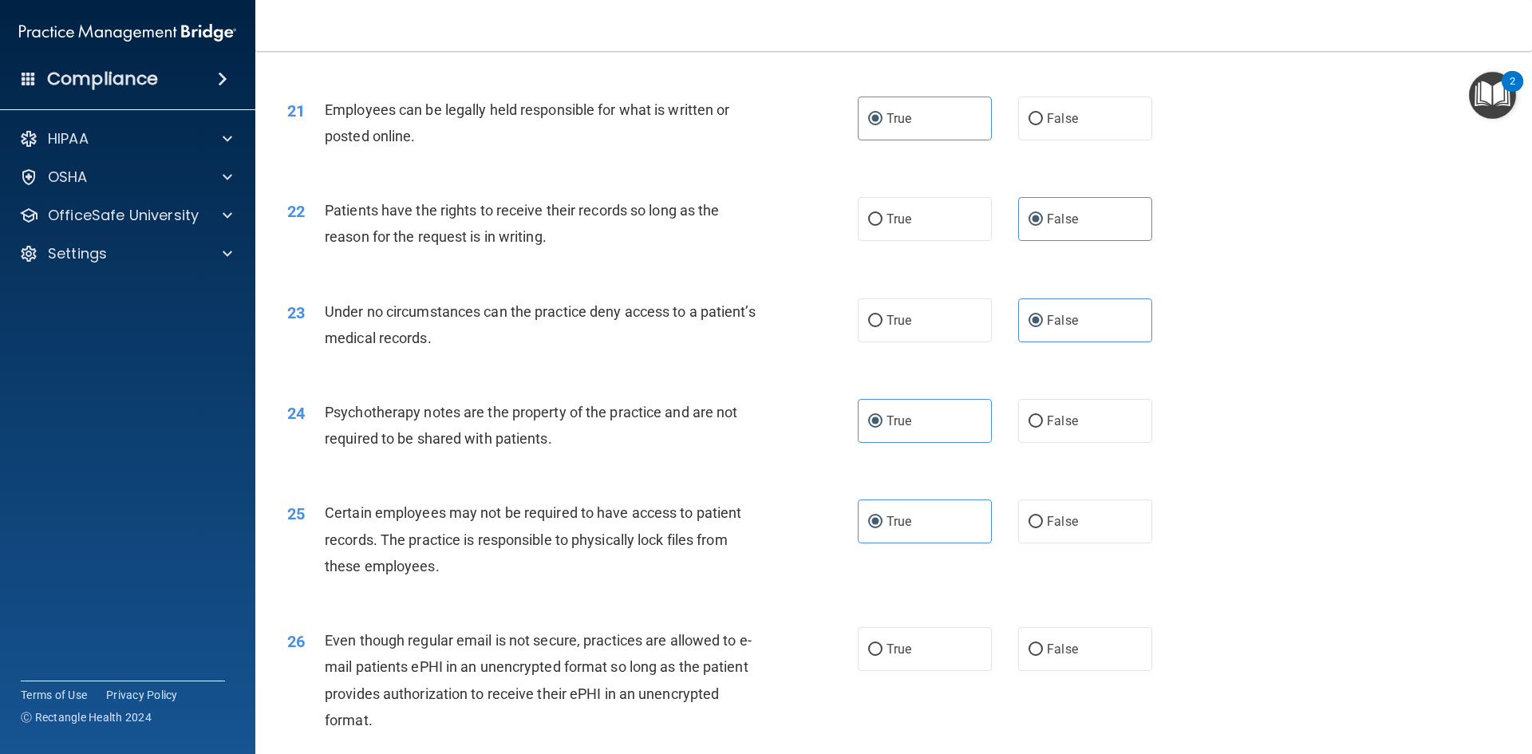
scroll to position [2713, 0]
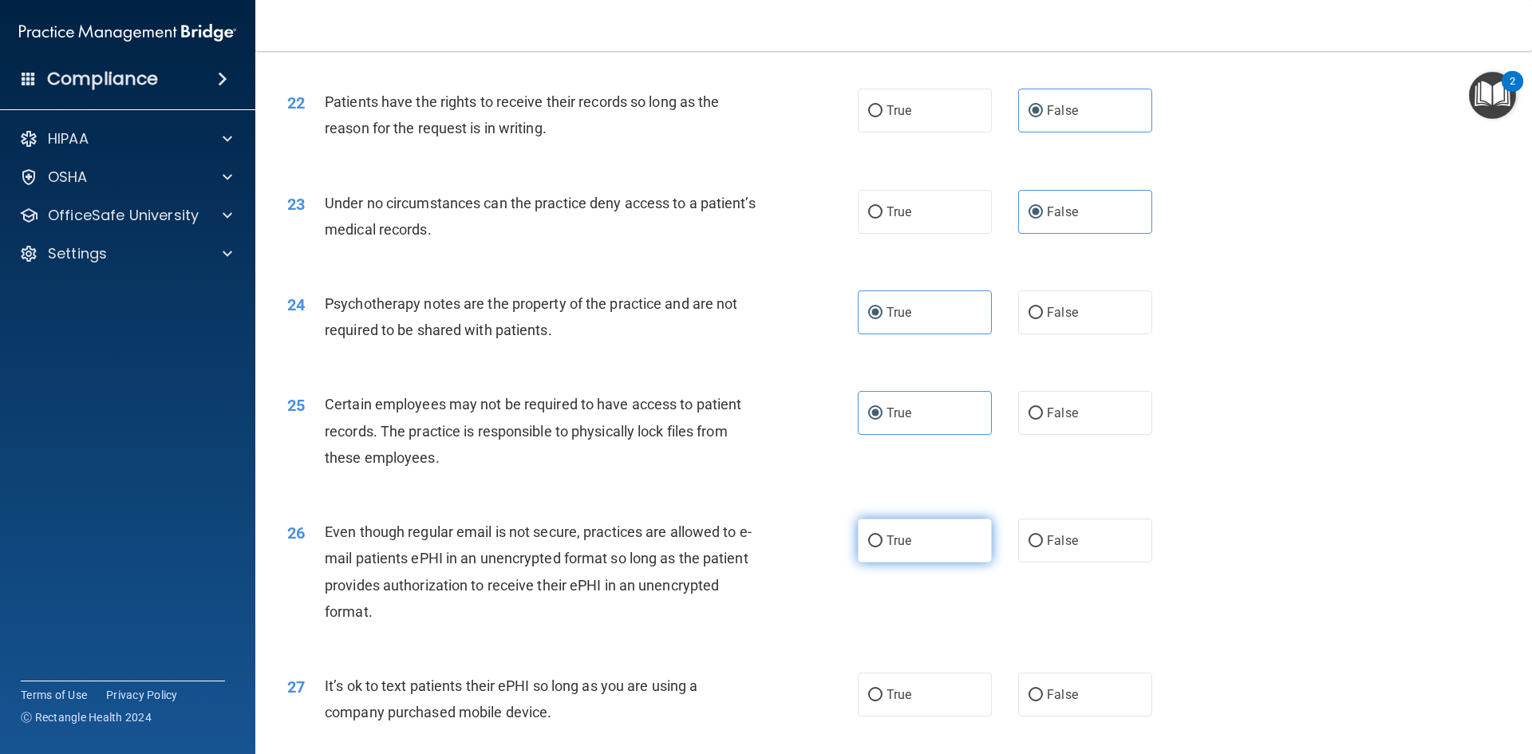
click at [944, 561] on label "True" at bounding box center [925, 541] width 134 height 44
click at [882, 547] on input "True" at bounding box center [875, 541] width 14 height 12
radio input "true"
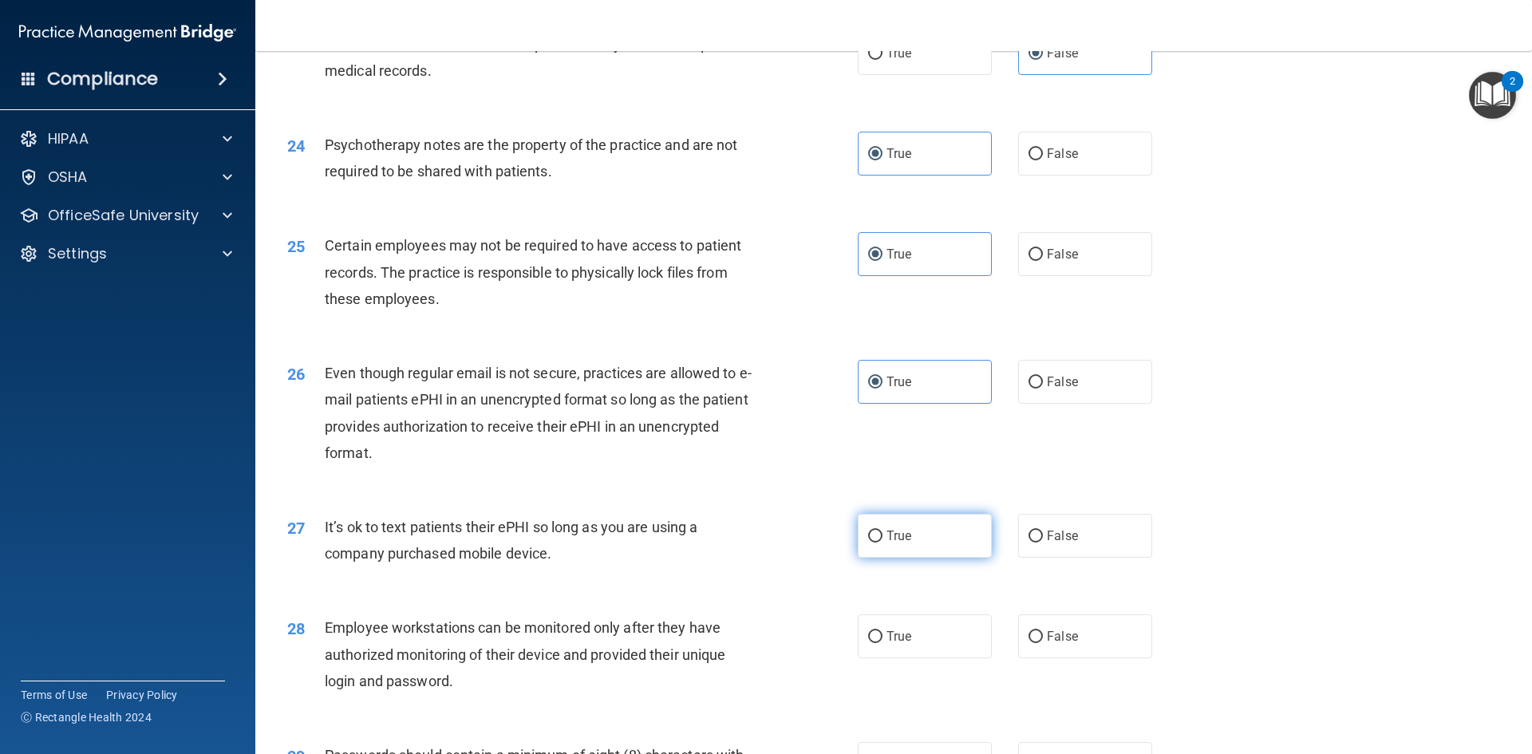
scroll to position [2872, 0]
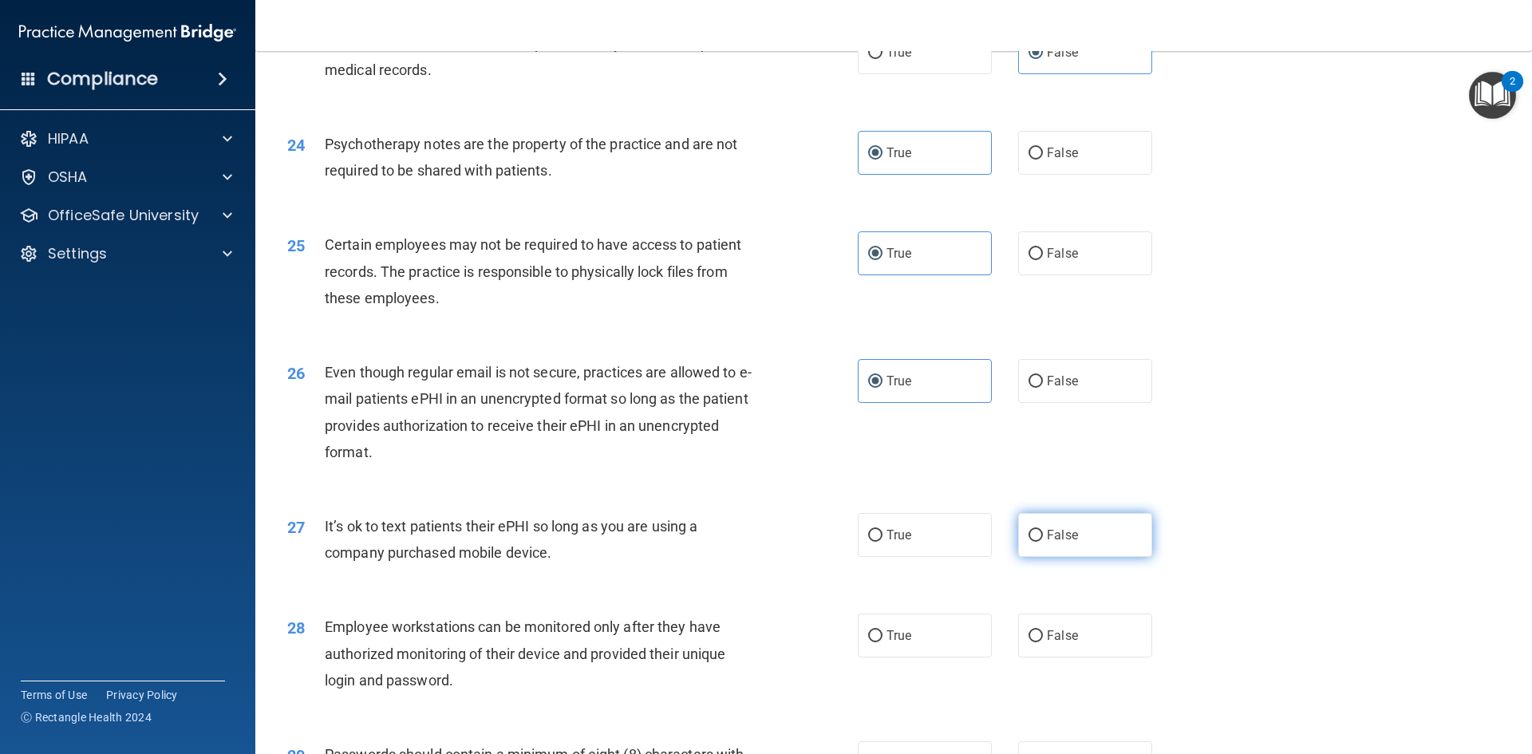
click at [1028, 542] on input "False" at bounding box center [1035, 536] width 14 height 12
radio input "true"
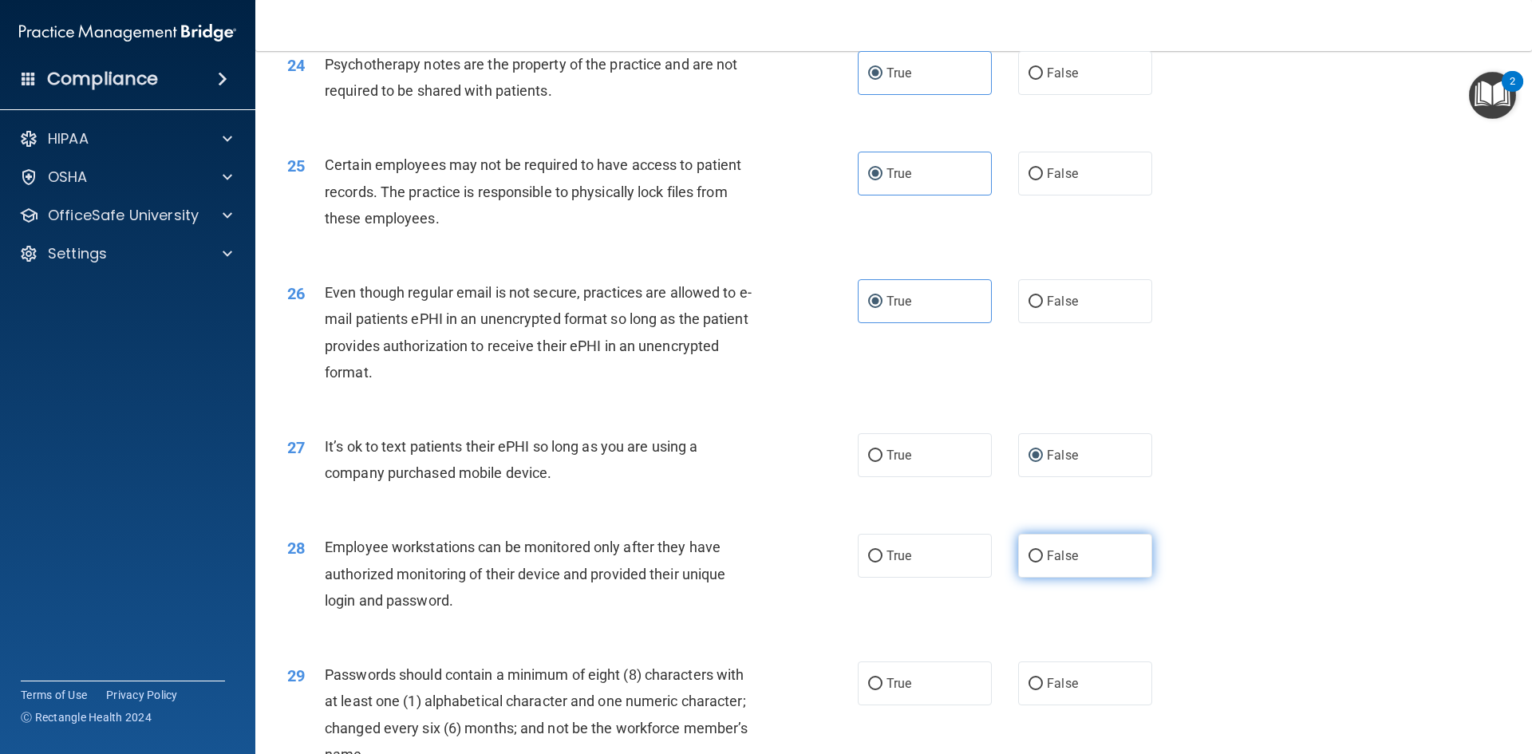
click at [1028, 574] on label "False" at bounding box center [1085, 556] width 134 height 44
click at [1028, 562] on input "False" at bounding box center [1035, 556] width 14 height 12
radio input "true"
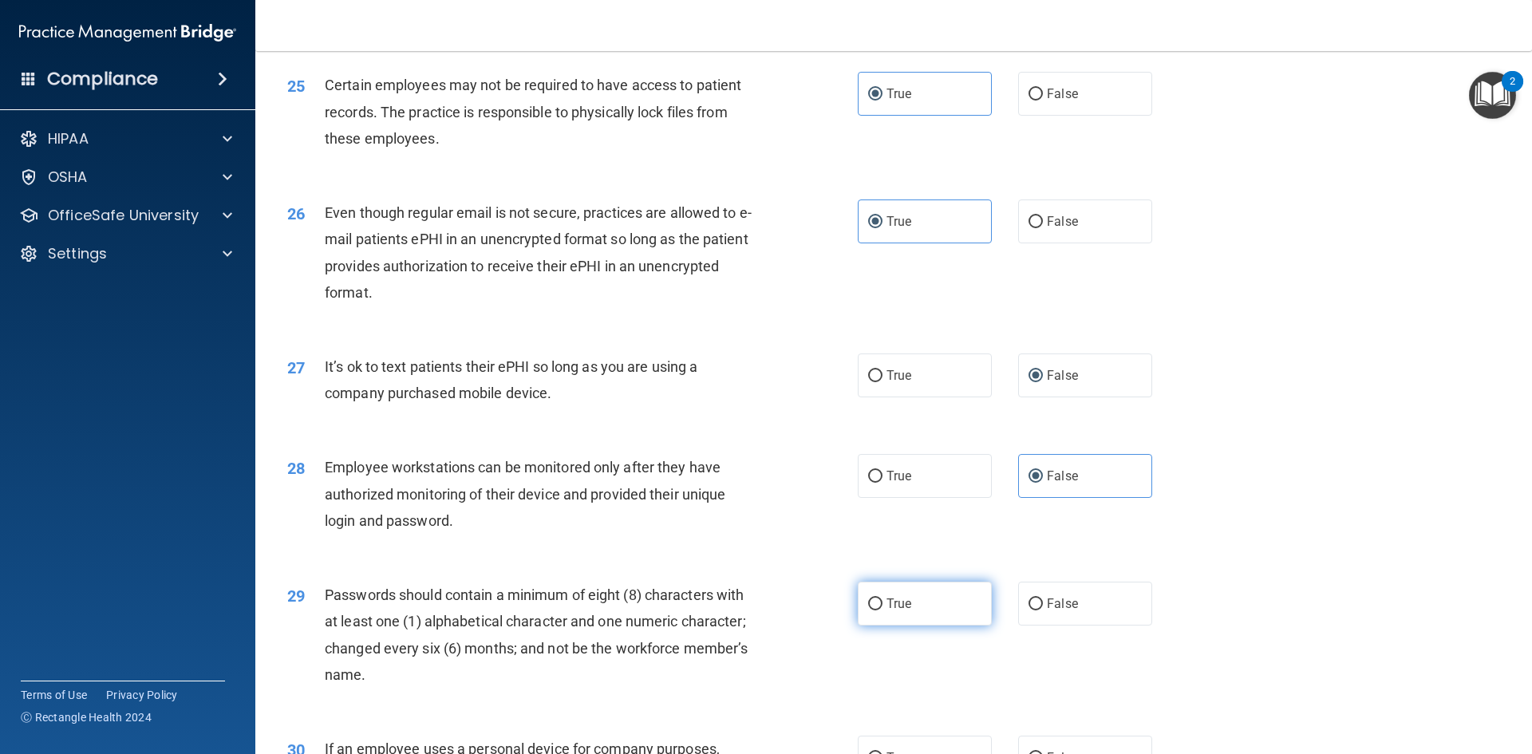
click at [921, 623] on label "True" at bounding box center [925, 604] width 134 height 44
click at [882, 610] on input "True" at bounding box center [875, 604] width 14 height 12
radio input "true"
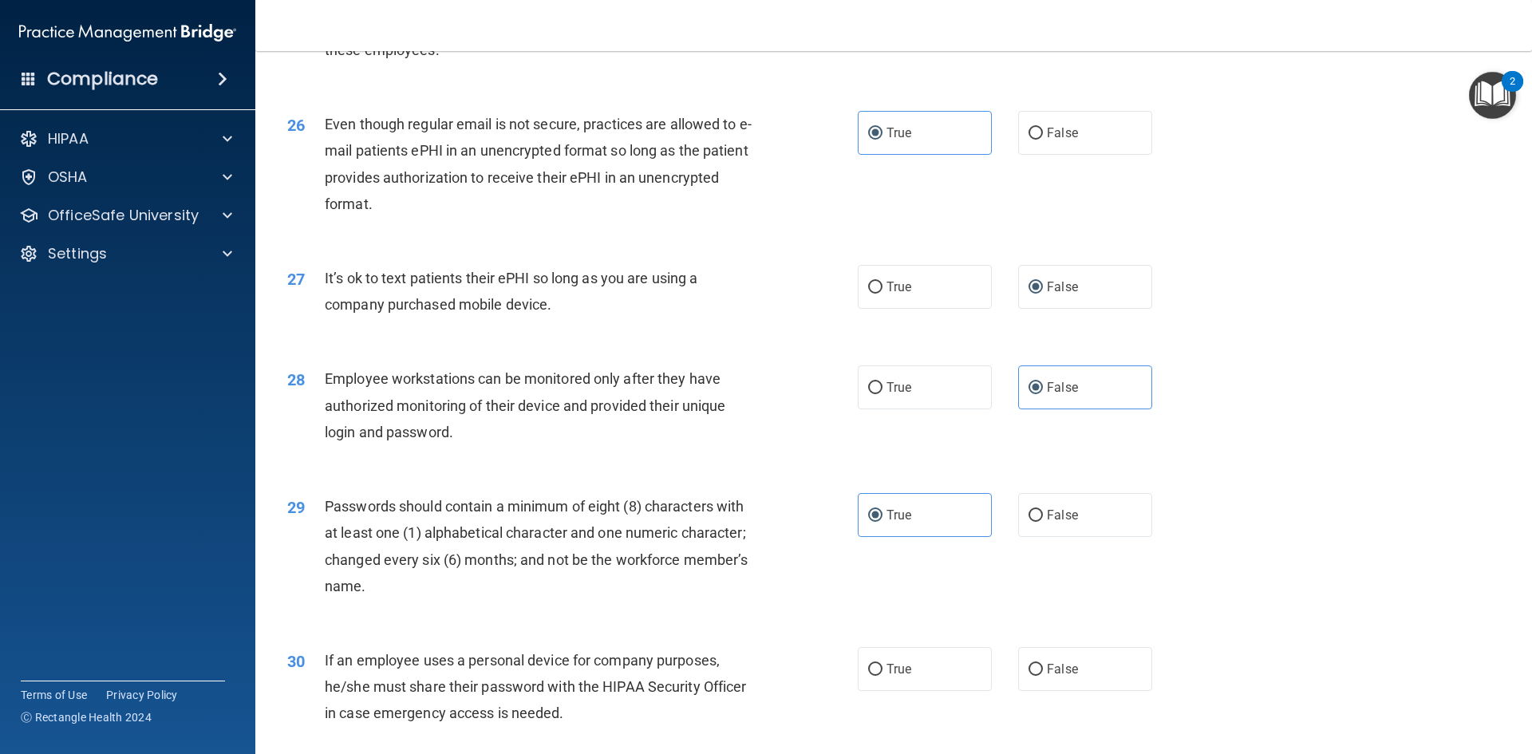
scroll to position [3251, 0]
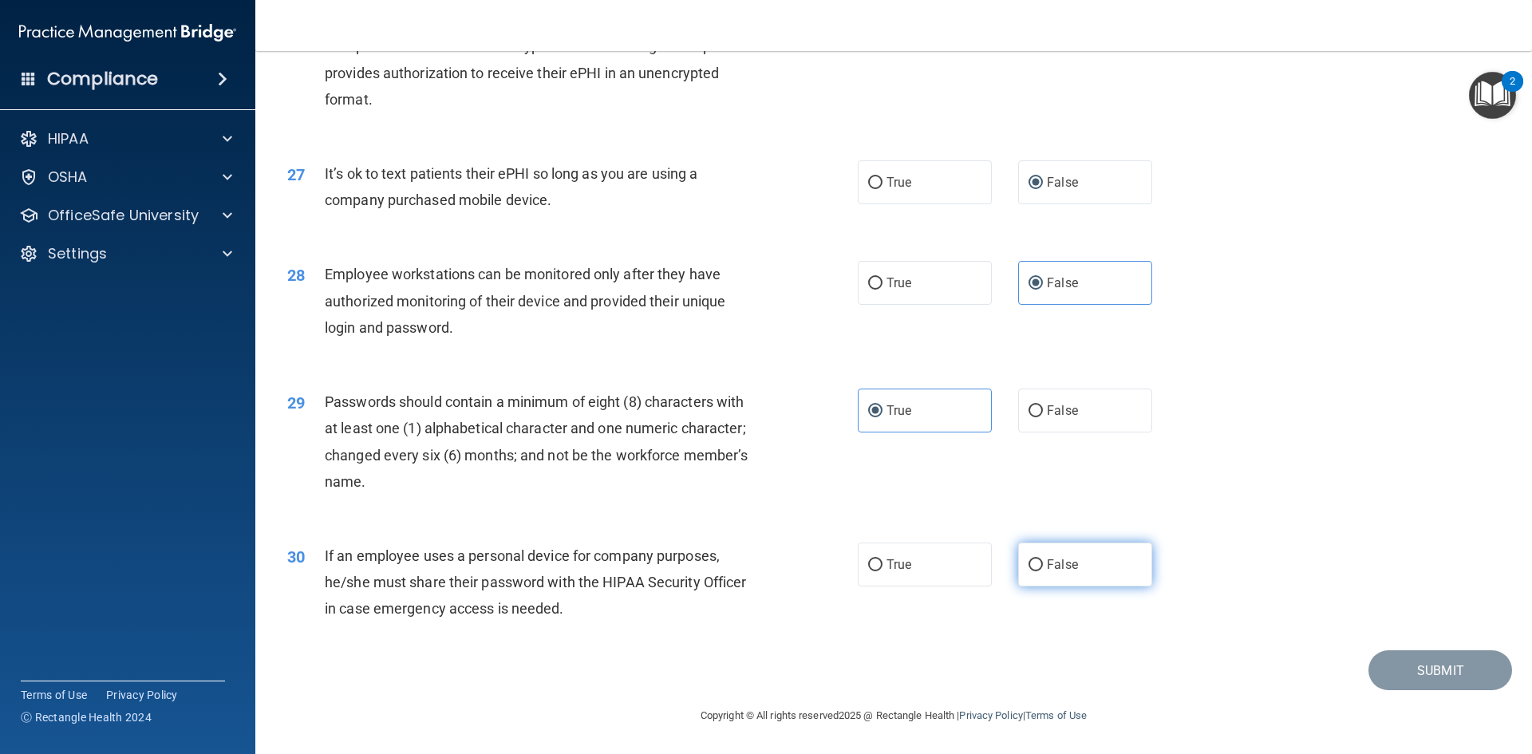
click at [1058, 581] on label "False" at bounding box center [1085, 565] width 134 height 44
click at [1043, 571] on input "False" at bounding box center [1035, 565] width 14 height 12
radio input "true"
click at [1425, 677] on button "Submit" at bounding box center [1440, 670] width 144 height 41
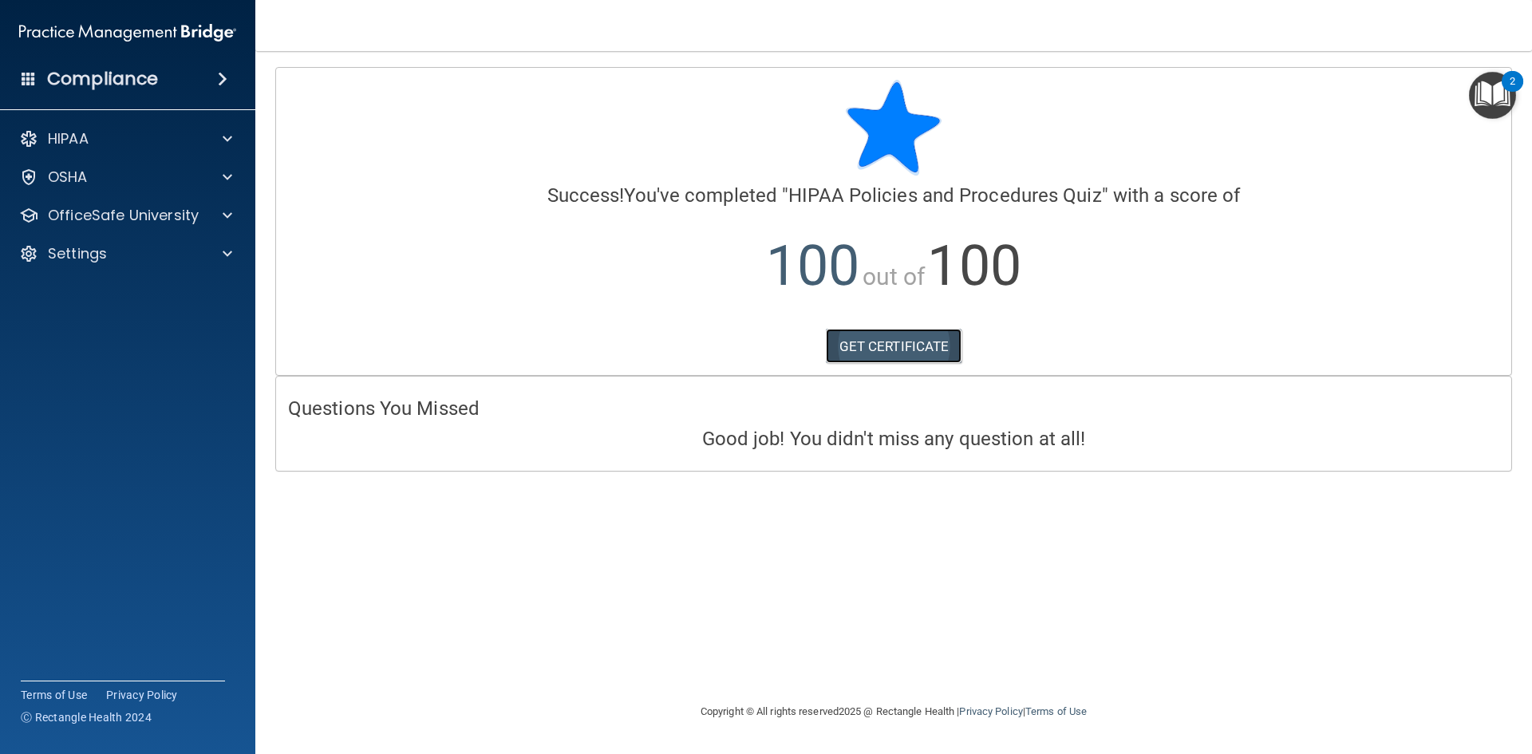
click at [922, 344] on link "GET CERTIFICATE" at bounding box center [894, 346] width 136 height 35
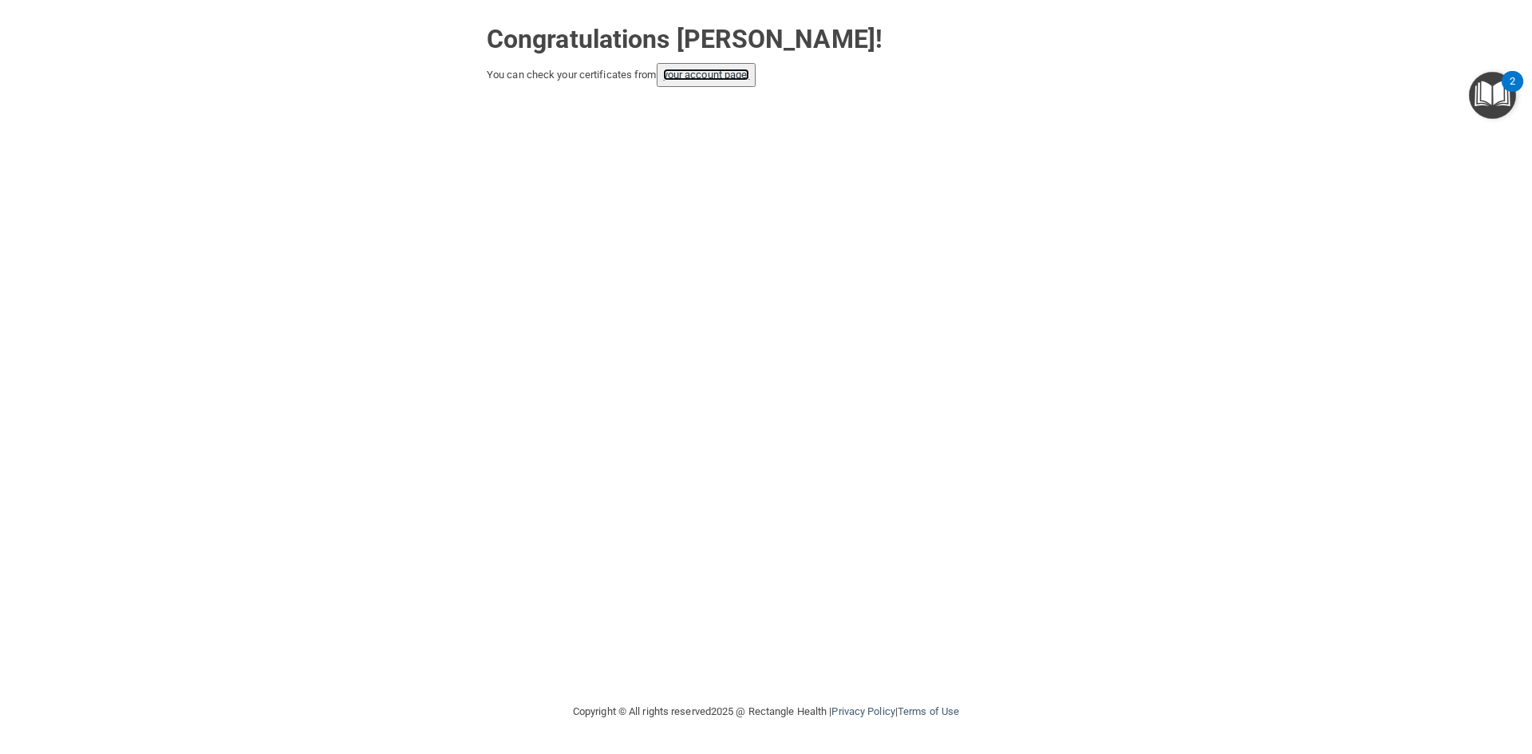
click at [703, 78] on link "your account page!" at bounding box center [706, 75] width 87 height 12
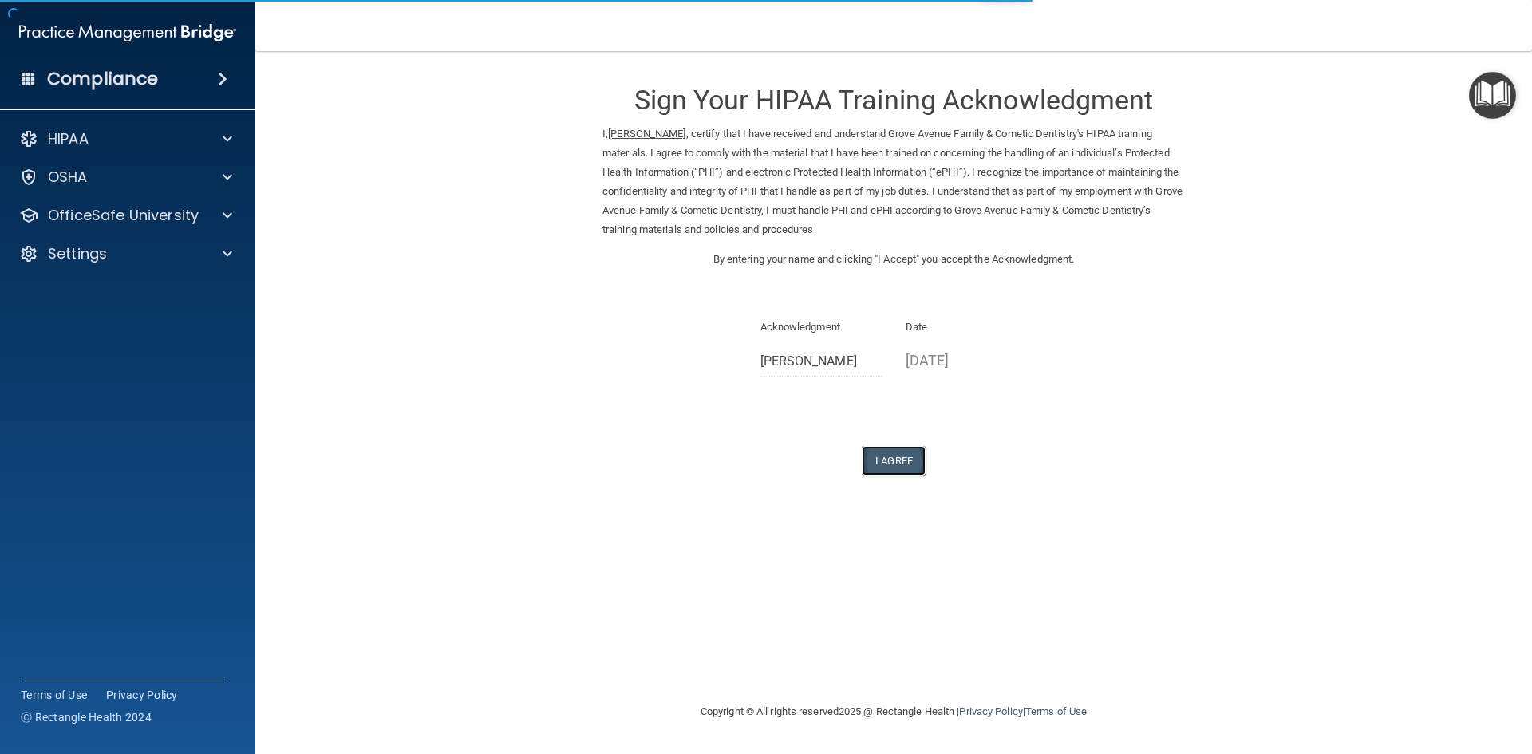
click at [894, 469] on button "I Agree" at bounding box center [894, 461] width 64 height 30
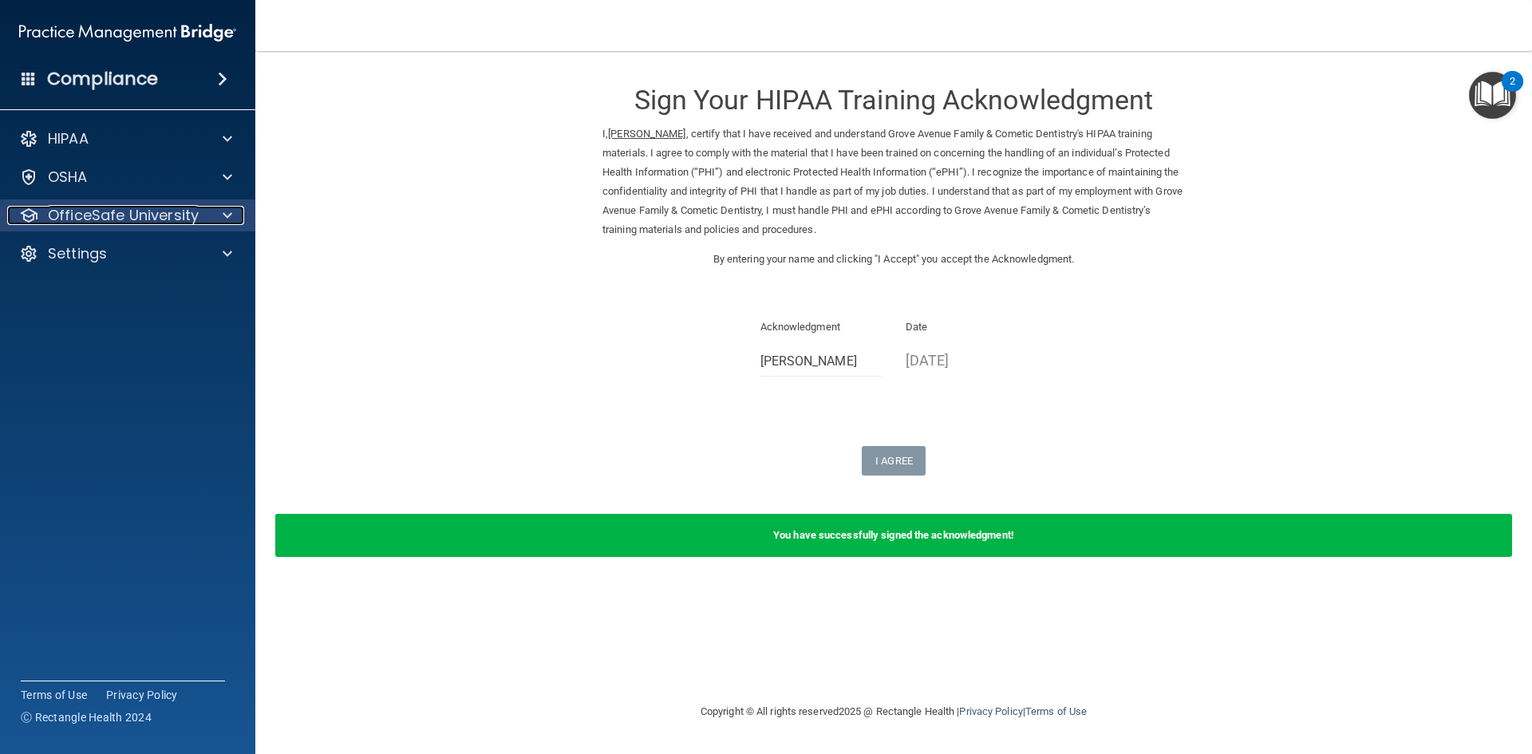
click at [196, 218] on p "OfficeSafe University" at bounding box center [123, 215] width 151 height 19
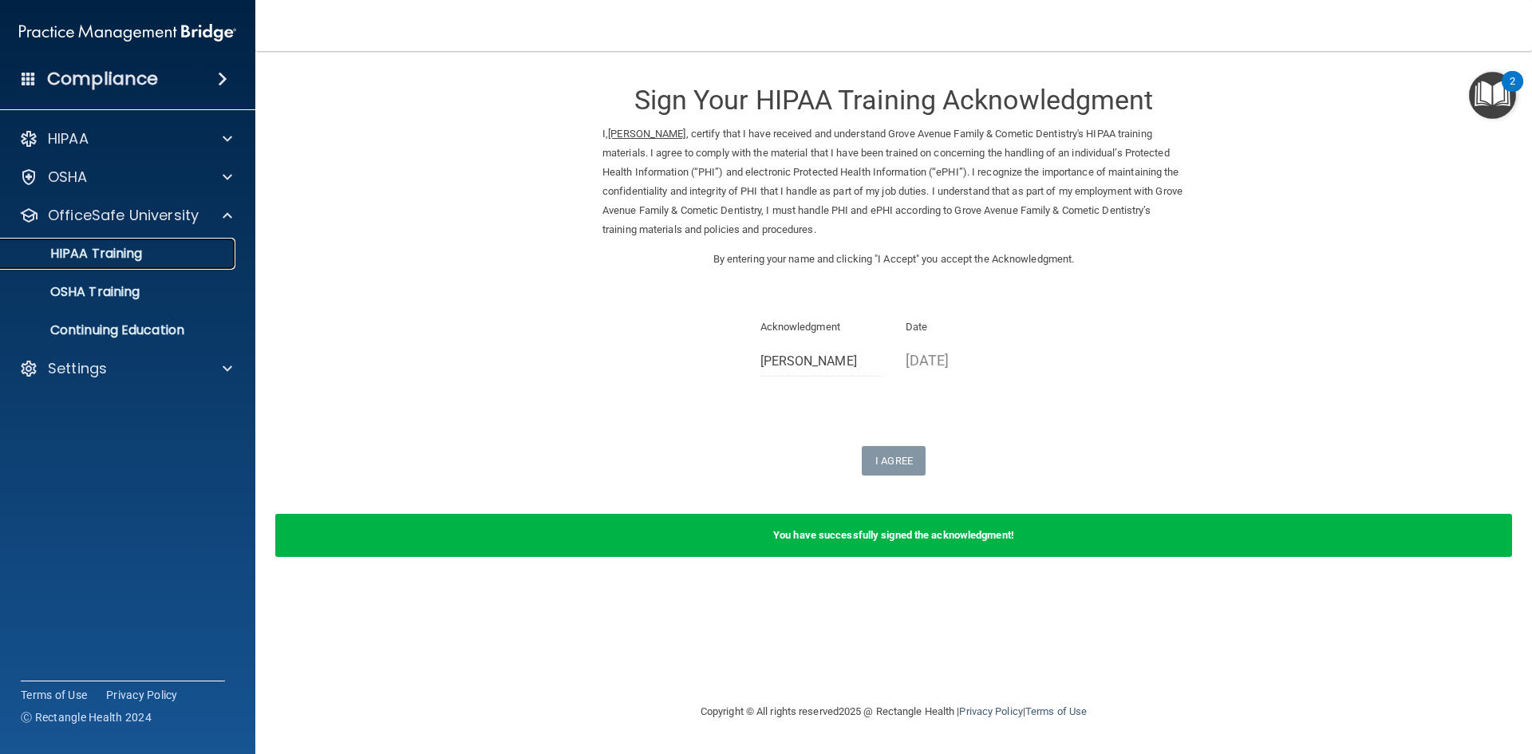
click at [156, 266] on link "HIPAA Training" at bounding box center [109, 254] width 251 height 32
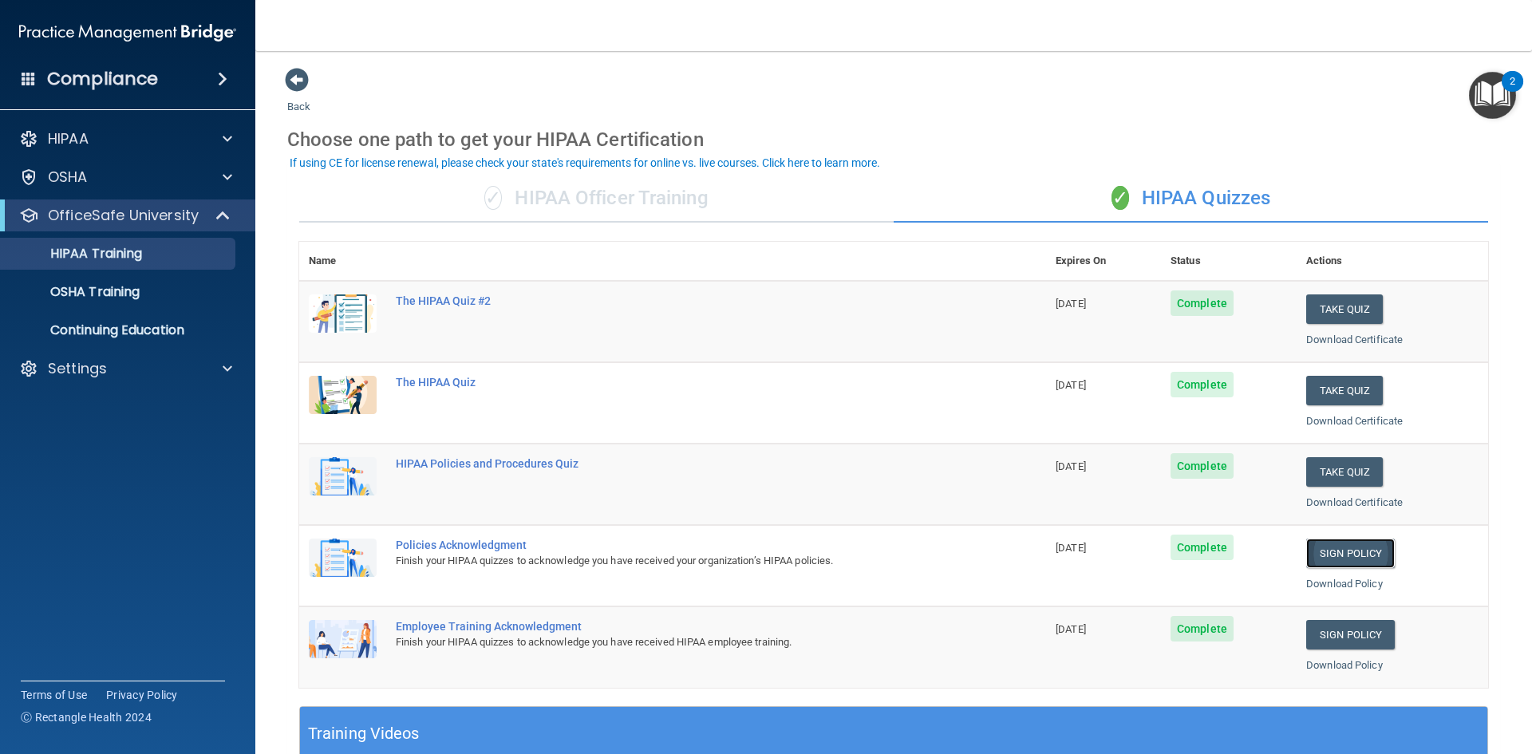
click at [1342, 556] on link "Sign Policy" at bounding box center [1350, 554] width 89 height 30
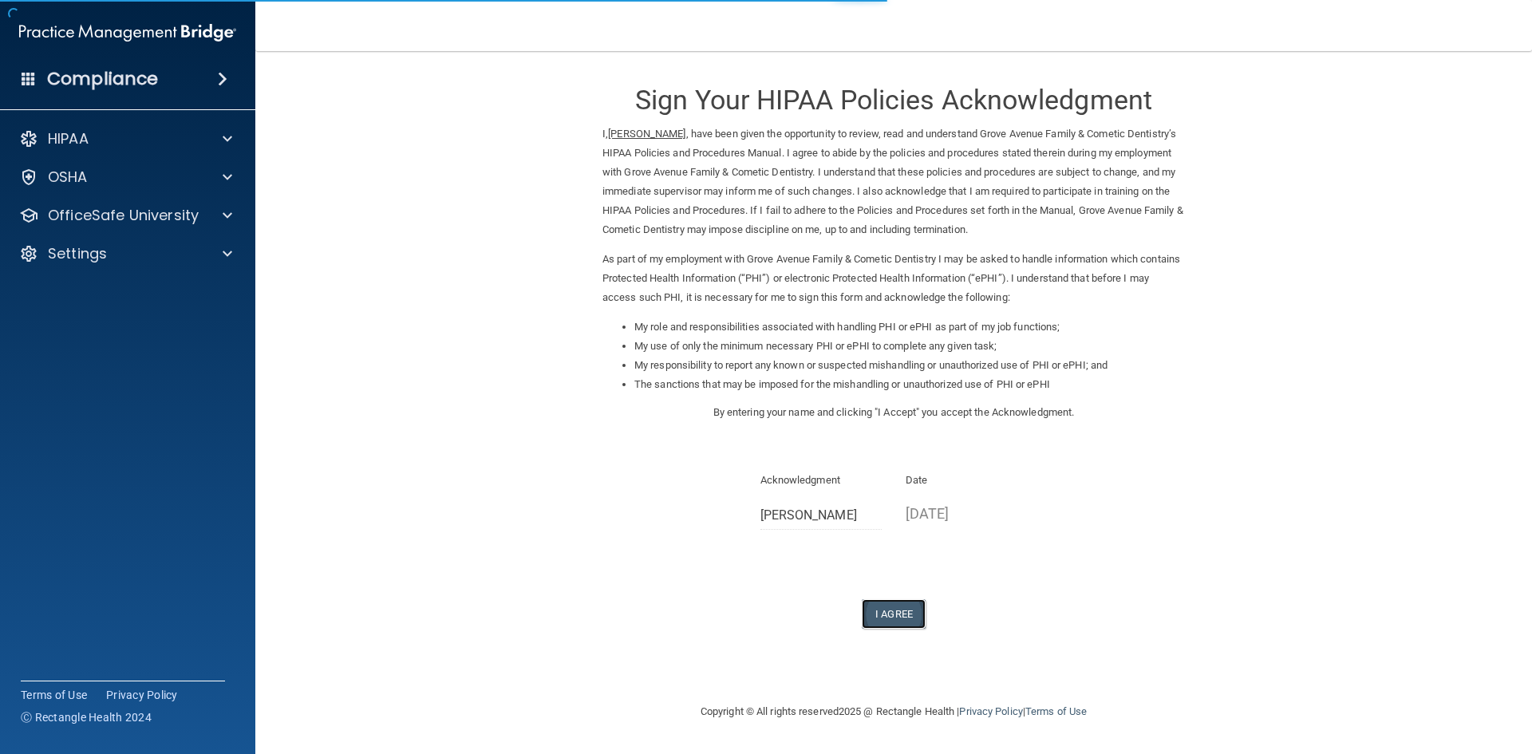
click at [898, 620] on button "I Agree" at bounding box center [894, 614] width 64 height 30
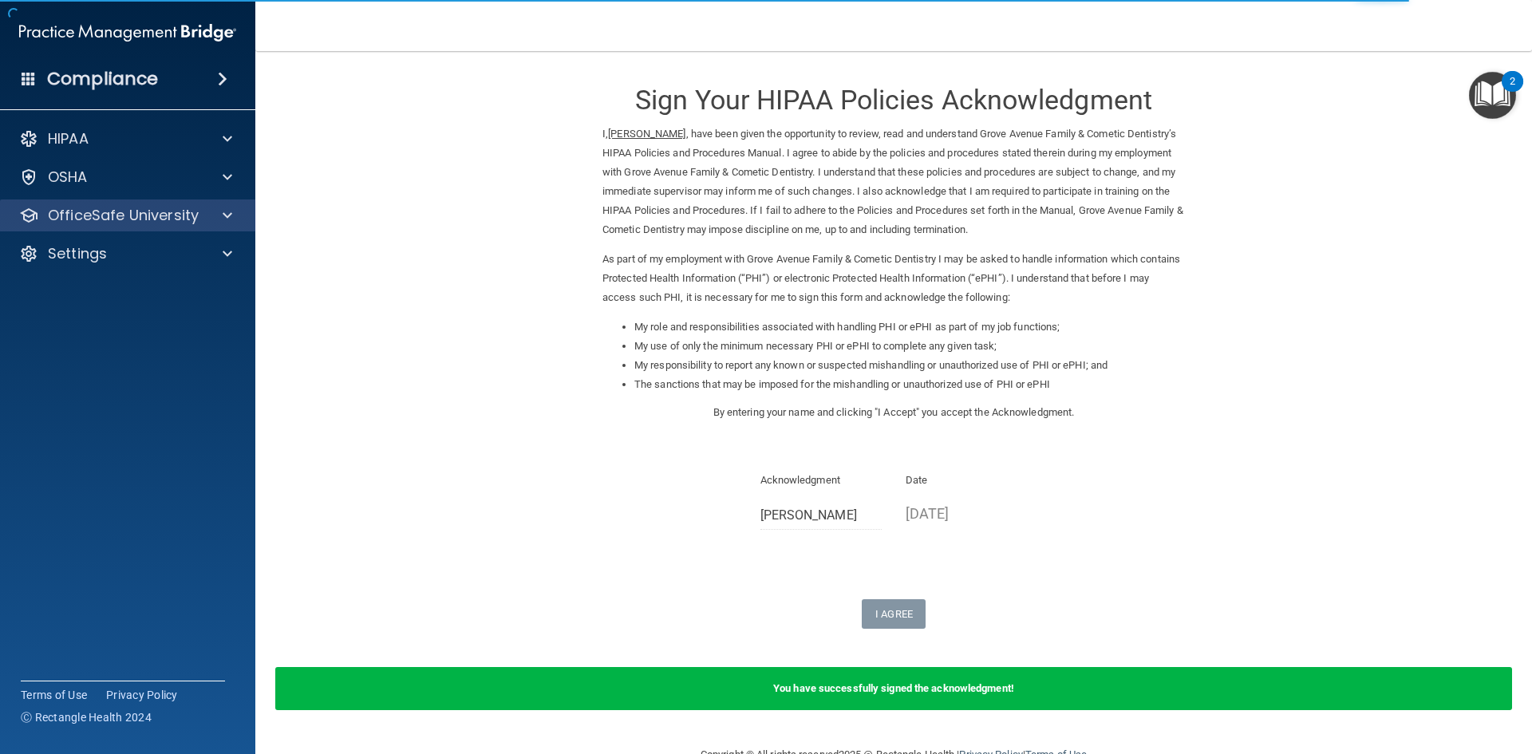
click at [230, 204] on div "OfficeSafe University" at bounding box center [128, 215] width 256 height 32
click at [221, 206] on div at bounding box center [225, 215] width 40 height 19
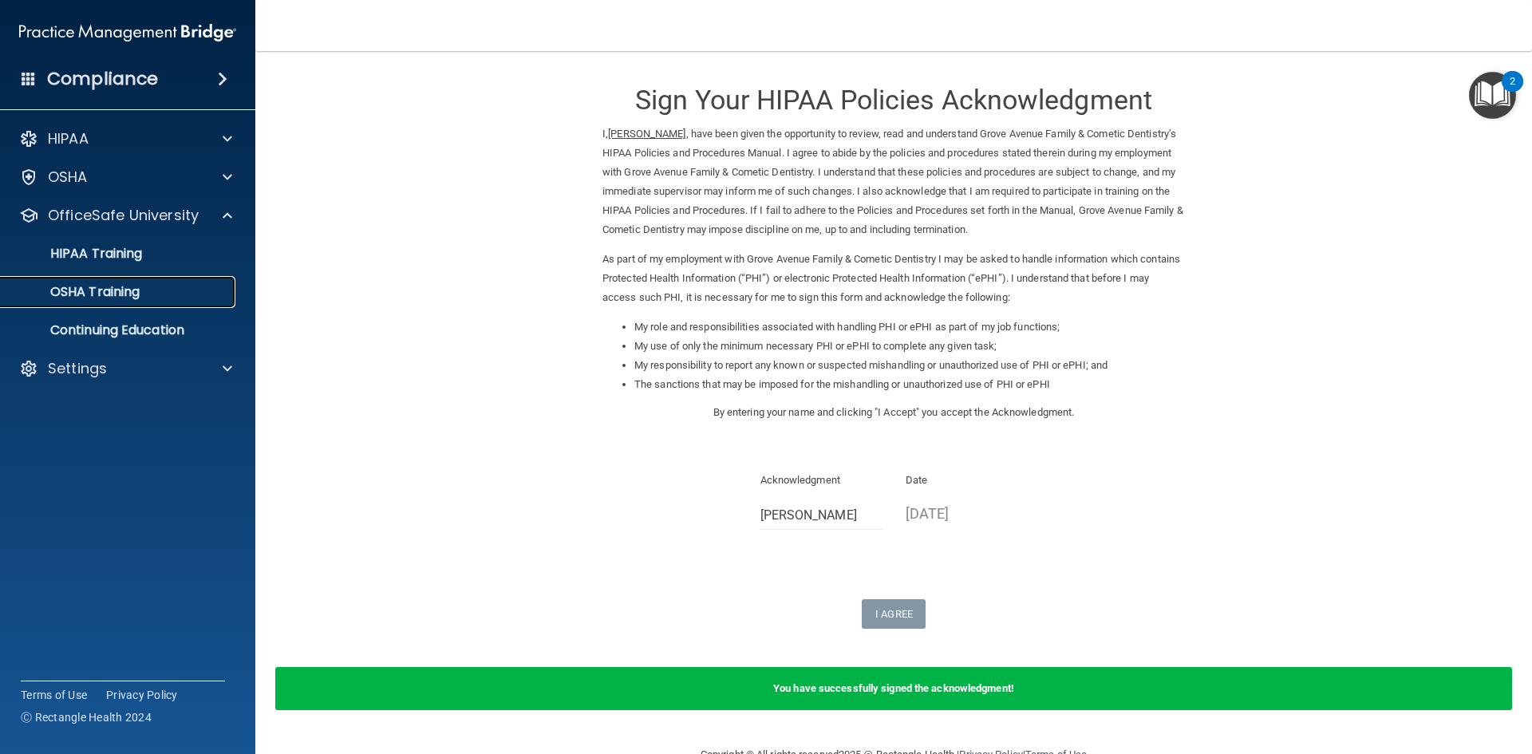
click at [151, 292] on div "OSHA Training" at bounding box center [119, 292] width 218 height 16
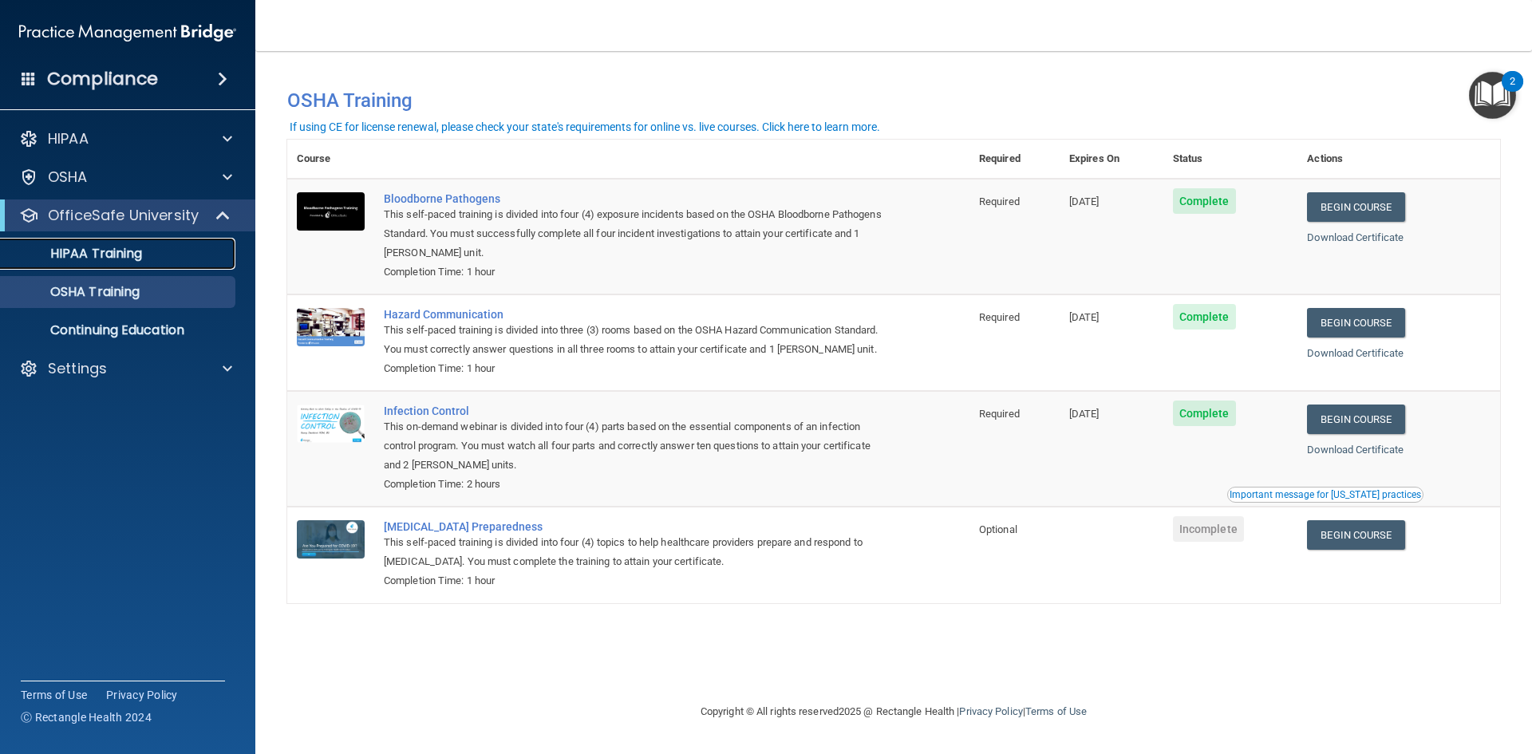
click at [132, 251] on p "HIPAA Training" at bounding box center [76, 254] width 132 height 16
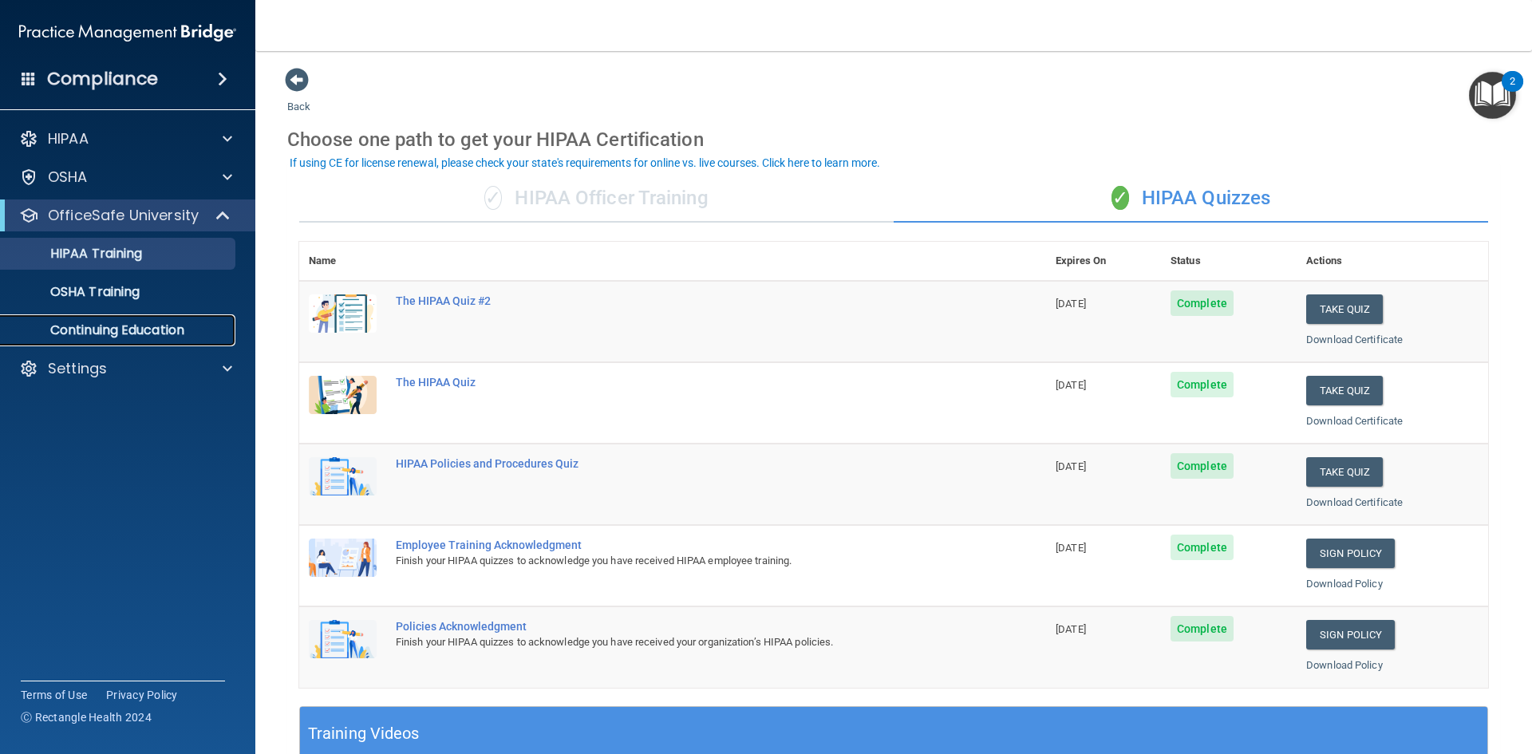
click at [164, 334] on p "Continuing Education" at bounding box center [119, 330] width 218 height 16
